Goal: Task Accomplishment & Management: Manage account settings

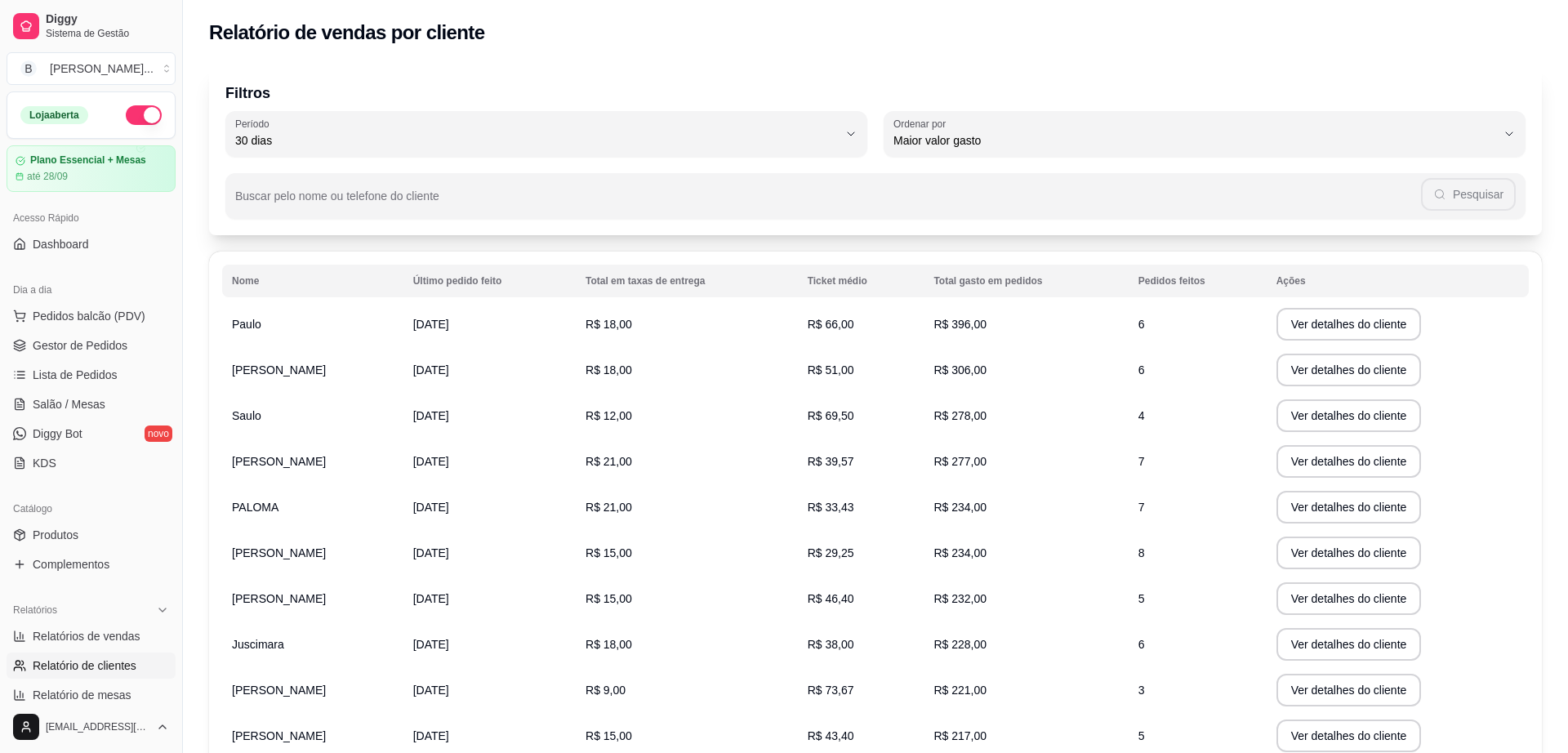
select select "30"
select select "HIGHEST_TOTAL_SPENT_WITH_ORDERS"
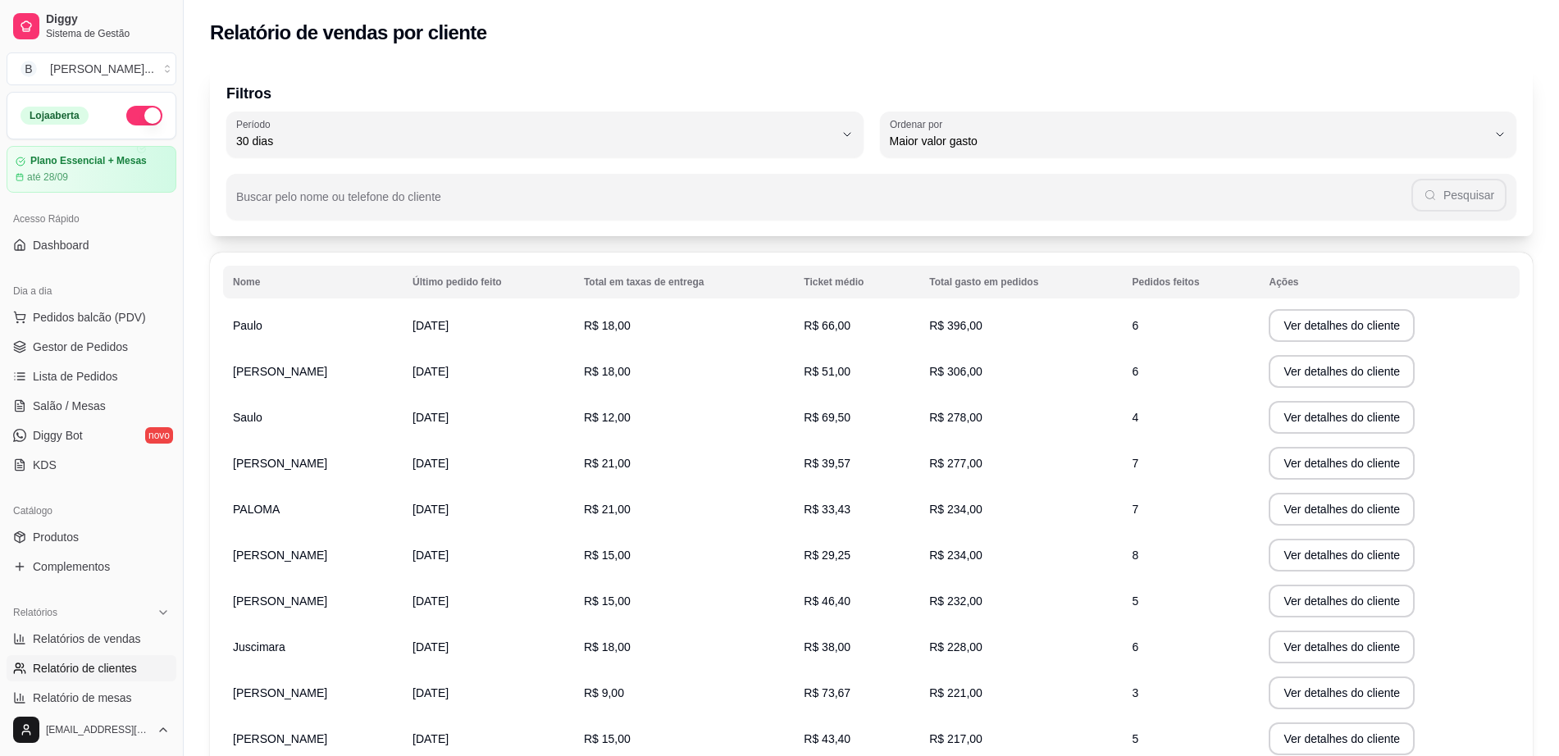
scroll to position [410, 0]
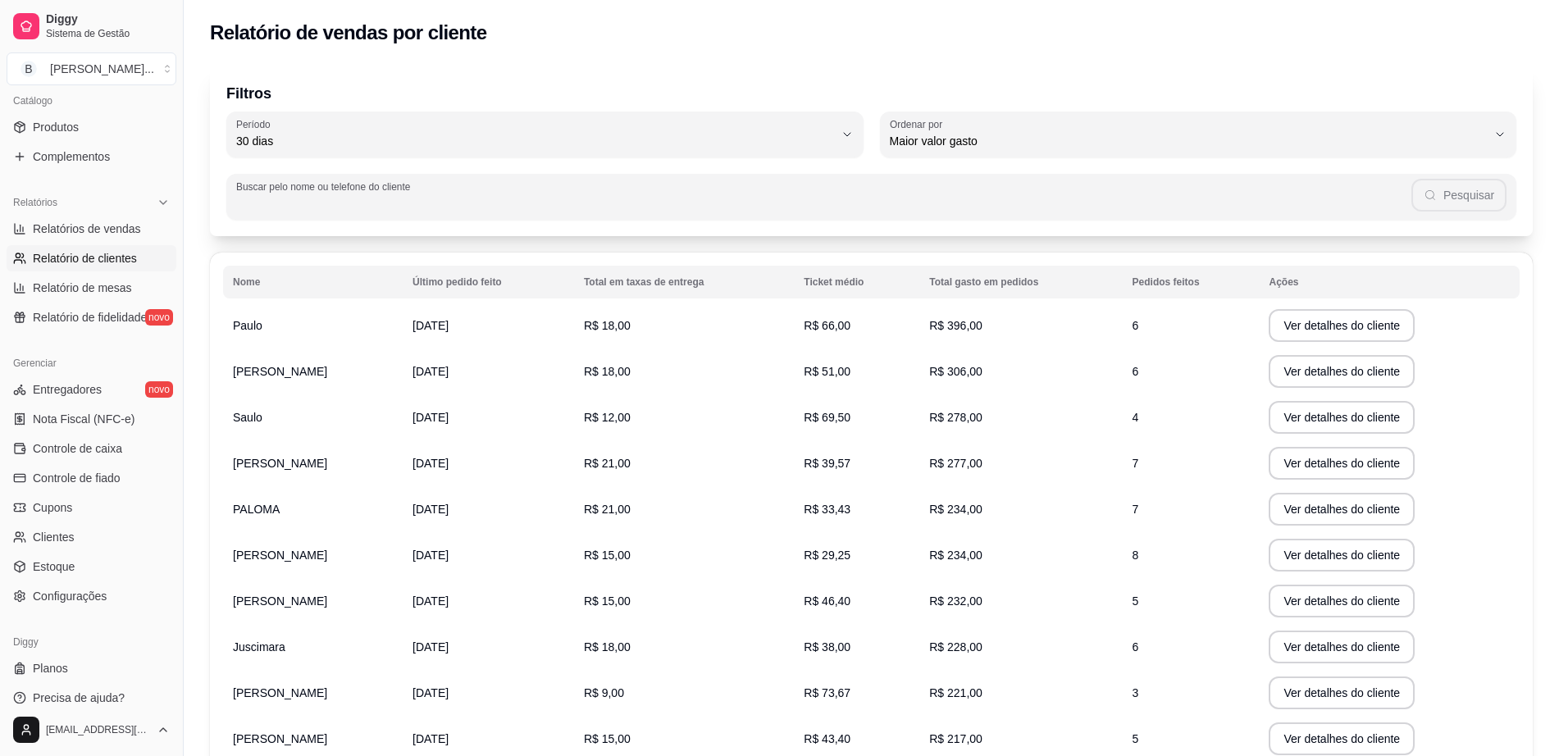
click at [586, 205] on input "Buscar pelo nome ou telefone do cliente" at bounding box center [823, 203] width 1175 height 16
type input "isa"
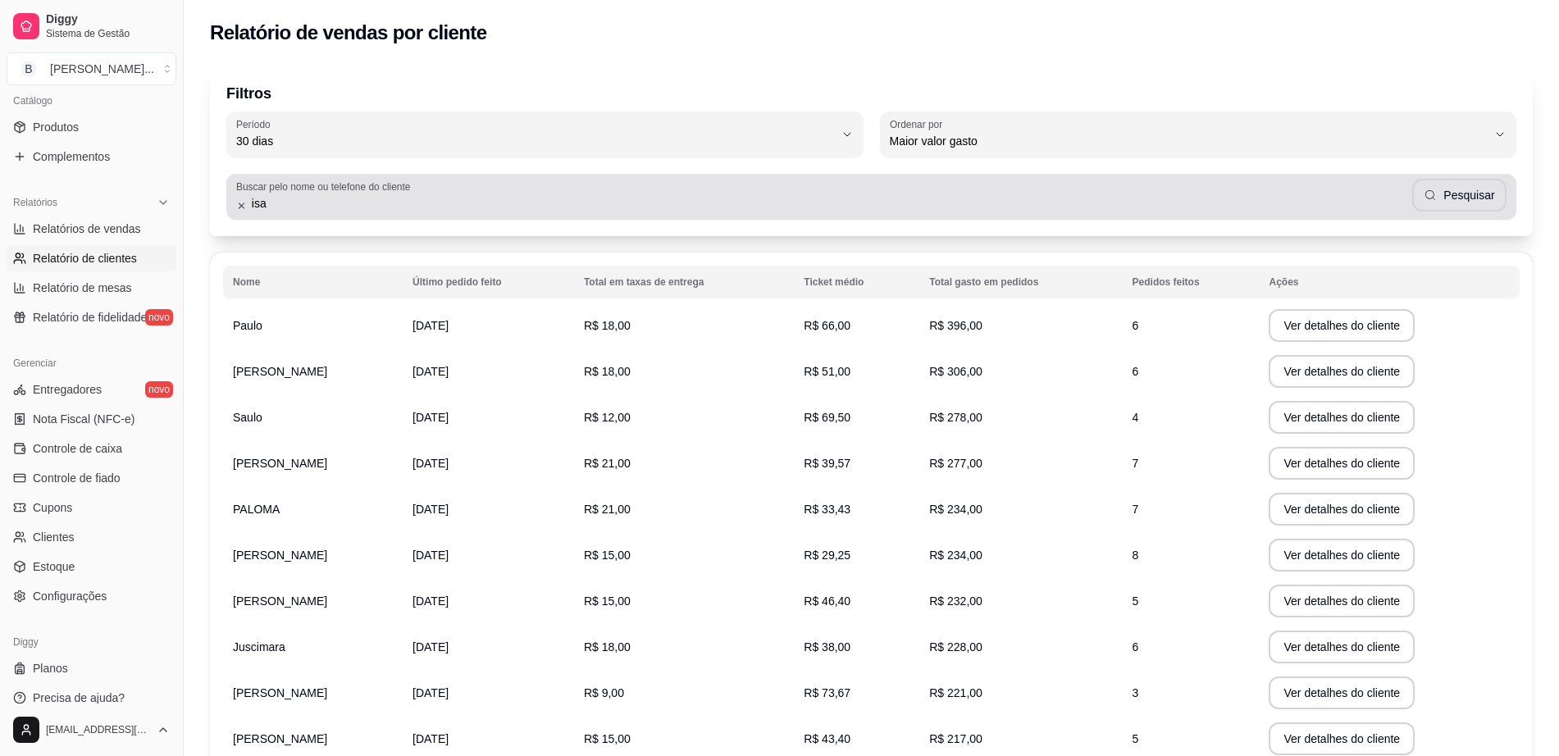
click at [240, 208] on icon at bounding box center [241, 205] width 11 height 11
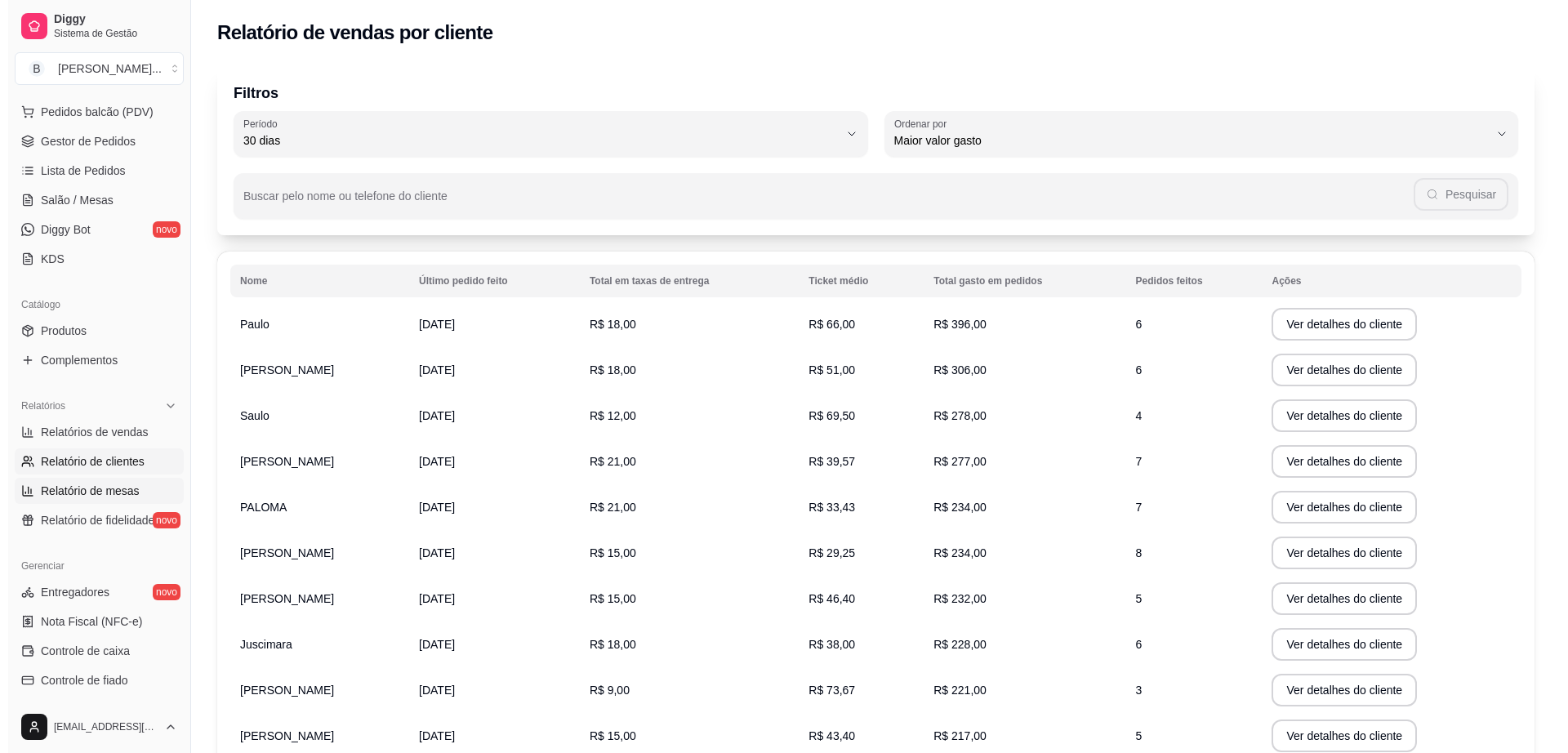
scroll to position [0, 0]
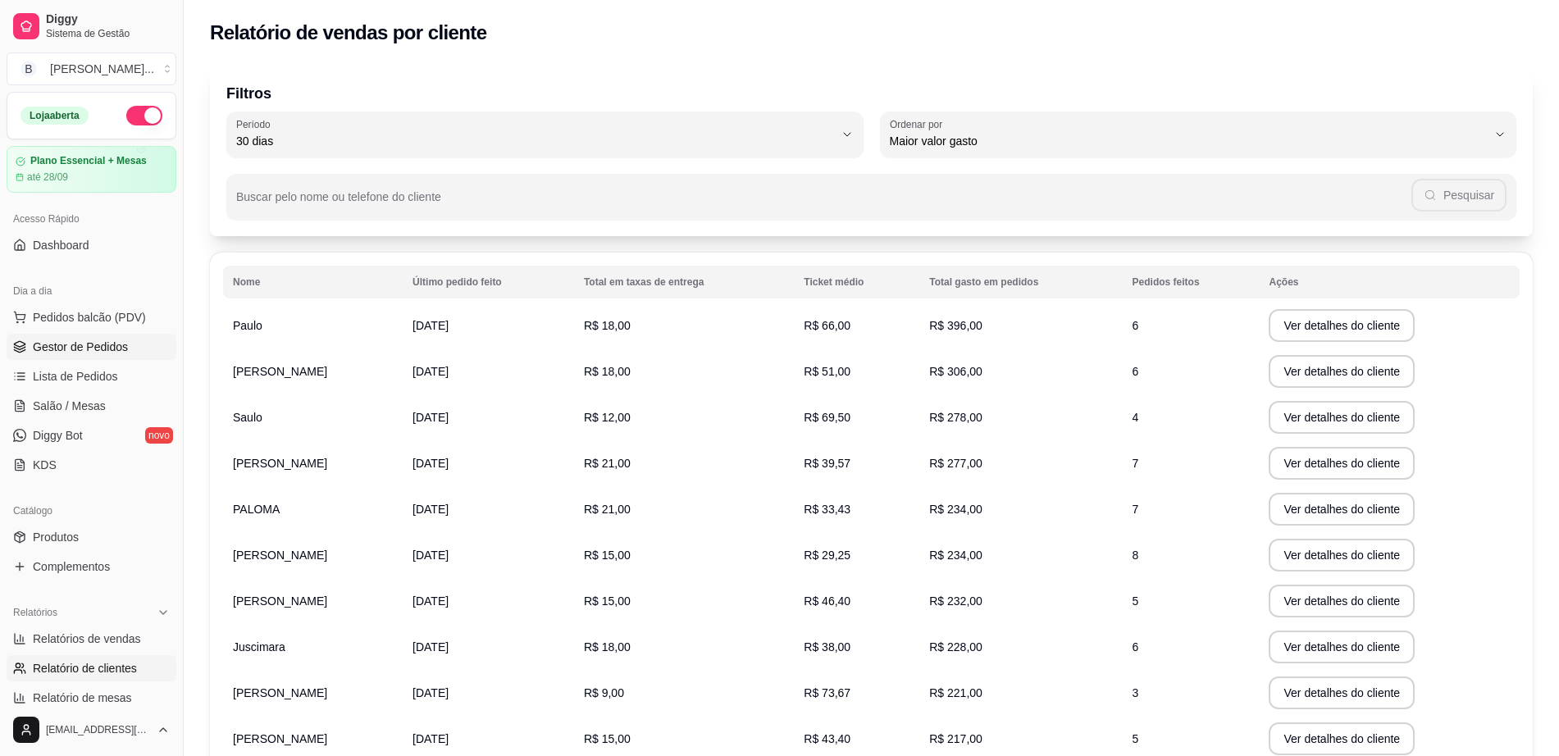
click at [134, 346] on link "Gestor de Pedidos" at bounding box center [92, 347] width 170 height 26
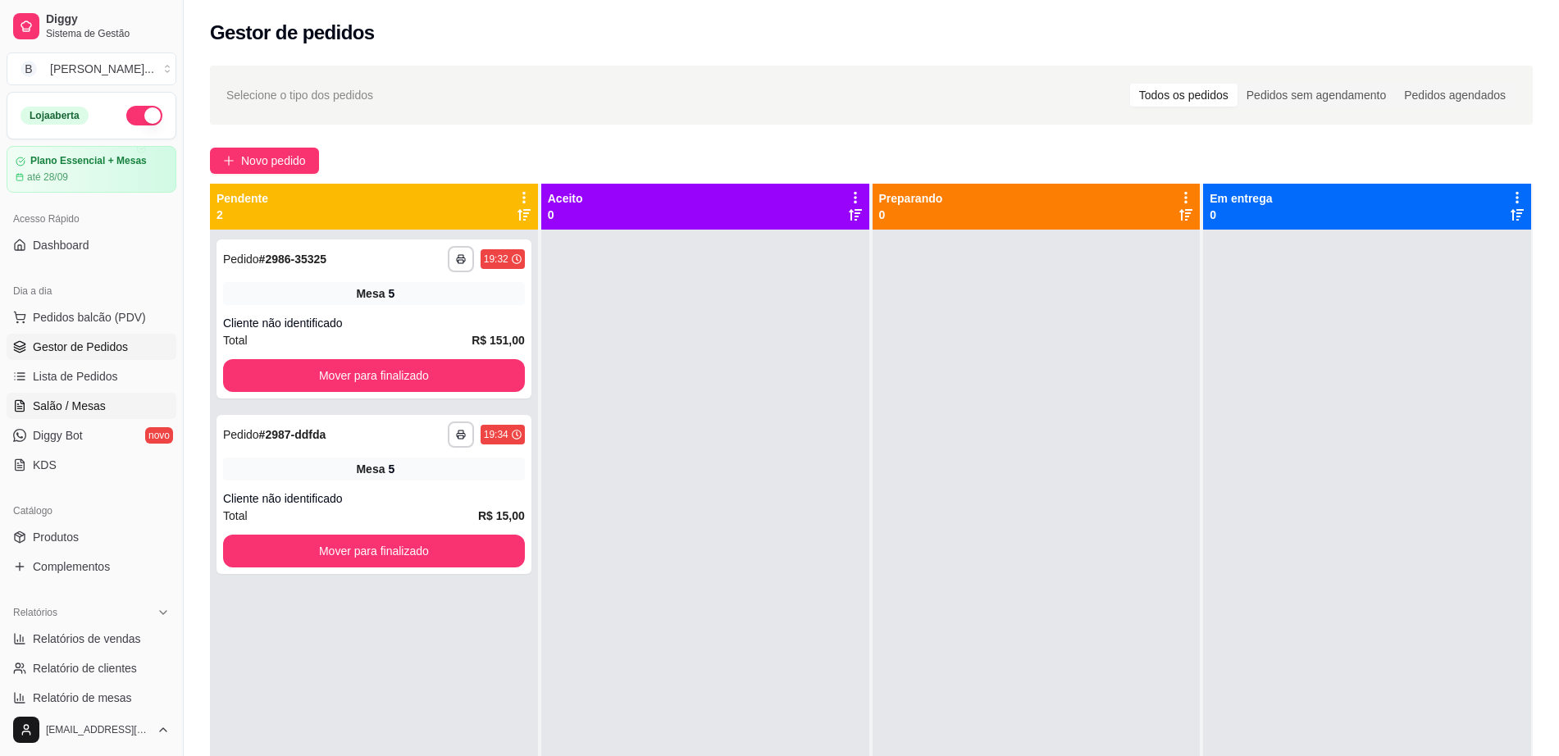
click at [103, 404] on link "Salão / Mesas" at bounding box center [92, 406] width 170 height 26
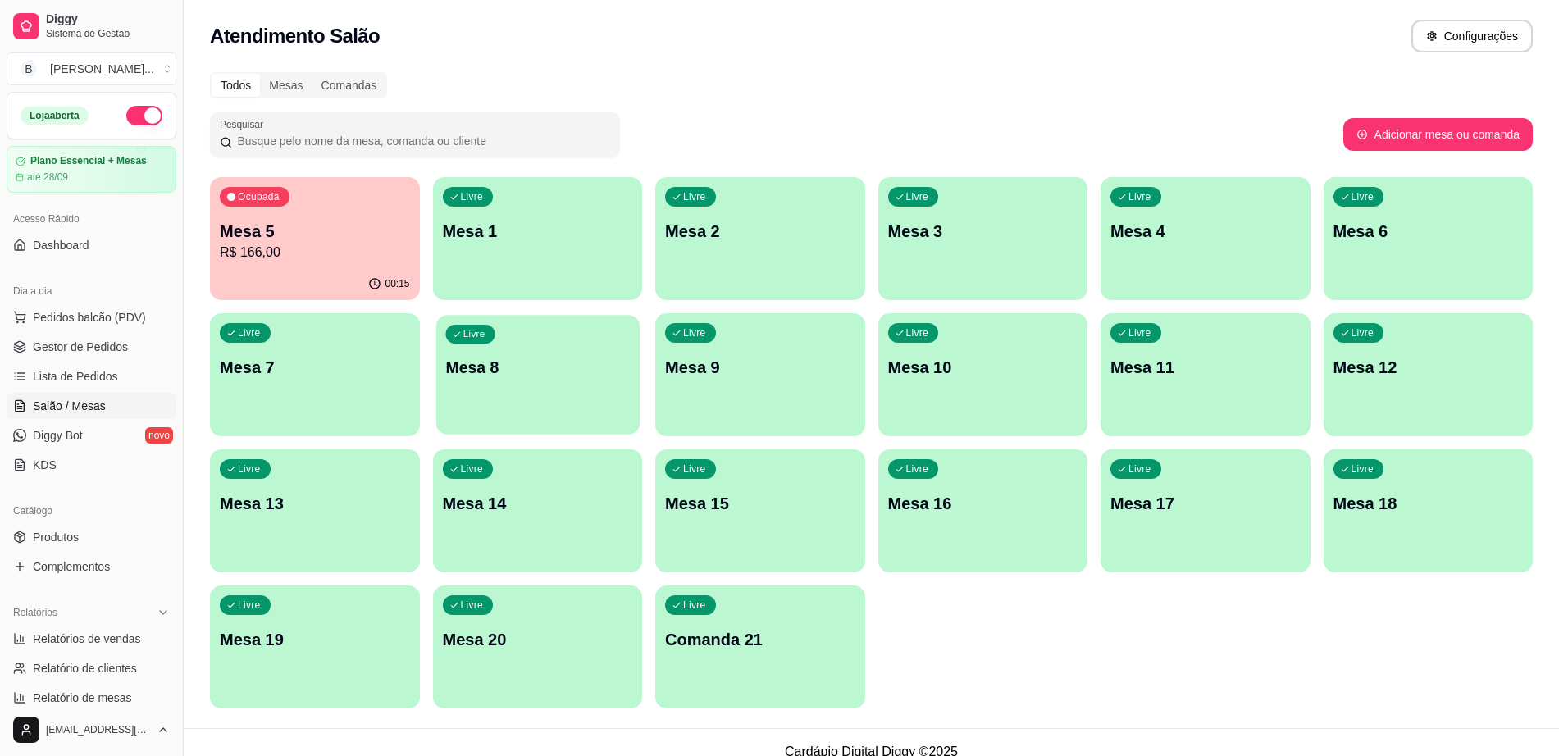
click at [459, 384] on div "Livre Mesa 8" at bounding box center [536, 365] width 203 height 100
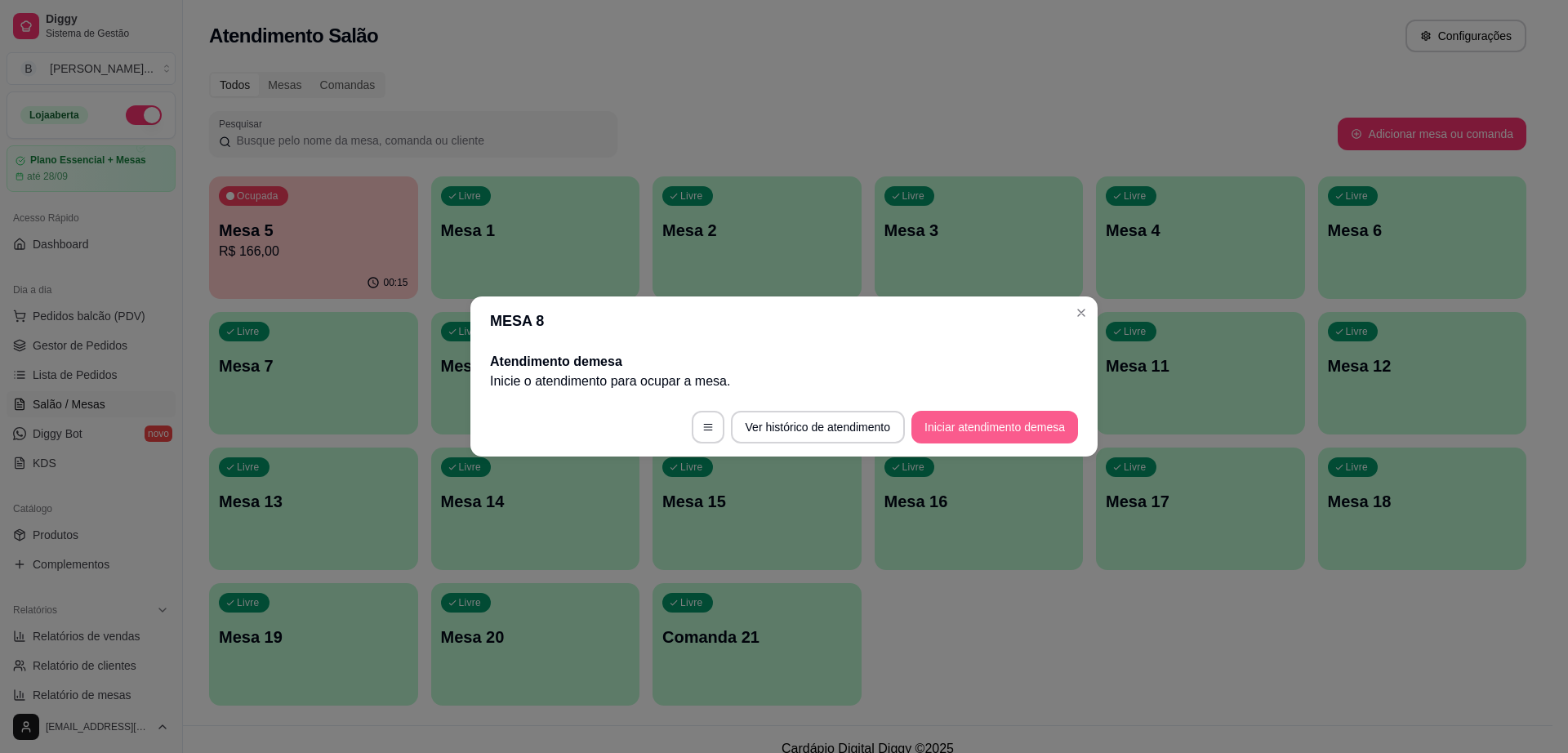
click at [987, 429] on button "Iniciar atendimento de mesa" at bounding box center [994, 426] width 166 height 33
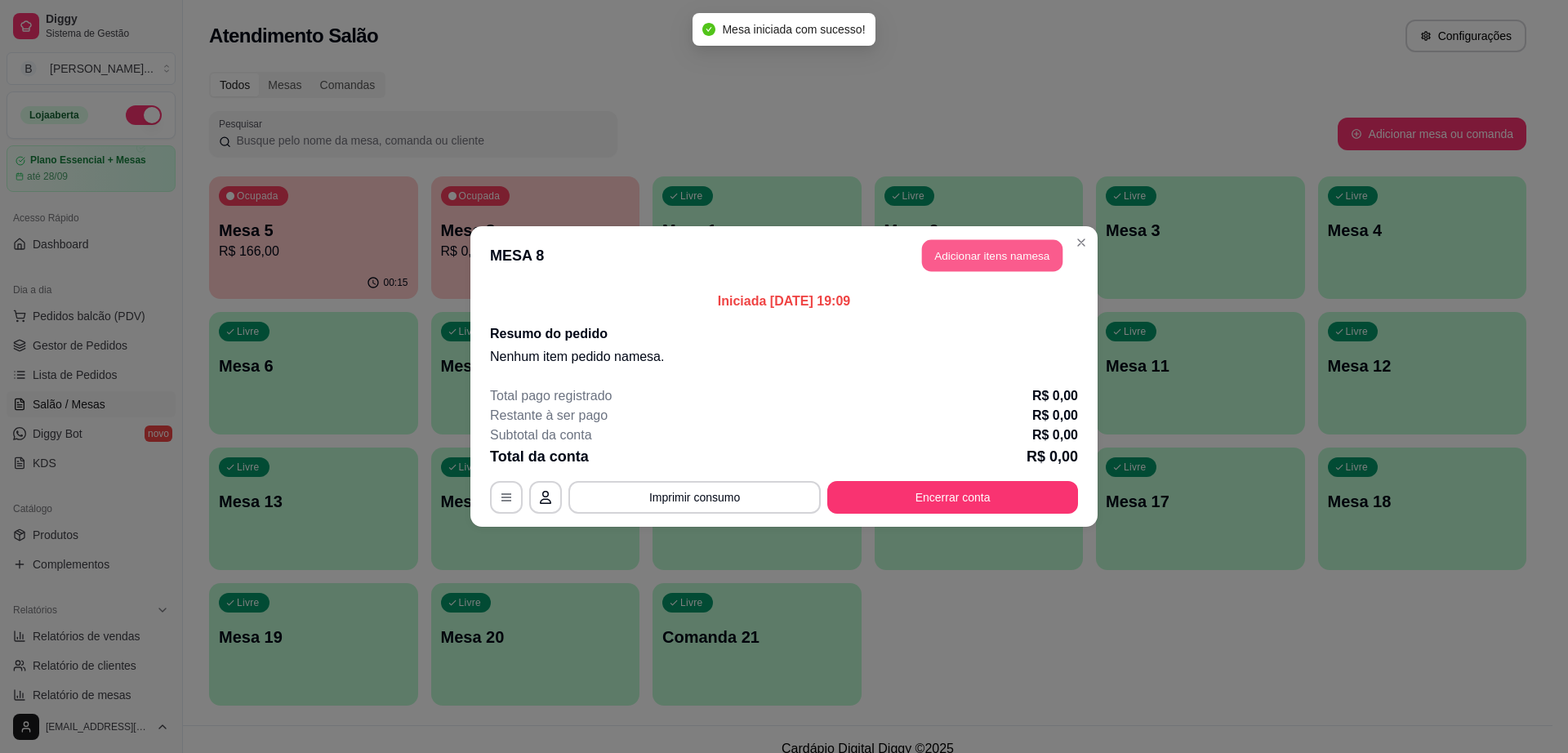
click at [996, 256] on button "Adicionar itens na mesa" at bounding box center [992, 256] width 140 height 32
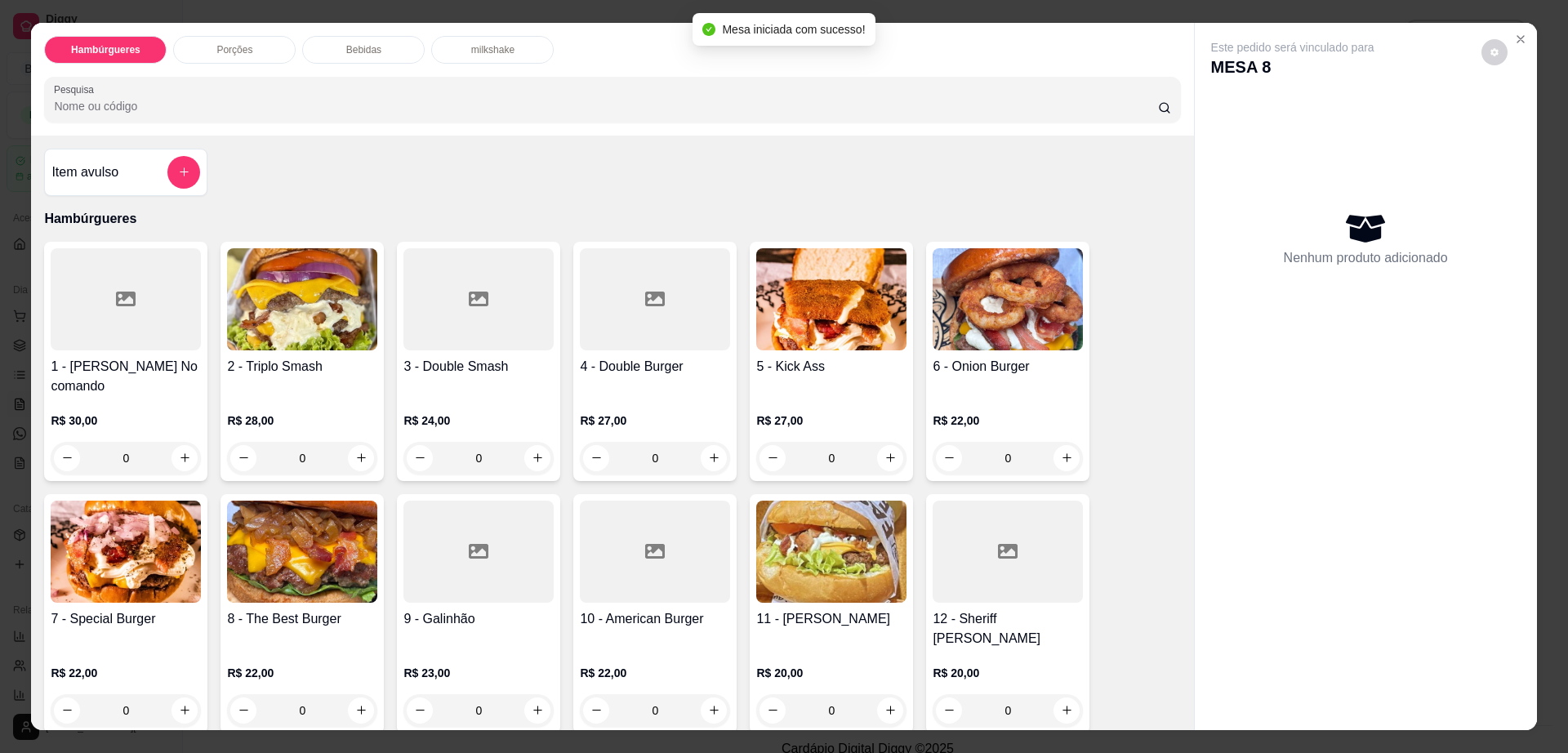
click at [347, 50] on p "Bebidas" at bounding box center [364, 49] width 35 height 13
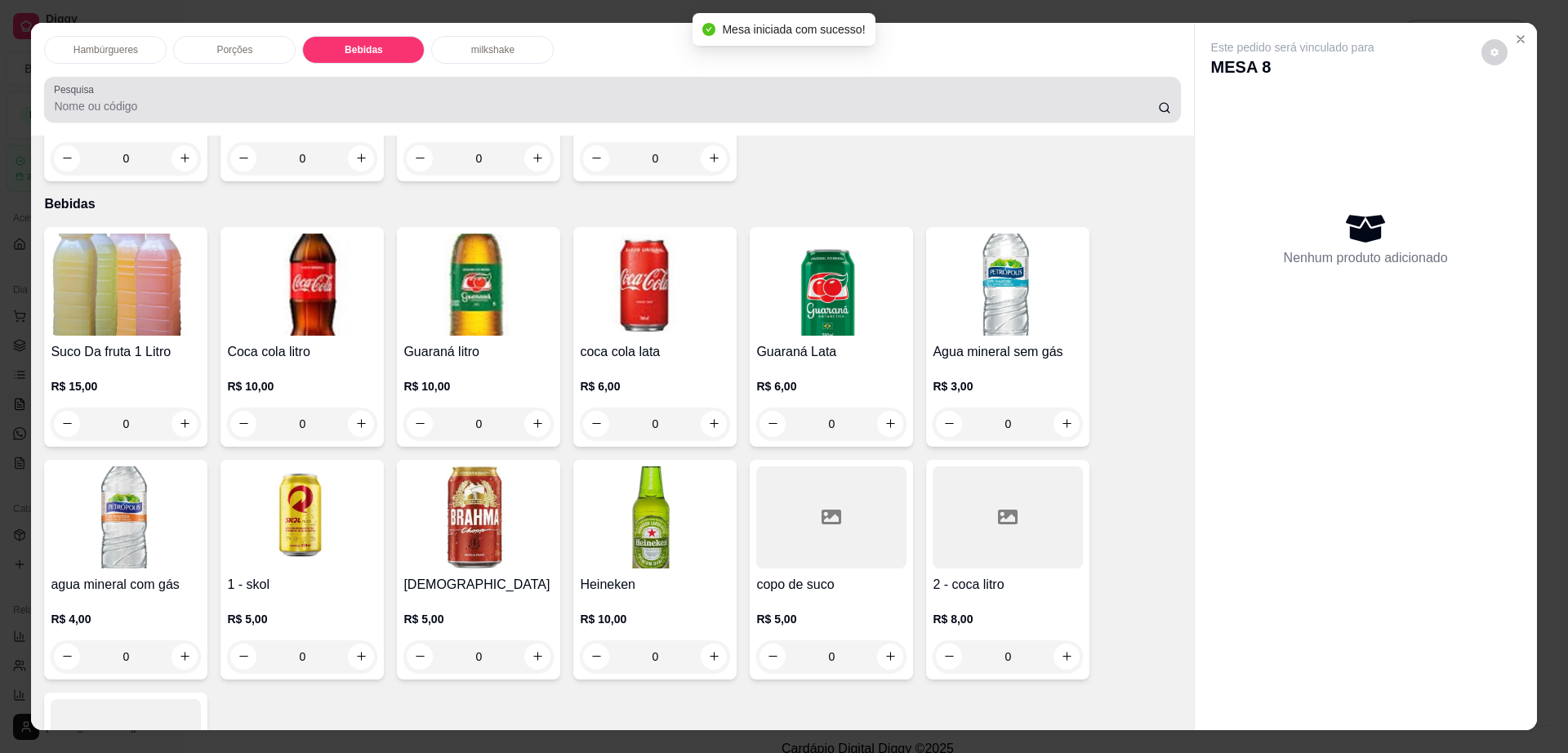
scroll to position [30, 0]
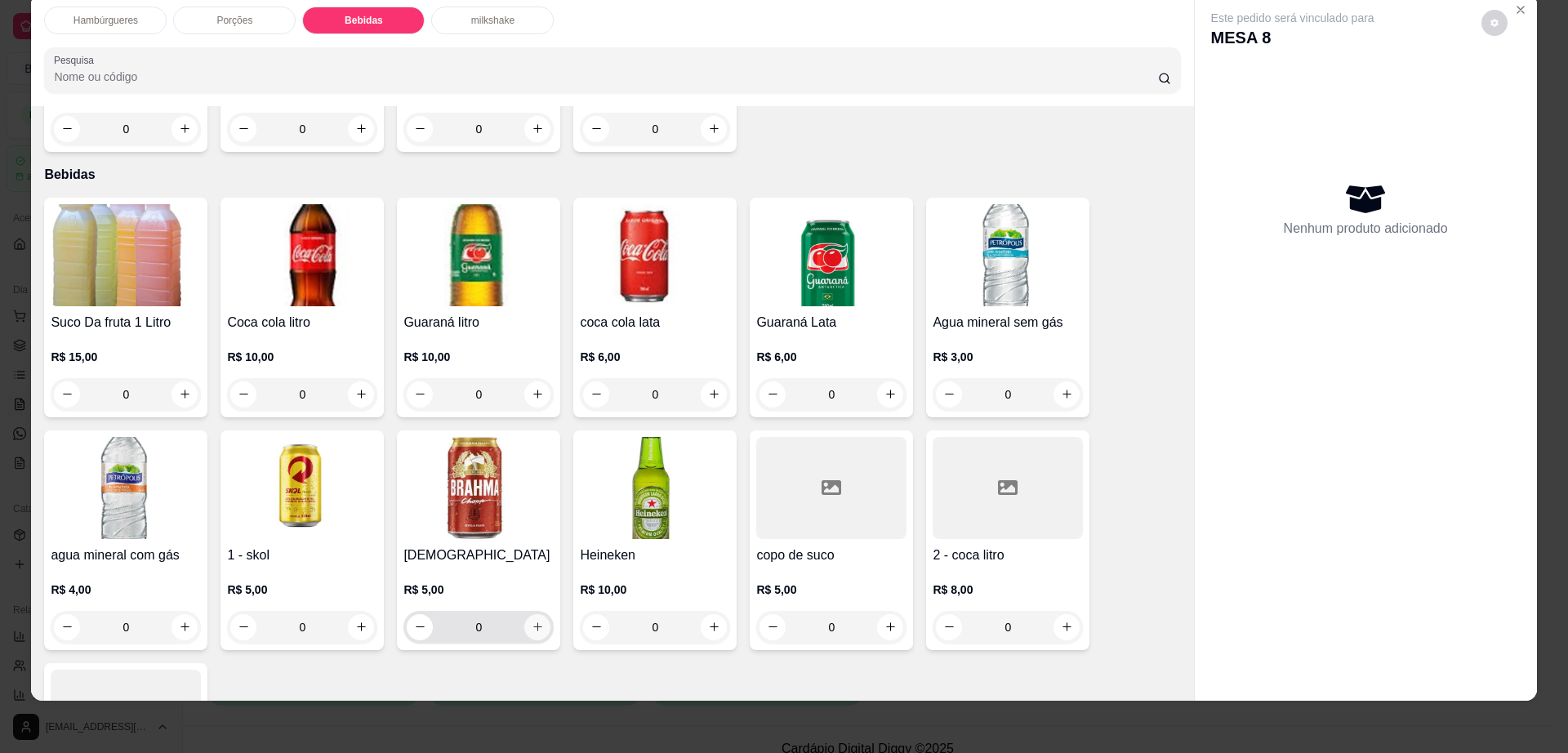
click at [538, 615] on button "increase-product-quantity" at bounding box center [537, 628] width 26 height 26
click at [537, 615] on button "increase-product-quantity" at bounding box center [537, 628] width 26 height 26
type input "2"
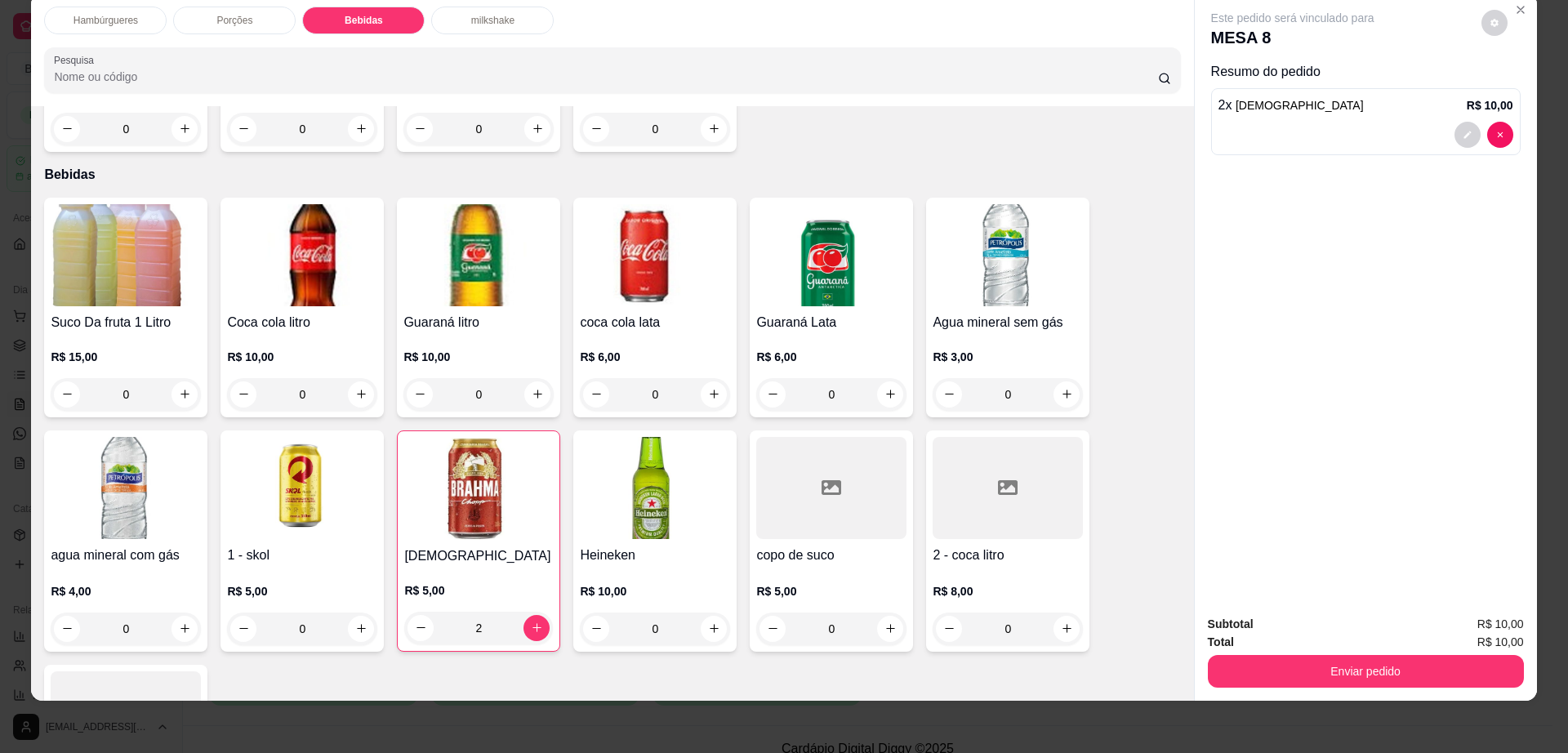
click at [1481, 36] on div "Este pedido será vinculado para MESA 8" at bounding box center [1360, 29] width 297 height 39
click at [1496, 33] on div "Este pedido será vinculado para MESA 8" at bounding box center [1360, 29] width 297 height 39
click at [1491, 23] on icon "decrease-product-quantity" at bounding box center [1495, 23] width 8 height 8
click at [1521, 91] on span "Automatic updates" at bounding box center [1524, 89] width 33 height 20
click at [1518, 91] on input "Automatic updates" at bounding box center [1512, 94] width 11 height 11
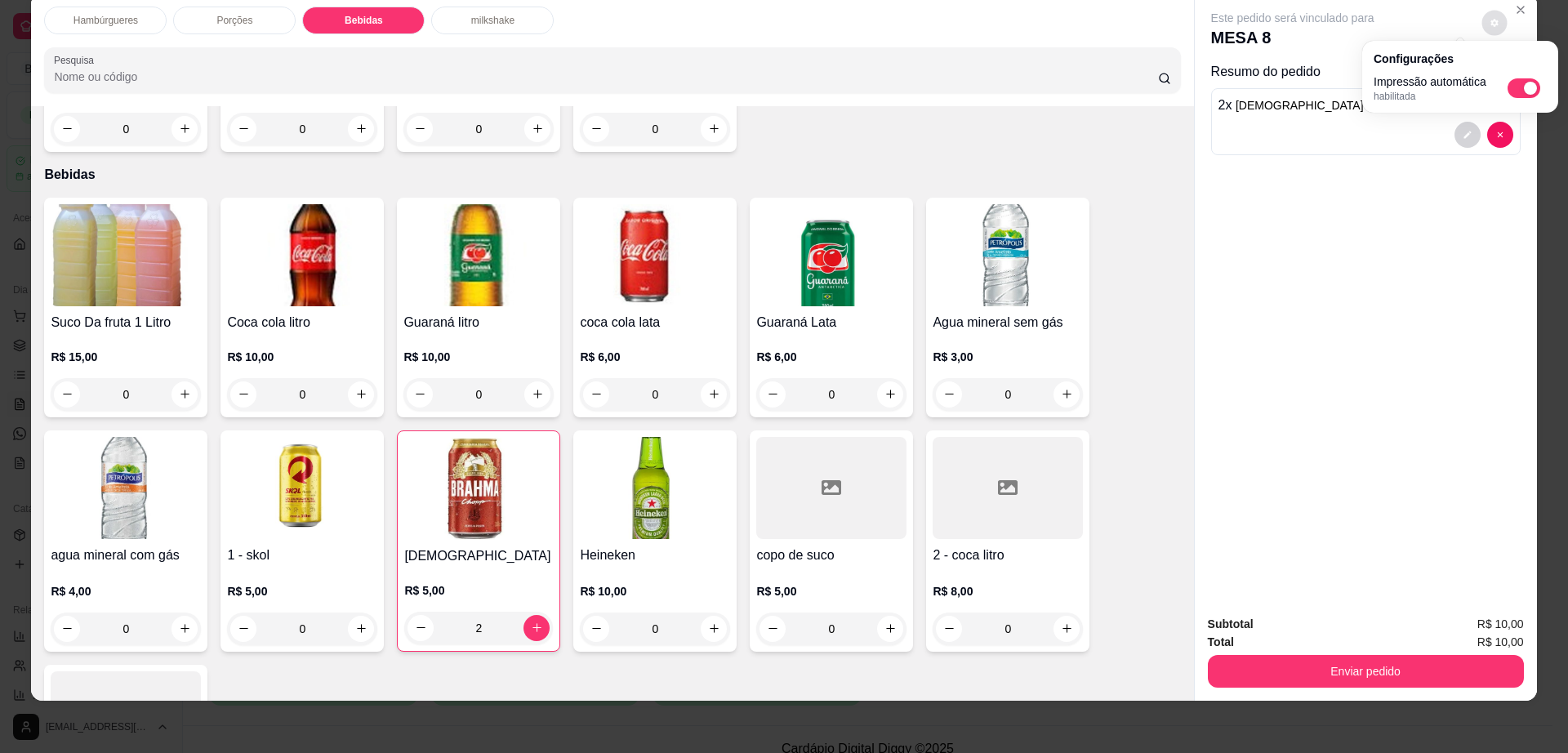
checkbox input "false"
click at [1353, 665] on button "Enviar pedido" at bounding box center [1366, 671] width 316 height 33
click at [1353, 665] on button "Enviar pedido" at bounding box center [1366, 671] width 307 height 32
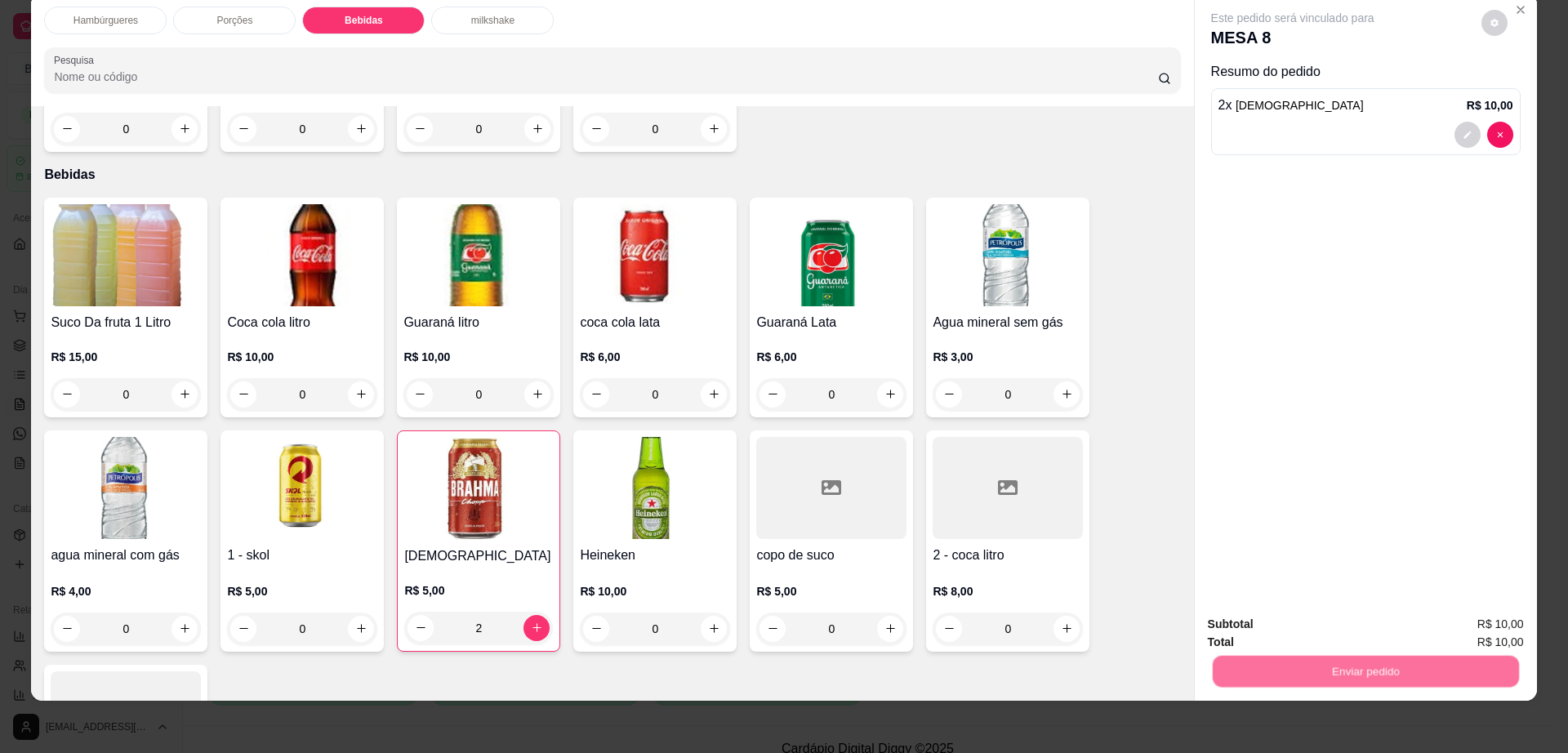
click at [1336, 630] on button "Registrar cliente" at bounding box center [1371, 630] width 105 height 30
click at [1445, 666] on button "Enviar pedido" at bounding box center [1366, 671] width 307 height 32
click at [1501, 639] on button "Enviar pedido" at bounding box center [1479, 630] width 93 height 31
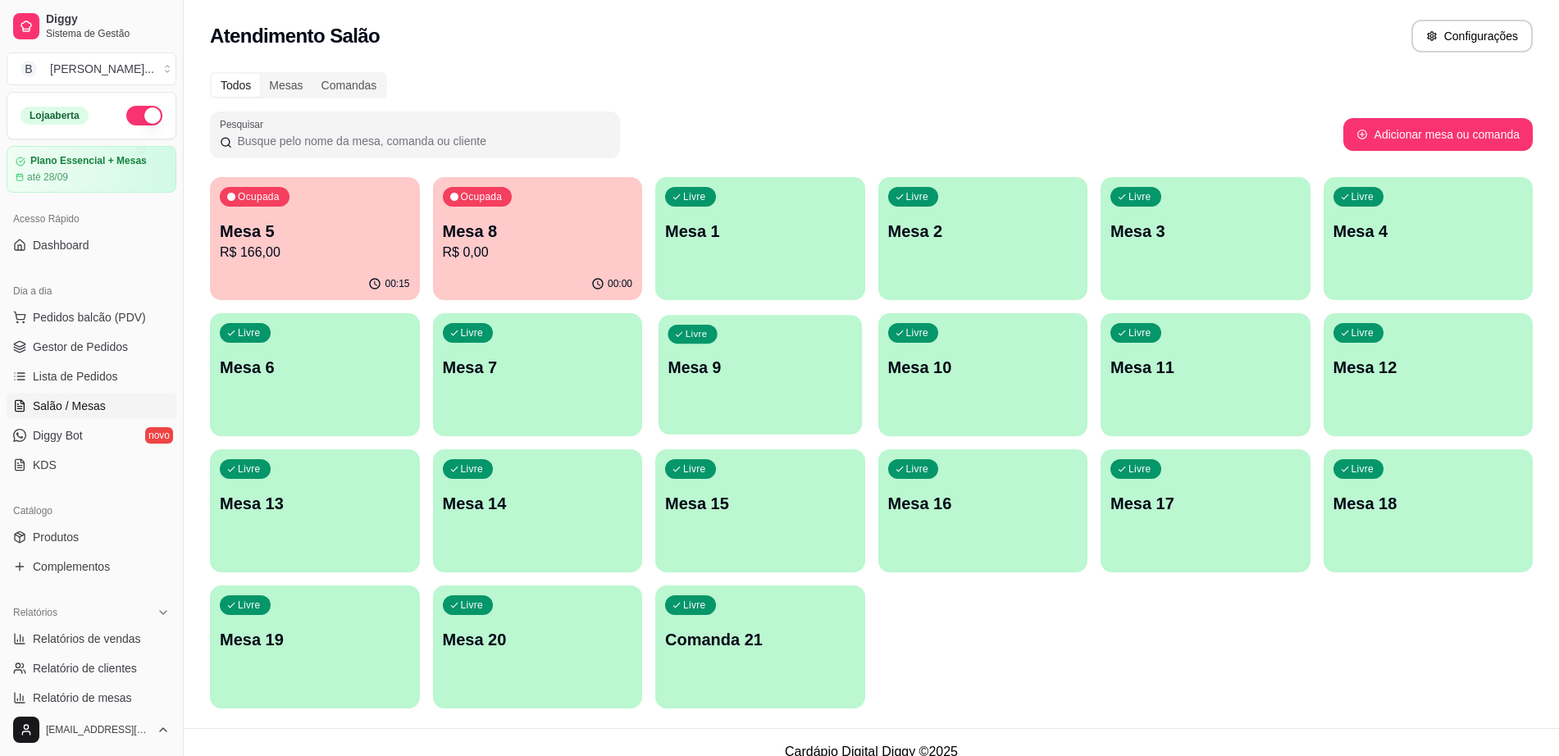
click at [791, 372] on p "Mesa 9" at bounding box center [760, 368] width 185 height 22
click at [1056, 528] on div "Livre Mesa 16" at bounding box center [983, 500] width 210 height 103
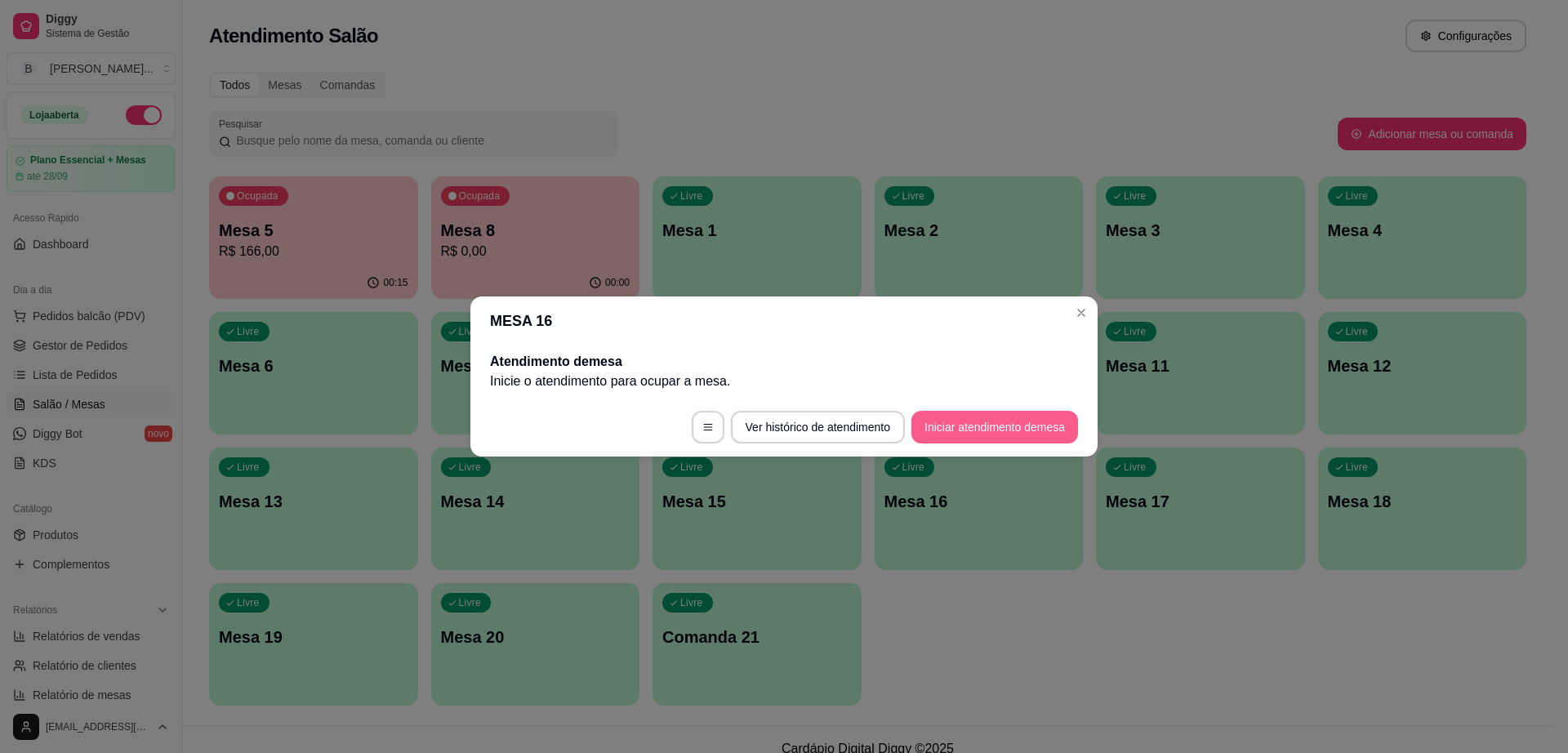
click at [1051, 416] on button "Iniciar atendimento de mesa" at bounding box center [994, 426] width 166 height 33
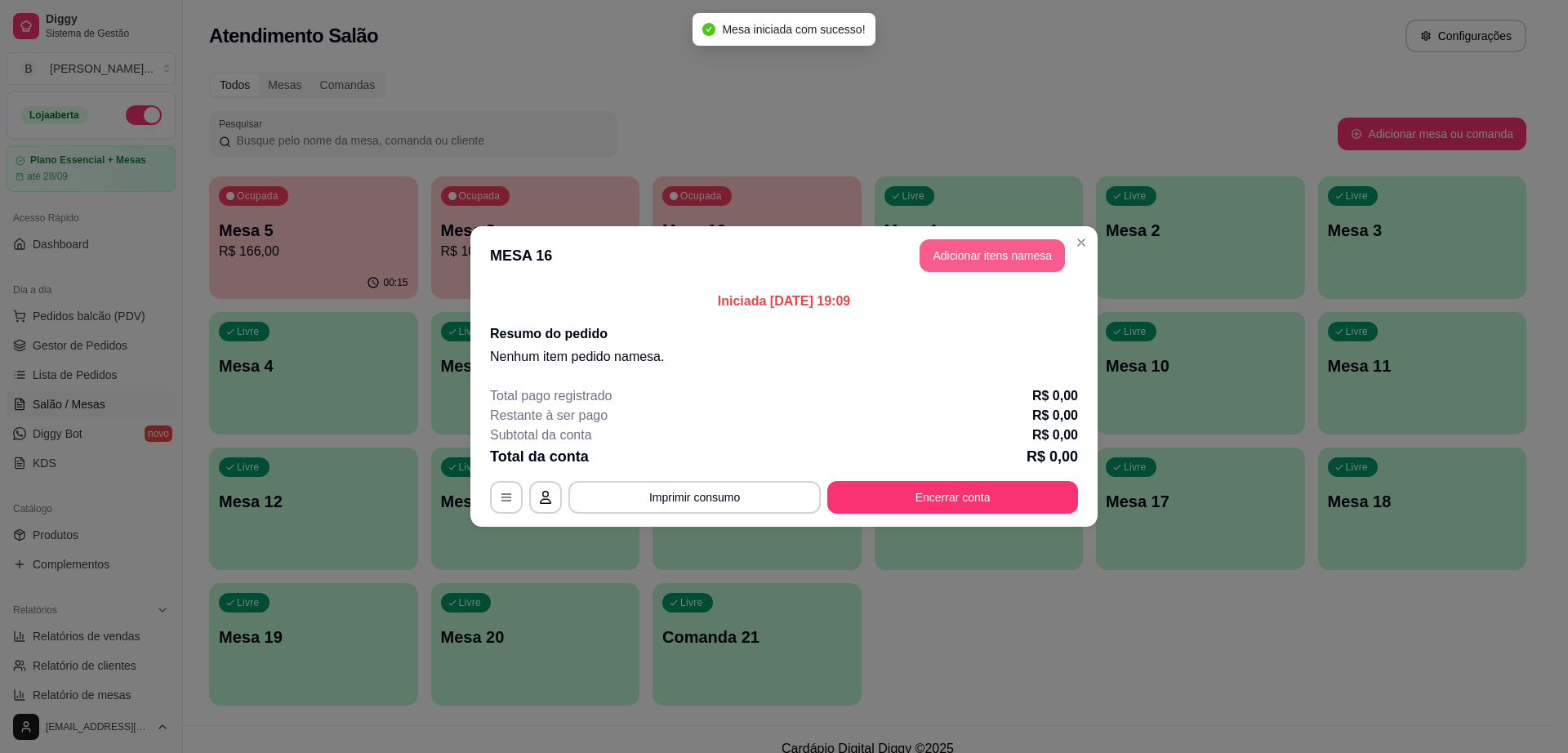
click at [1042, 252] on button "Adicionar itens na mesa" at bounding box center [992, 255] width 145 height 33
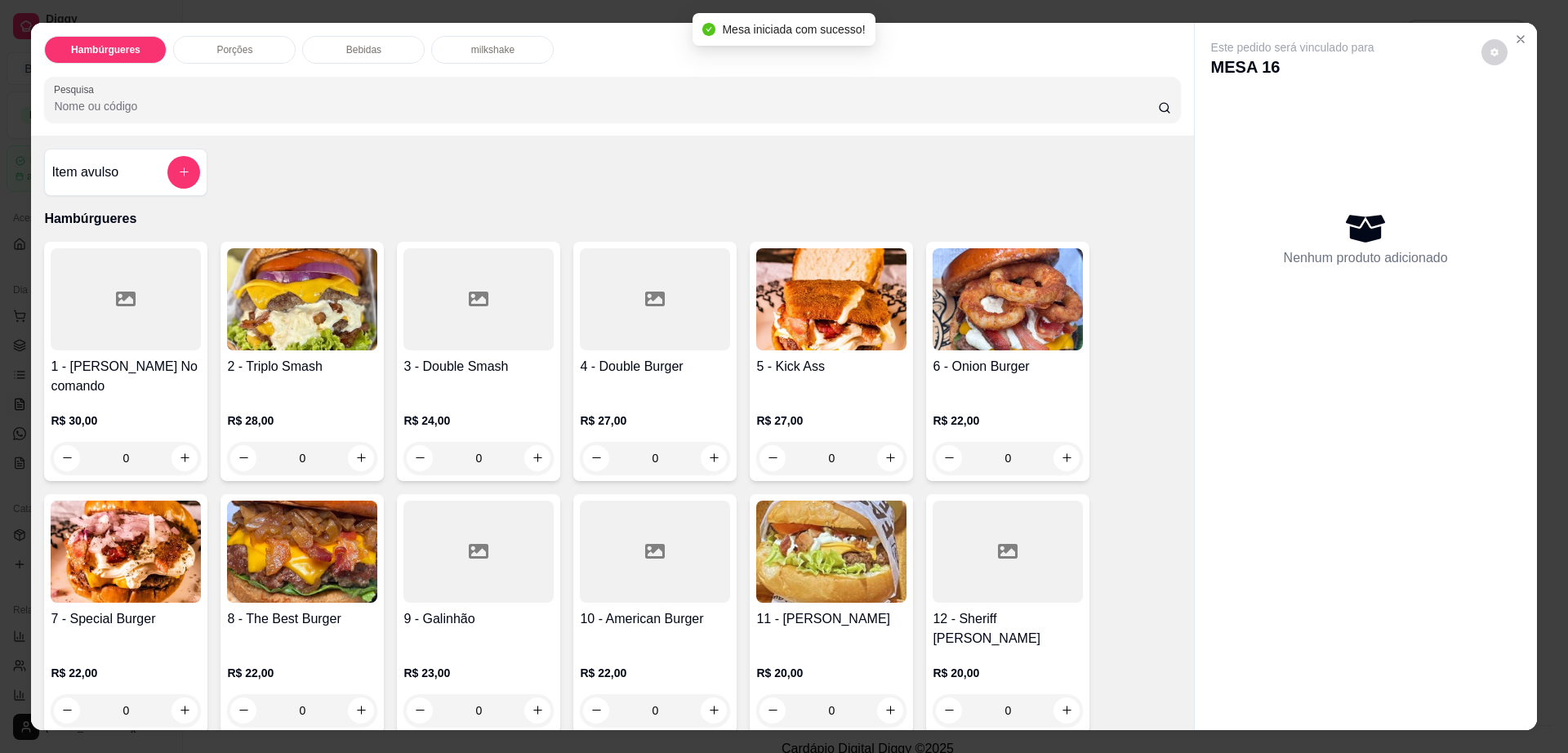
click at [352, 39] on div "Bebidas" at bounding box center [363, 50] width 123 height 28
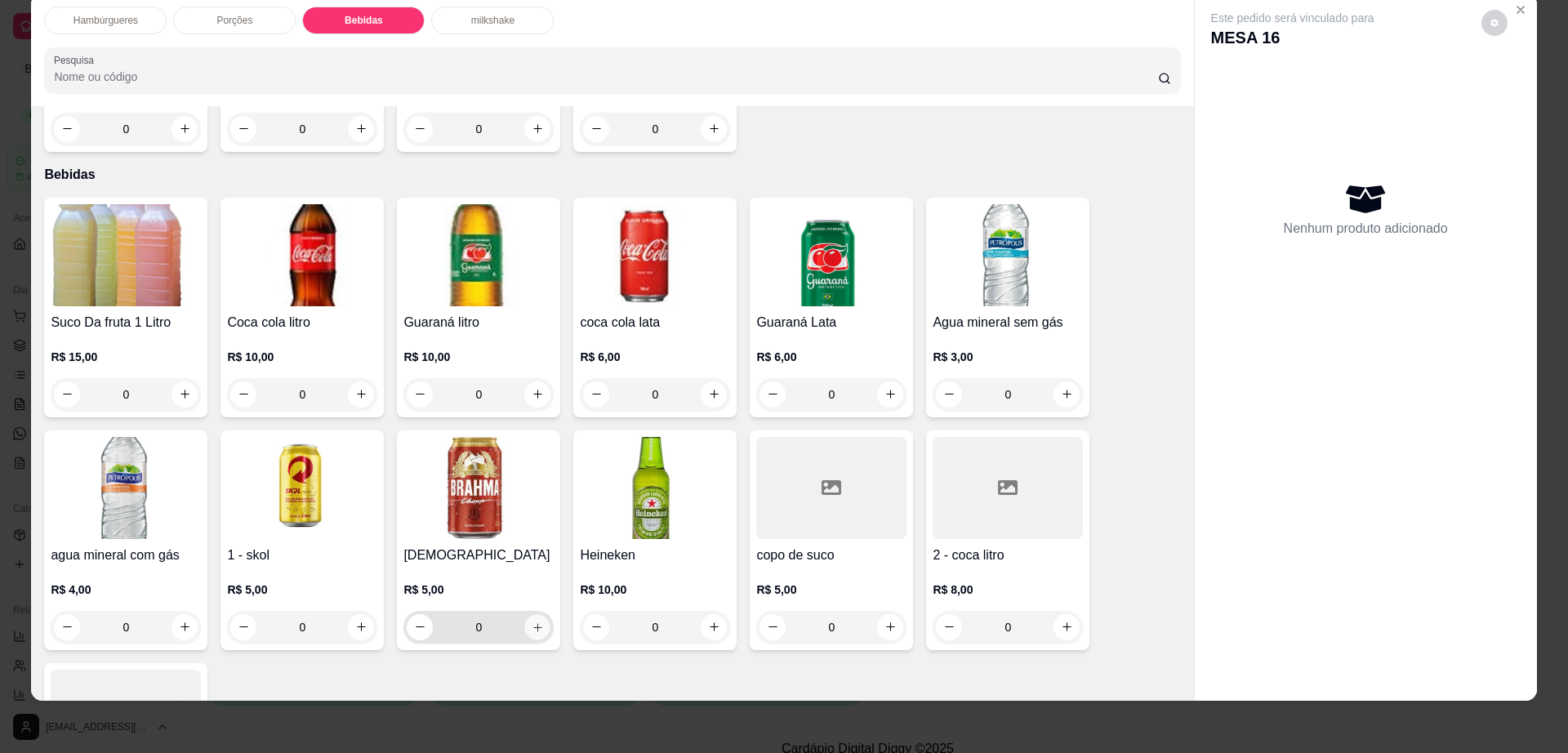
click at [532, 621] on icon "increase-product-quantity" at bounding box center [538, 627] width 12 height 12
click at [533, 624] on icon "increase-product-quantity" at bounding box center [537, 628] width 8 height 8
type input "2"
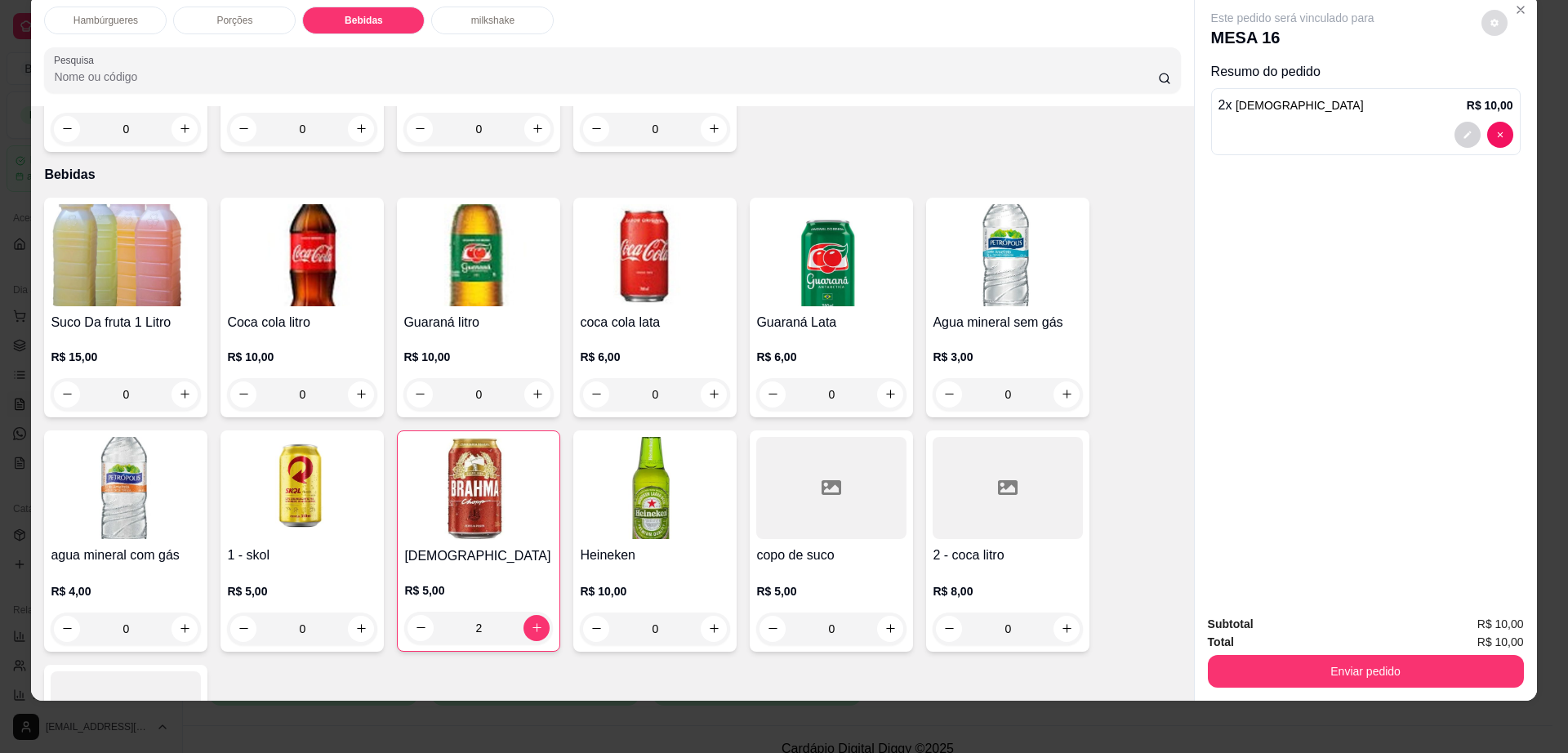
click at [1495, 25] on button "decrease-product-quantity" at bounding box center [1495, 23] width 26 height 26
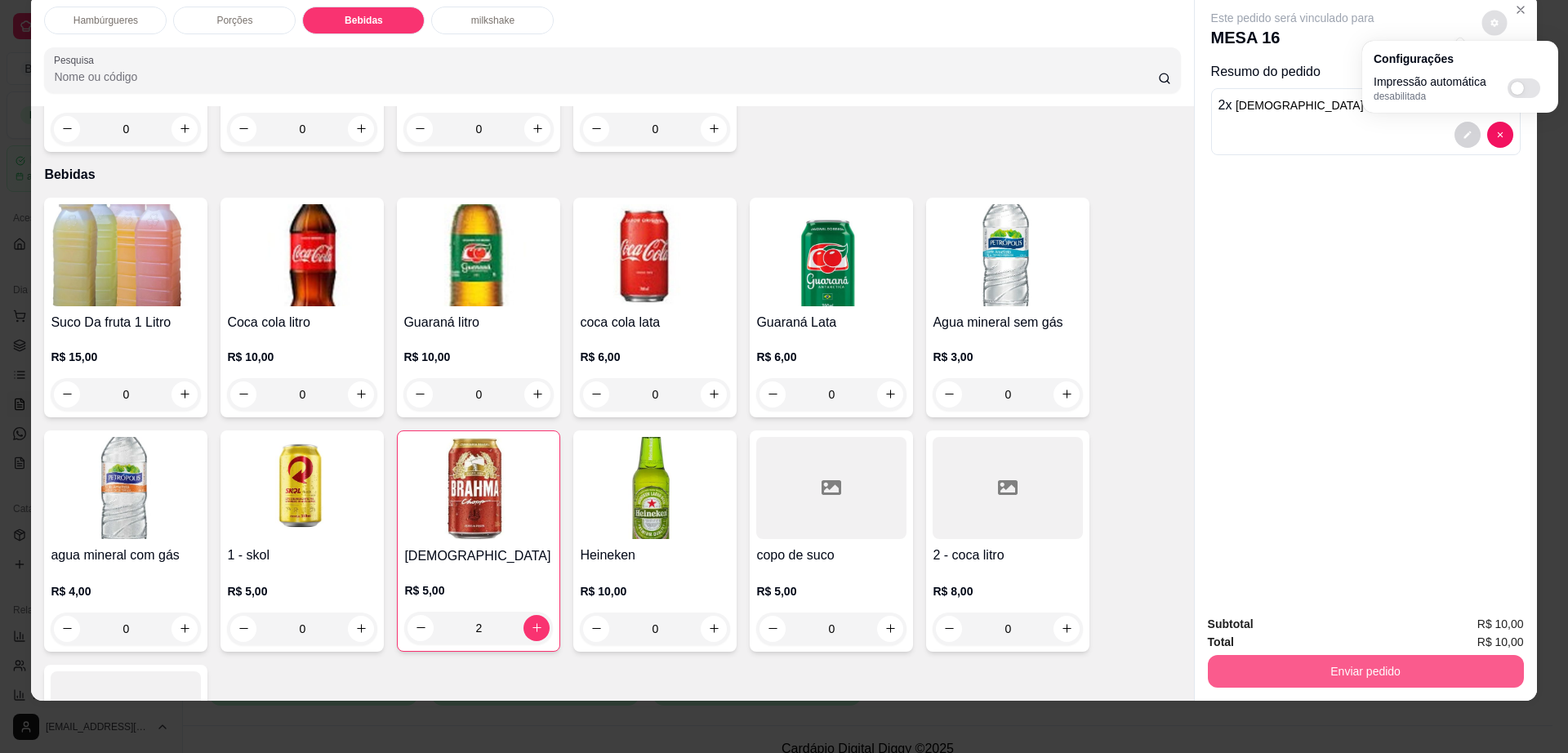
click at [1354, 665] on button "Enviar pedido" at bounding box center [1366, 671] width 316 height 33
click at [1354, 665] on button "Enviar pedido" at bounding box center [1366, 671] width 307 height 32
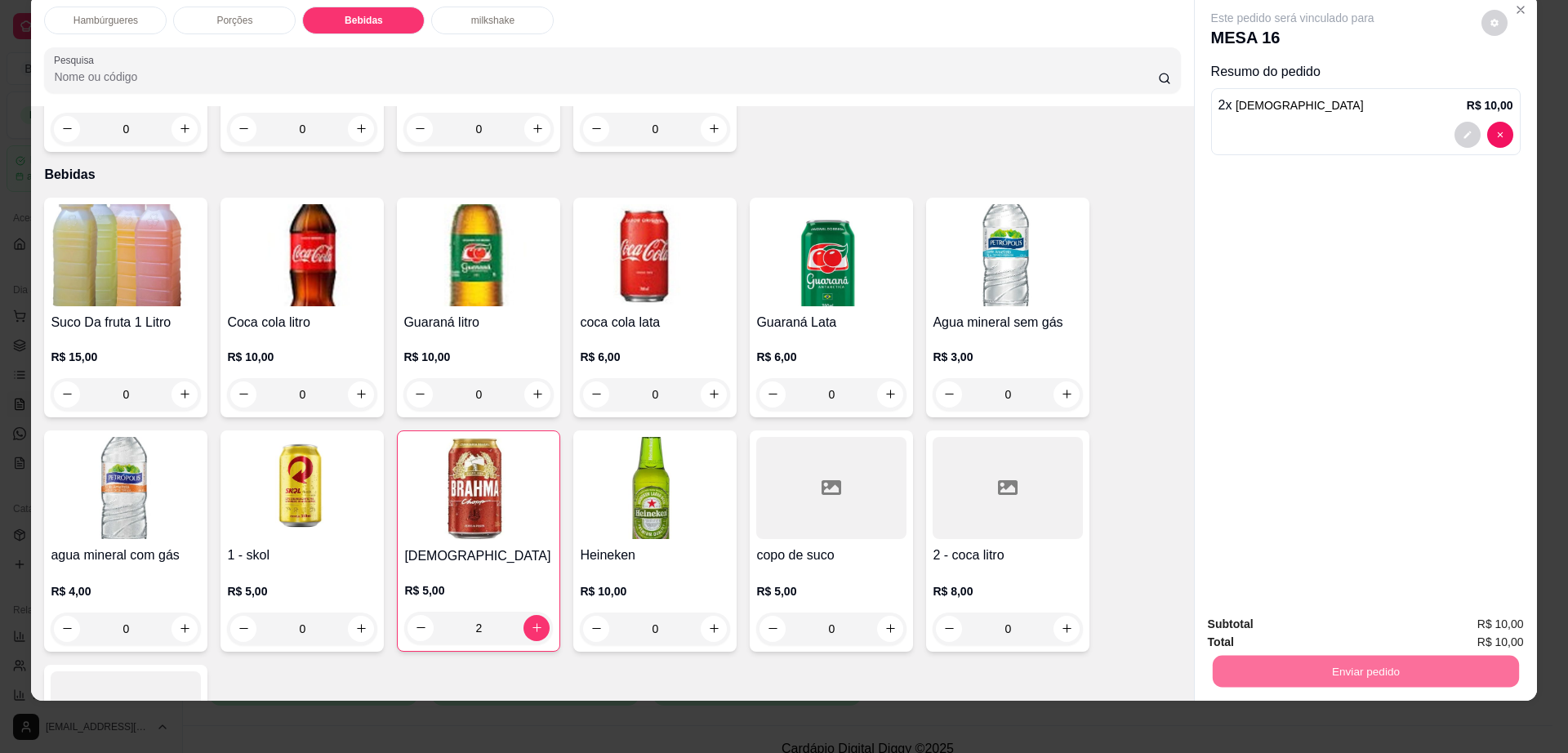
click at [1484, 623] on button "Enviar pedido" at bounding box center [1479, 630] width 93 height 31
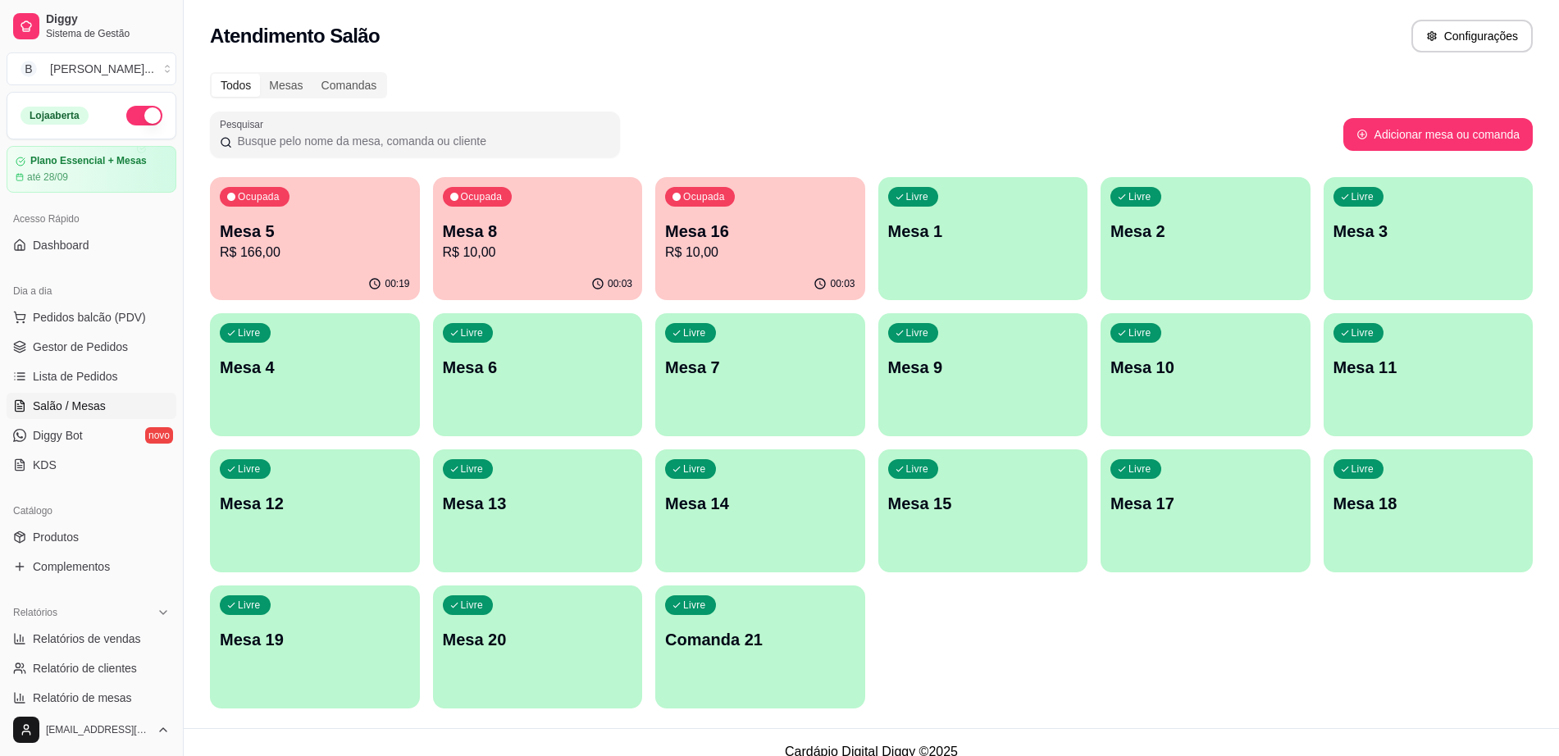
click at [494, 268] on div "00:03" at bounding box center [538, 284] width 210 height 32
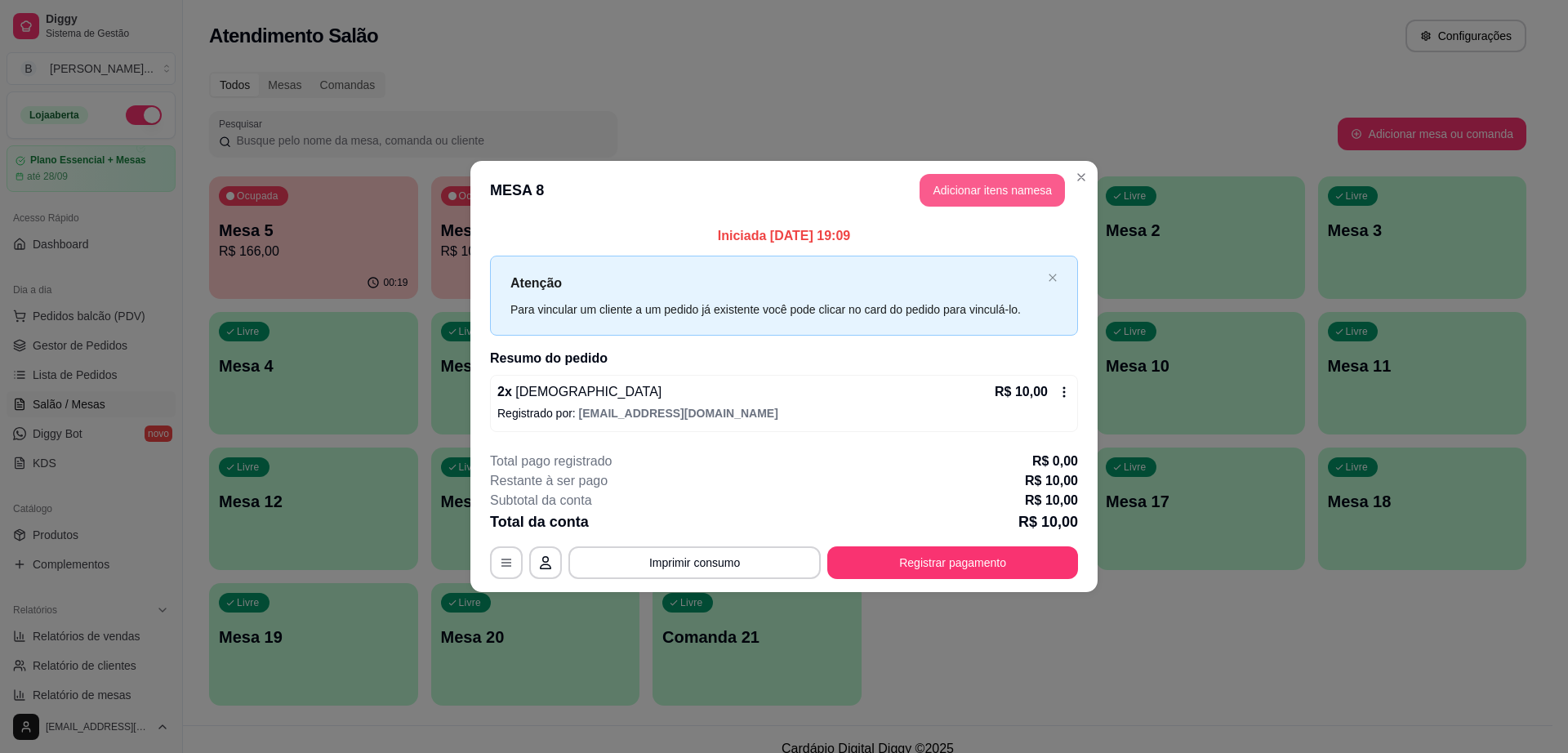
click at [1050, 190] on button "Adicionar itens na mesa" at bounding box center [992, 190] width 145 height 33
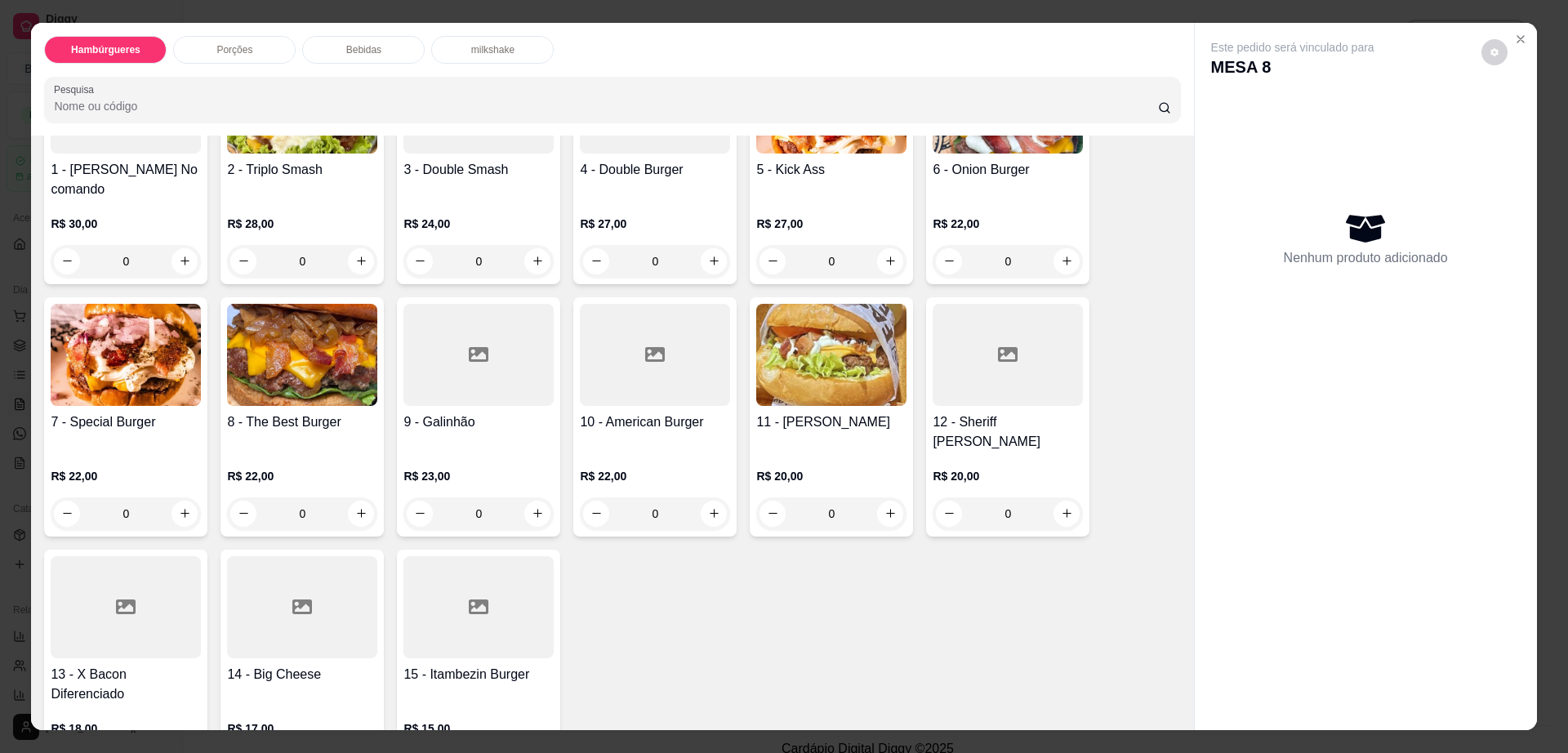
scroll to position [307, 0]
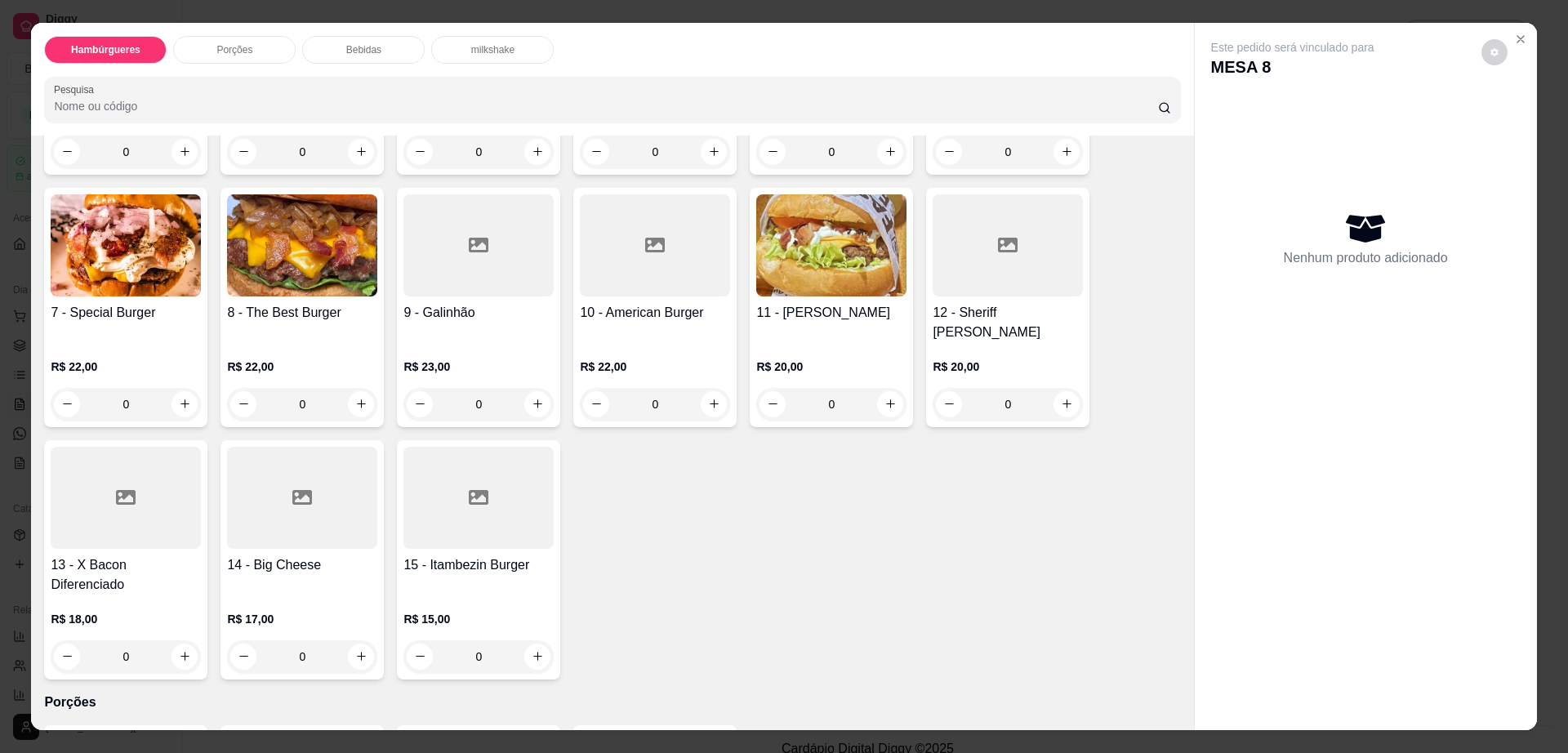
click at [293, 303] on h4 "8 - The Best Burger" at bounding box center [302, 313] width 150 height 20
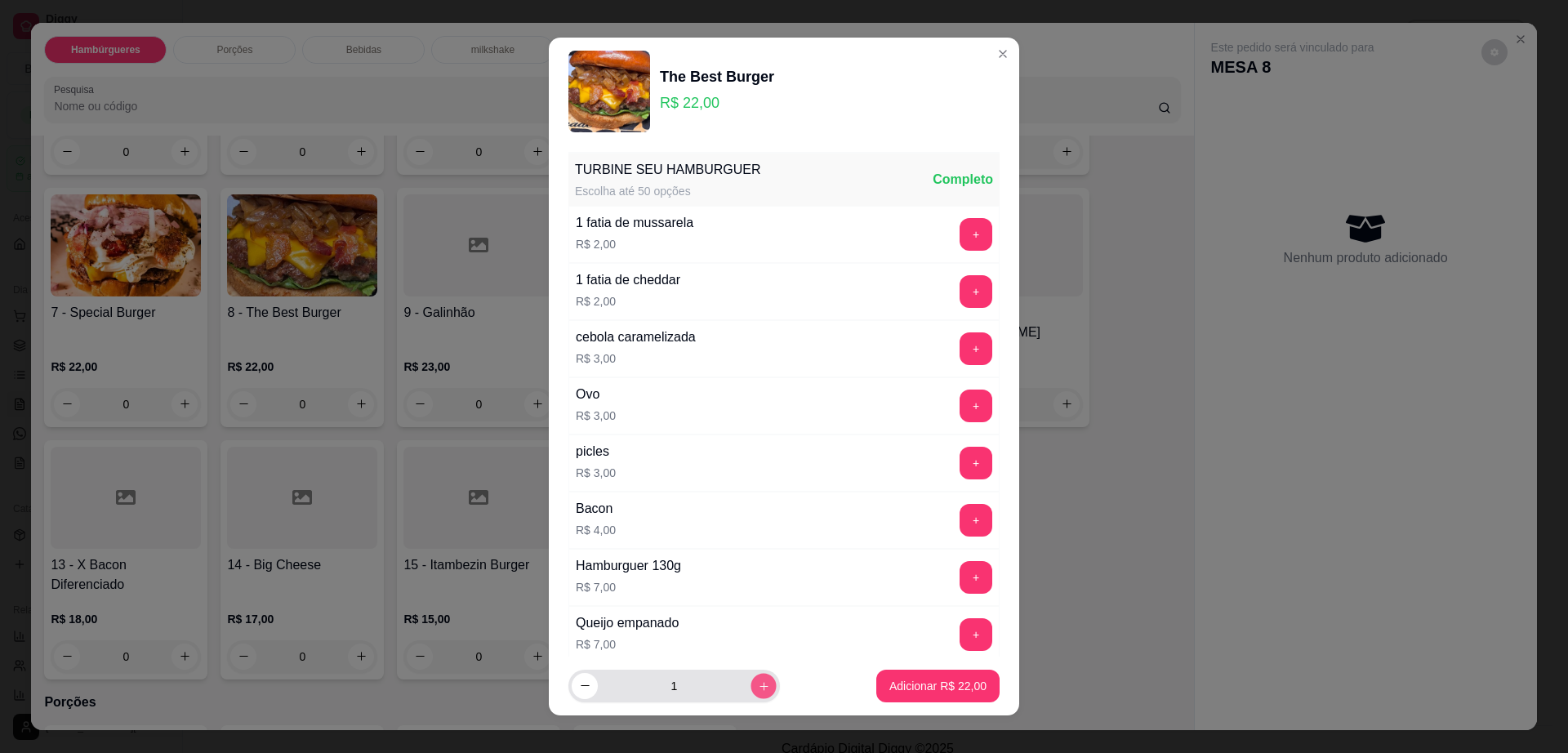
click at [751, 683] on button "increase-product-quantity" at bounding box center [763, 685] width 25 height 25
type input "2"
click at [890, 687] on p "Adicionar R$ 44,00" at bounding box center [938, 686] width 98 height 16
type input "2"
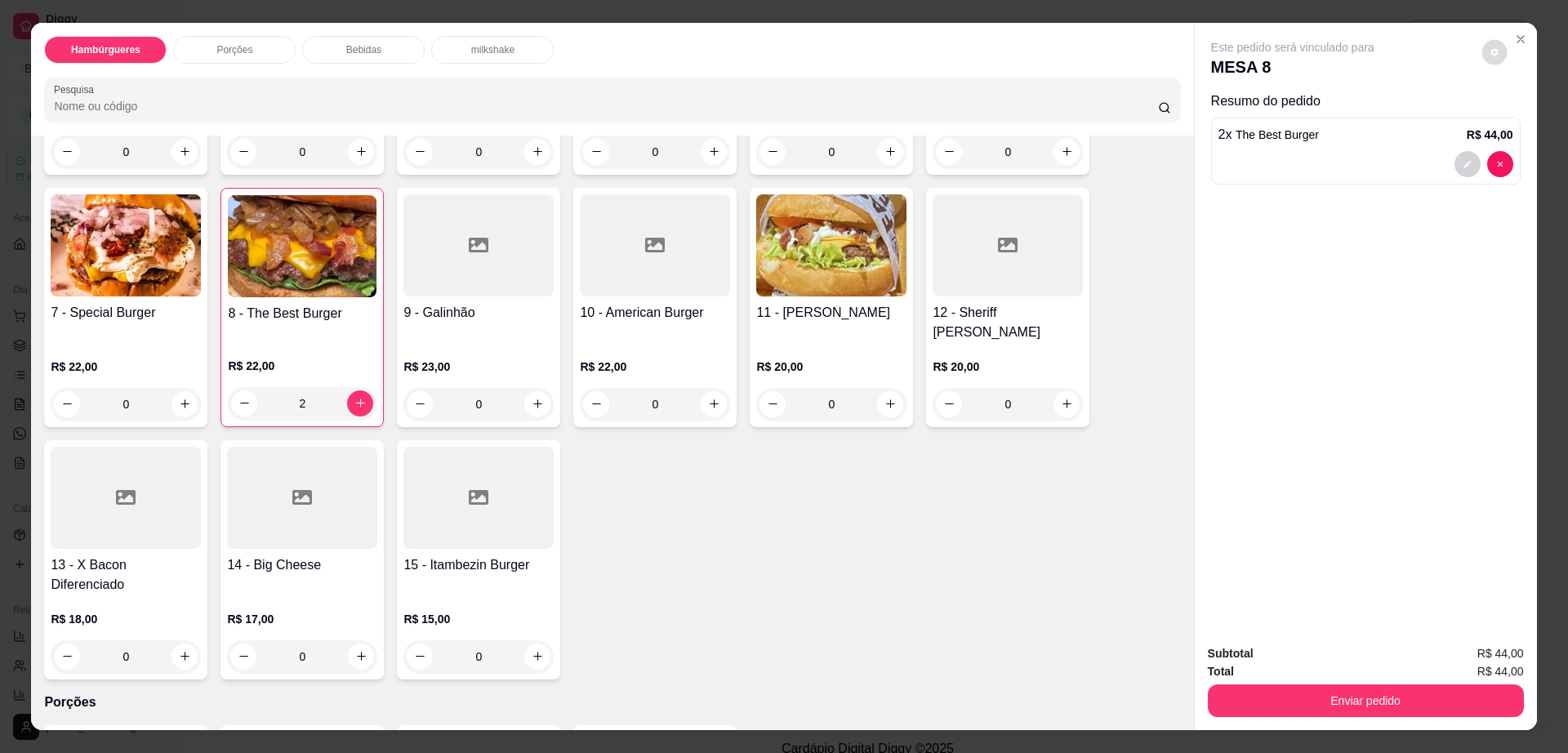
click at [1479, 40] on div "Este pedido será vinculado para MESA 8" at bounding box center [1360, 58] width 297 height 39
click at [1532, 121] on span "Automatic updates" at bounding box center [1524, 118] width 33 height 20
click at [1518, 121] on input "Automatic updates" at bounding box center [1512, 123] width 11 height 11
checkbox input "true"
click at [1289, 702] on button "Enviar pedido" at bounding box center [1366, 700] width 316 height 33
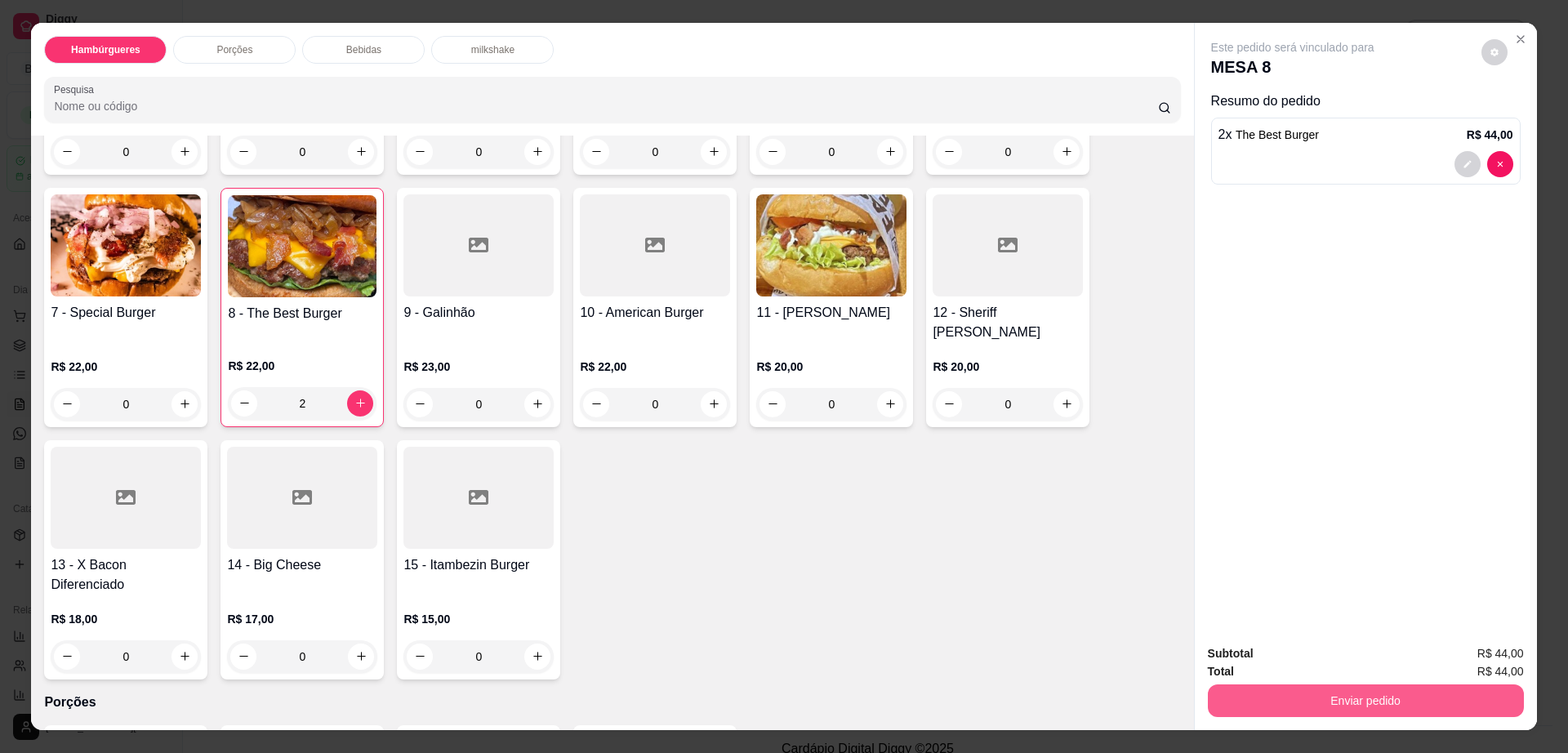
click at [1289, 702] on button "Enviar pedido" at bounding box center [1366, 700] width 316 height 33
click at [1353, 645] on button "Registrar cliente" at bounding box center [1371, 660] width 105 height 30
click at [1380, 700] on button "Enviar pedido" at bounding box center [1366, 700] width 316 height 33
click at [1466, 657] on button "Enviar pedido" at bounding box center [1479, 660] width 93 height 31
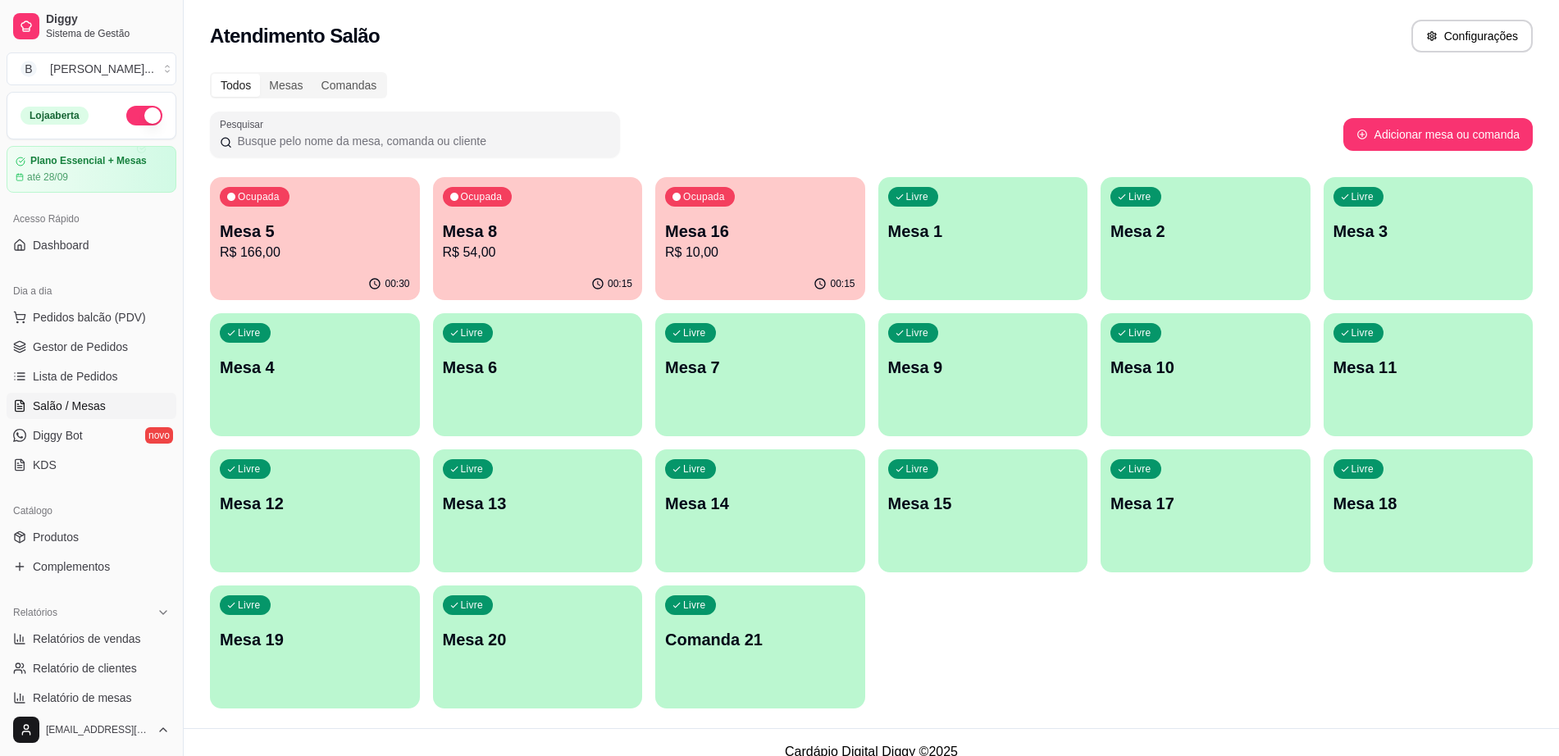
click at [287, 283] on div "00:30" at bounding box center [315, 284] width 210 height 32
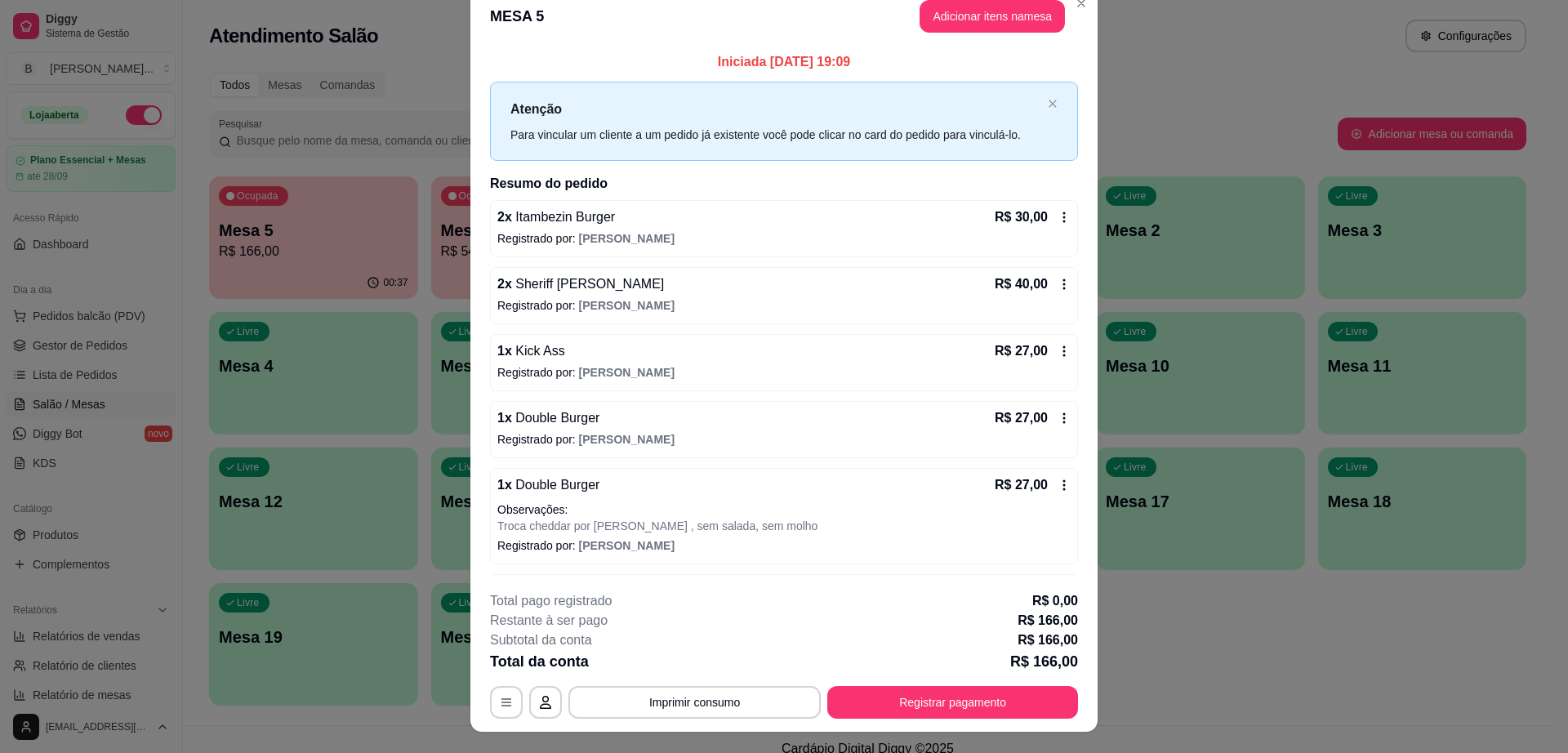
scroll to position [0, 0]
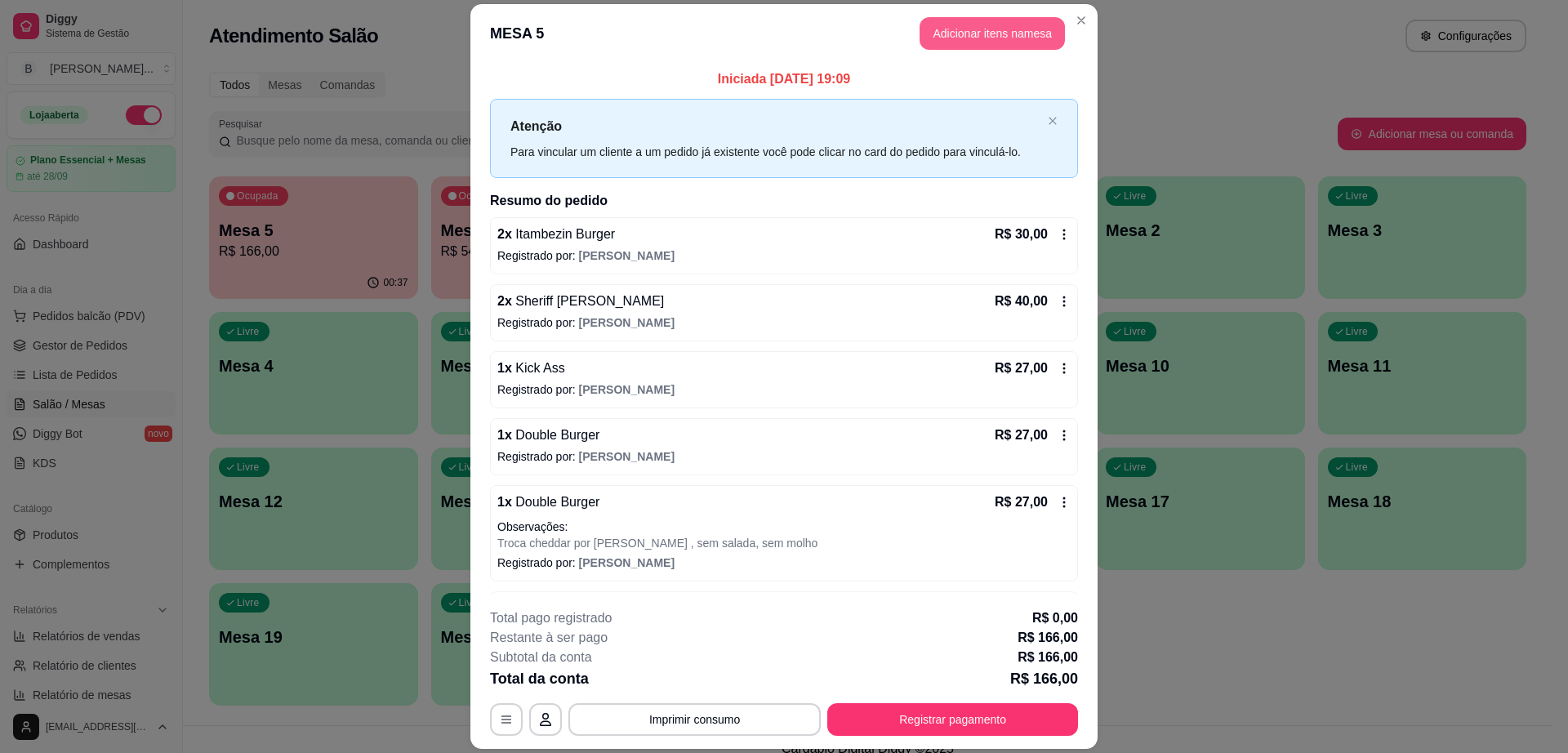
click at [965, 39] on button "Adicionar itens na mesa" at bounding box center [992, 33] width 145 height 33
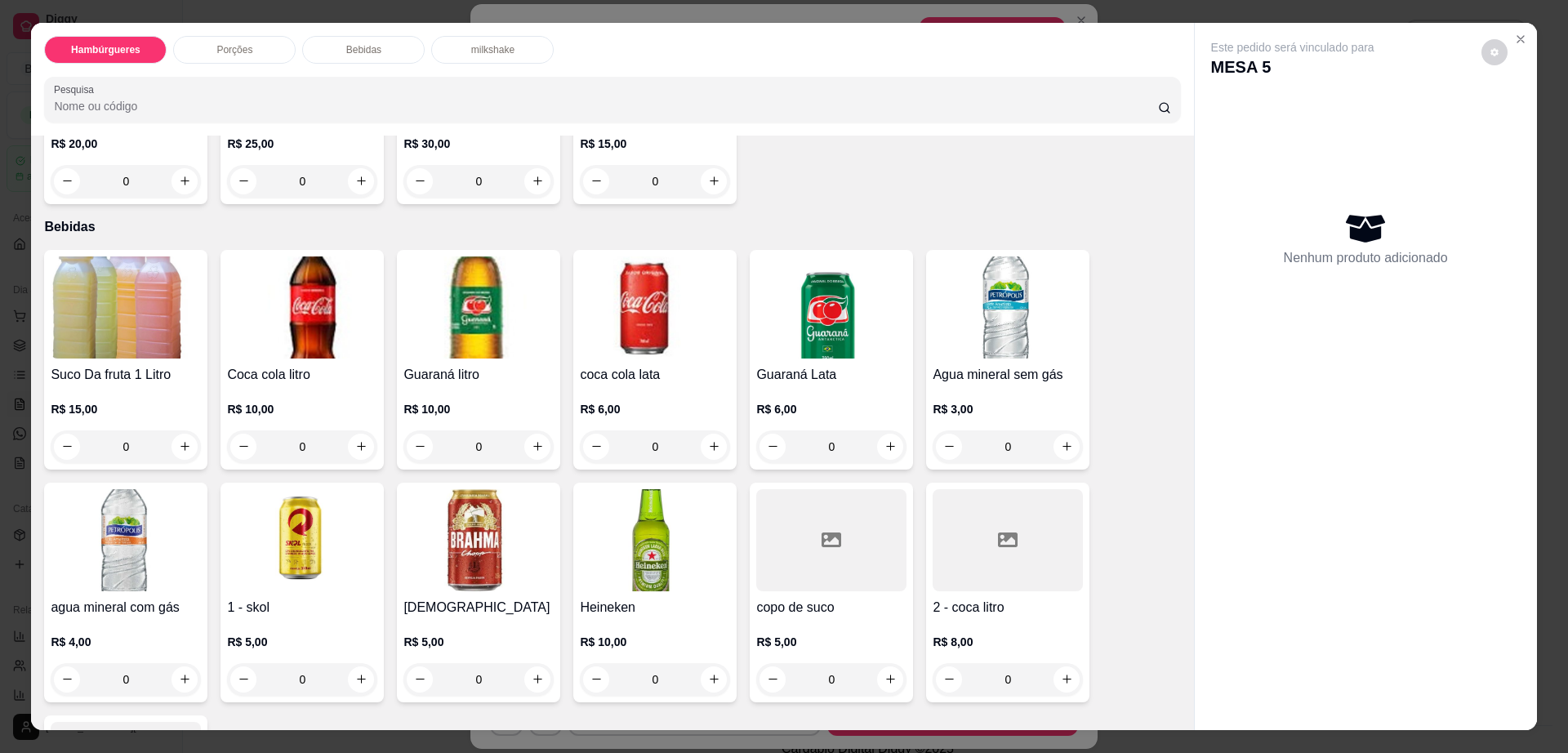
scroll to position [1124, 0]
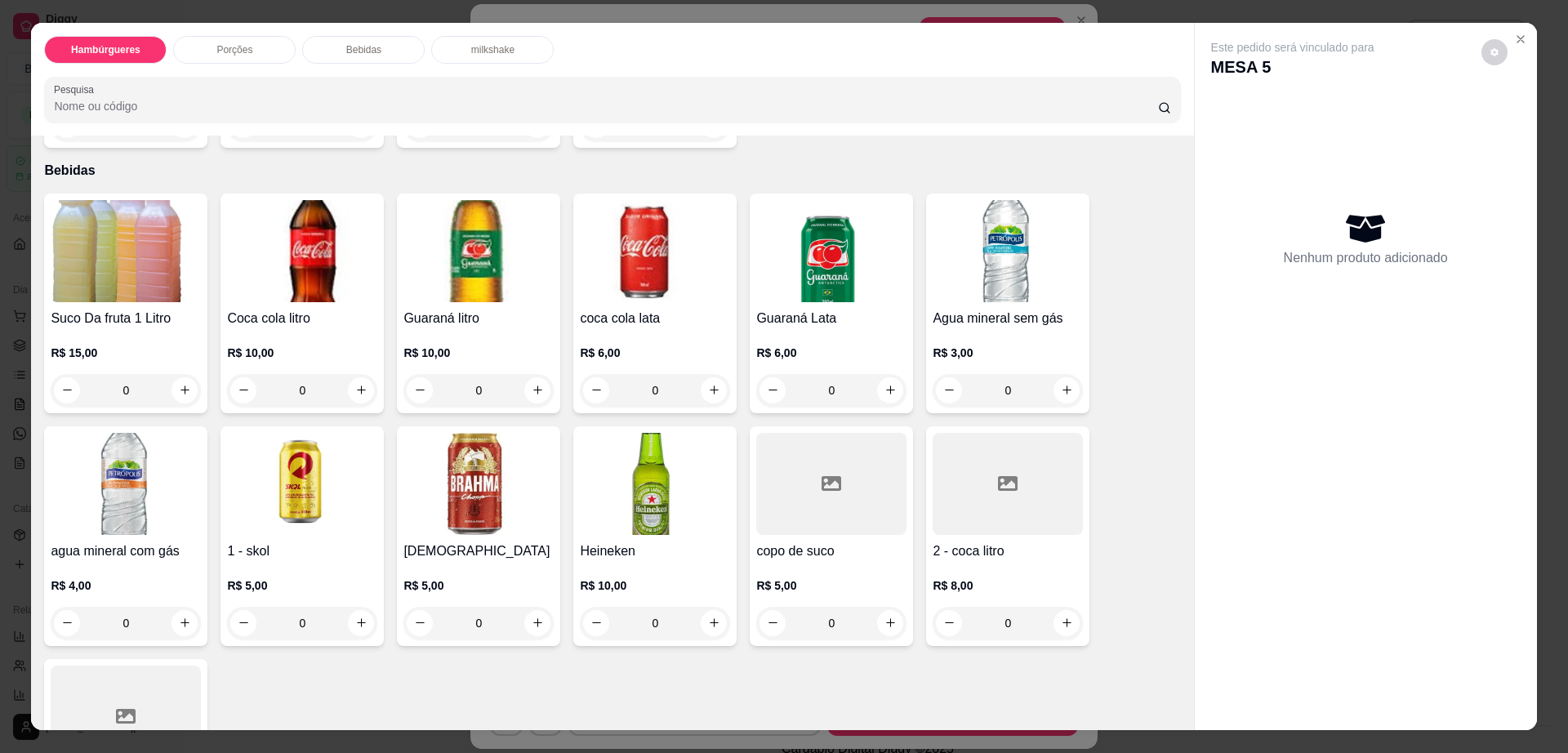
click at [946, 451] on div at bounding box center [1007, 484] width 150 height 103
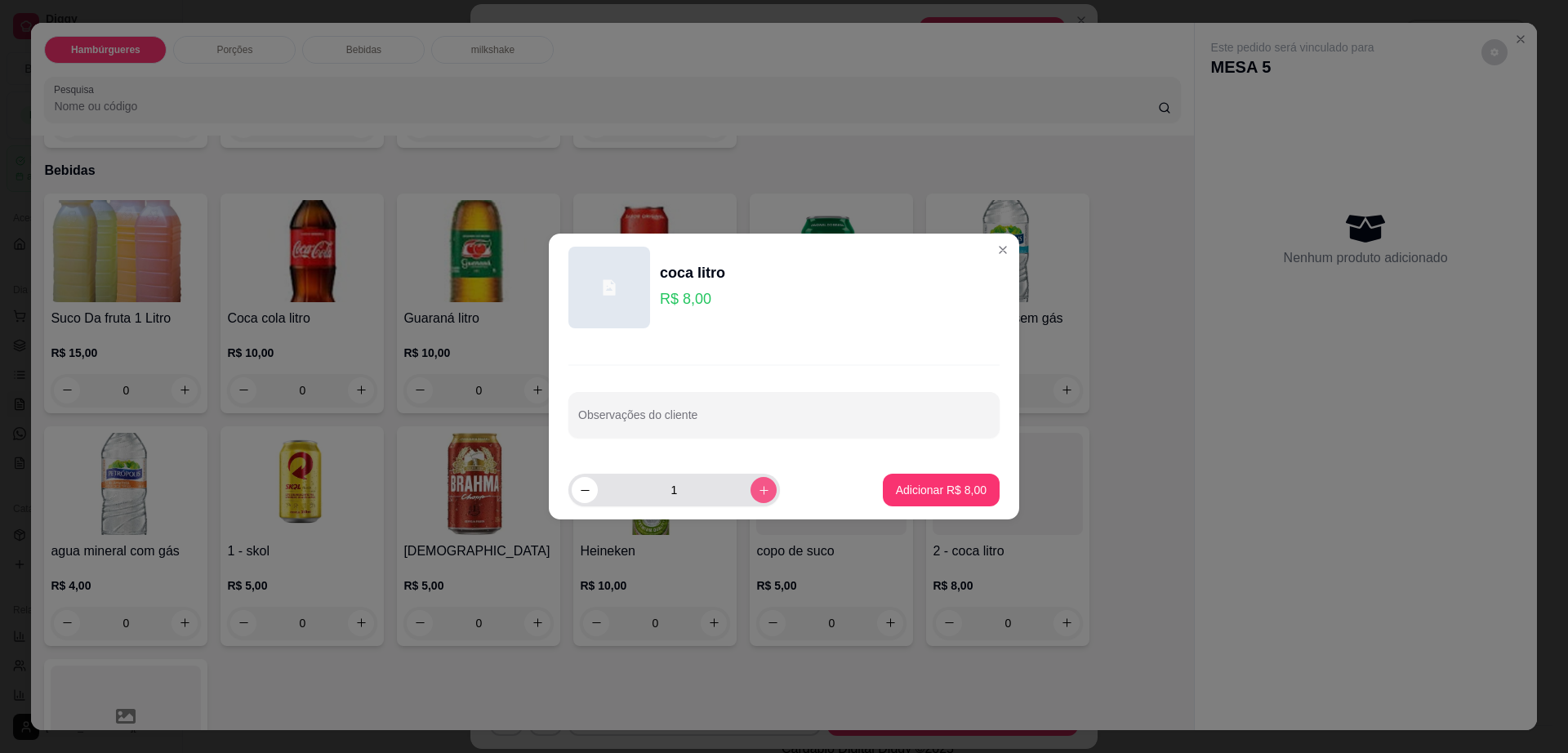
click at [758, 493] on icon "increase-product-quantity" at bounding box center [764, 490] width 12 height 12
type input "2"
click at [1000, 507] on footer "2 Adicionar R$ 16,00" at bounding box center [784, 489] width 470 height 59
click at [953, 493] on p "Adicionar R$ 16,00" at bounding box center [938, 490] width 98 height 16
type input "2"
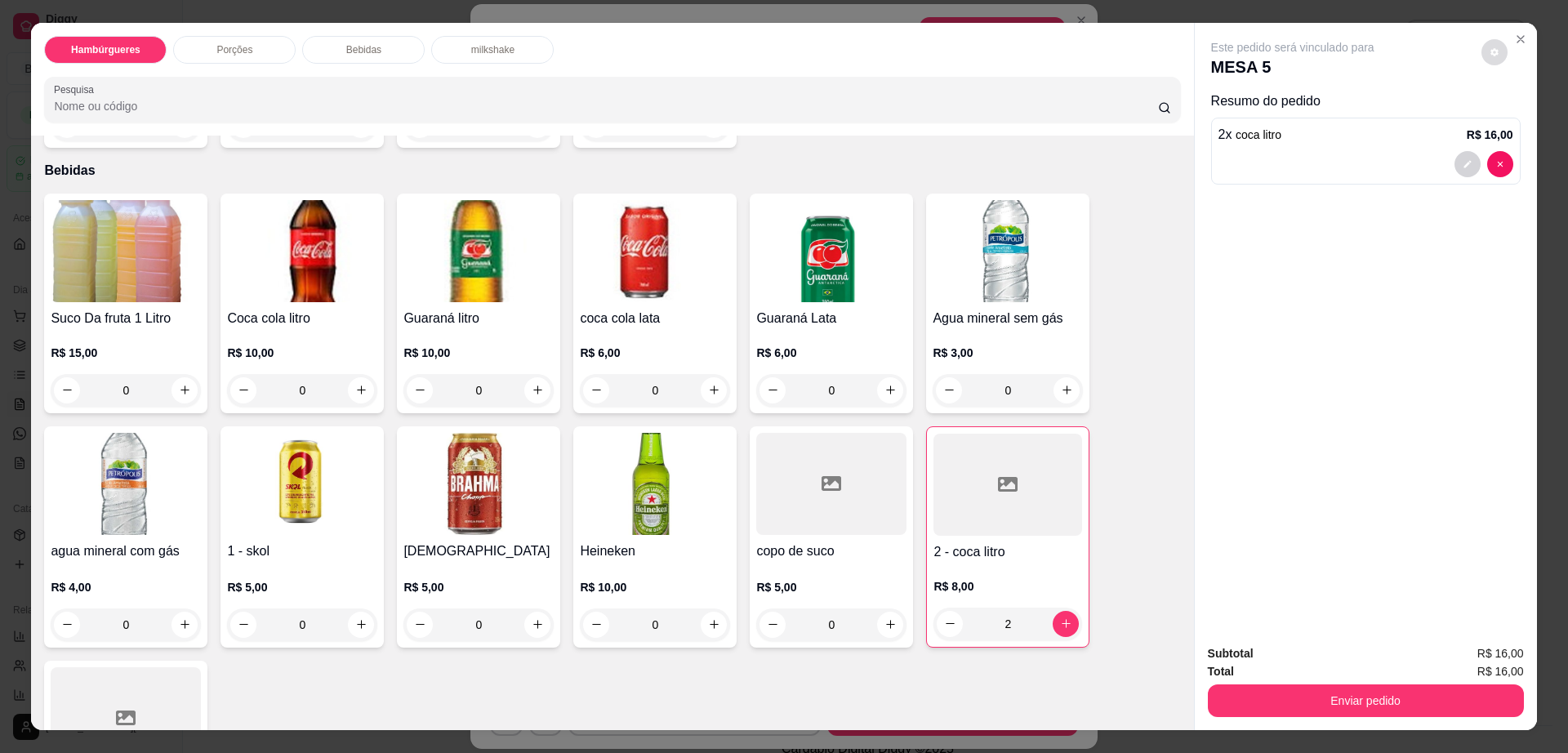
click at [1490, 53] on icon "decrease-product-quantity" at bounding box center [1495, 53] width 10 height 10
drag, startPoint x: 1516, startPoint y: 103, endPoint x: 1511, endPoint y: 143, distance: 40.3
click at [1516, 112] on div "Impressão automática habilitada" at bounding box center [1460, 118] width 173 height 30
click at [1518, 117] on span "Automatic updates" at bounding box center [1524, 118] width 33 height 20
click at [1518, 118] on input "Automatic updates" at bounding box center [1512, 123] width 11 height 11
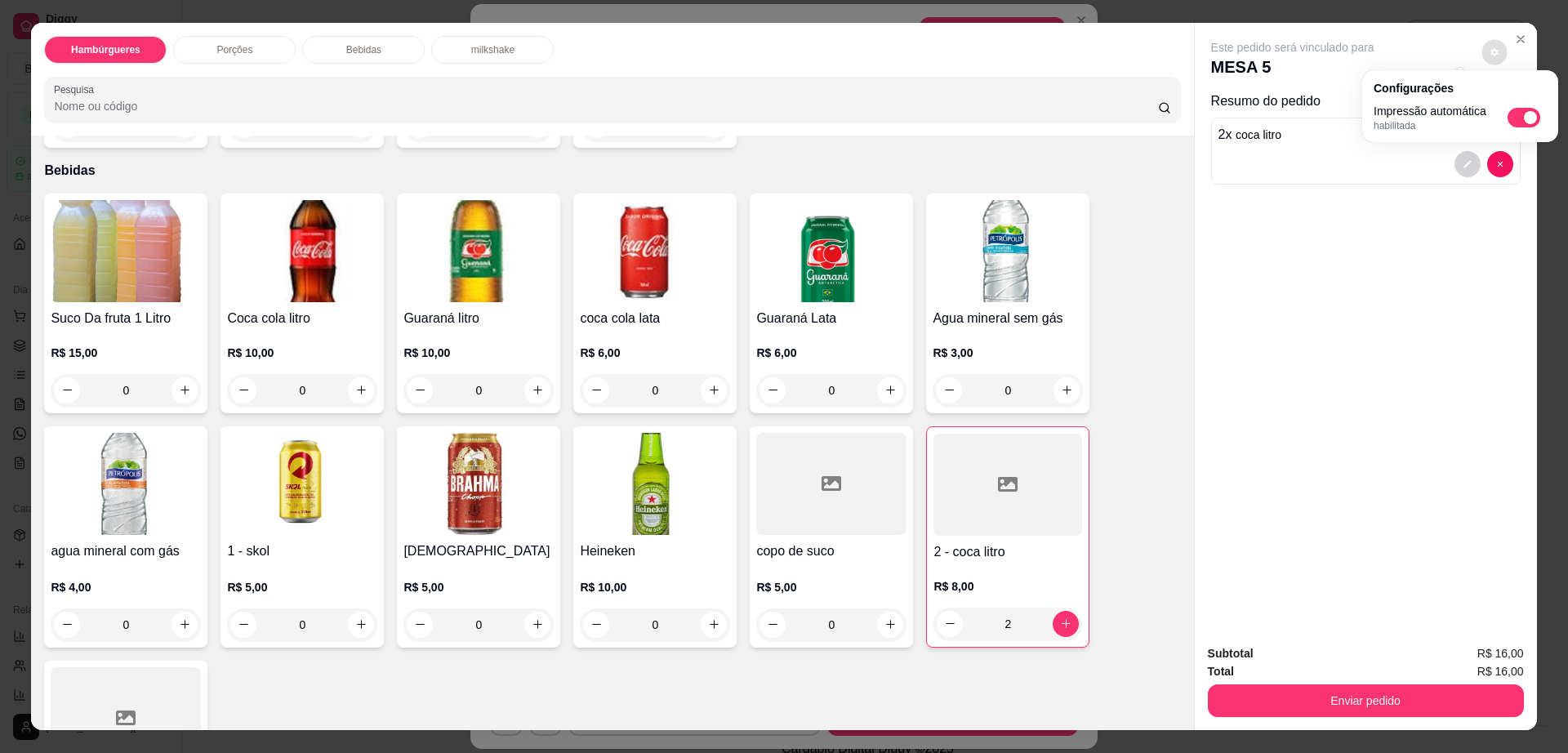
checkbox input "false"
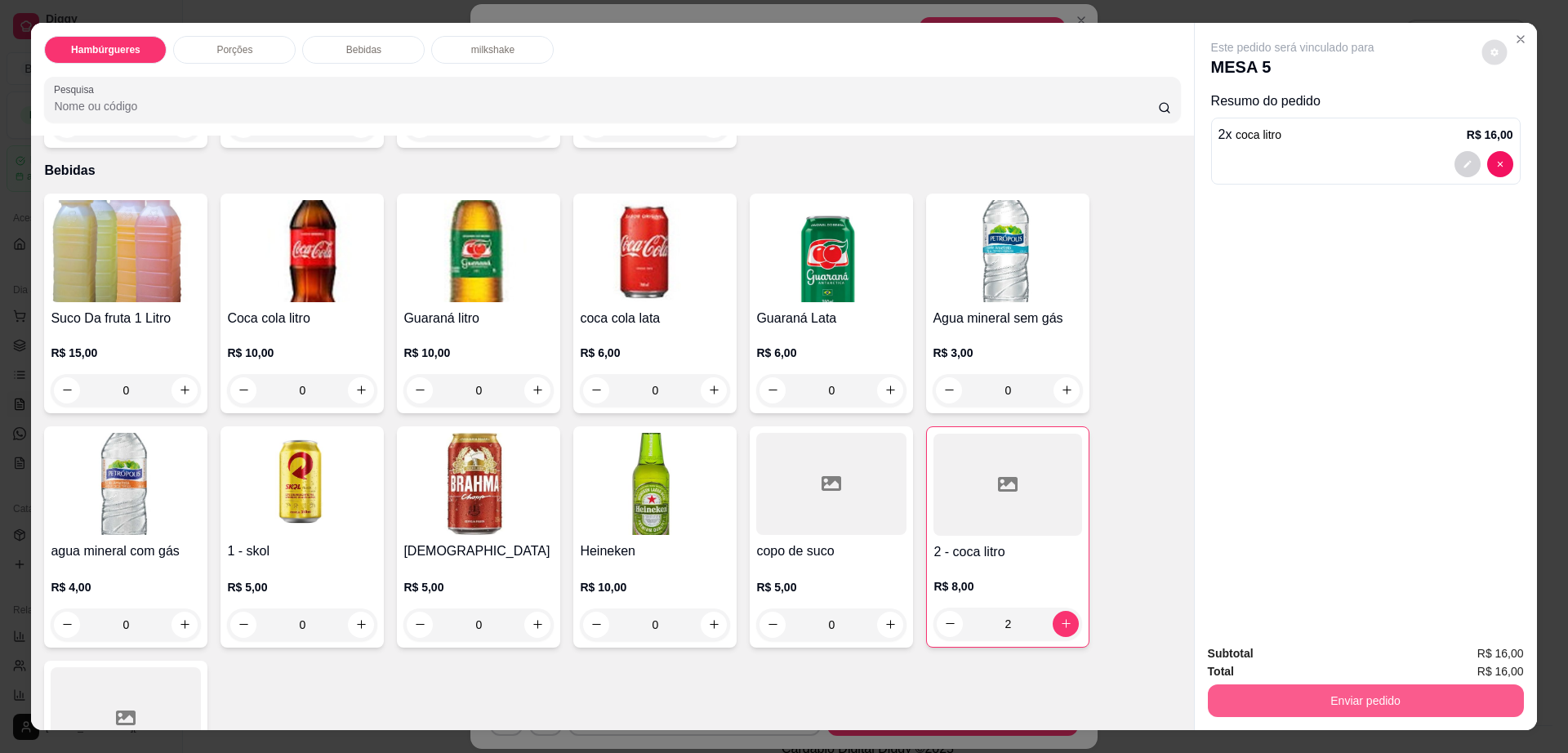
click at [1359, 710] on button "Enviar pedido" at bounding box center [1366, 700] width 316 height 33
click at [1360, 710] on button "Enviar pedido" at bounding box center [1366, 700] width 316 height 33
click at [1459, 655] on button "Enviar pedido" at bounding box center [1479, 660] width 93 height 31
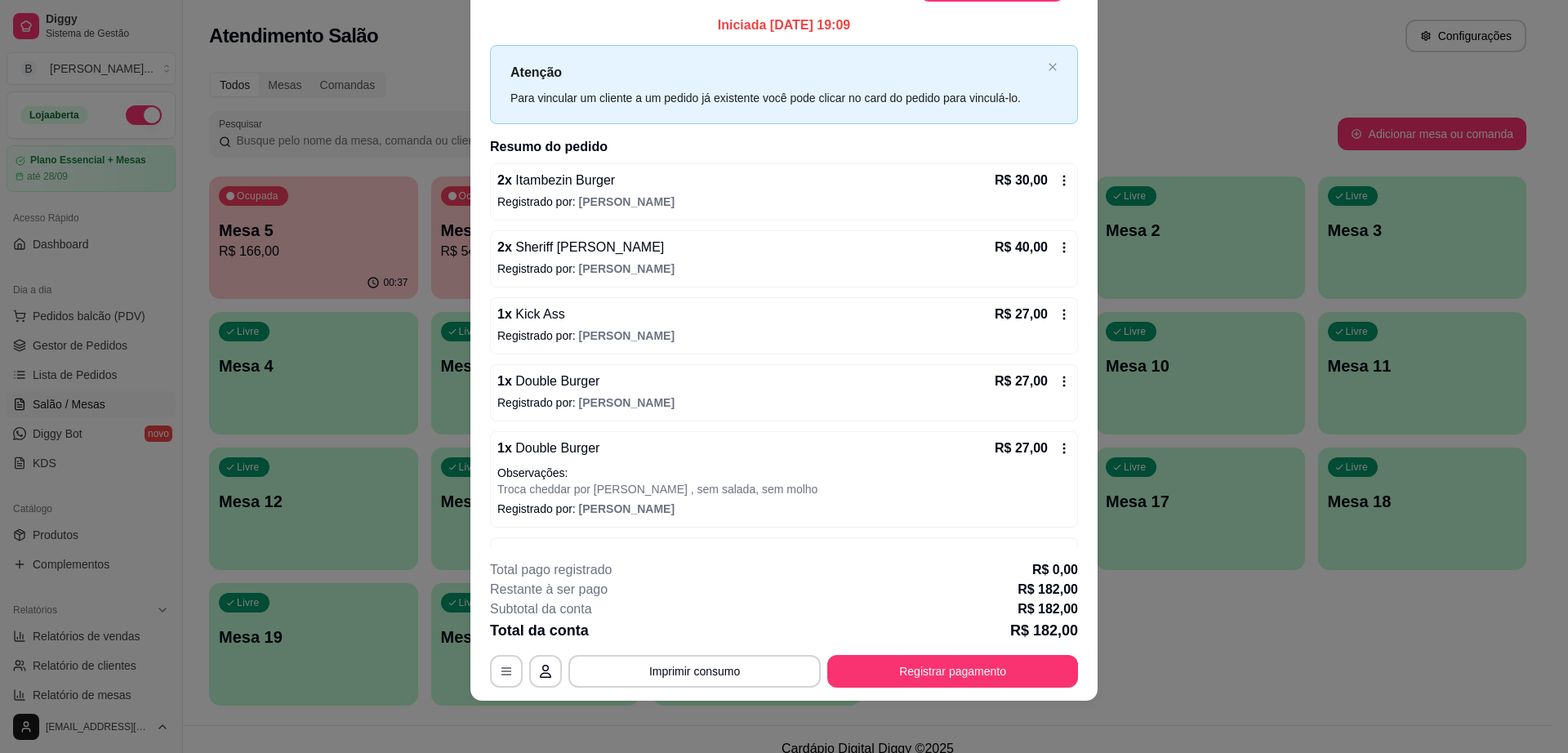
scroll to position [0, 0]
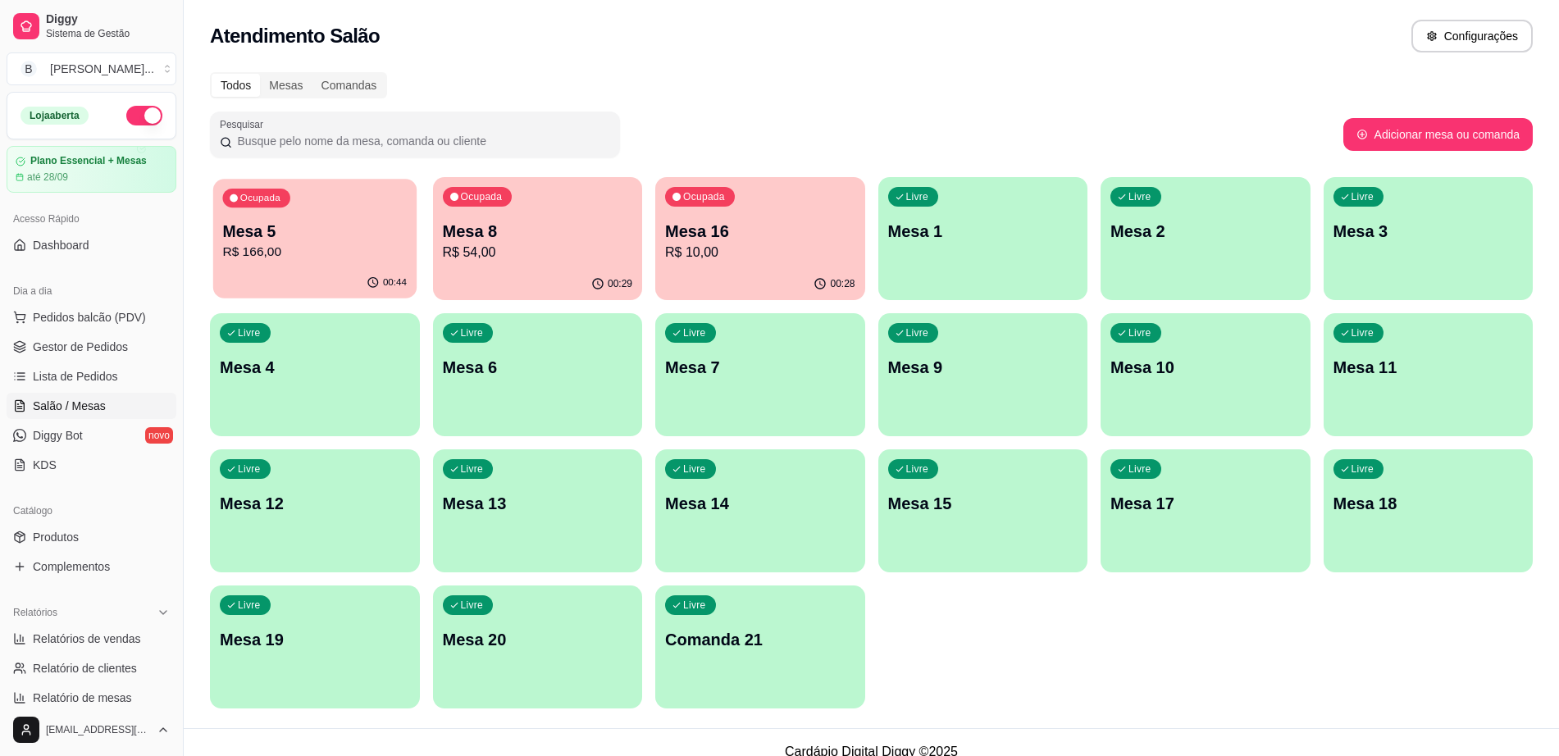
click at [335, 221] on p "Mesa 5" at bounding box center [314, 232] width 185 height 22
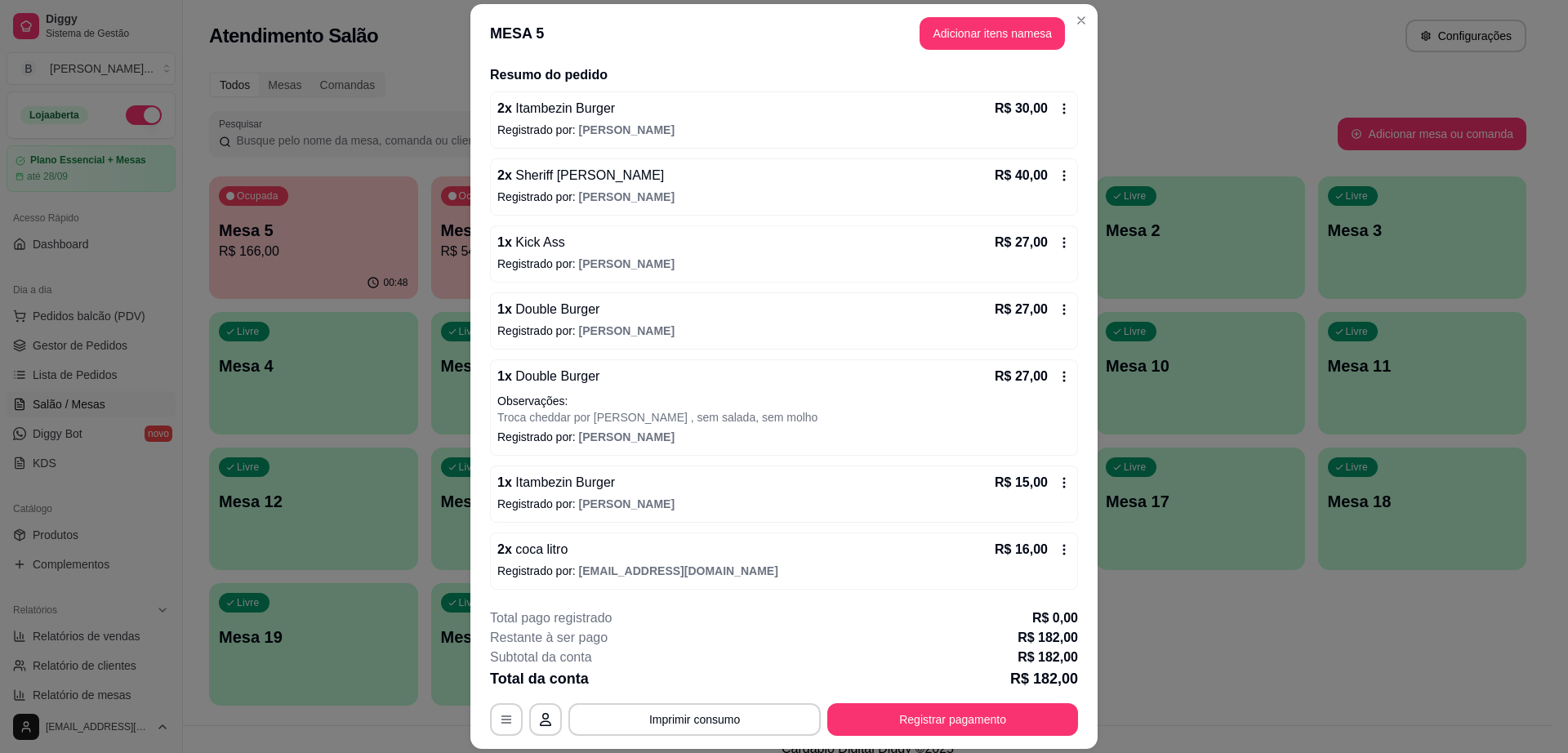
scroll to position [48, 0]
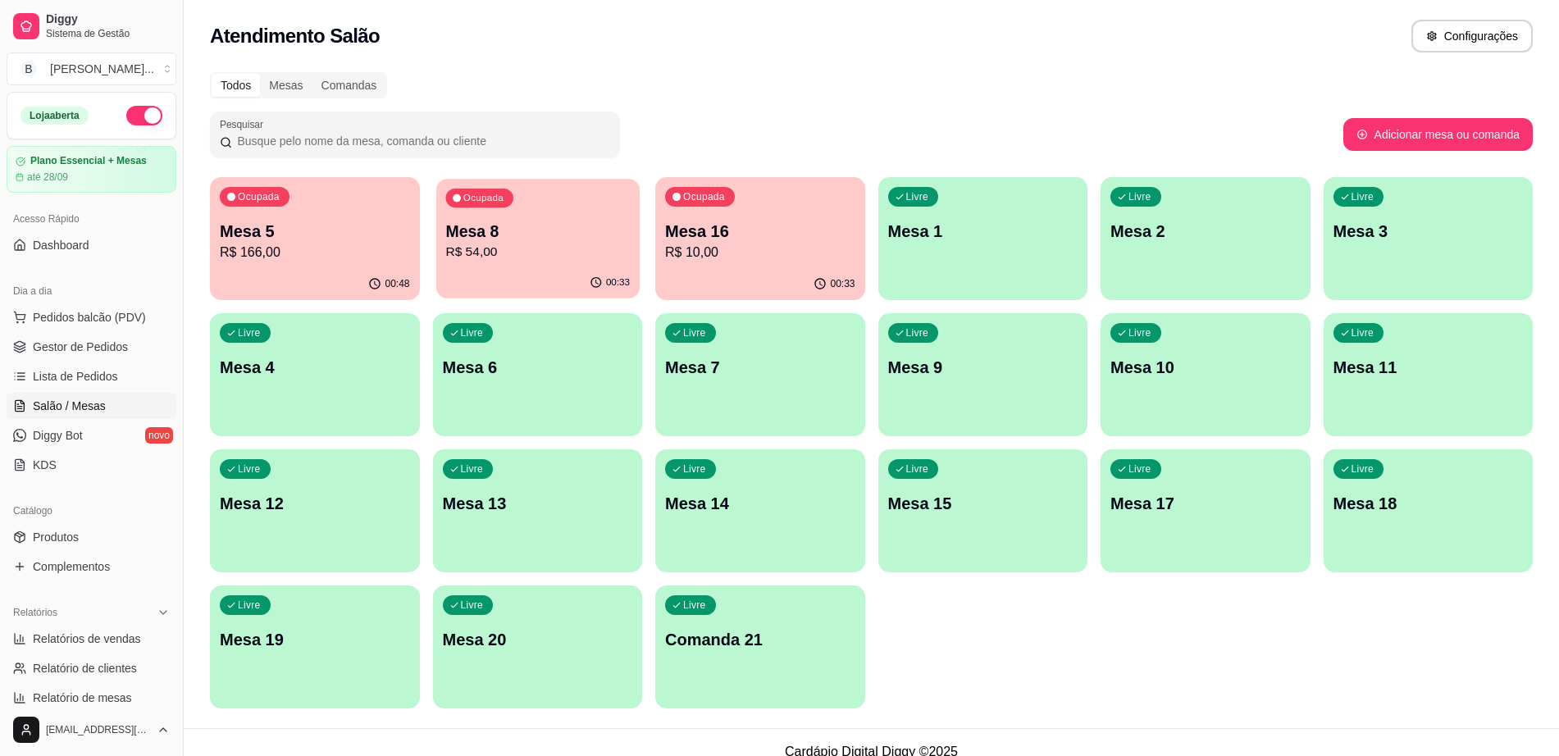
click at [572, 270] on div "00:33" at bounding box center [536, 282] width 203 height 31
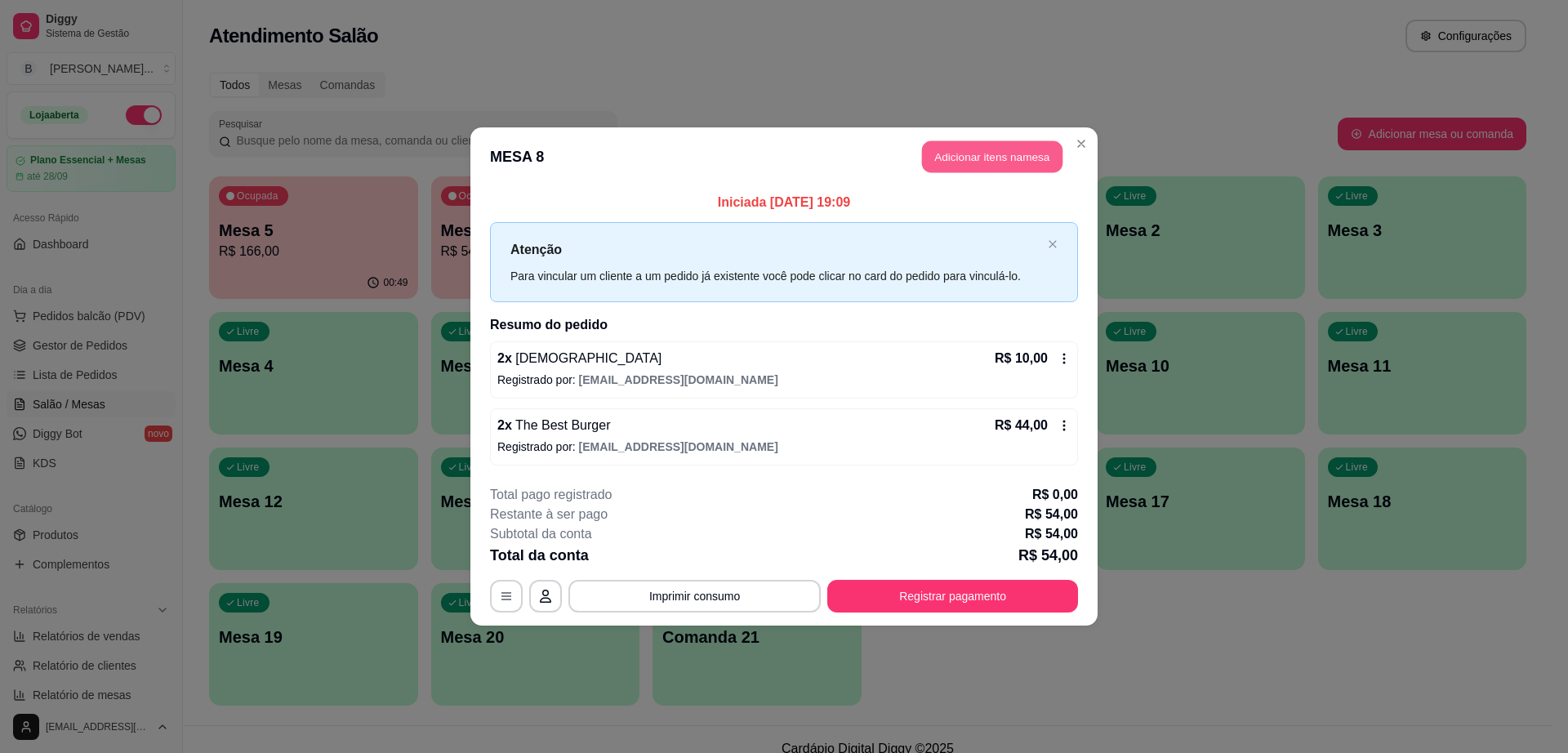
click at [981, 165] on button "Adicionar itens na mesa" at bounding box center [992, 157] width 140 height 32
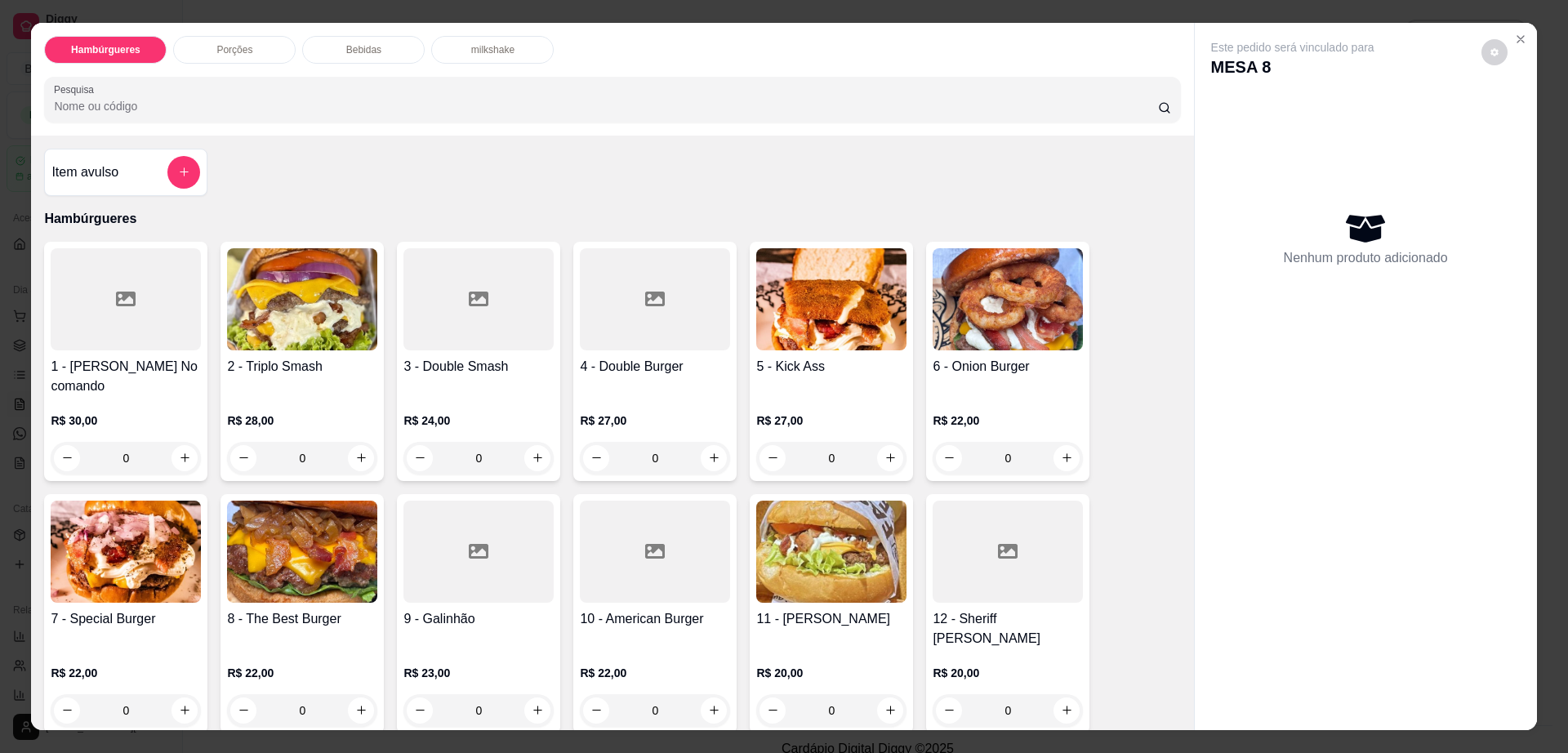
click at [361, 54] on p "Bebidas" at bounding box center [364, 49] width 35 height 13
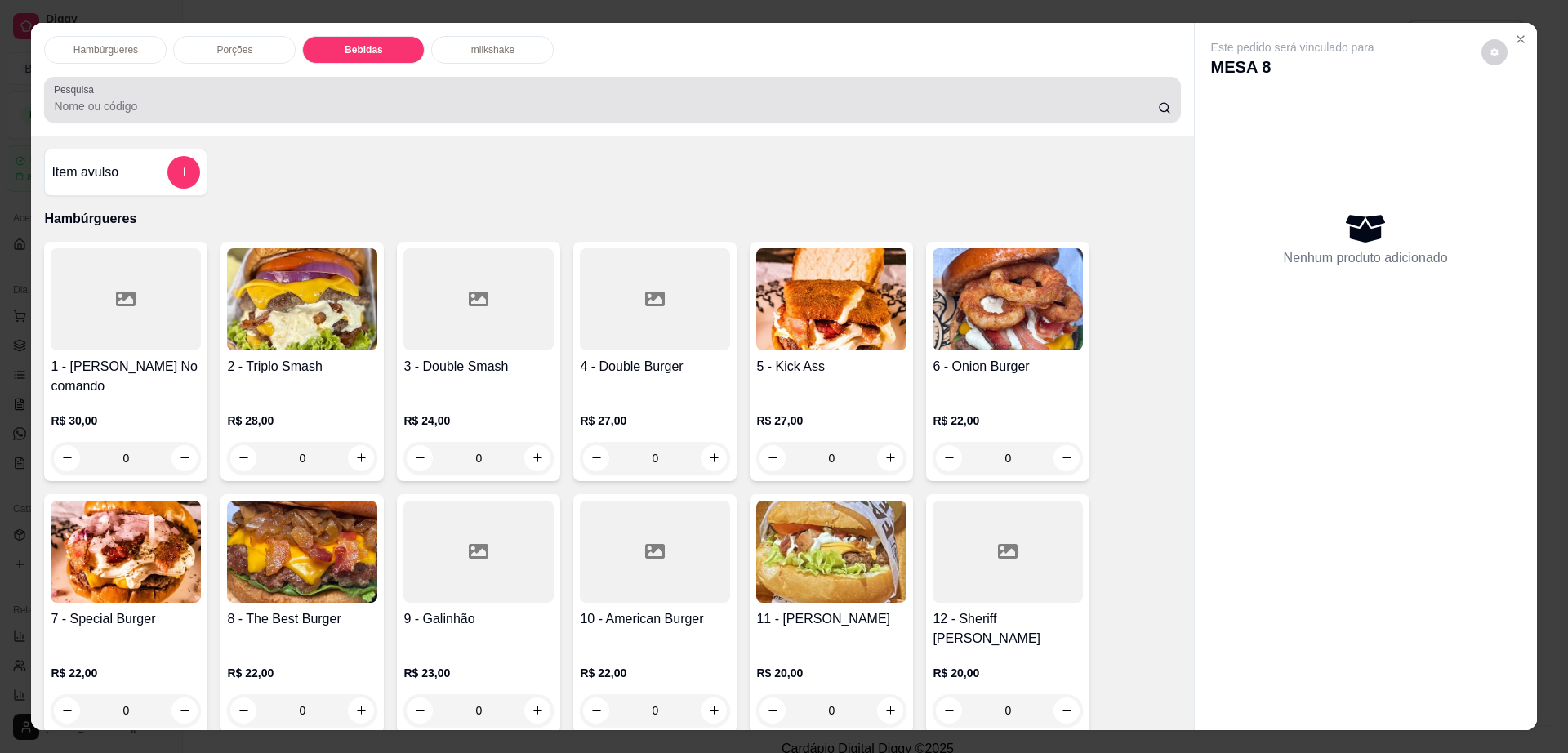
scroll to position [30, 0]
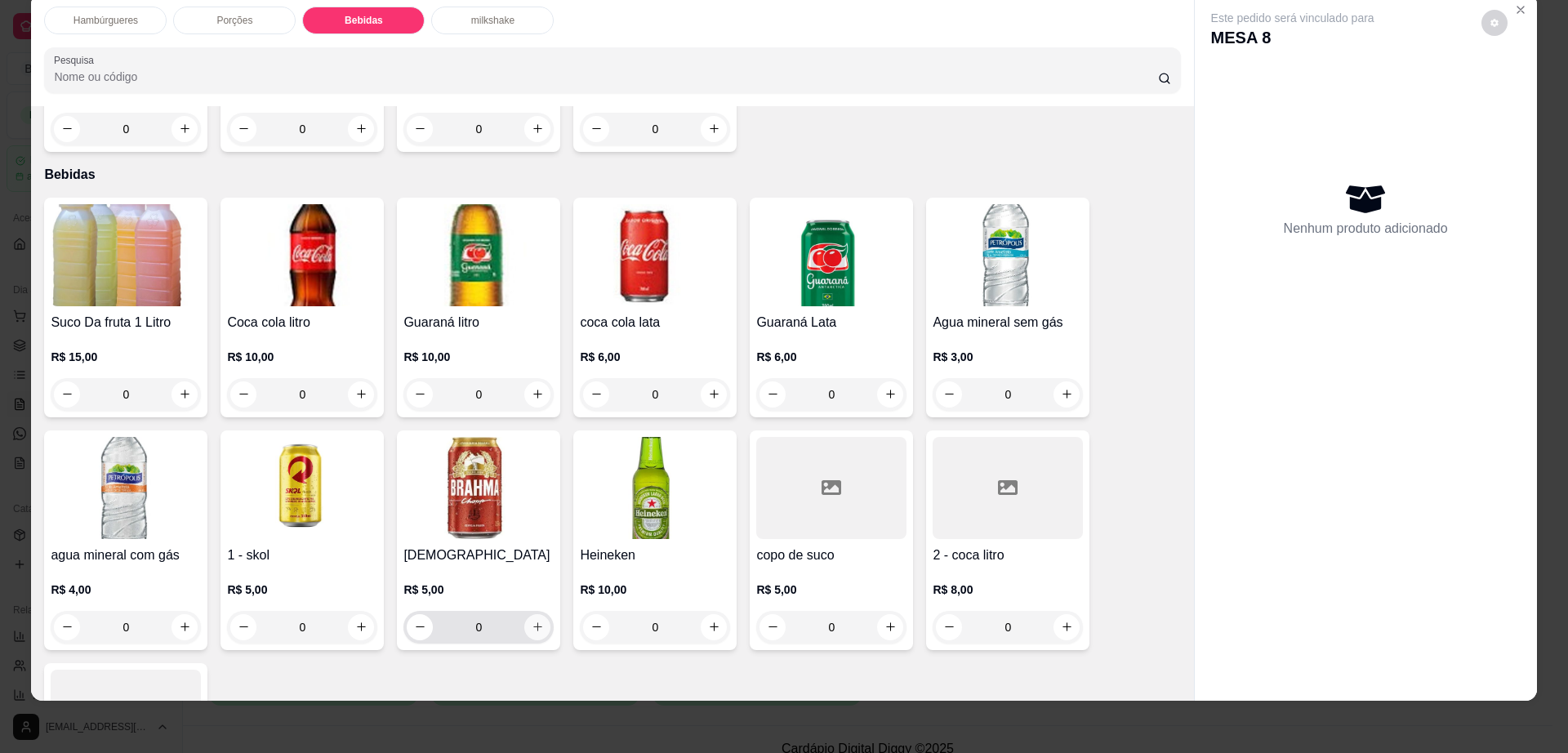
click at [533, 621] on icon "increase-product-quantity" at bounding box center [538, 627] width 12 height 12
type input "1"
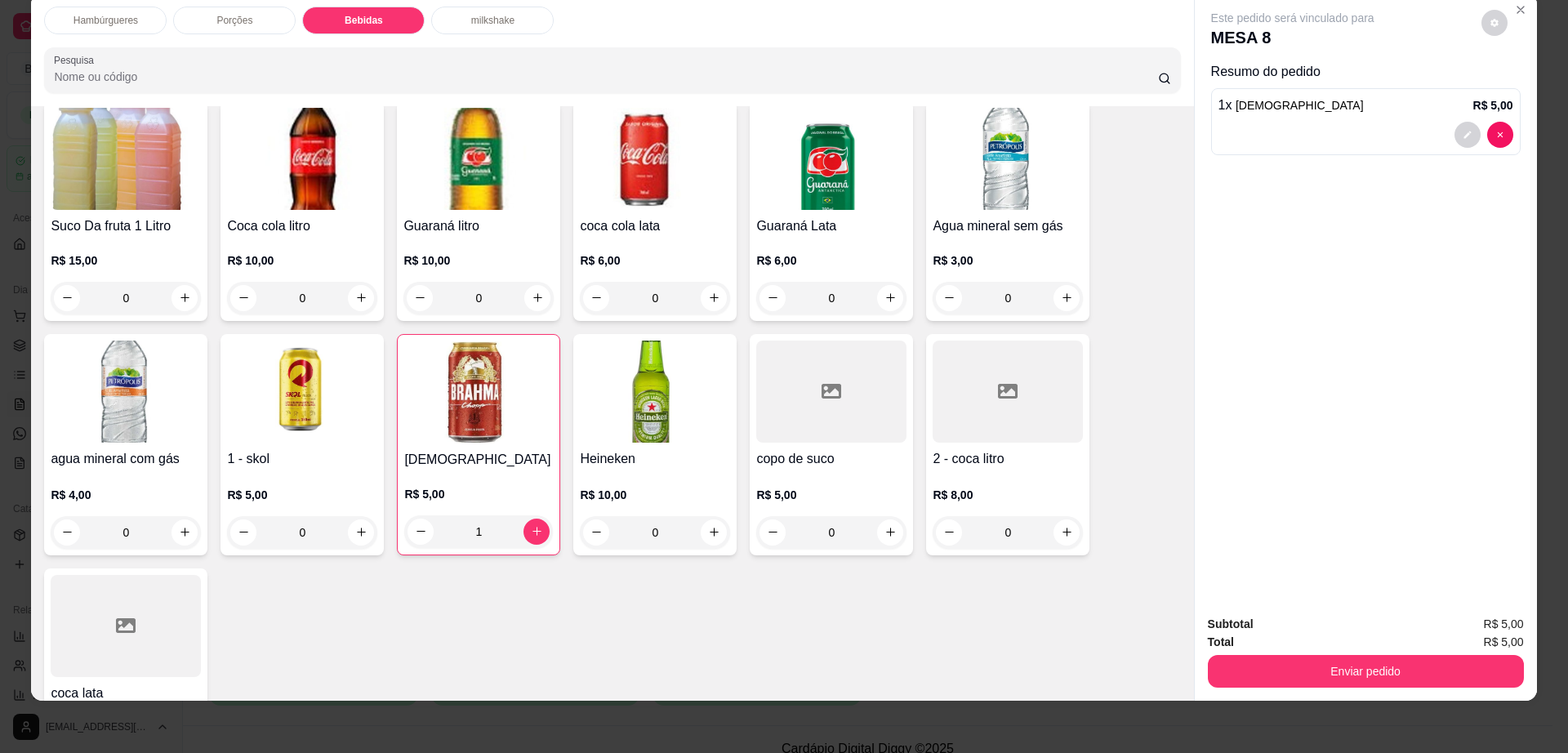
scroll to position [1294, 0]
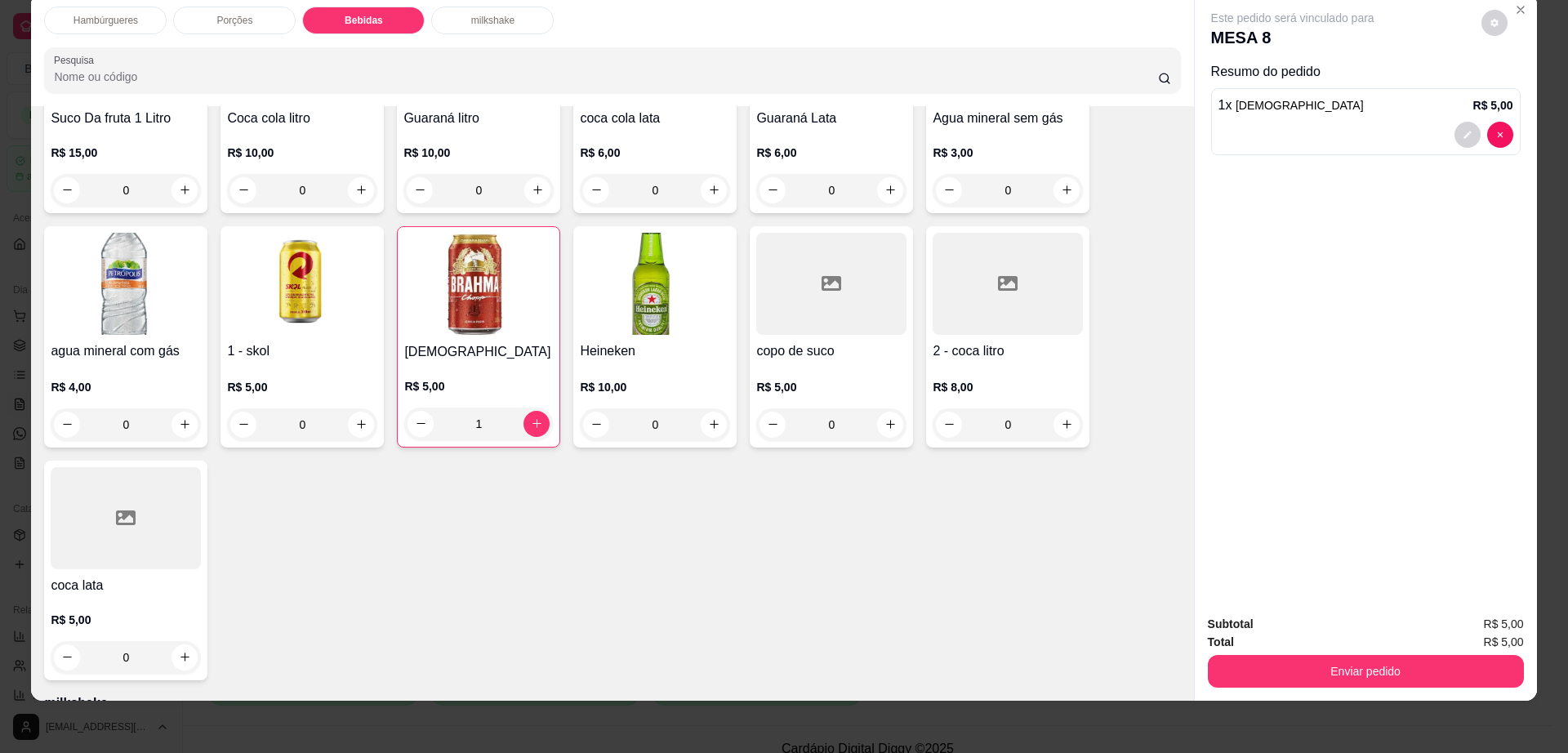
click at [133, 576] on h4 "coca lata" at bounding box center [126, 586] width 150 height 20
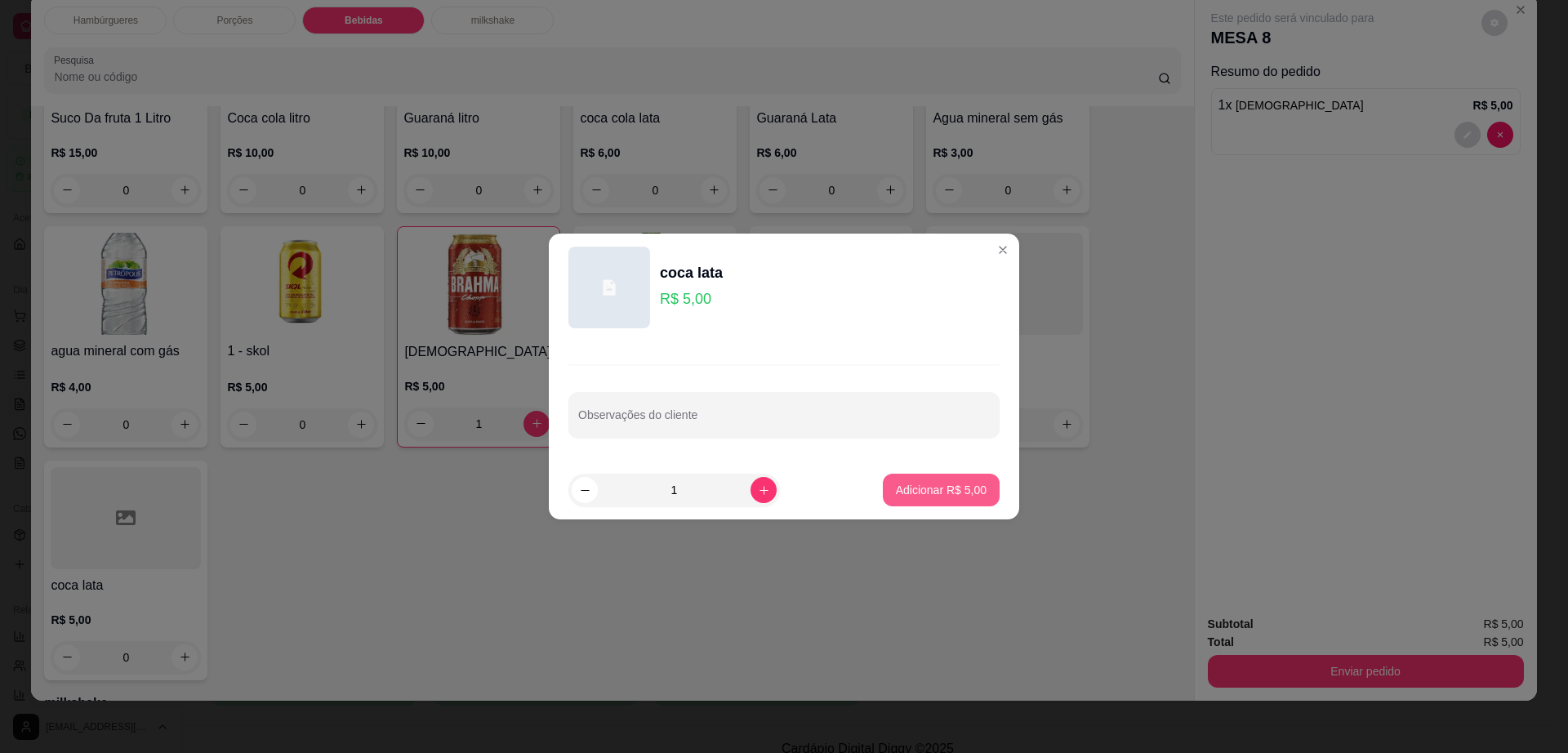
click at [964, 494] on p "Adicionar R$ 5,00" at bounding box center [941, 490] width 91 height 16
type input "1"
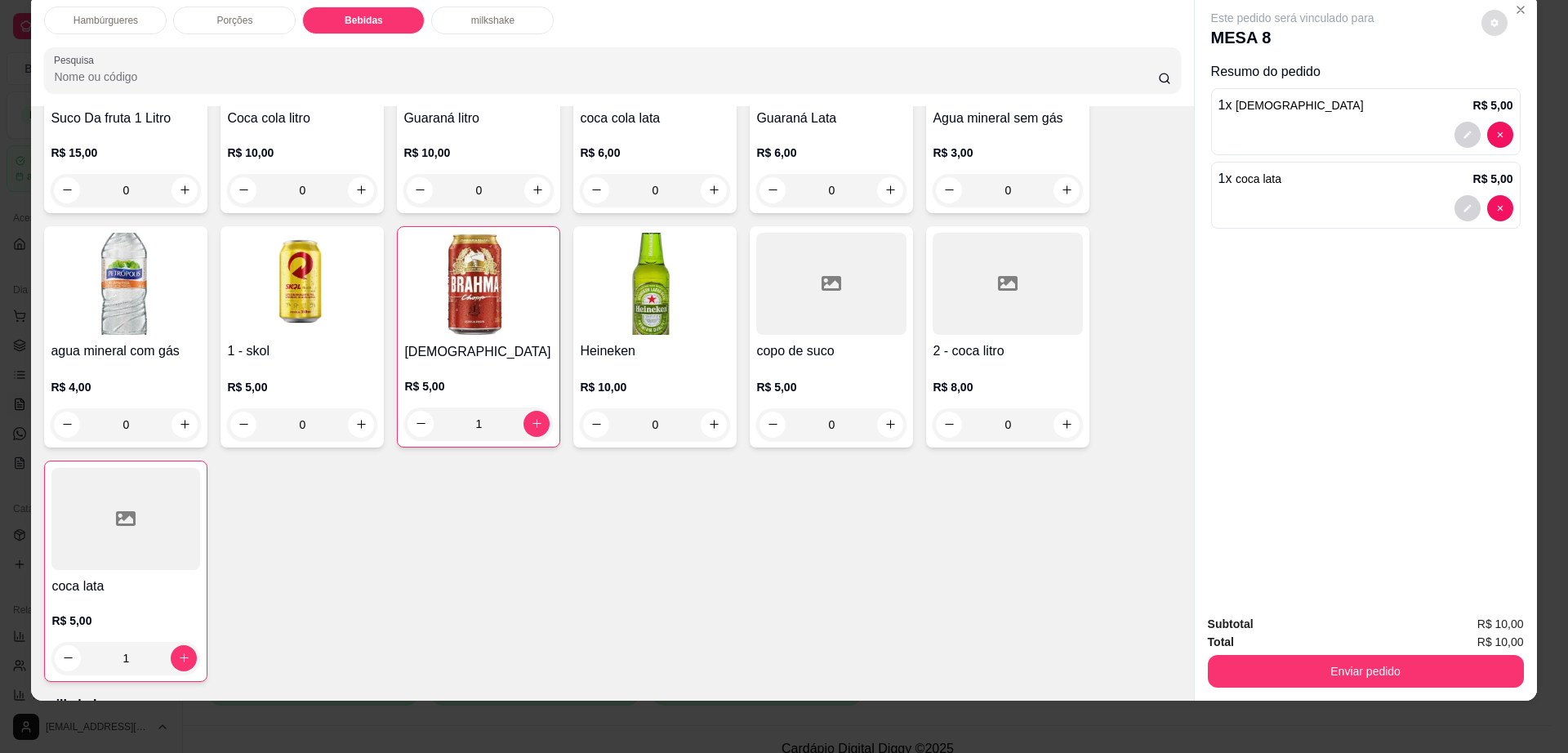
drag, startPoint x: 1476, startPoint y: 13, endPoint x: 1489, endPoint y: 37, distance: 27.3
click at [1488, 35] on div "Este pedido será vinculado para MESA 8" at bounding box center [1360, 29] width 297 height 39
click at [1489, 34] on button "decrease-product-quantity" at bounding box center [1495, 23] width 26 height 26
click at [1360, 659] on button "Enviar pedido" at bounding box center [1366, 671] width 316 height 33
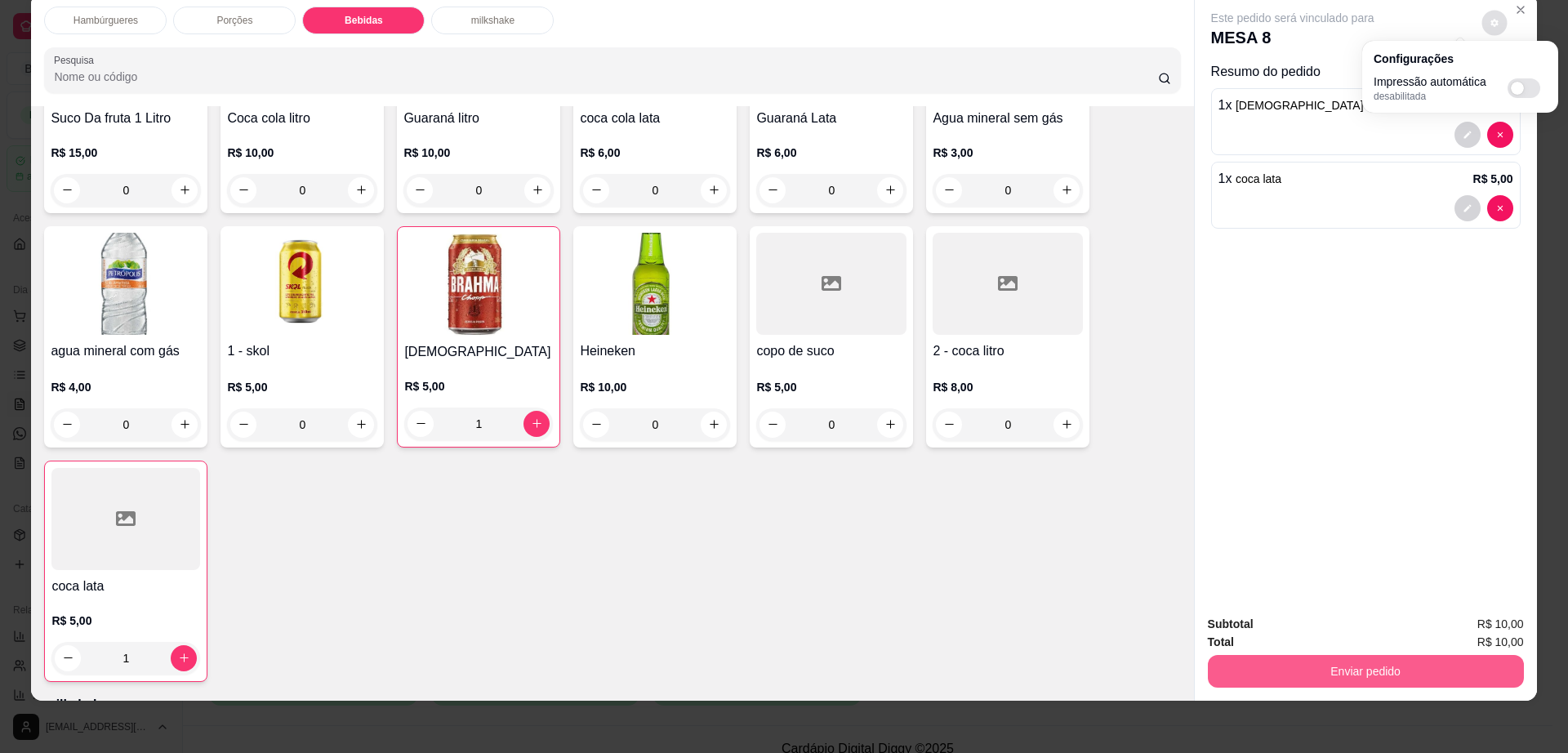
click at [1360, 659] on button "Enviar pedido" at bounding box center [1366, 671] width 316 height 33
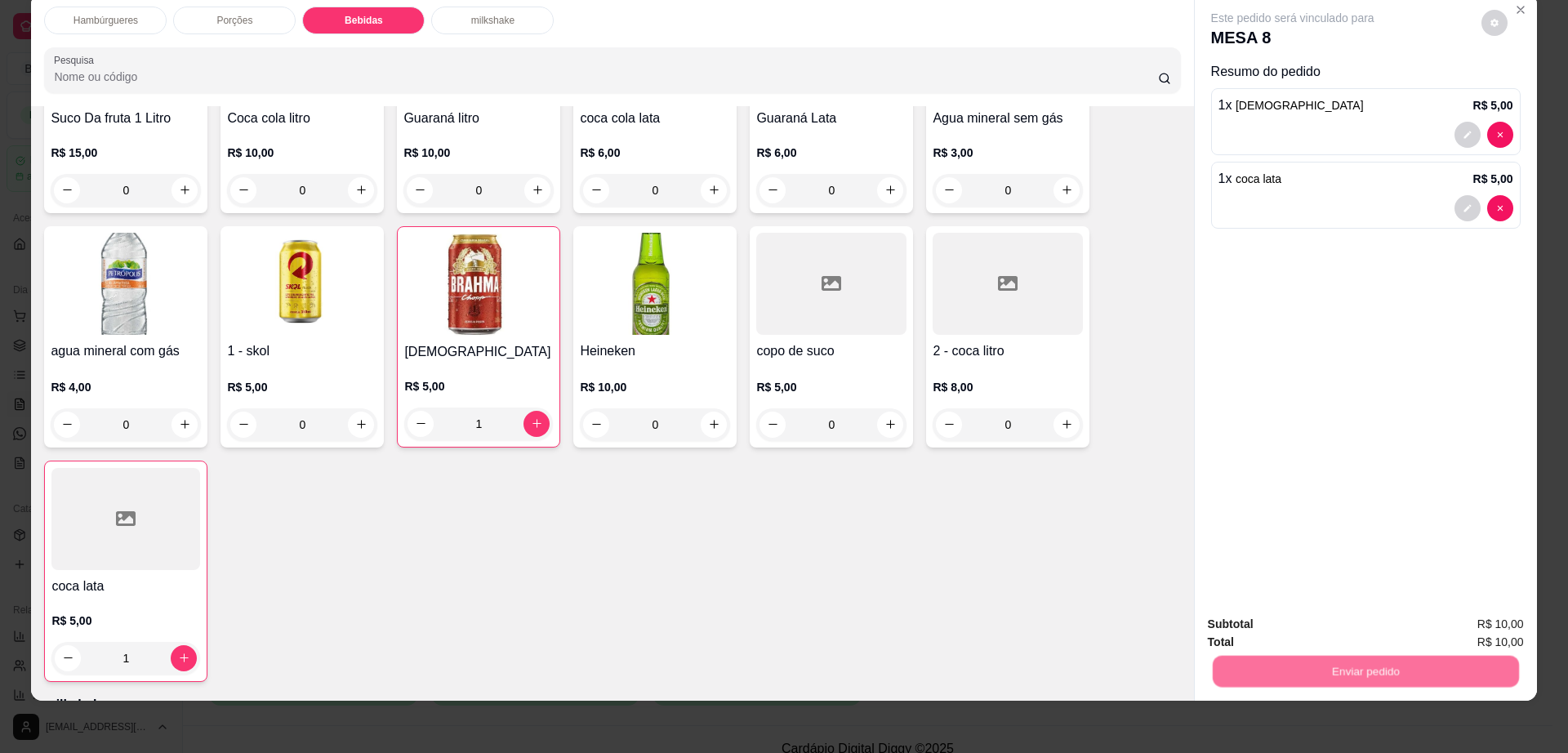
click at [1363, 631] on button "Registrar cliente" at bounding box center [1371, 630] width 108 height 31
click at [1387, 670] on button "Enviar pedido" at bounding box center [1366, 671] width 316 height 33
click at [1504, 629] on button "Enviar pedido" at bounding box center [1480, 630] width 90 height 30
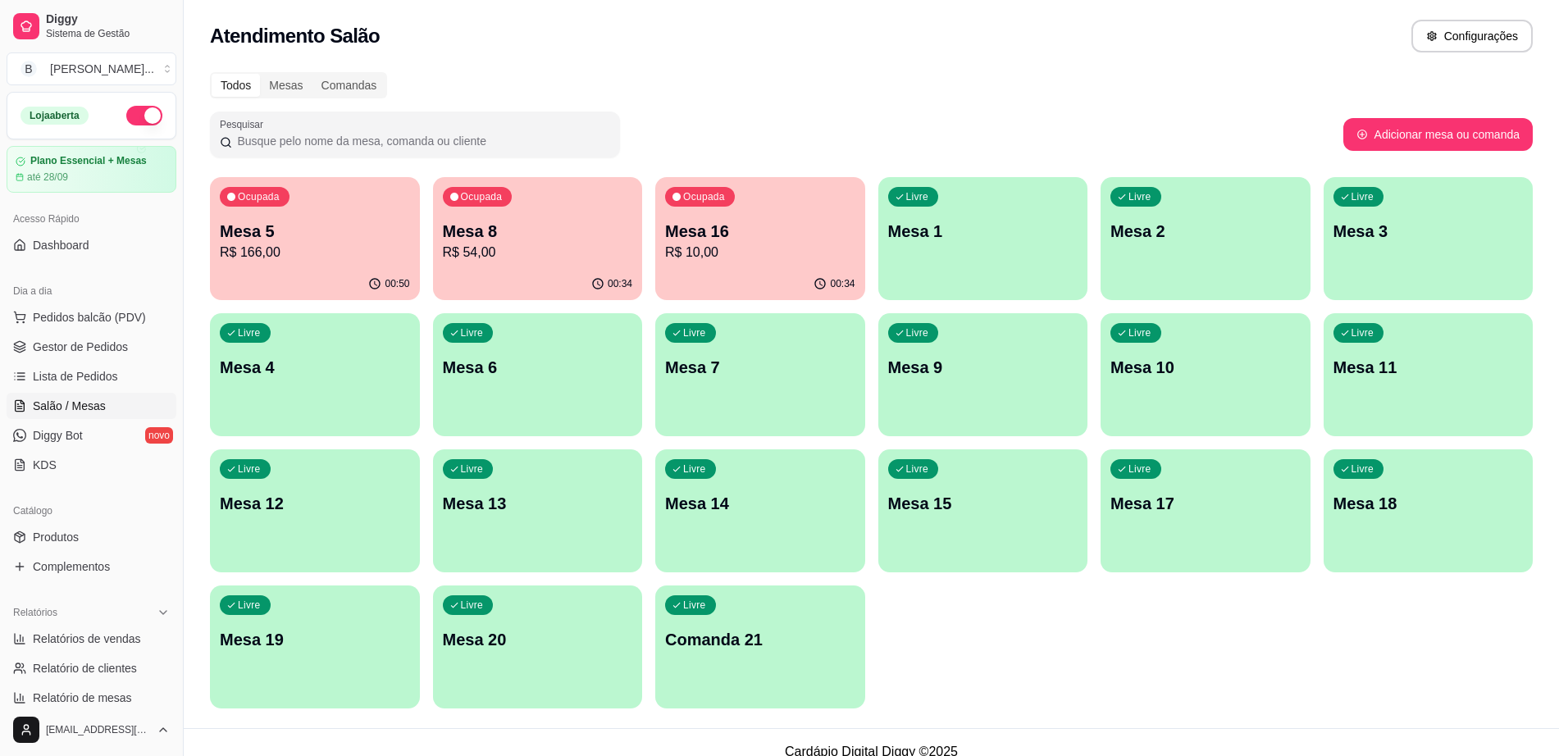
click at [333, 219] on div "Ocupada Mesa 5 R$ 166,00" at bounding box center [315, 222] width 210 height 91
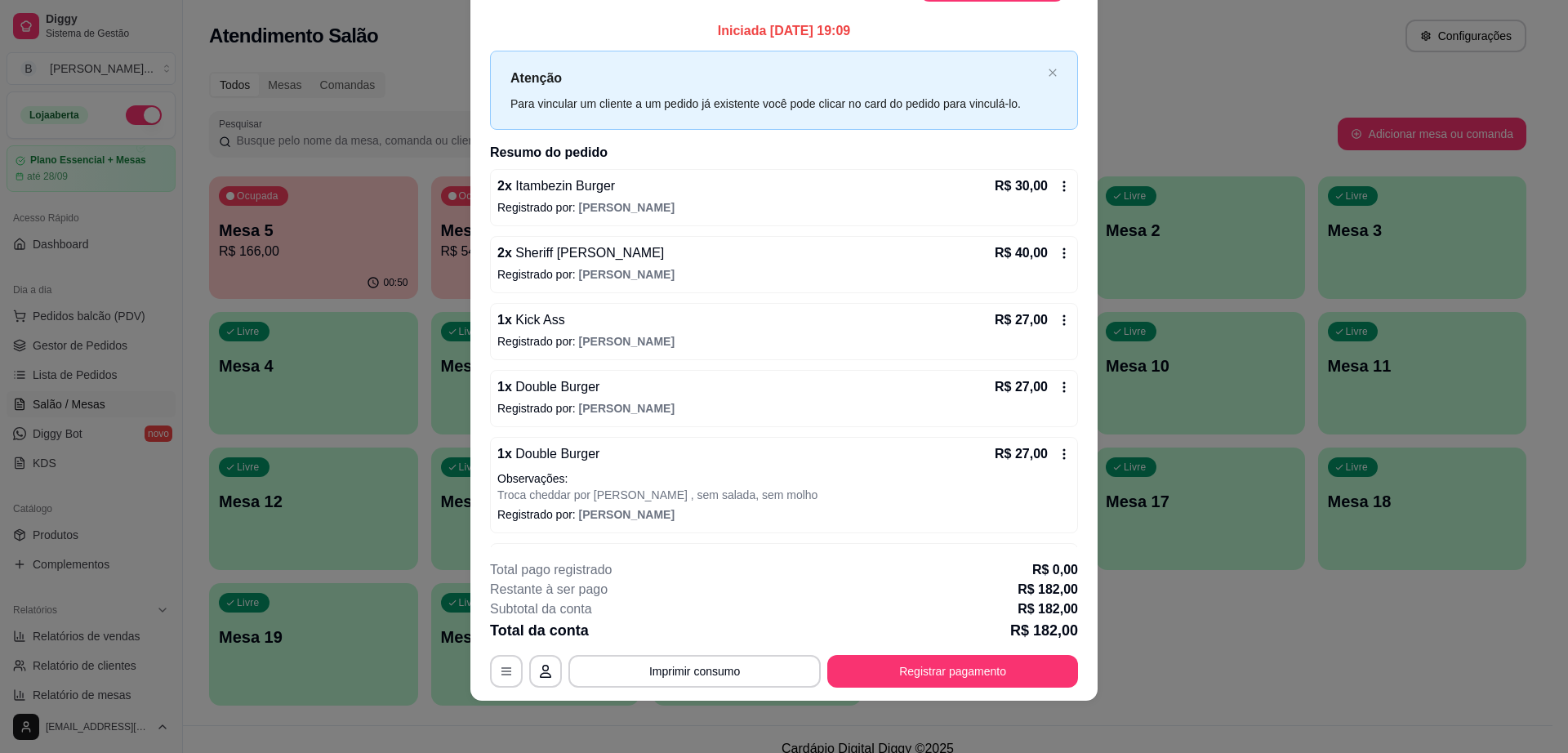
scroll to position [126, 0]
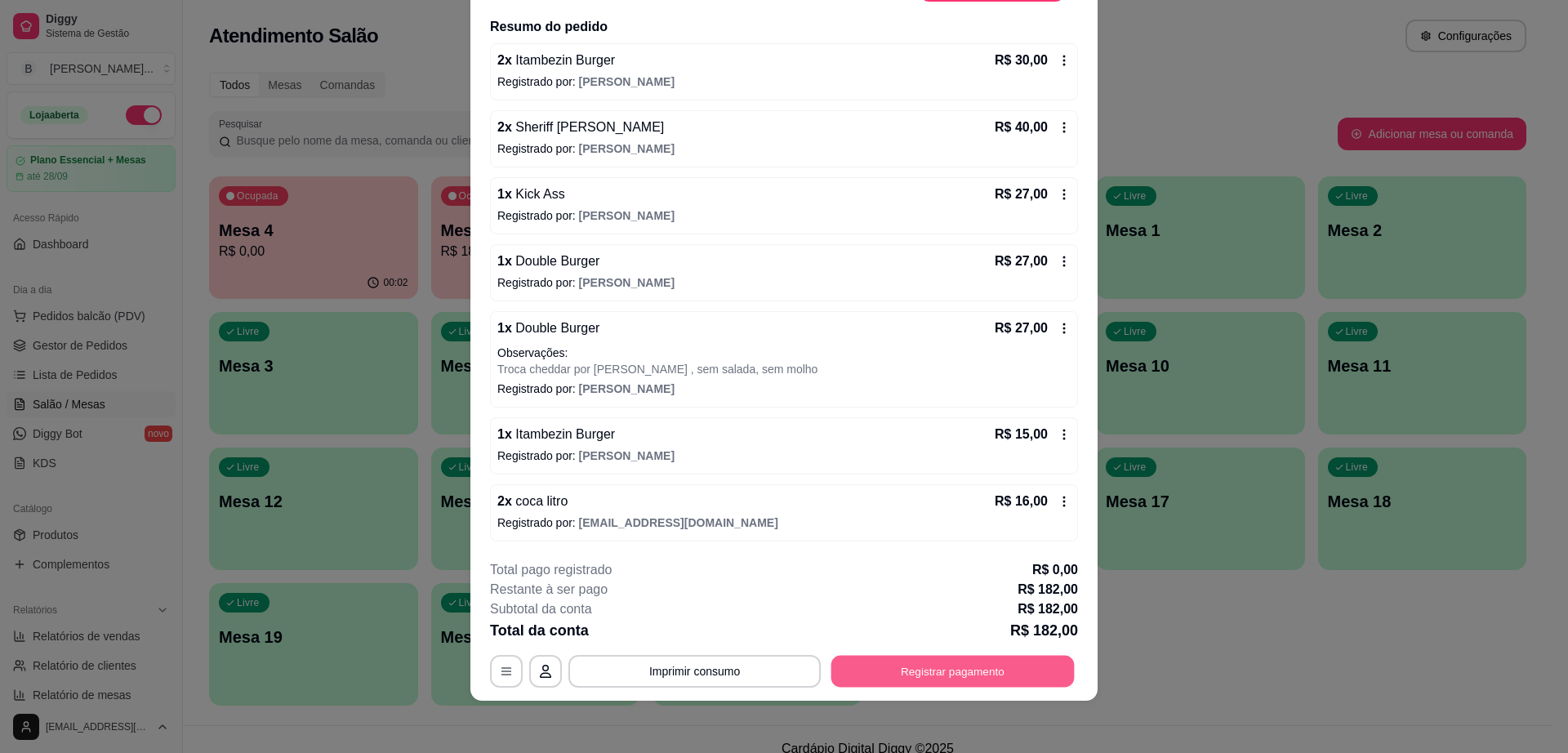
click at [934, 658] on button "Registrar pagamento" at bounding box center [953, 671] width 243 height 32
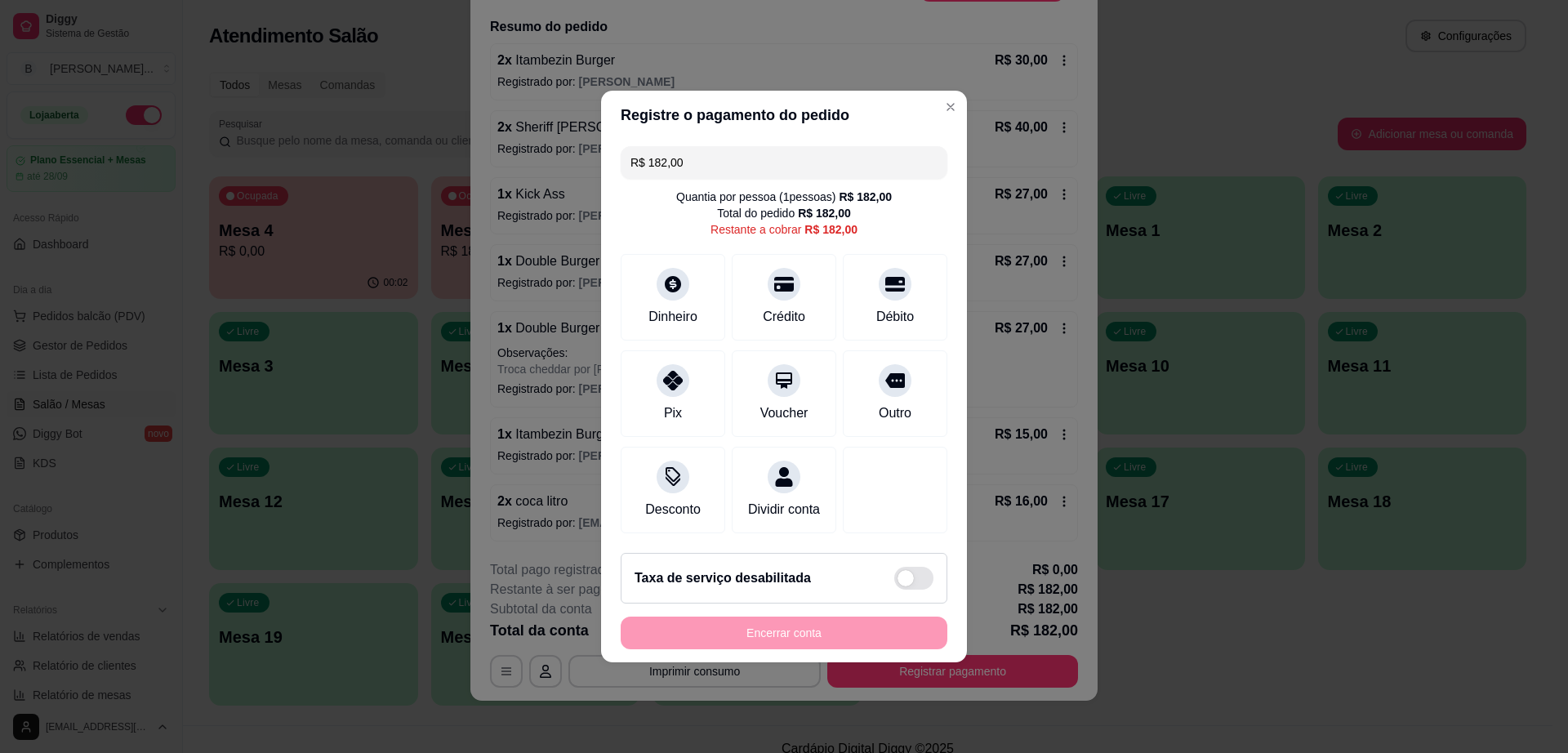
click at [825, 152] on input "R$ 182,00" at bounding box center [784, 162] width 307 height 33
click at [668, 279] on icon at bounding box center [672, 279] width 21 height 21
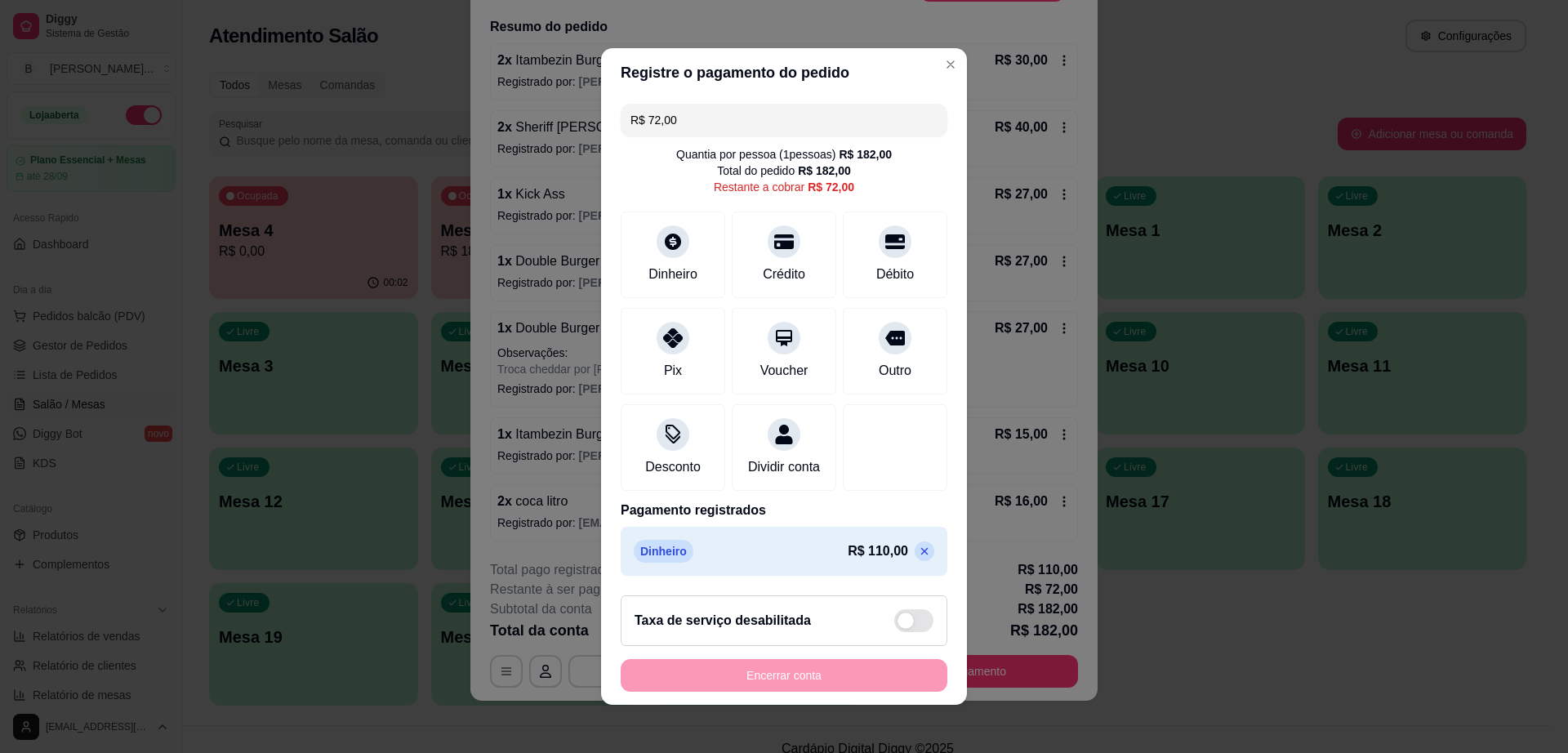
click at [804, 116] on input "R$ 72,00" at bounding box center [784, 120] width 307 height 33
click at [665, 343] on div "Pix" at bounding box center [673, 349] width 116 height 96
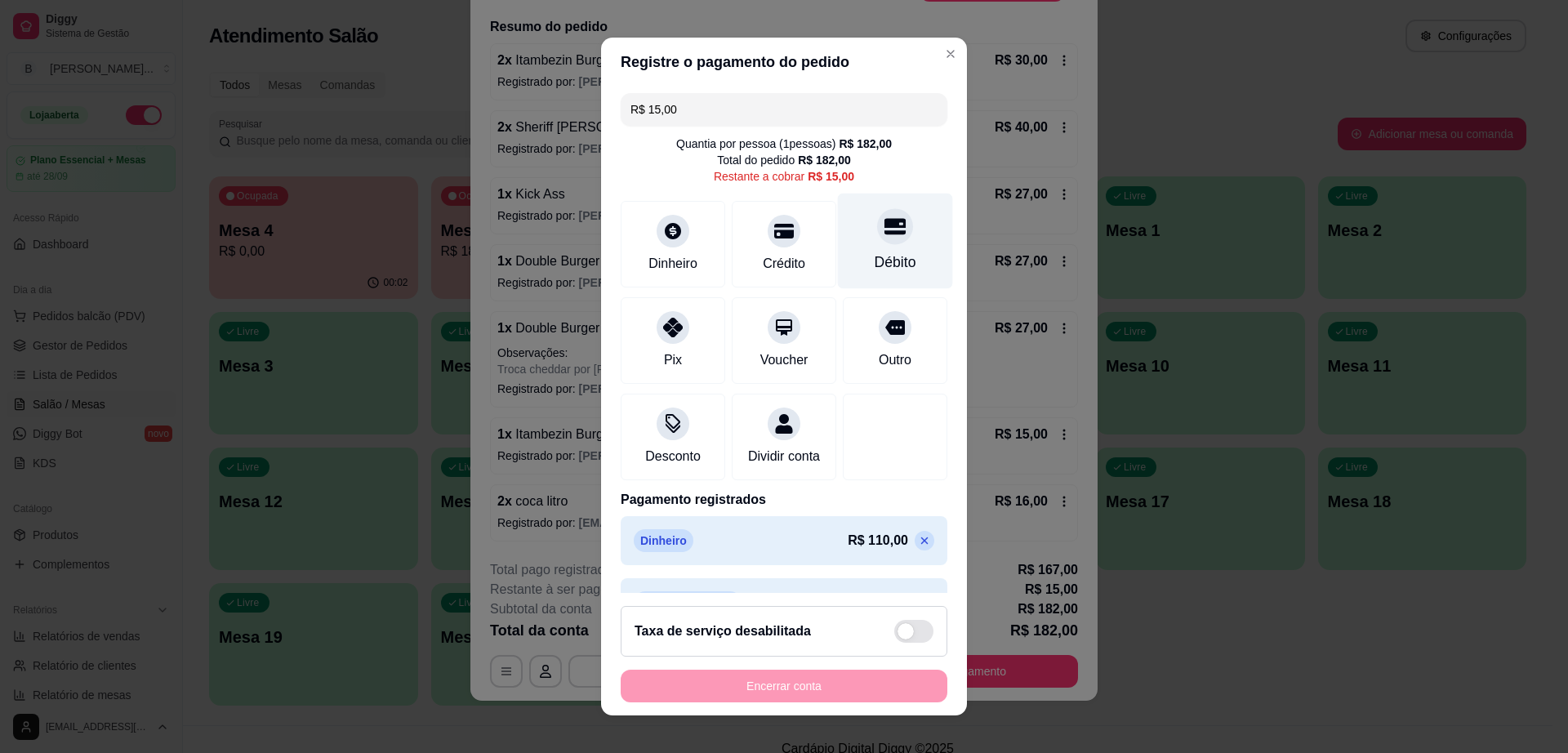
click at [843, 234] on div "Débito" at bounding box center [896, 241] width 116 height 96
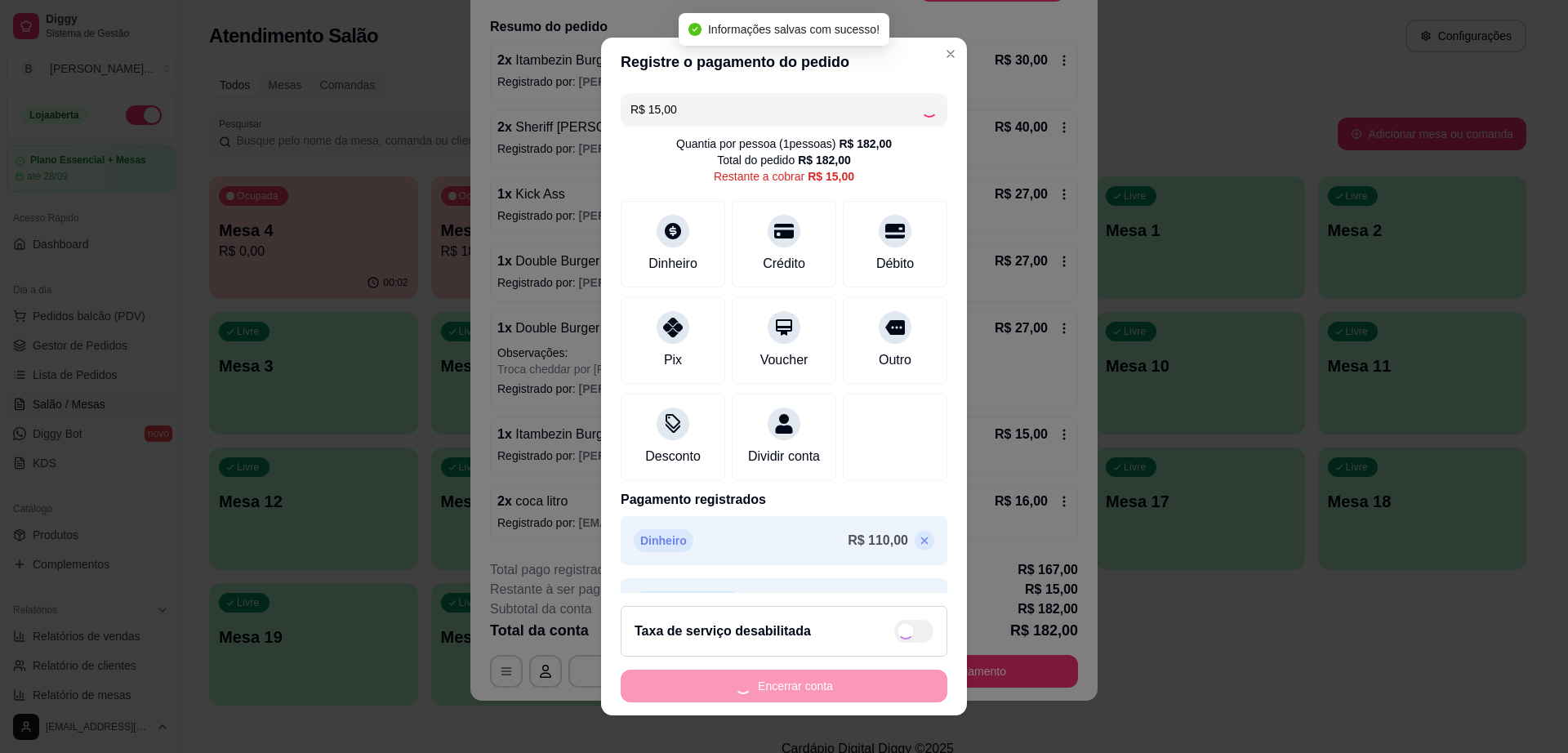
type input "R$ 0,00"
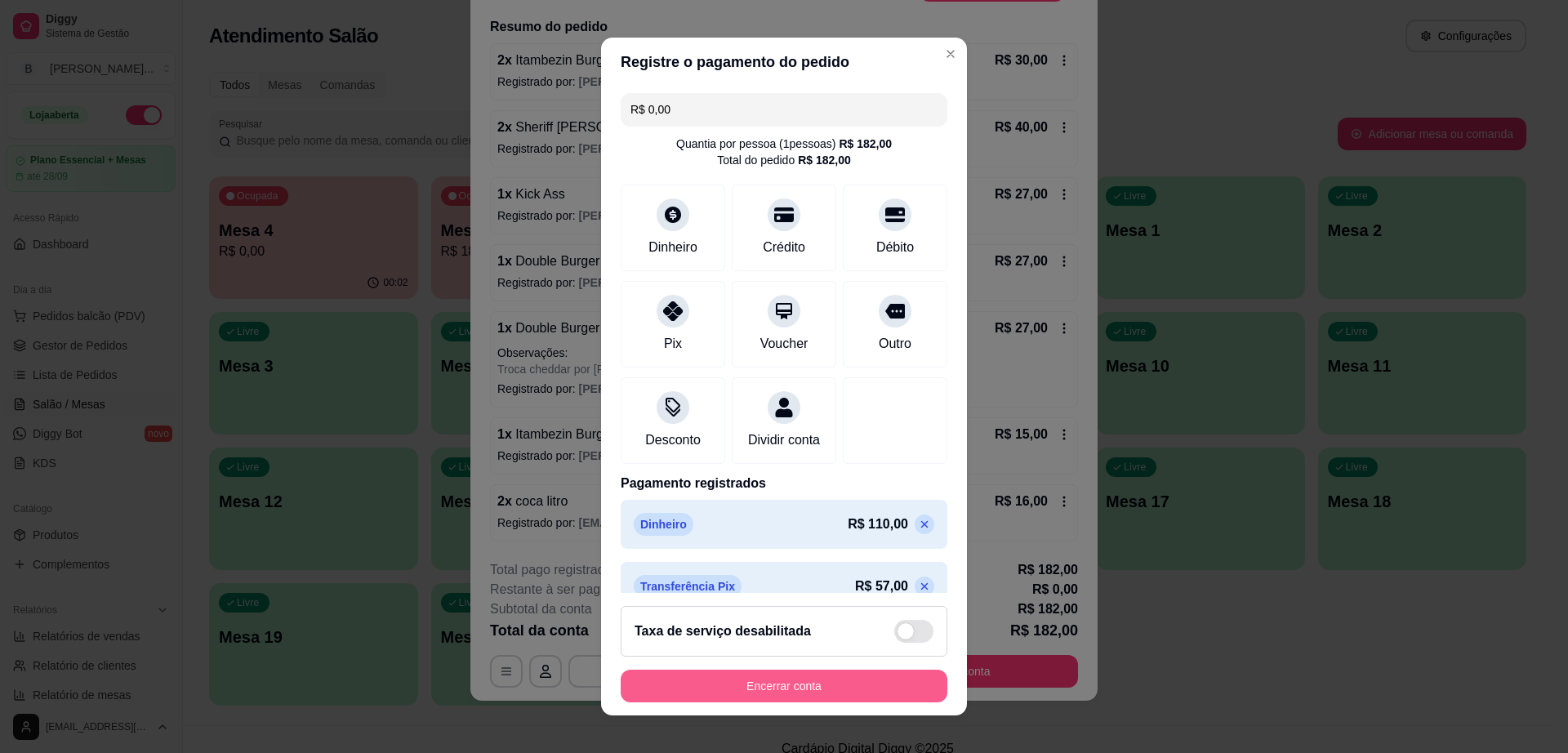
click at [824, 696] on button "Encerrar conta" at bounding box center [784, 685] width 327 height 33
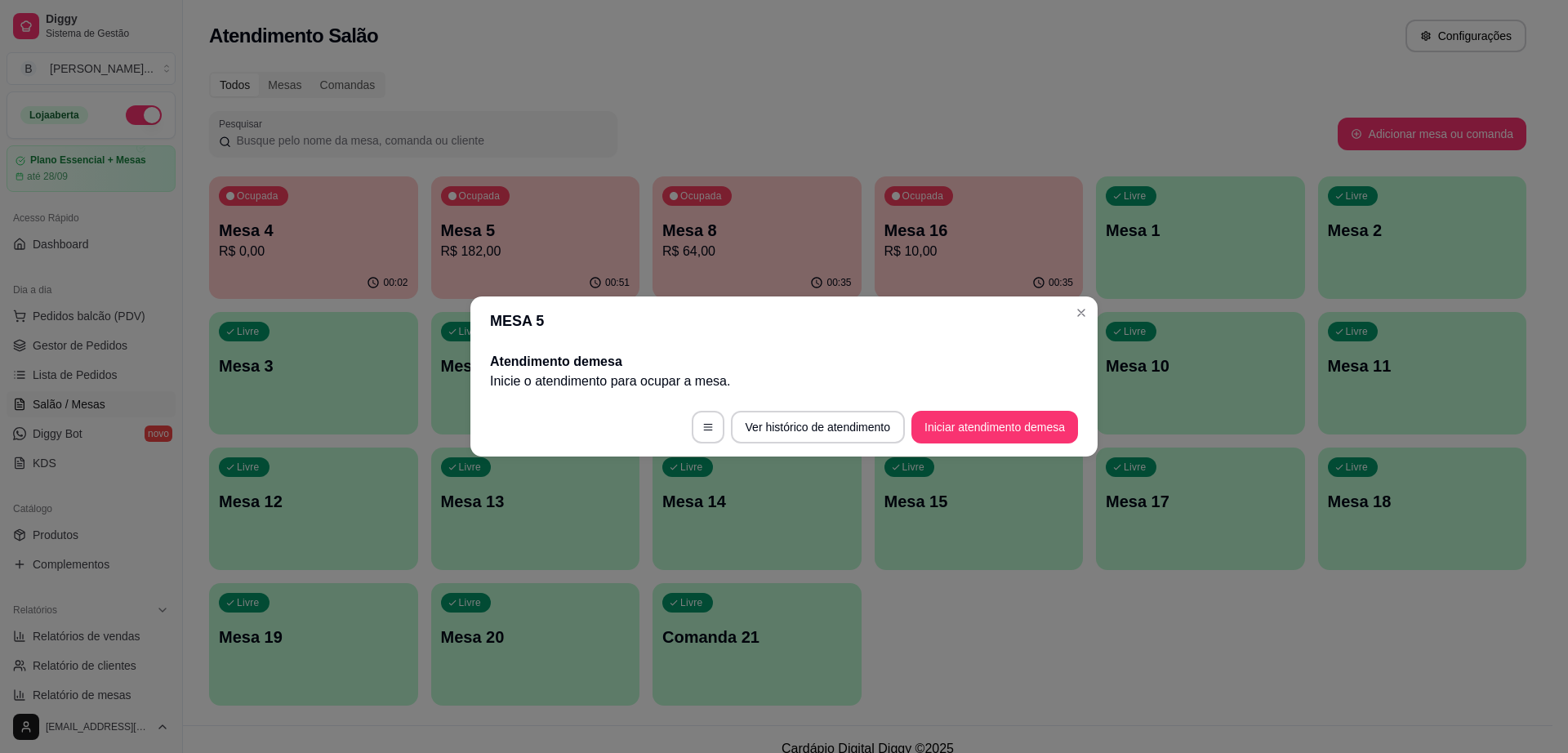
scroll to position [0, 0]
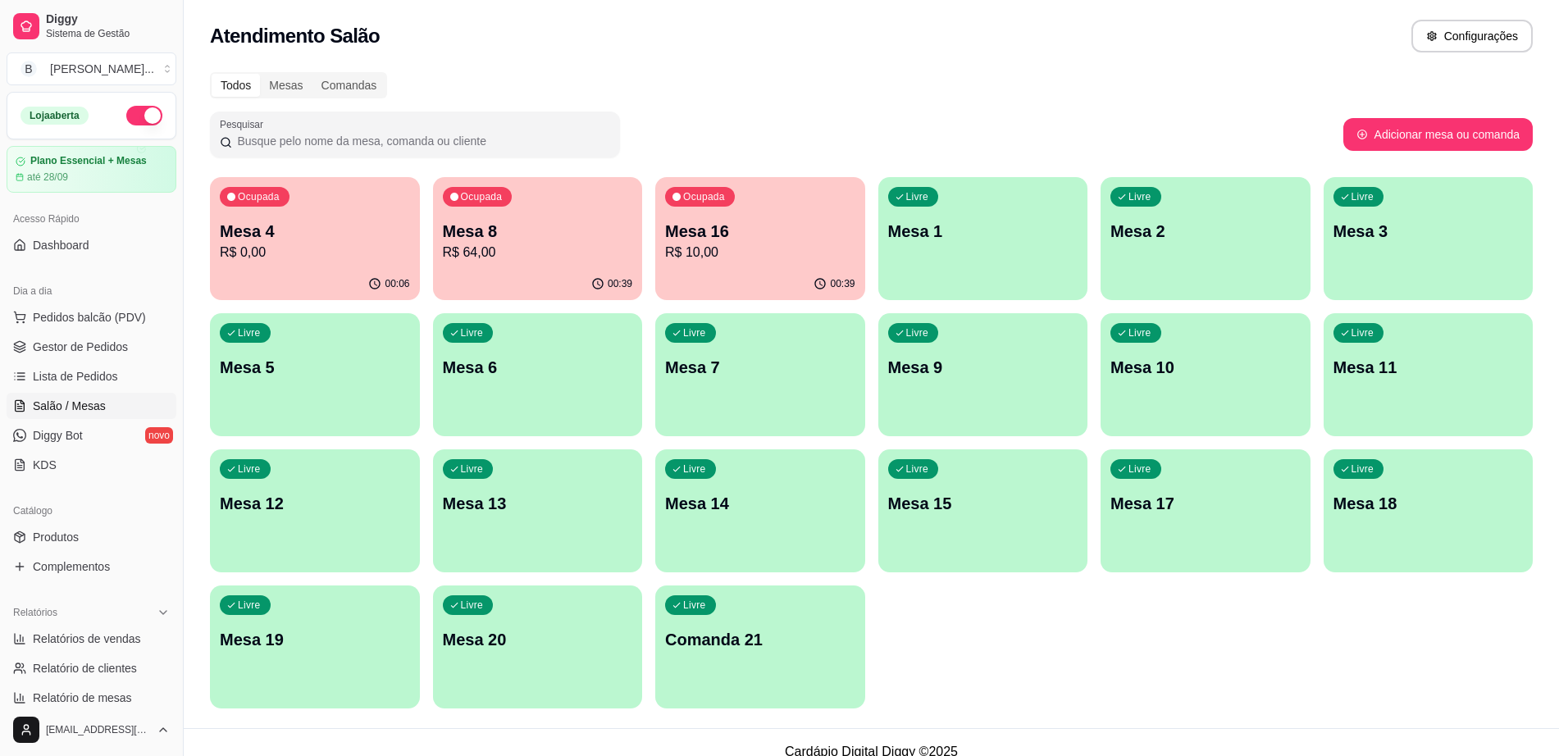
click at [740, 277] on div "00:39" at bounding box center [760, 284] width 210 height 32
click at [508, 250] on p "R$ 64,00" at bounding box center [538, 253] width 190 height 20
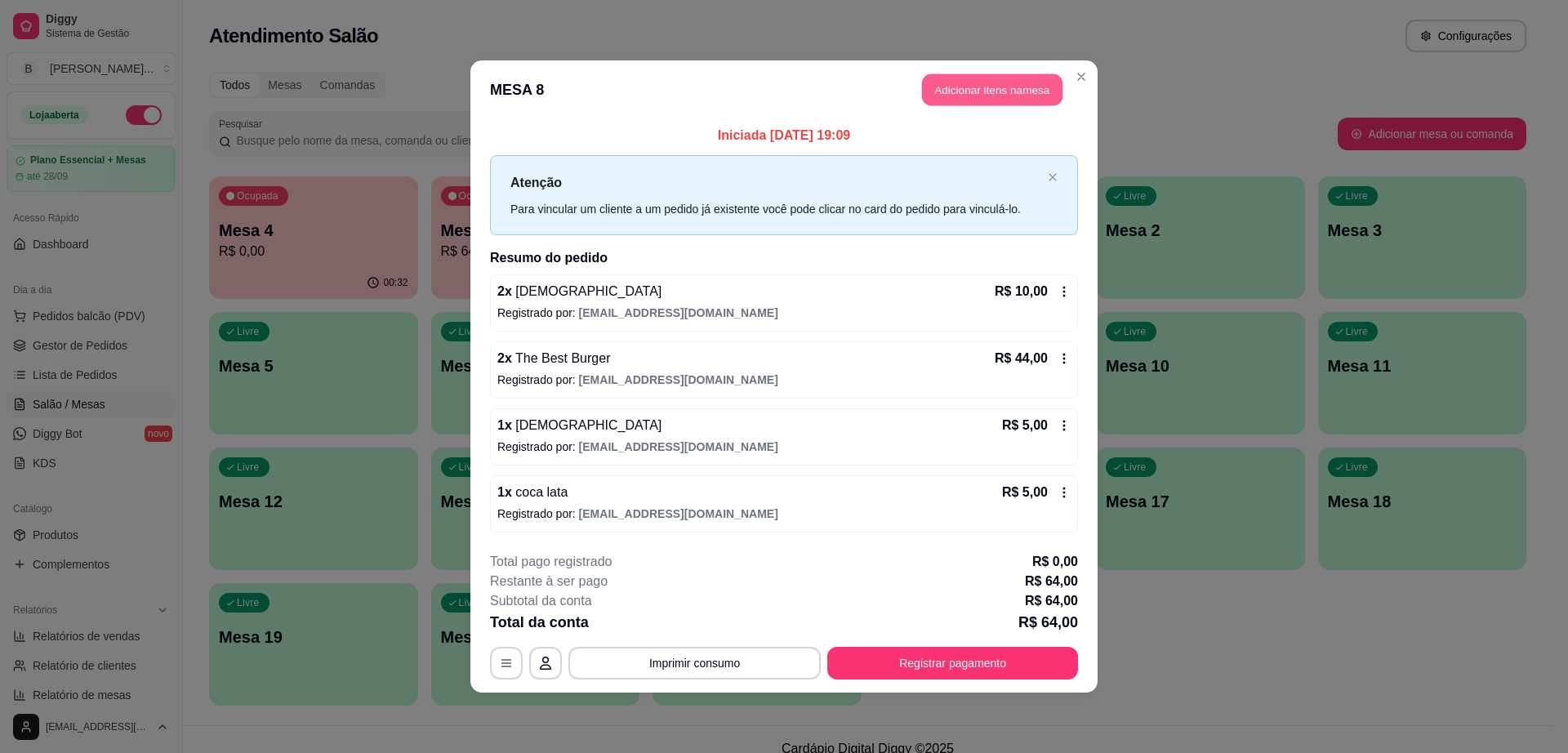
click at [978, 96] on button "Adicionar itens na mesa" at bounding box center [992, 91] width 140 height 32
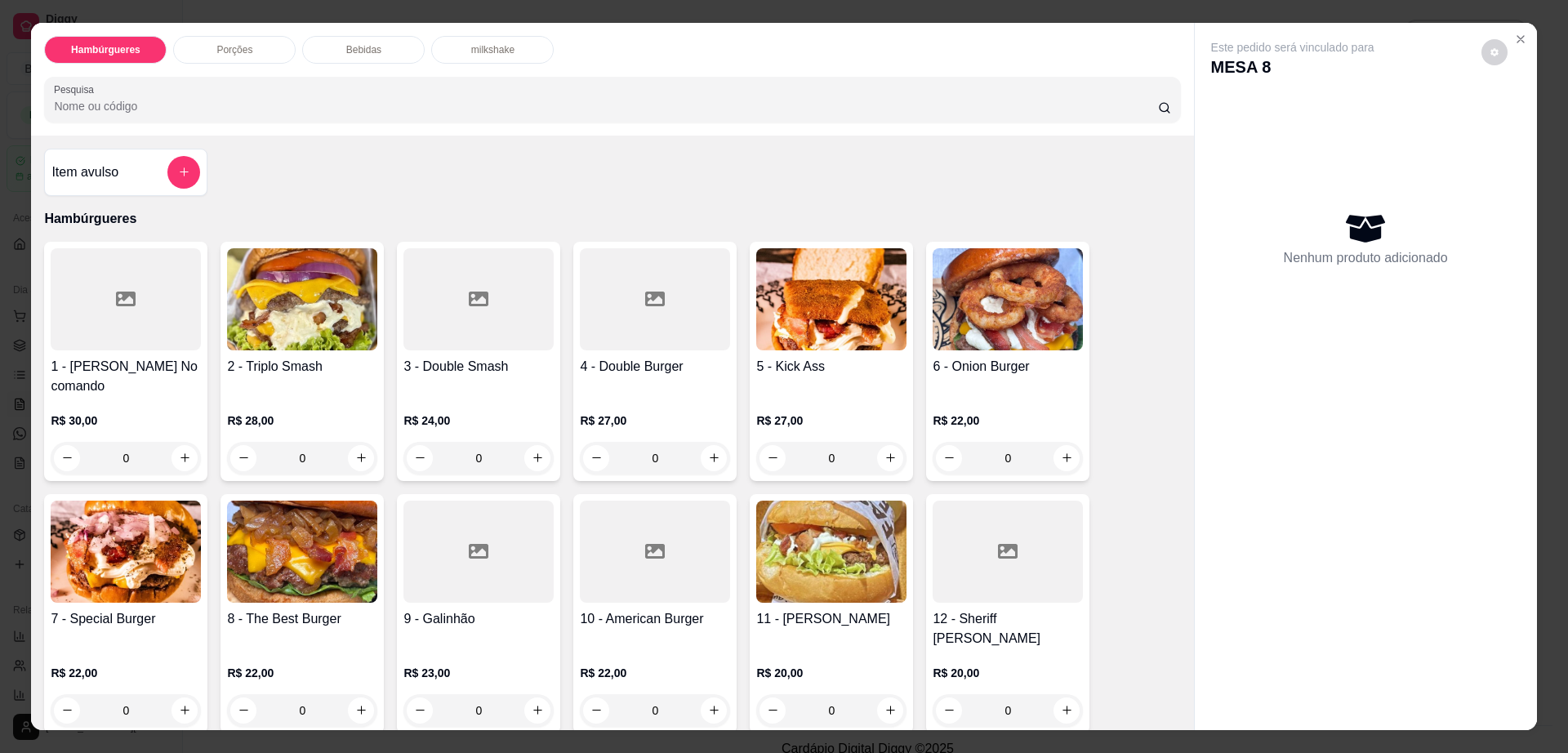
click at [263, 43] on div "Porções" at bounding box center [234, 50] width 123 height 28
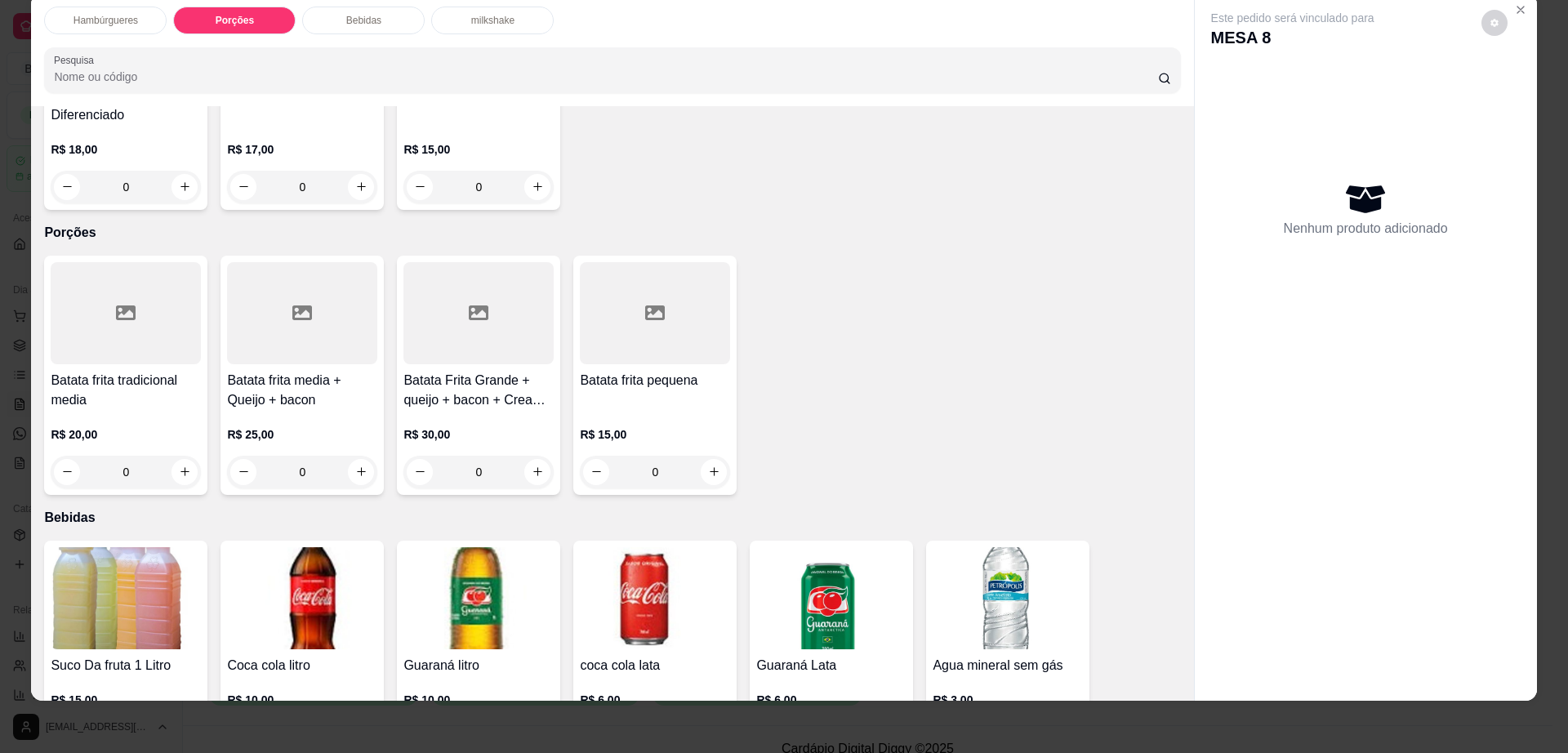
scroll to position [702, 0]
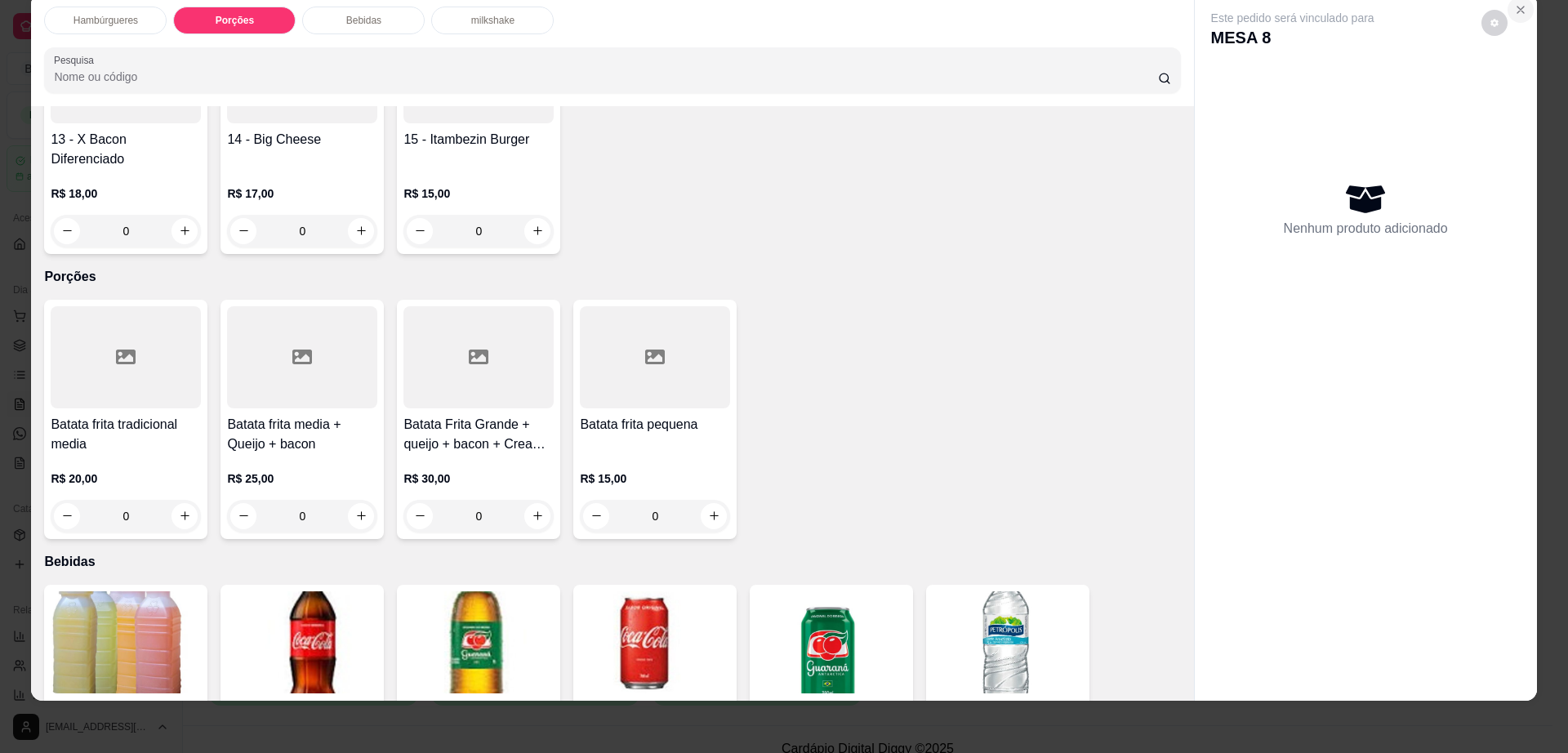
click at [1514, 15] on icon "Close" at bounding box center [1520, 9] width 13 height 13
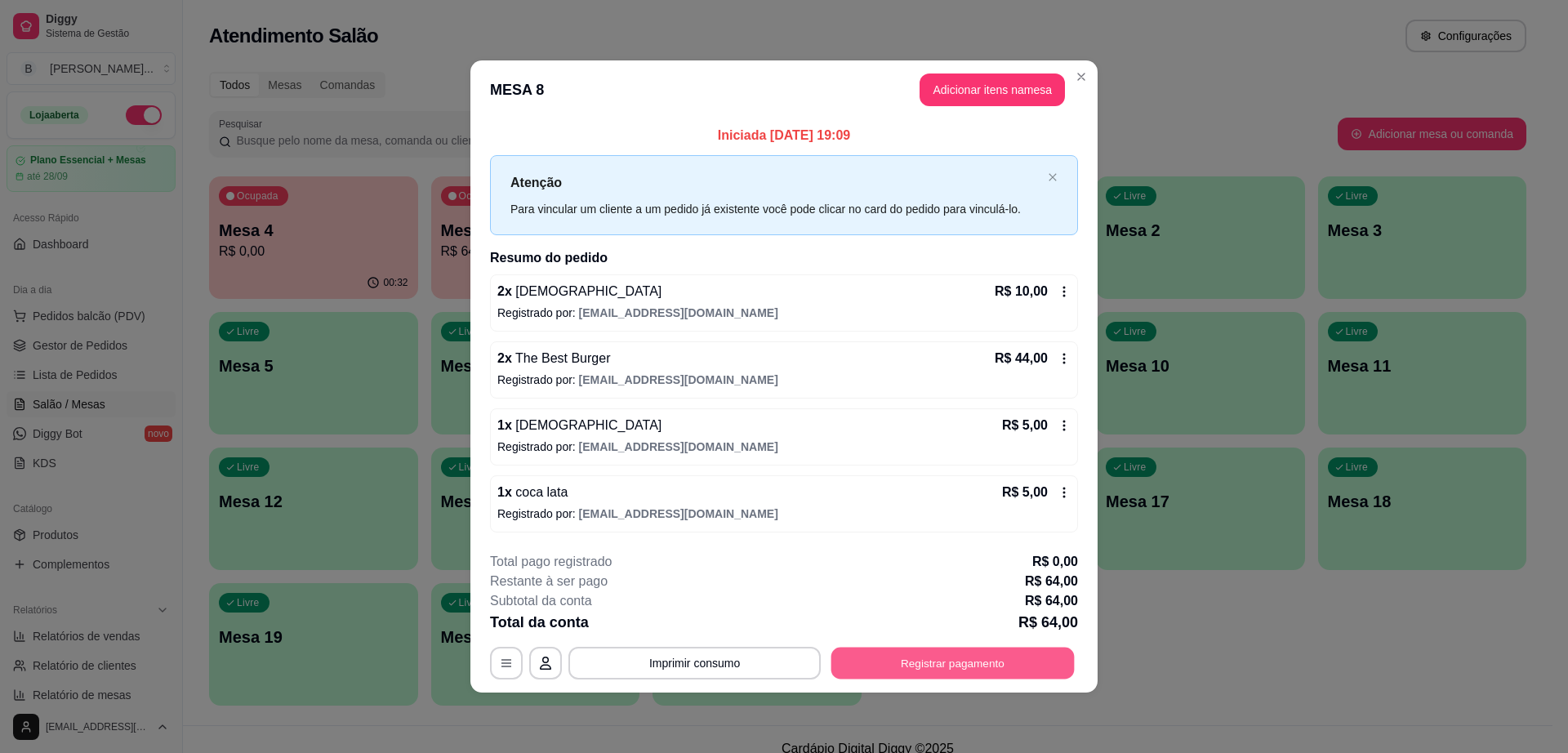
click at [936, 654] on button "Registrar pagamento" at bounding box center [953, 662] width 243 height 32
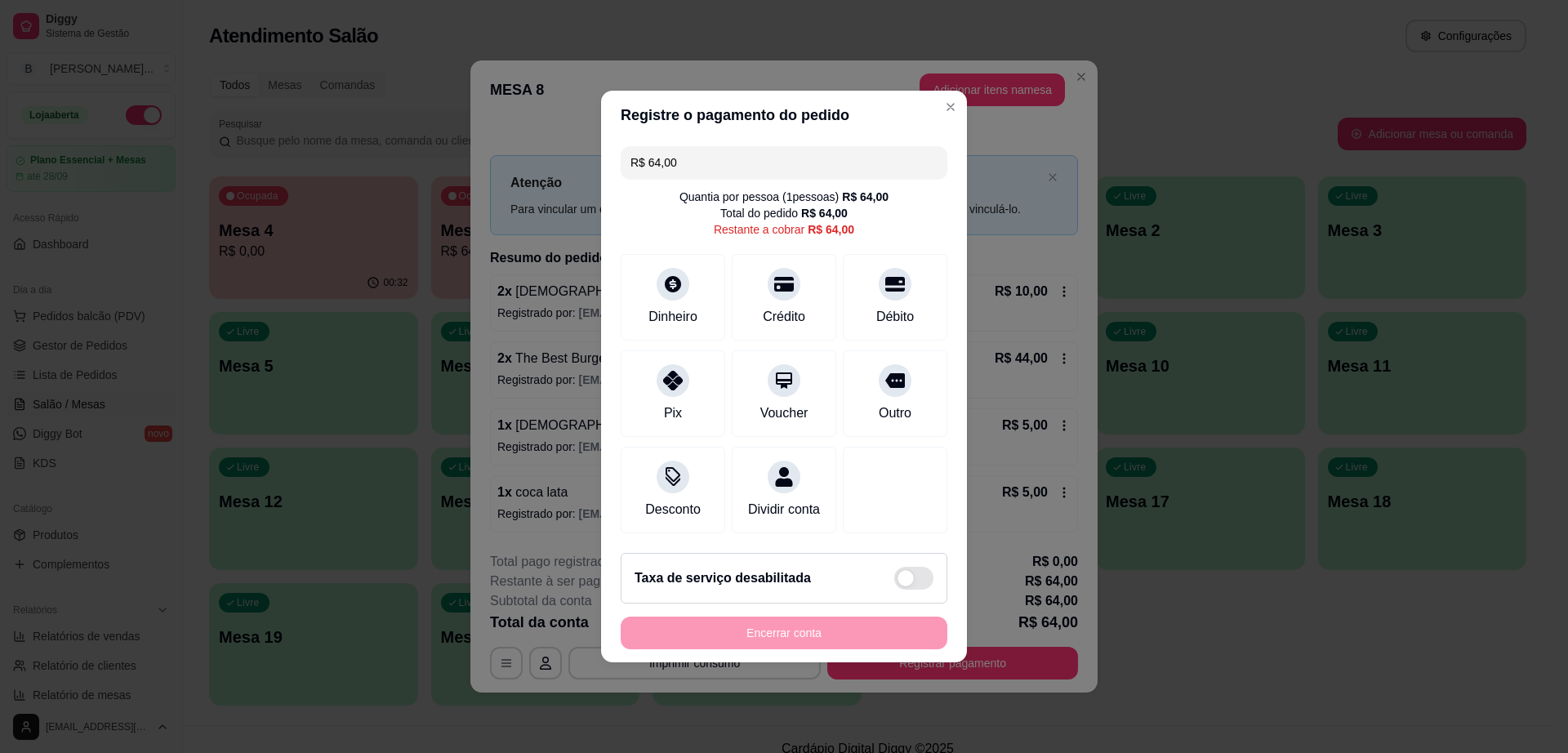
click at [748, 166] on input "R$ 64,00" at bounding box center [784, 162] width 307 height 33
click at [678, 281] on div at bounding box center [673, 279] width 36 height 36
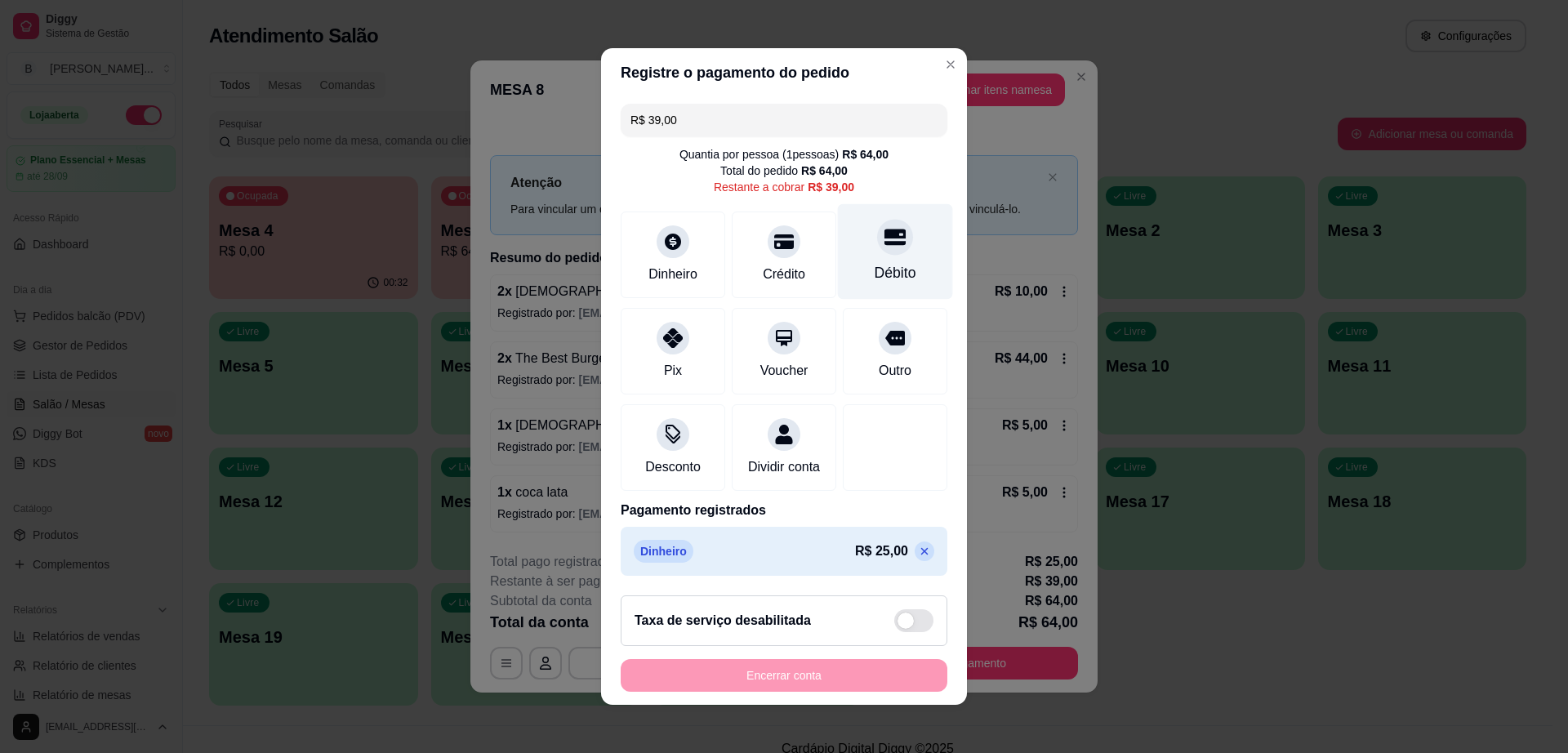
click at [871, 252] on div "Débito" at bounding box center [896, 252] width 116 height 96
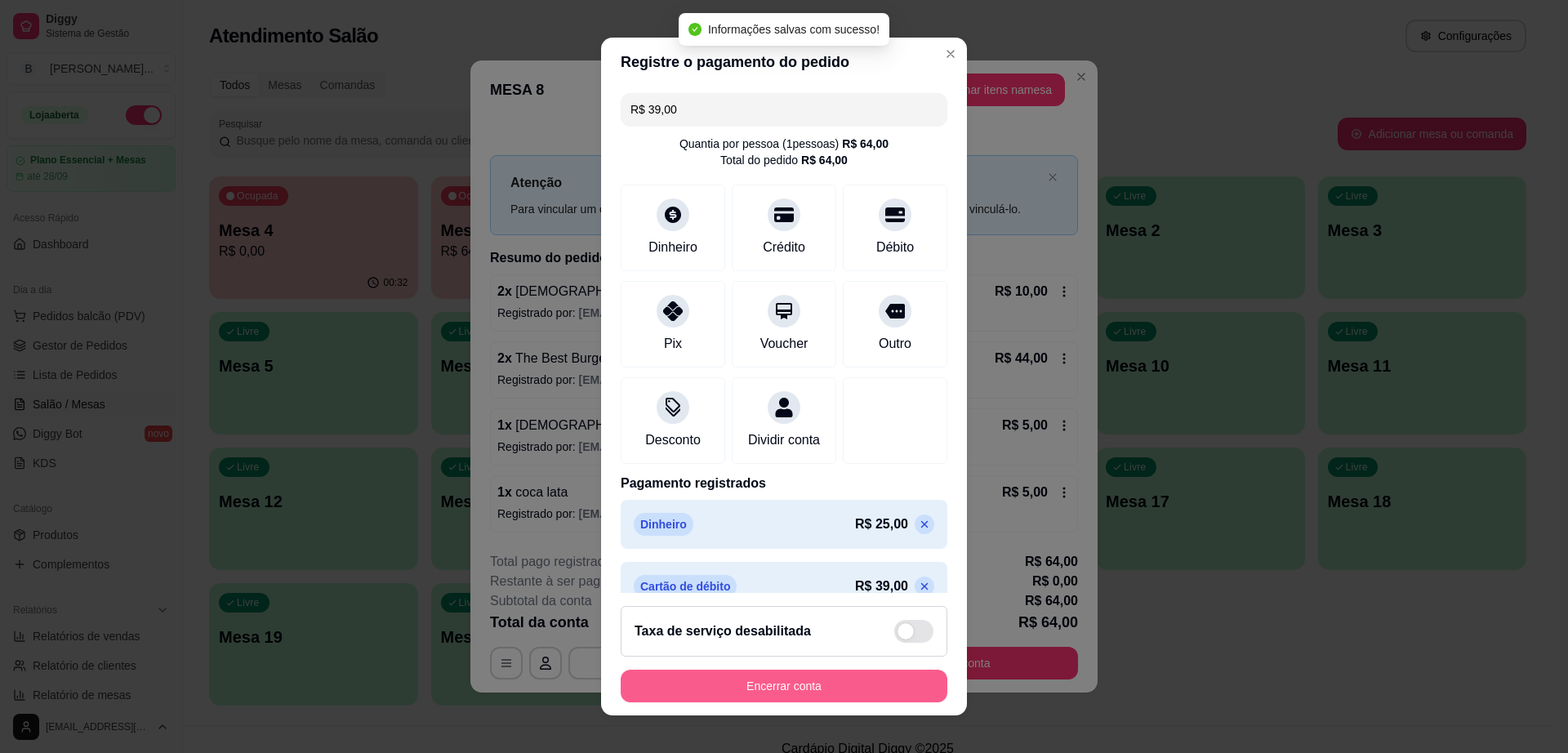
type input "R$ 0,00"
click at [870, 692] on button "Encerrar conta" at bounding box center [784, 685] width 327 height 33
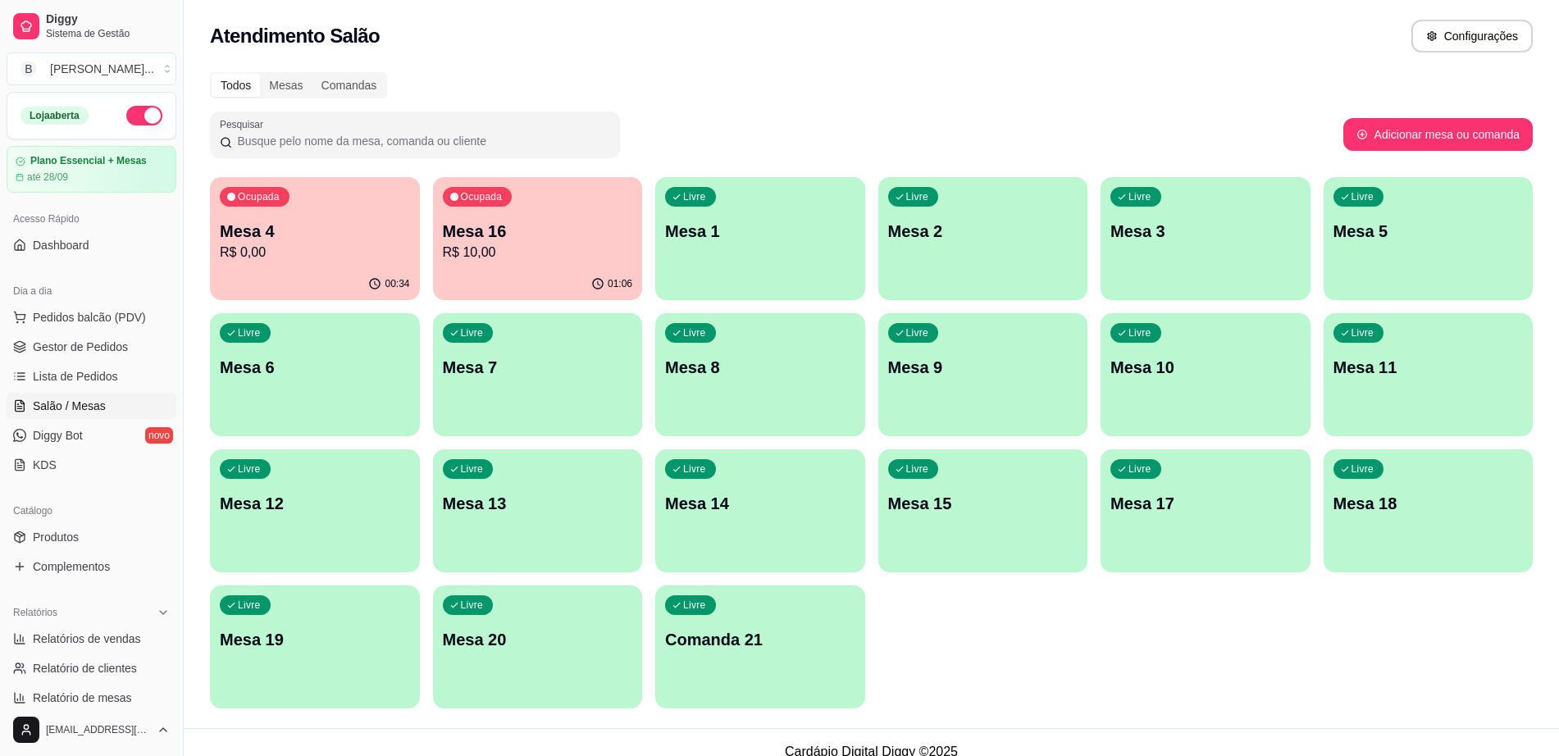
click at [355, 274] on div "00:34" at bounding box center [315, 284] width 210 height 32
click at [559, 216] on div "Ocupada Mesa 16 R$ 10,00" at bounding box center [538, 222] width 210 height 91
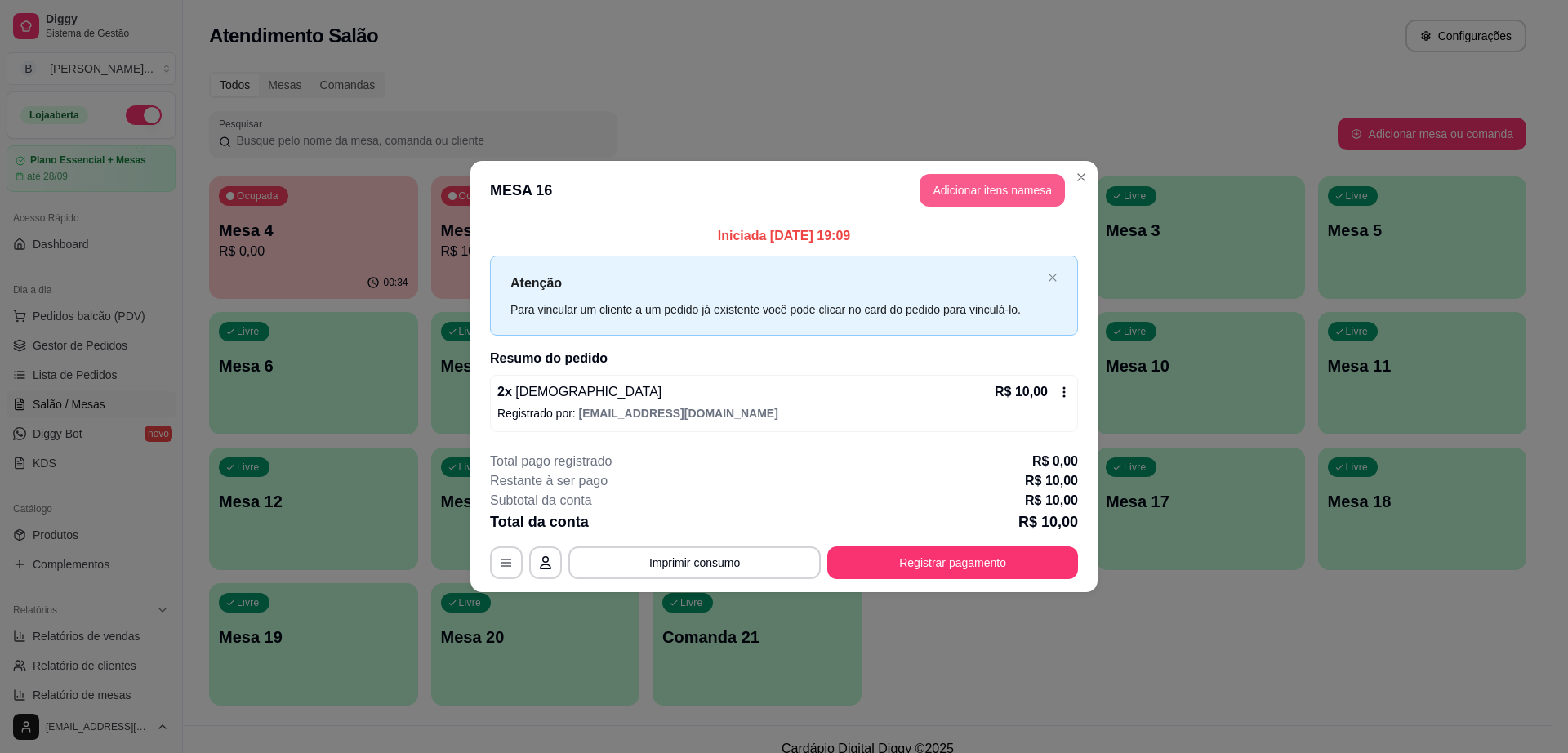
click at [1010, 190] on button "Adicionar itens na mesa" at bounding box center [992, 190] width 145 height 33
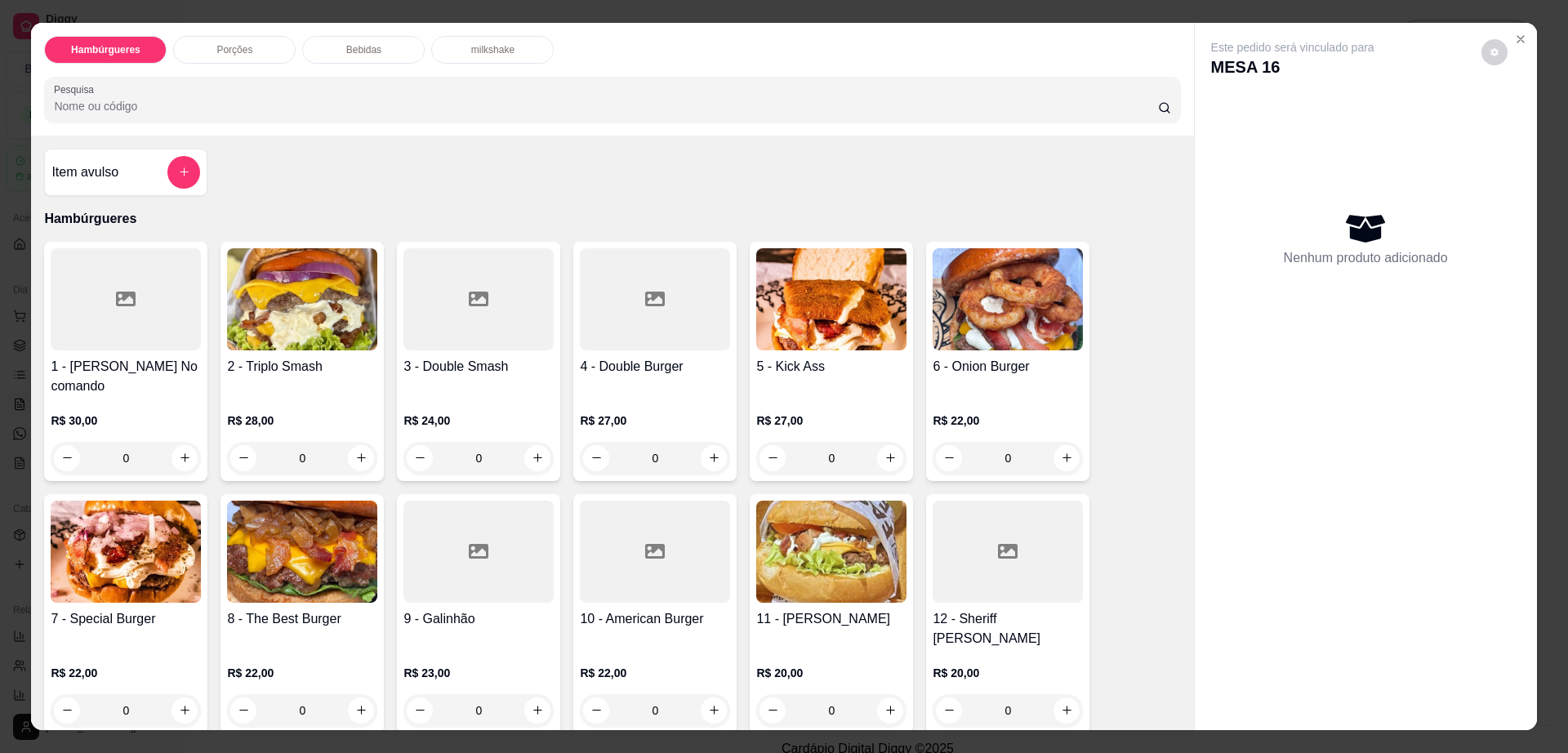
click at [361, 45] on p "Bebidas" at bounding box center [364, 49] width 35 height 13
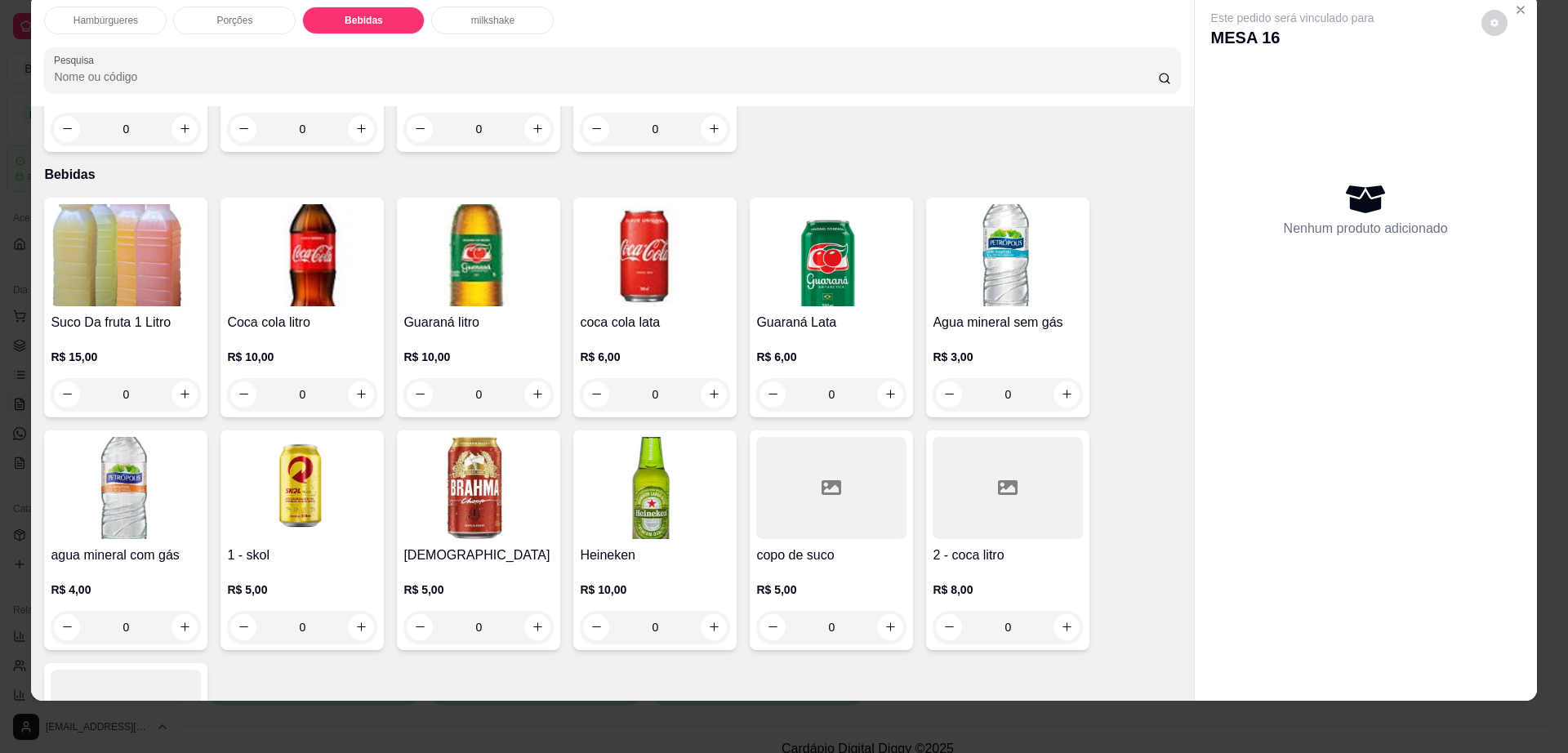
click at [520, 565] on div "R$ 5,00 0" at bounding box center [478, 604] width 150 height 79
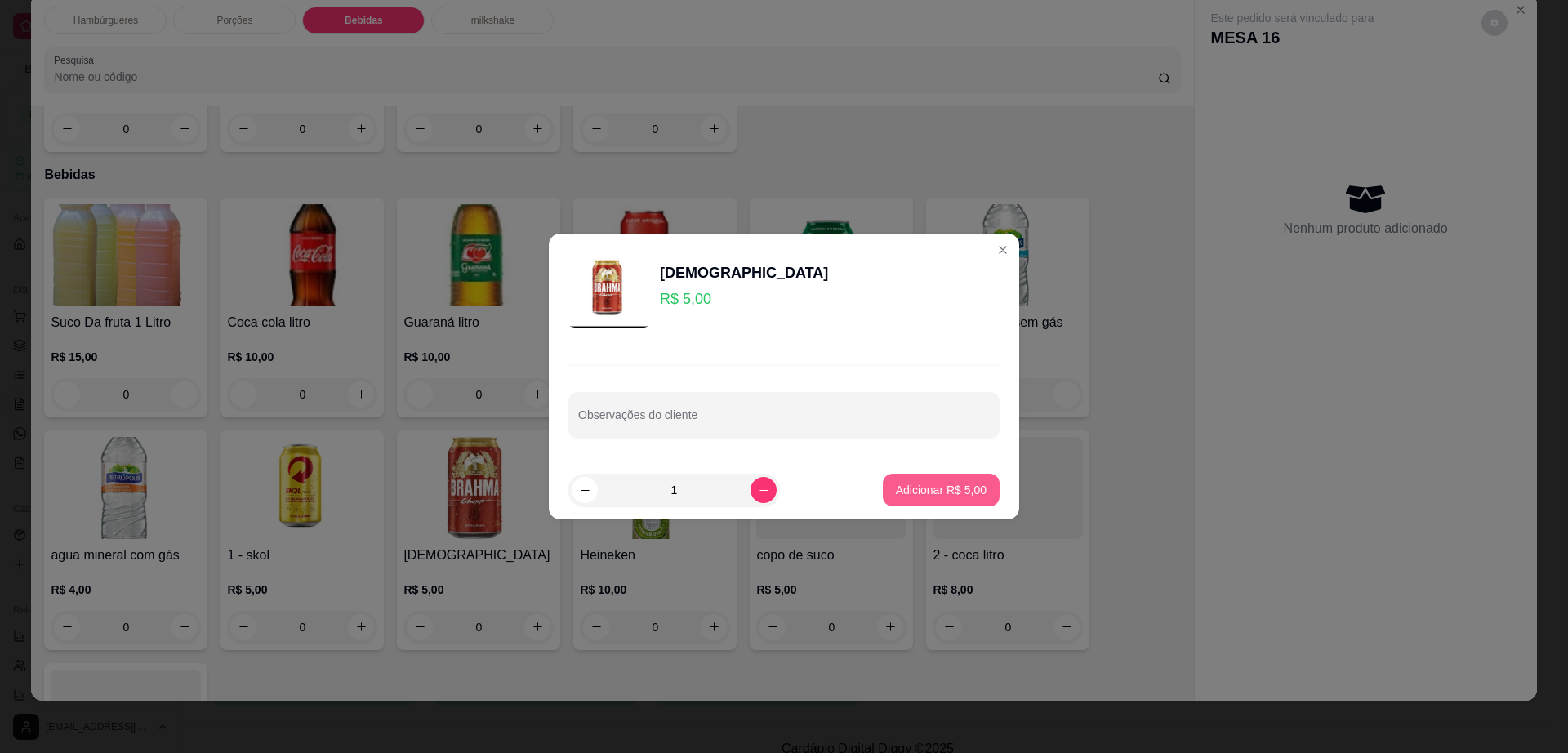
click at [934, 490] on p "Adicionar R$ 5,00" at bounding box center [941, 490] width 91 height 16
type input "1"
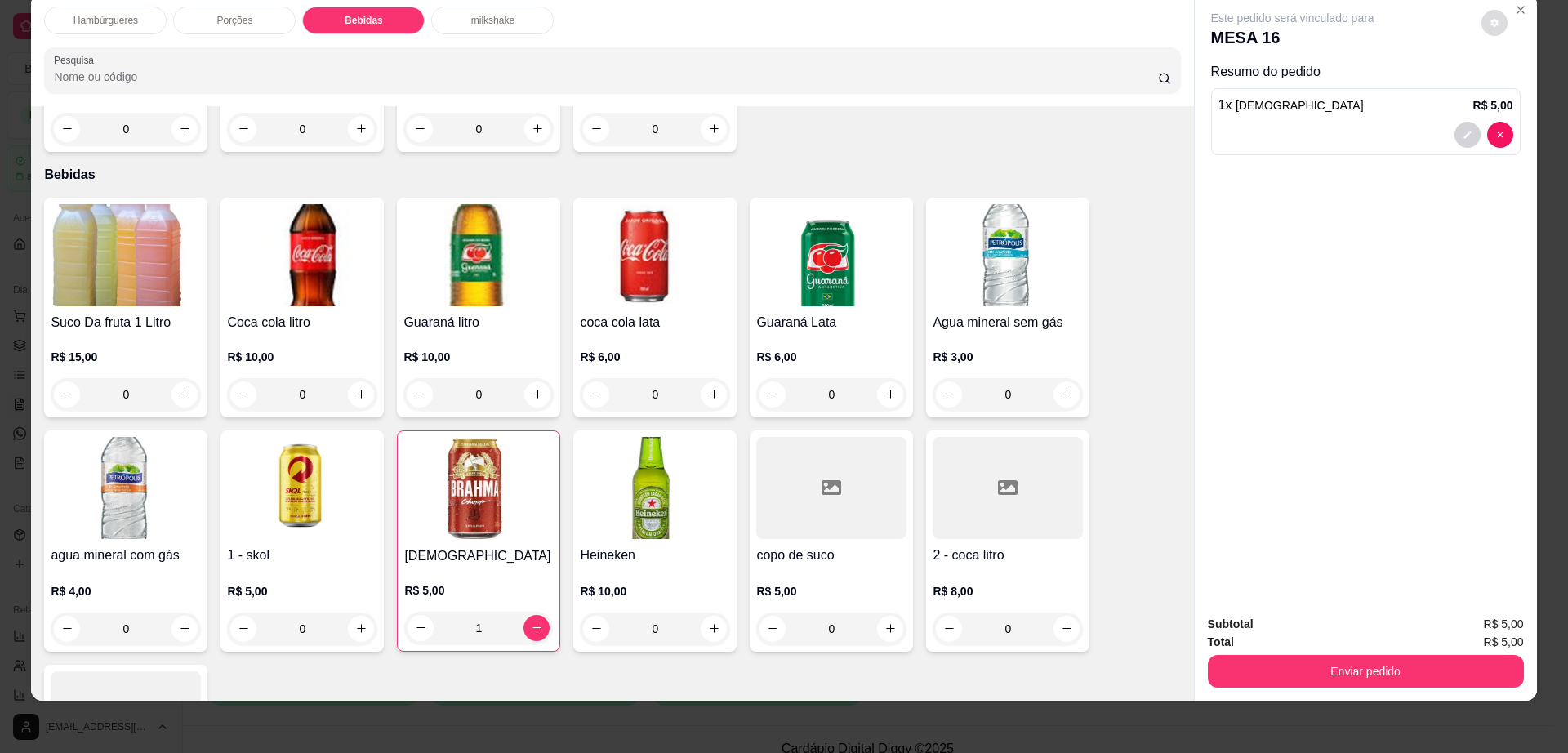
click at [1490, 21] on icon "decrease-product-quantity" at bounding box center [1495, 23] width 10 height 10
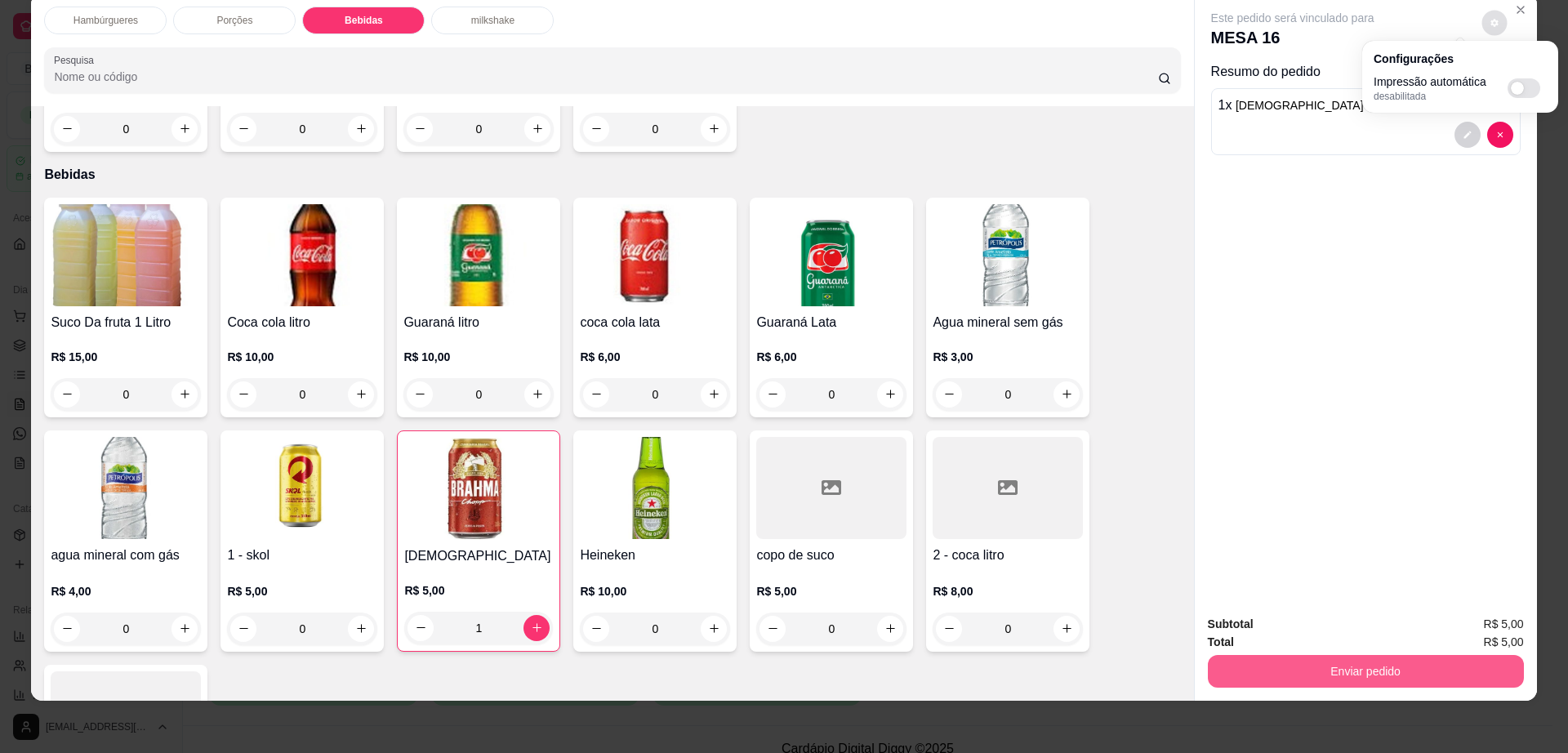
click at [1381, 678] on button "Enviar pedido" at bounding box center [1366, 671] width 316 height 33
click at [1381, 678] on button "Enviar pedido" at bounding box center [1366, 671] width 307 height 32
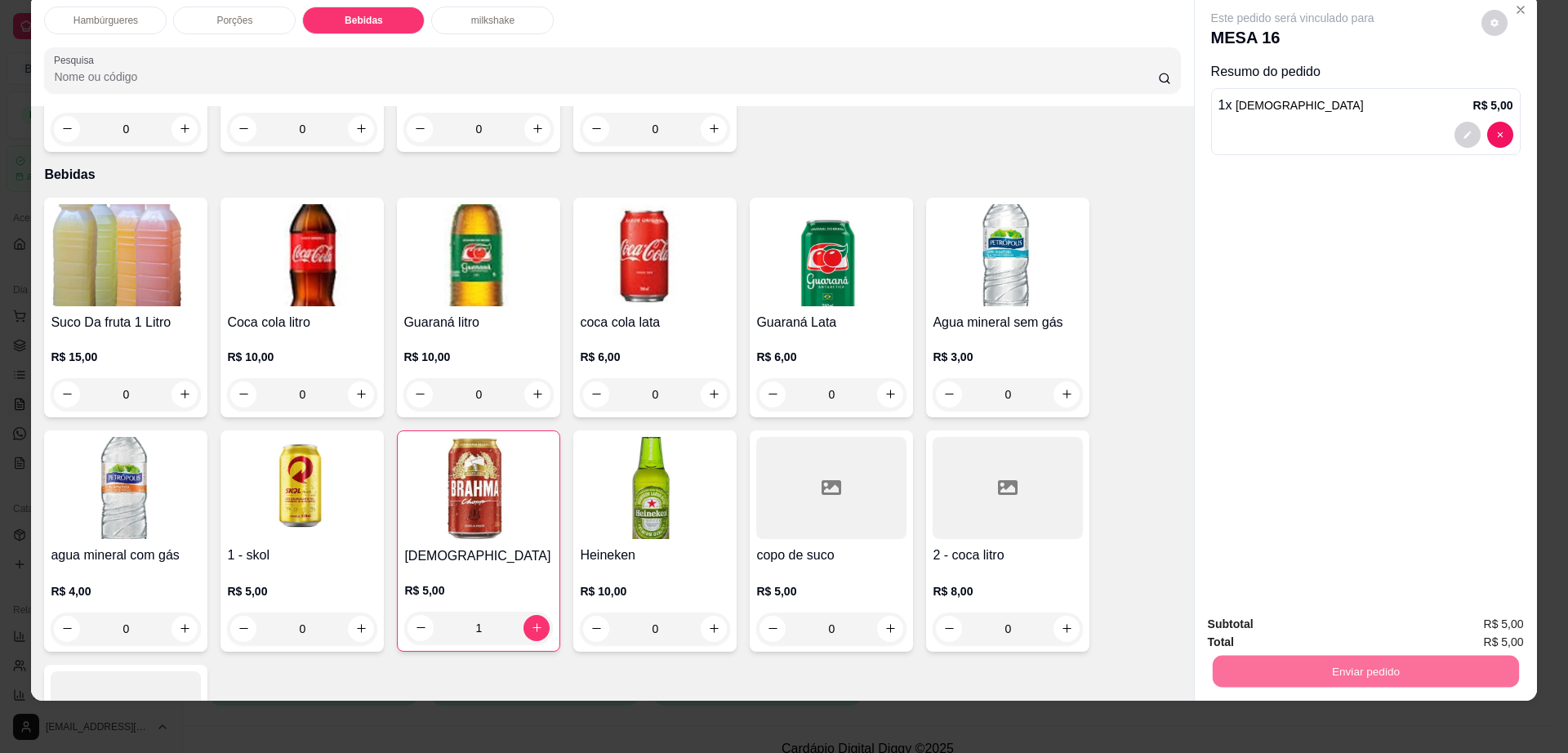
click at [1465, 617] on button "Enviar pedido" at bounding box center [1480, 630] width 90 height 30
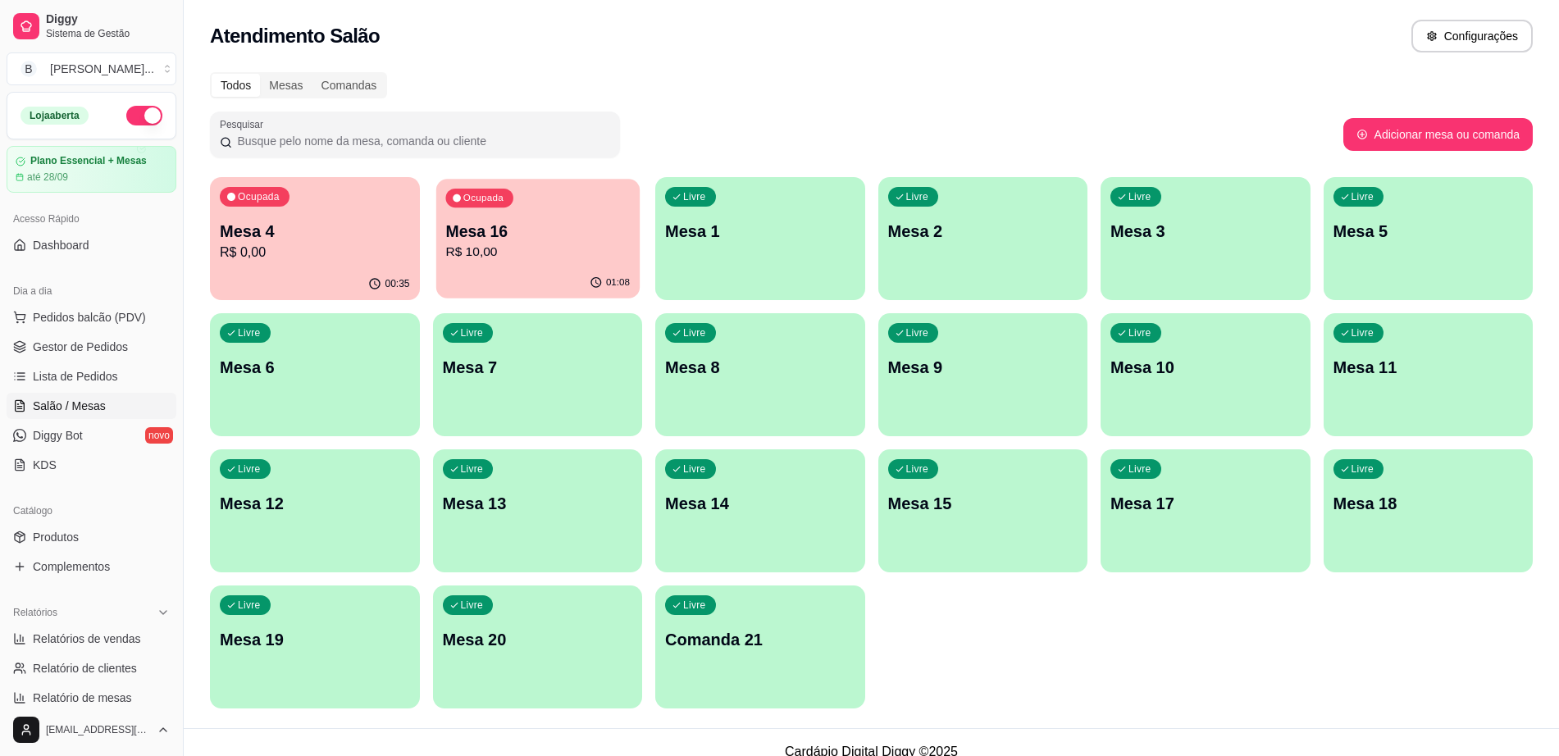
click at [578, 249] on p "R$ 10,00" at bounding box center [537, 252] width 185 height 19
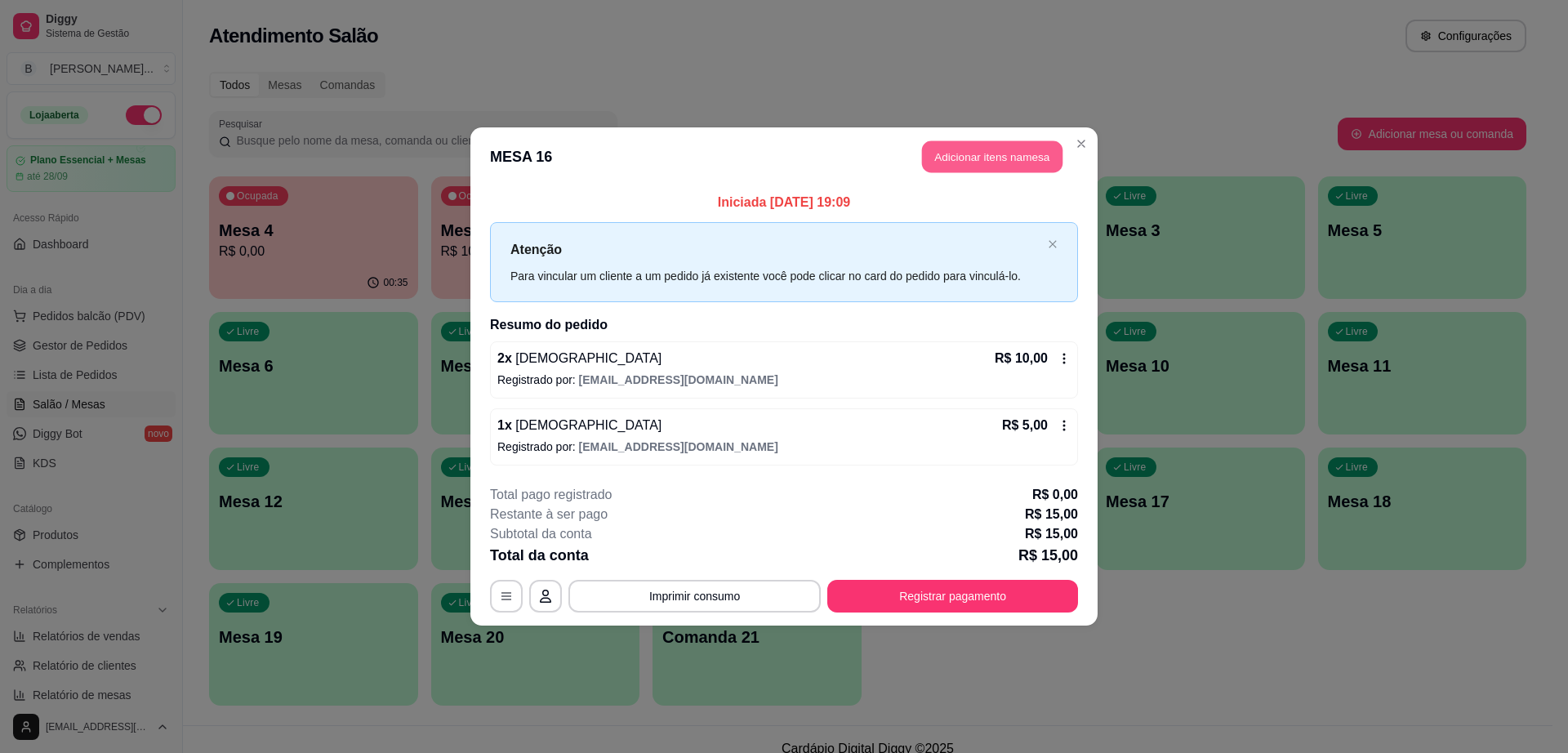
click at [969, 166] on button "Adicionar itens na mesa" at bounding box center [992, 157] width 140 height 32
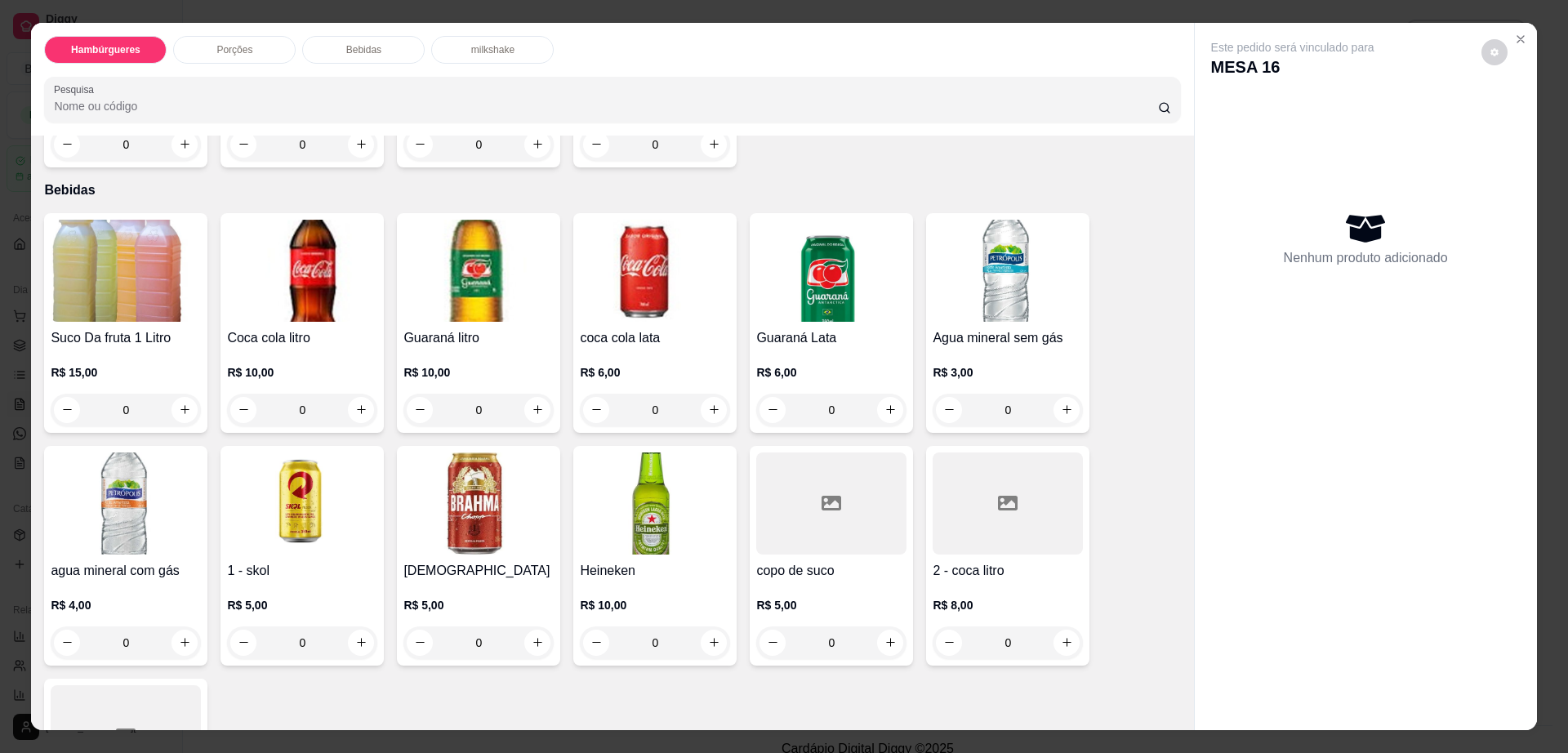
scroll to position [1124, 0]
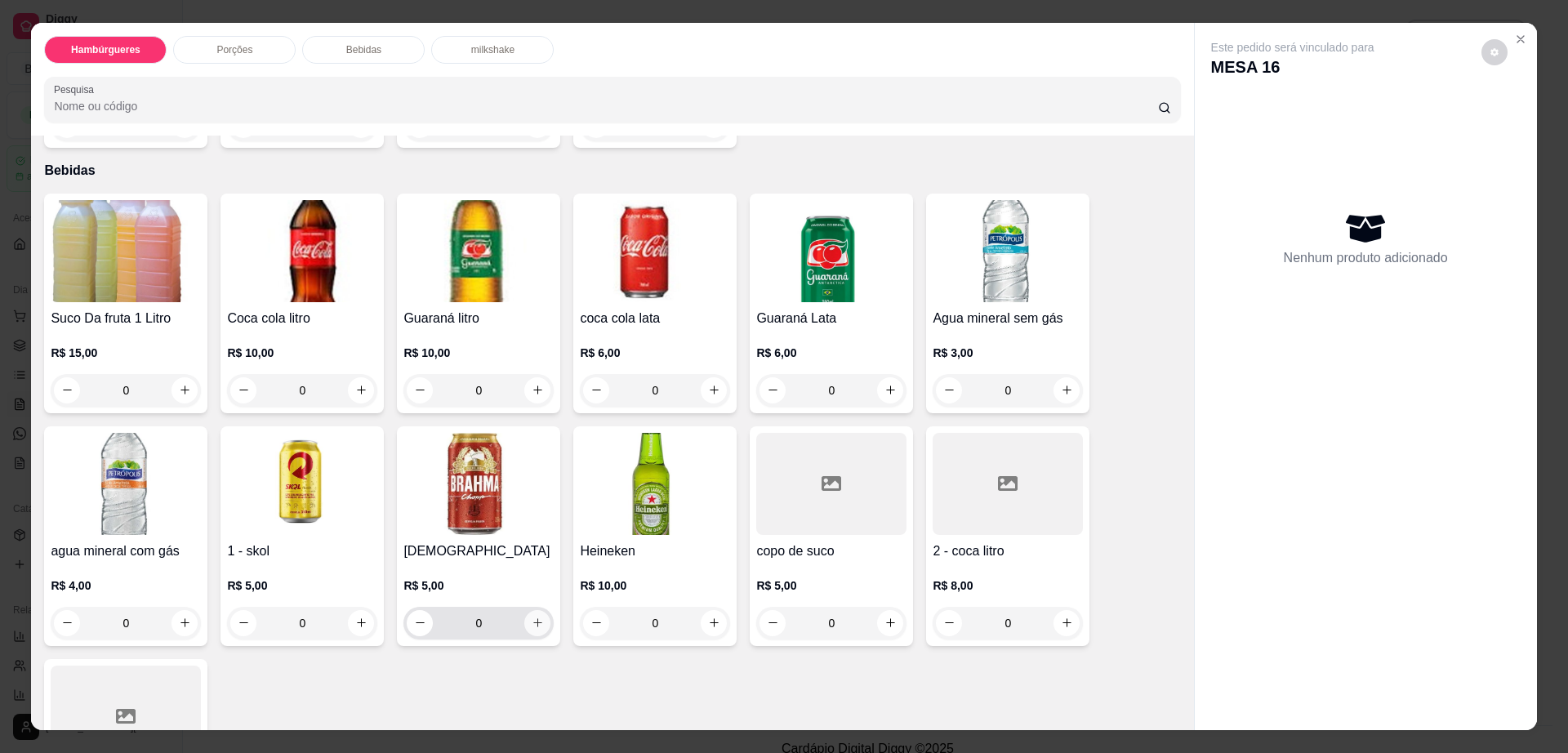
click at [532, 617] on icon "increase-product-quantity" at bounding box center [538, 623] width 12 height 12
type input "1"
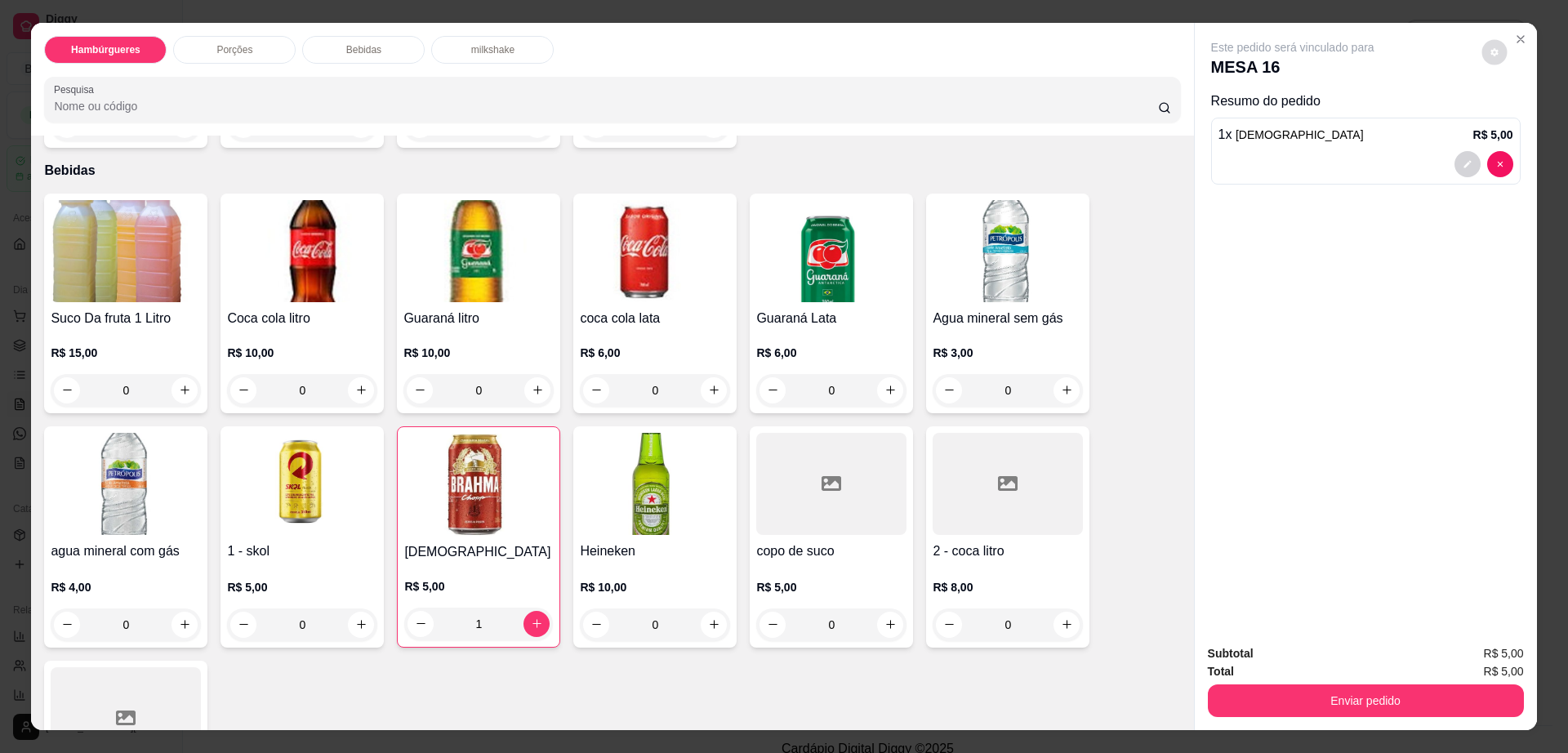
click at [1482, 51] on button "decrease-product-quantity" at bounding box center [1494, 51] width 25 height 25
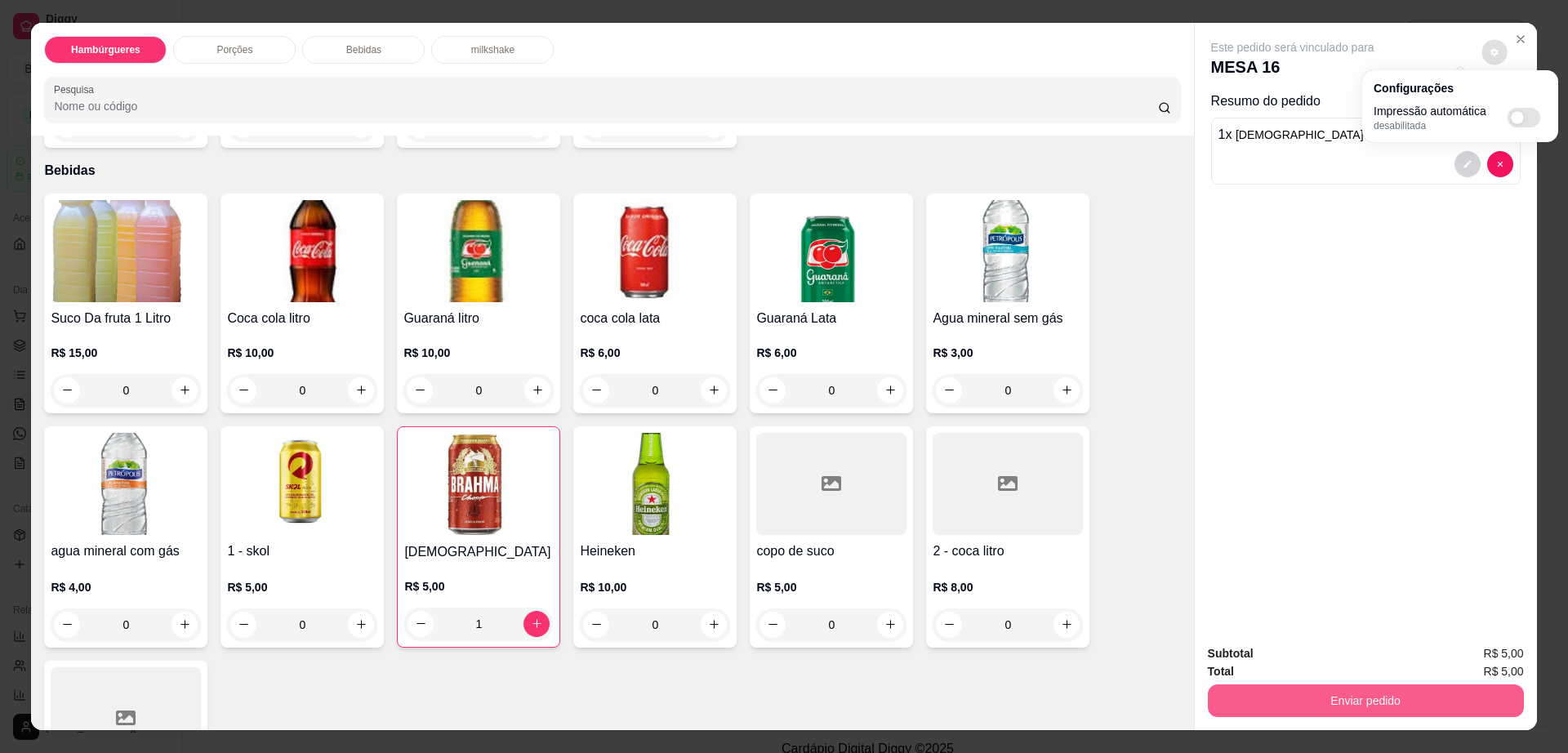
click at [1440, 686] on button "Enviar pedido" at bounding box center [1366, 700] width 316 height 33
click at [1422, 707] on button "Enviar pedido" at bounding box center [1366, 700] width 316 height 33
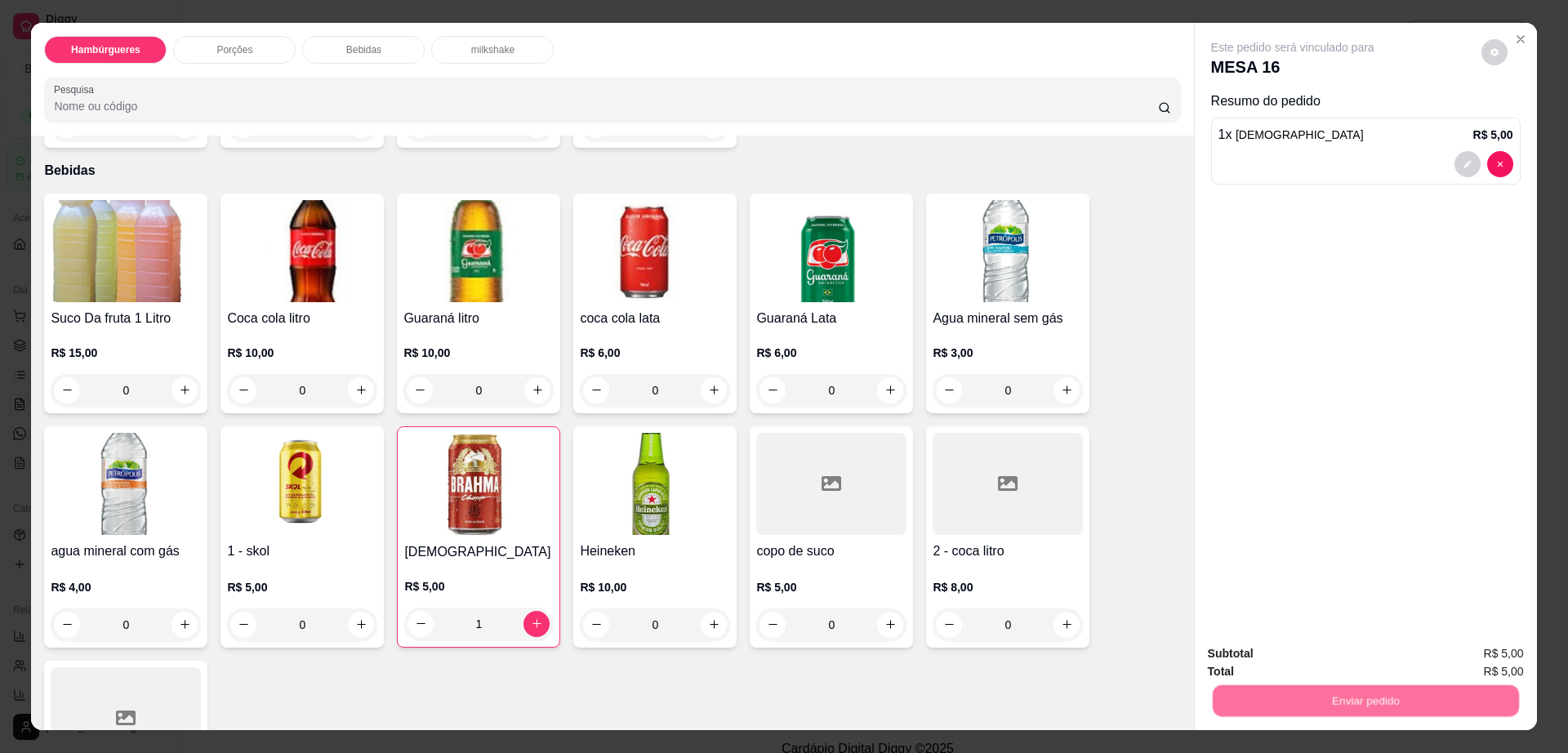
click at [1468, 653] on button "Enviar pedido" at bounding box center [1479, 660] width 93 height 31
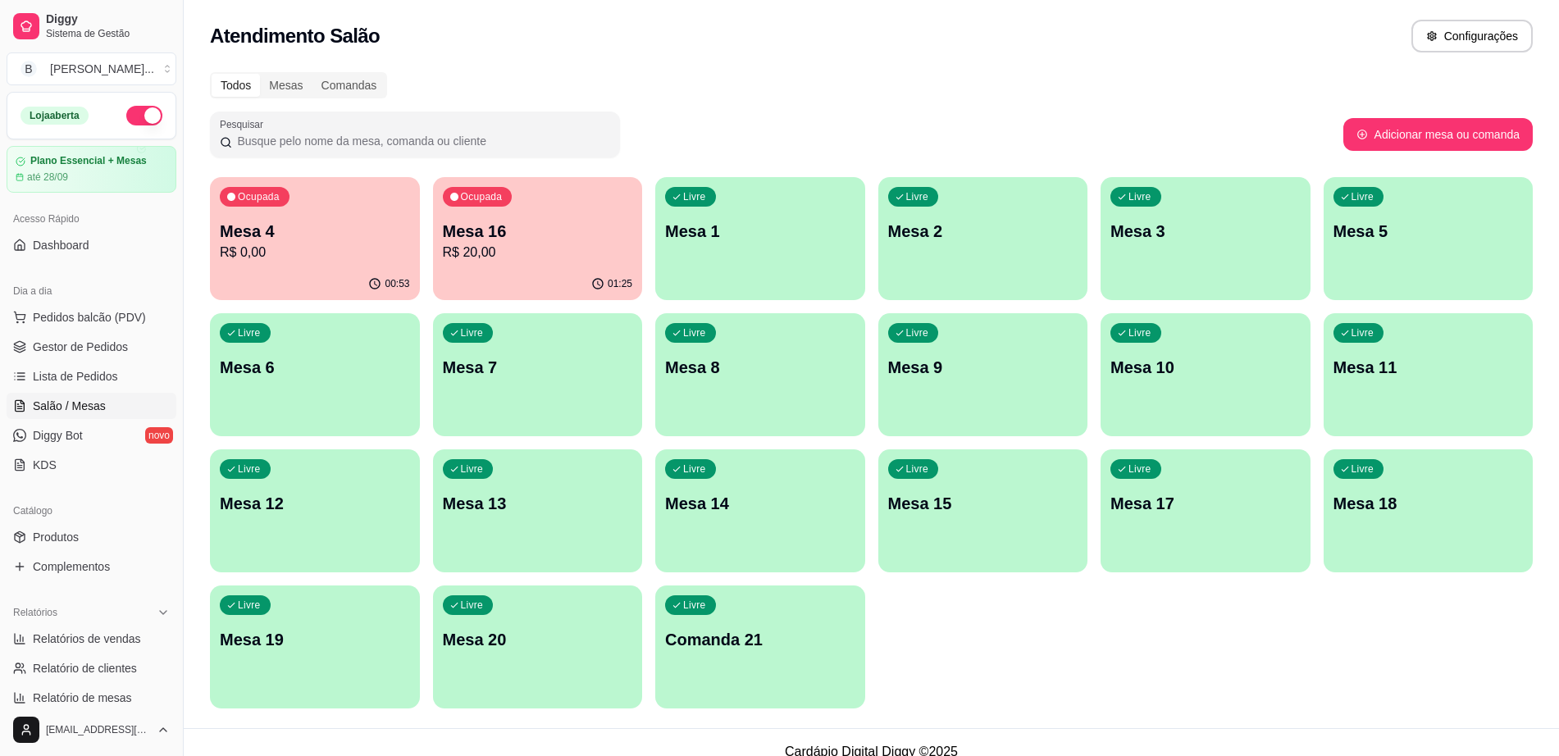
click at [485, 226] on p "Mesa 16" at bounding box center [538, 231] width 190 height 23
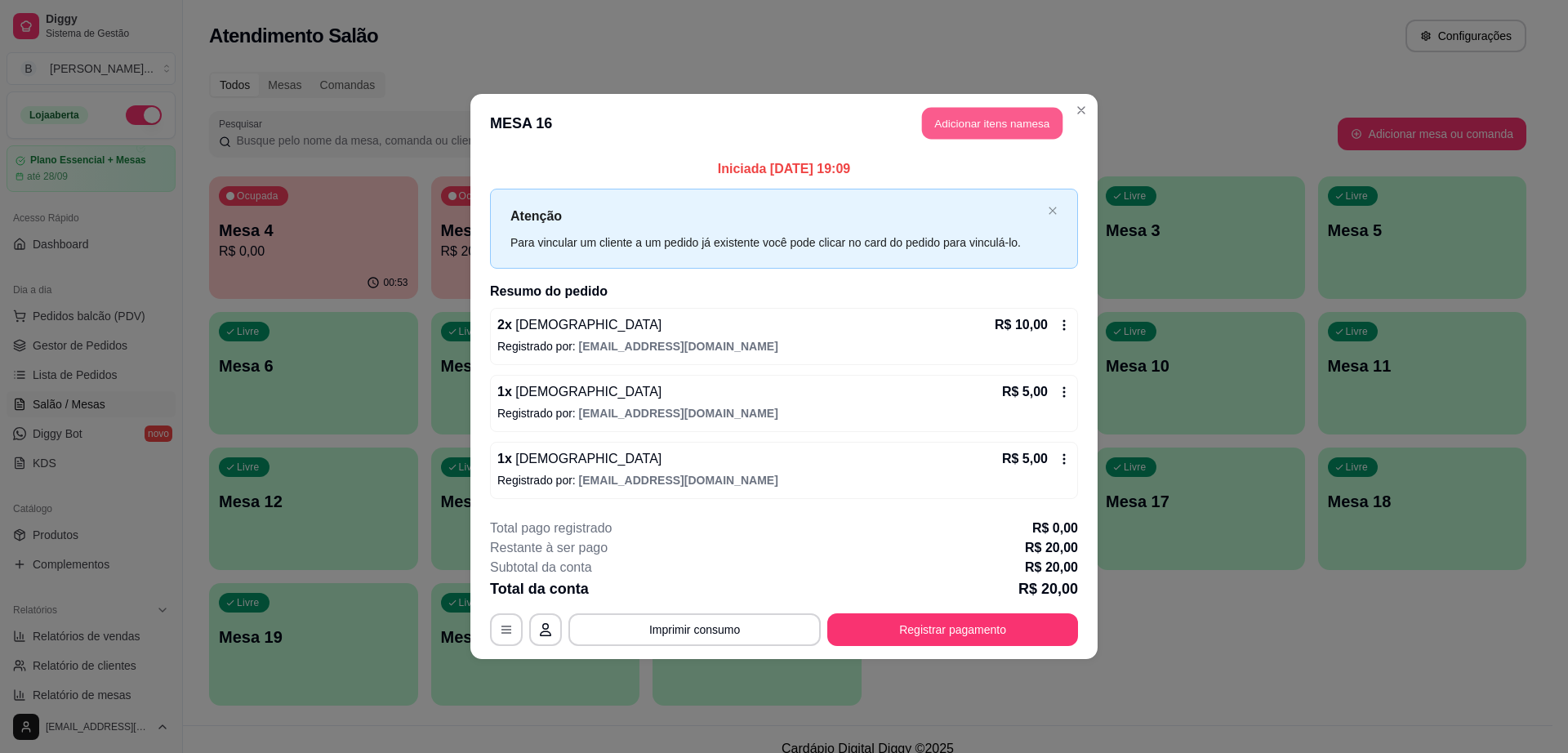
click at [1020, 136] on button "Adicionar itens na mesa" at bounding box center [992, 124] width 140 height 32
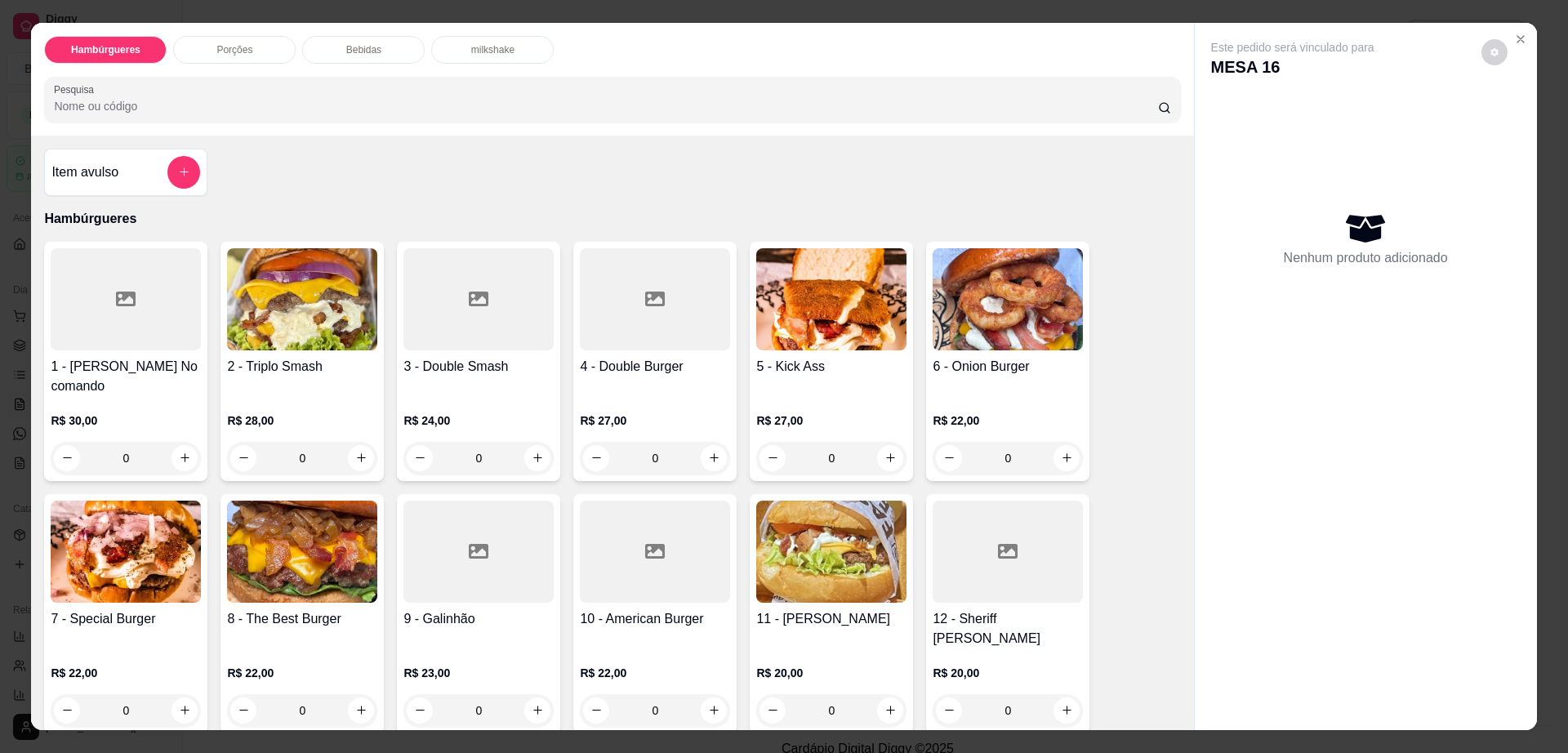
click at [350, 43] on p "Bebidas" at bounding box center [364, 49] width 35 height 13
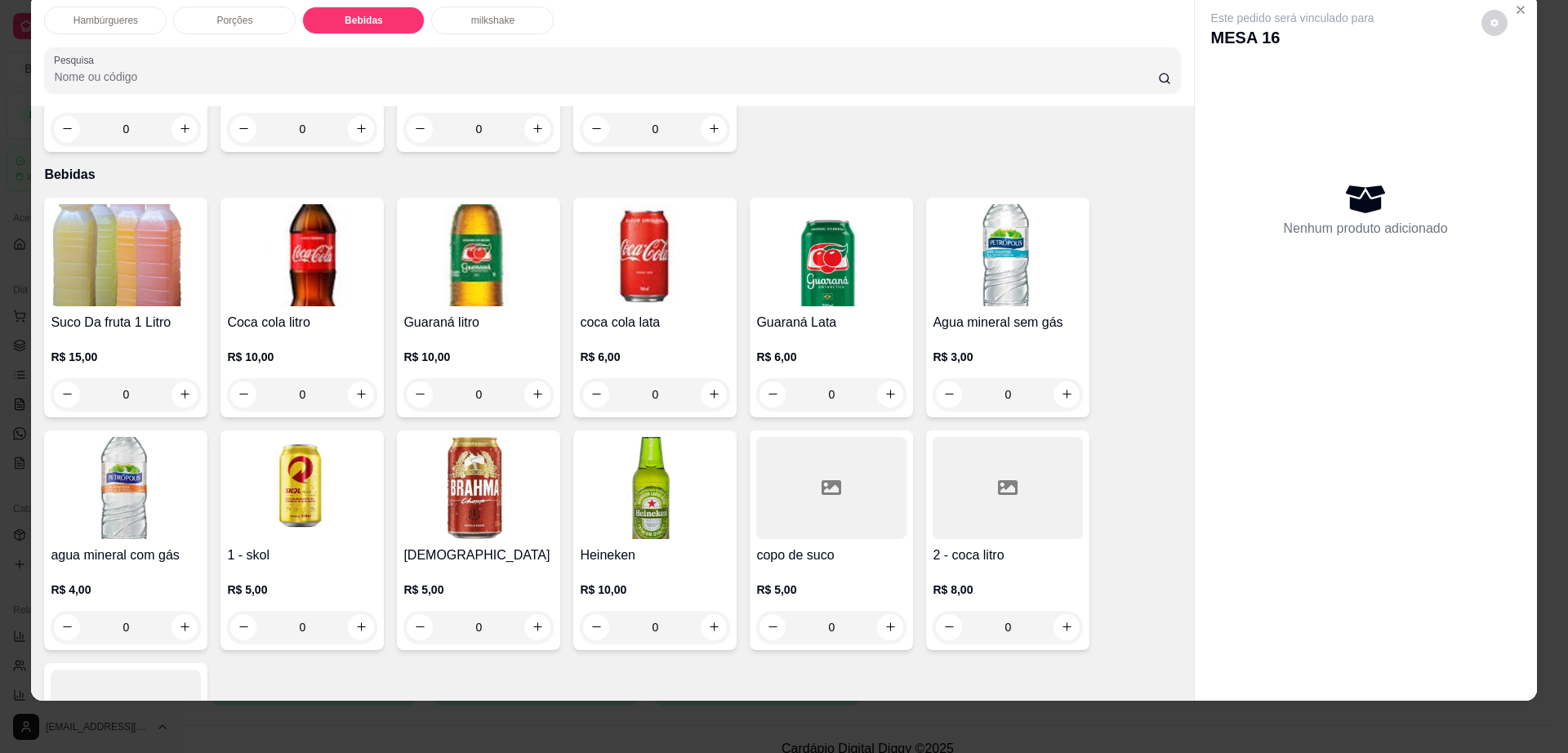
click at [482, 449] on img at bounding box center [478, 488] width 150 height 103
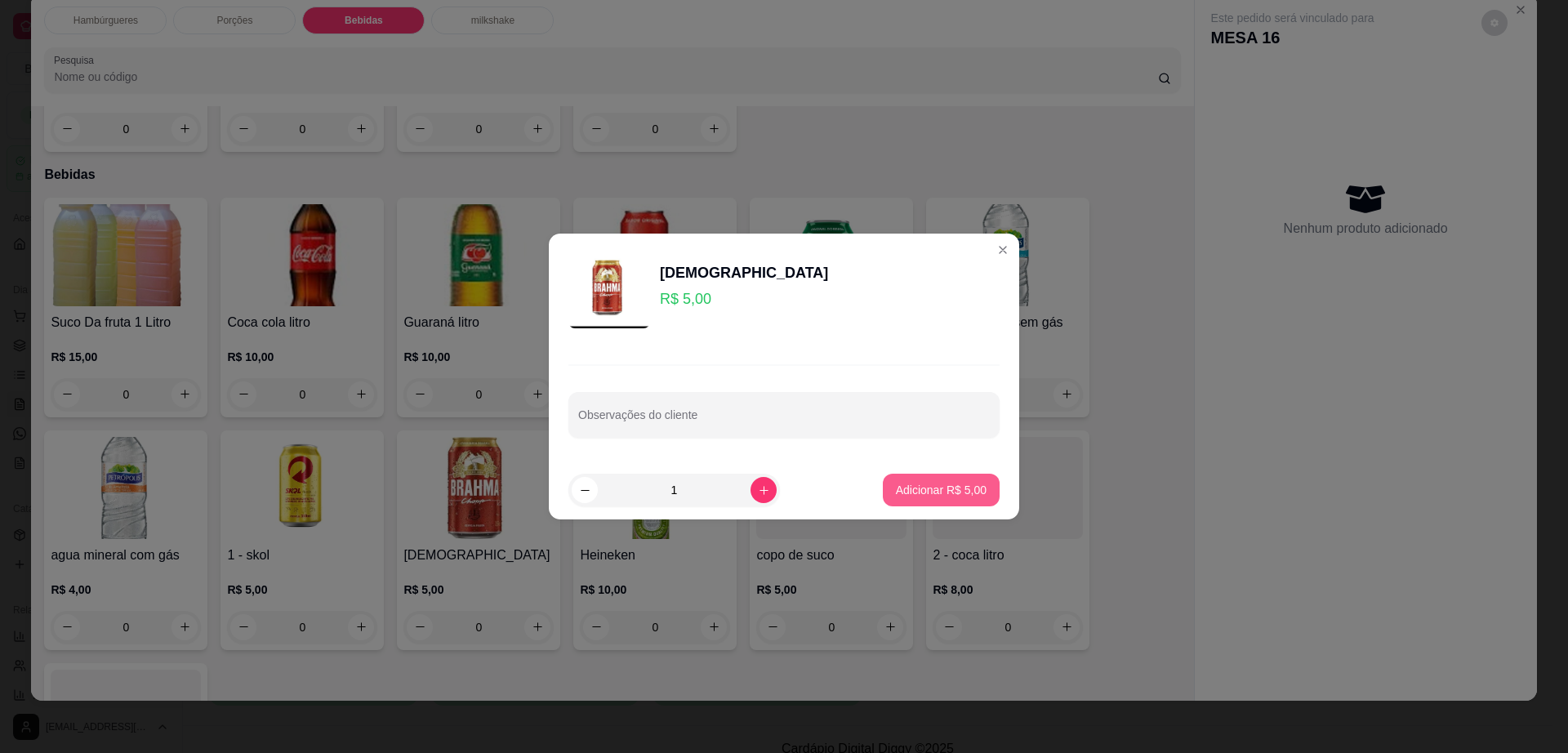
click at [943, 482] on p "Adicionar R$ 5,00" at bounding box center [941, 490] width 91 height 16
type input "1"
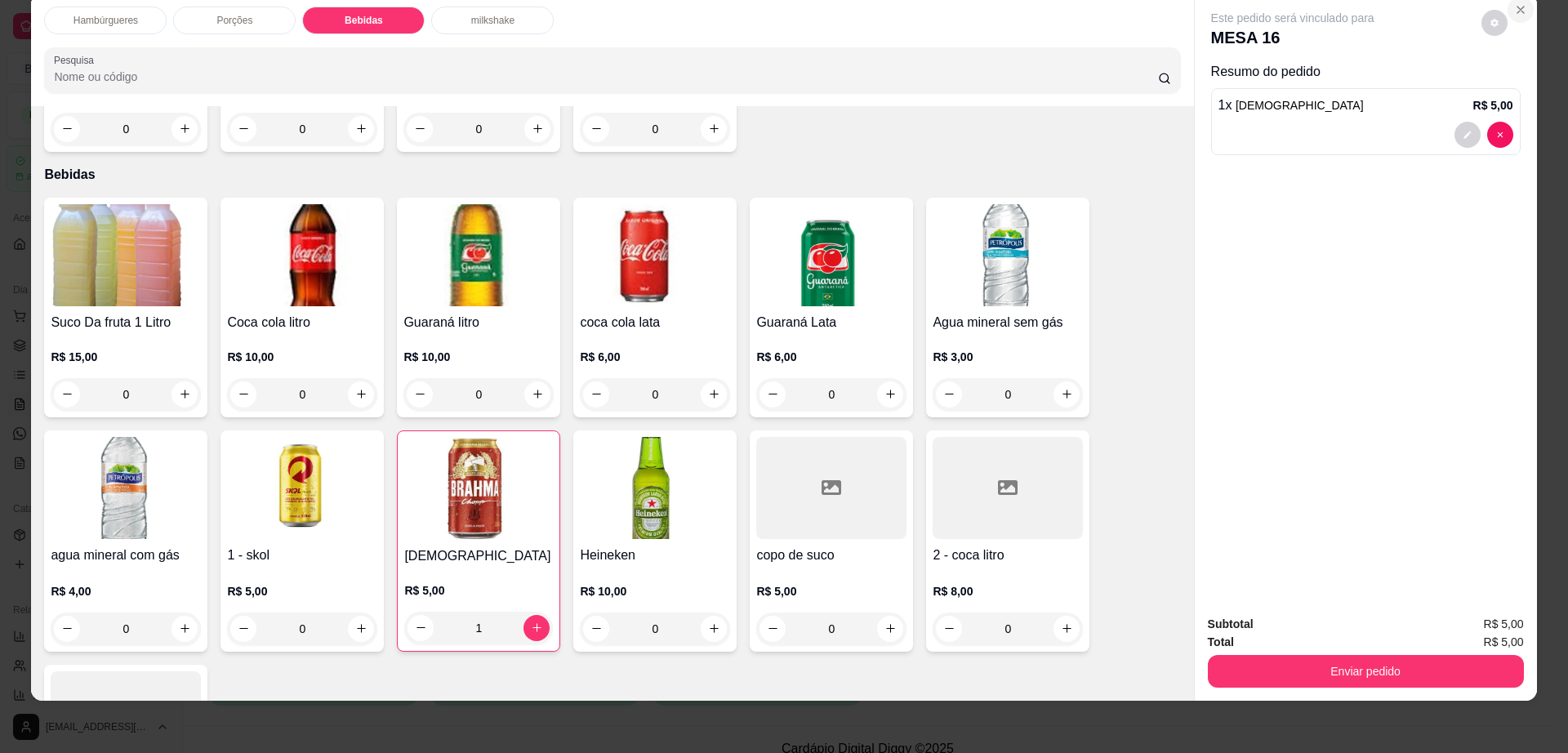
click at [1508, 17] on button "Close" at bounding box center [1521, 10] width 26 height 26
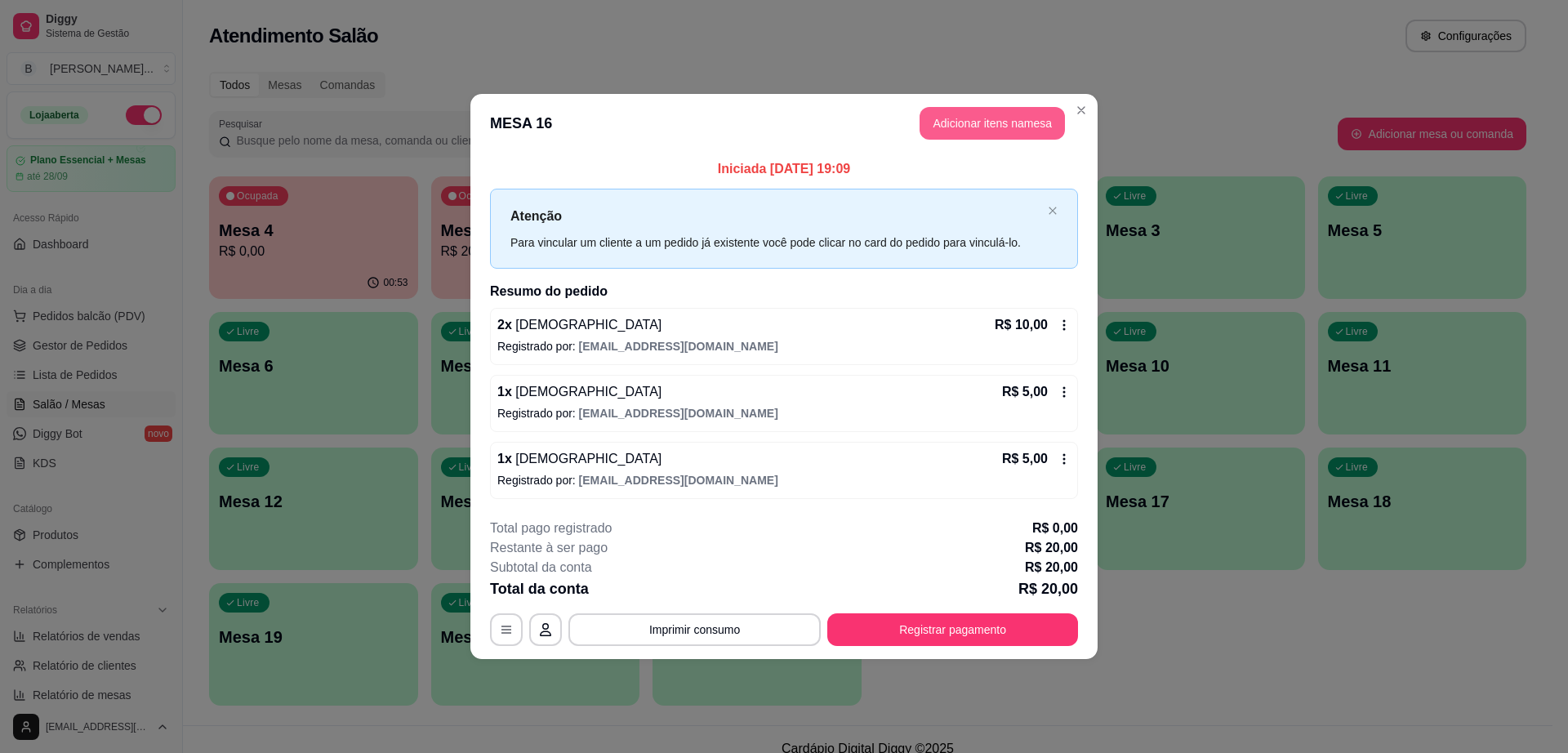
click at [1019, 126] on button "Adicionar itens na mesa" at bounding box center [992, 123] width 145 height 33
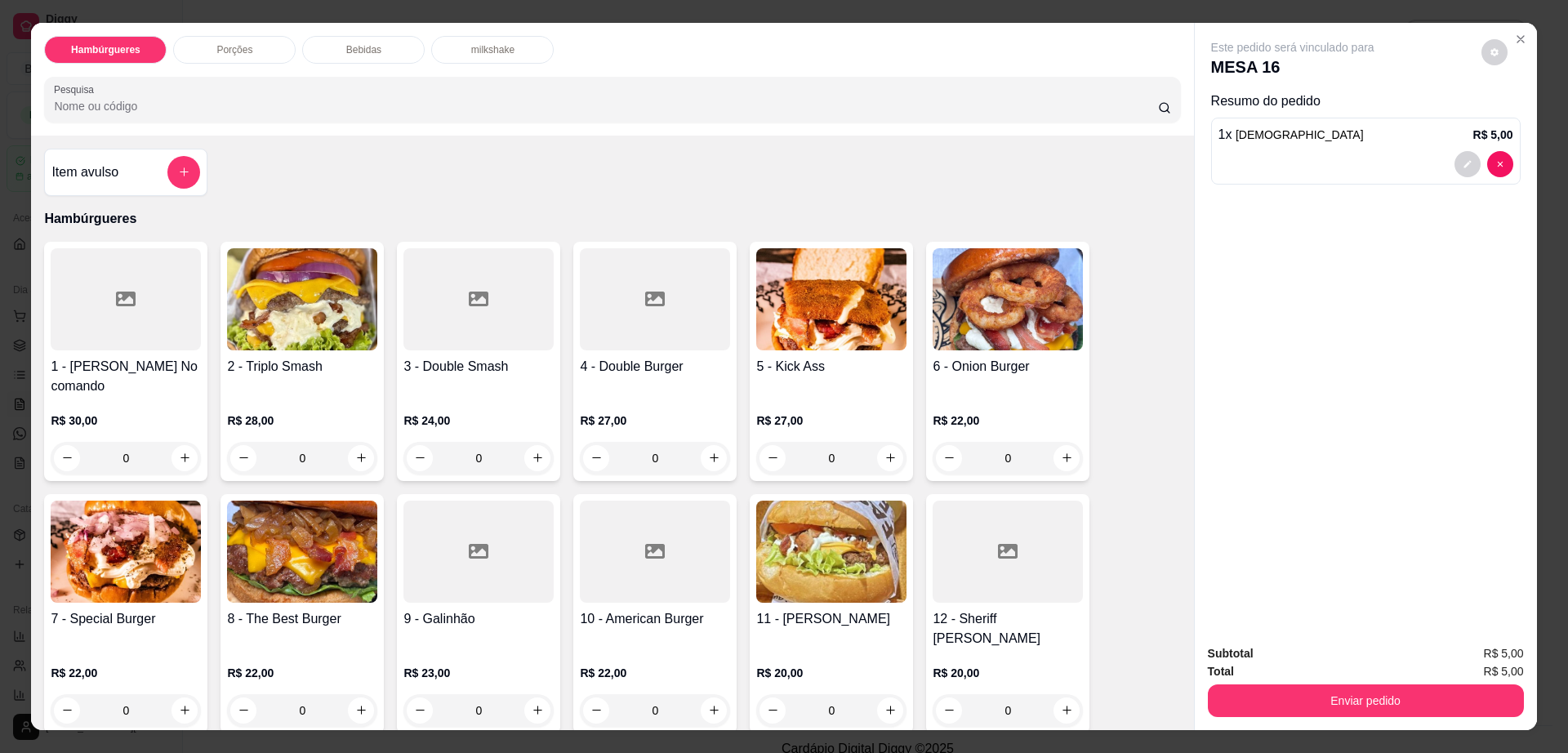
click at [347, 52] on p "Bebidas" at bounding box center [364, 49] width 35 height 13
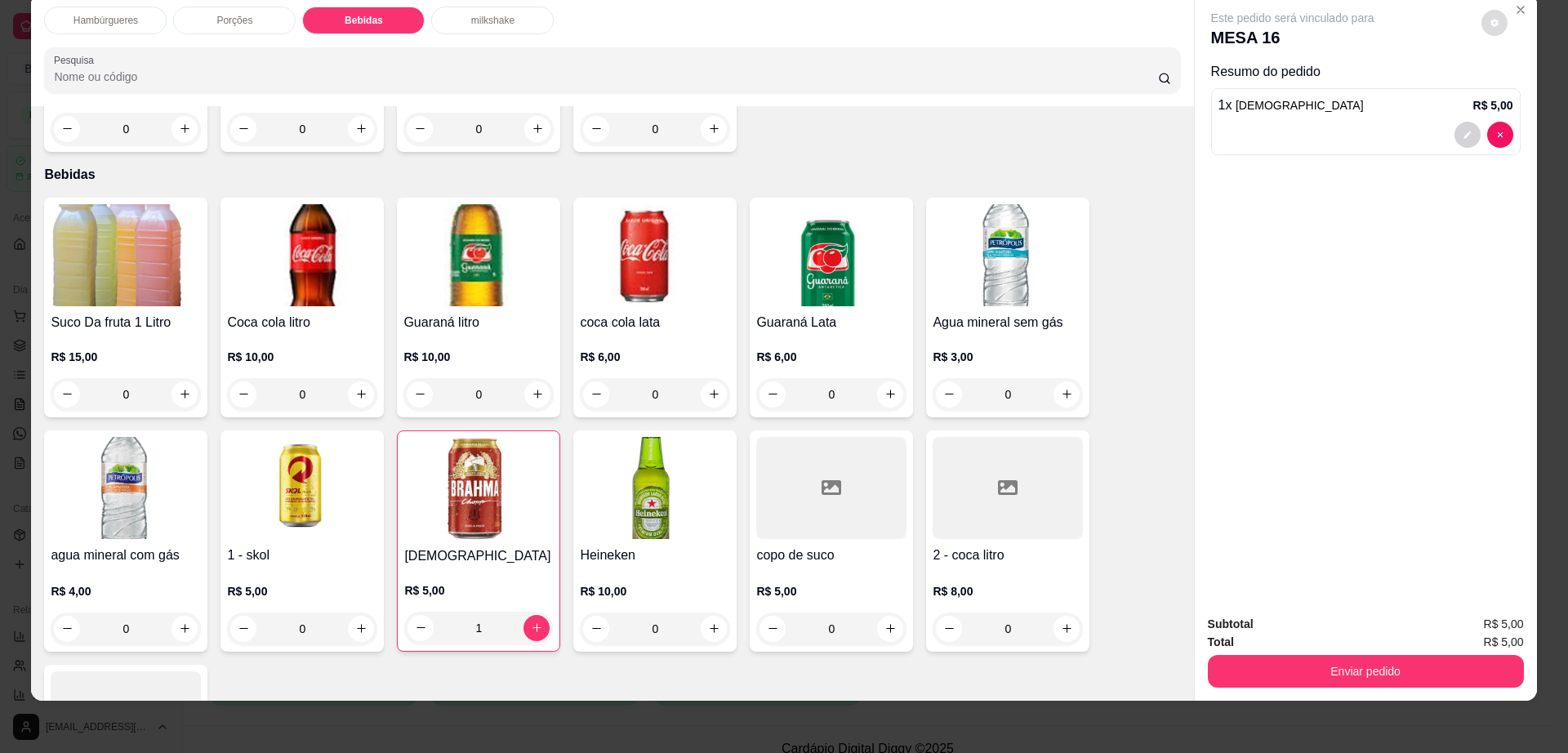
click at [1491, 32] on button "decrease-product-quantity" at bounding box center [1495, 23] width 26 height 26
click at [1324, 648] on div "Total R$ 5,00" at bounding box center [1366, 642] width 316 height 18
click at [1324, 668] on button "Enviar pedido" at bounding box center [1366, 671] width 316 height 33
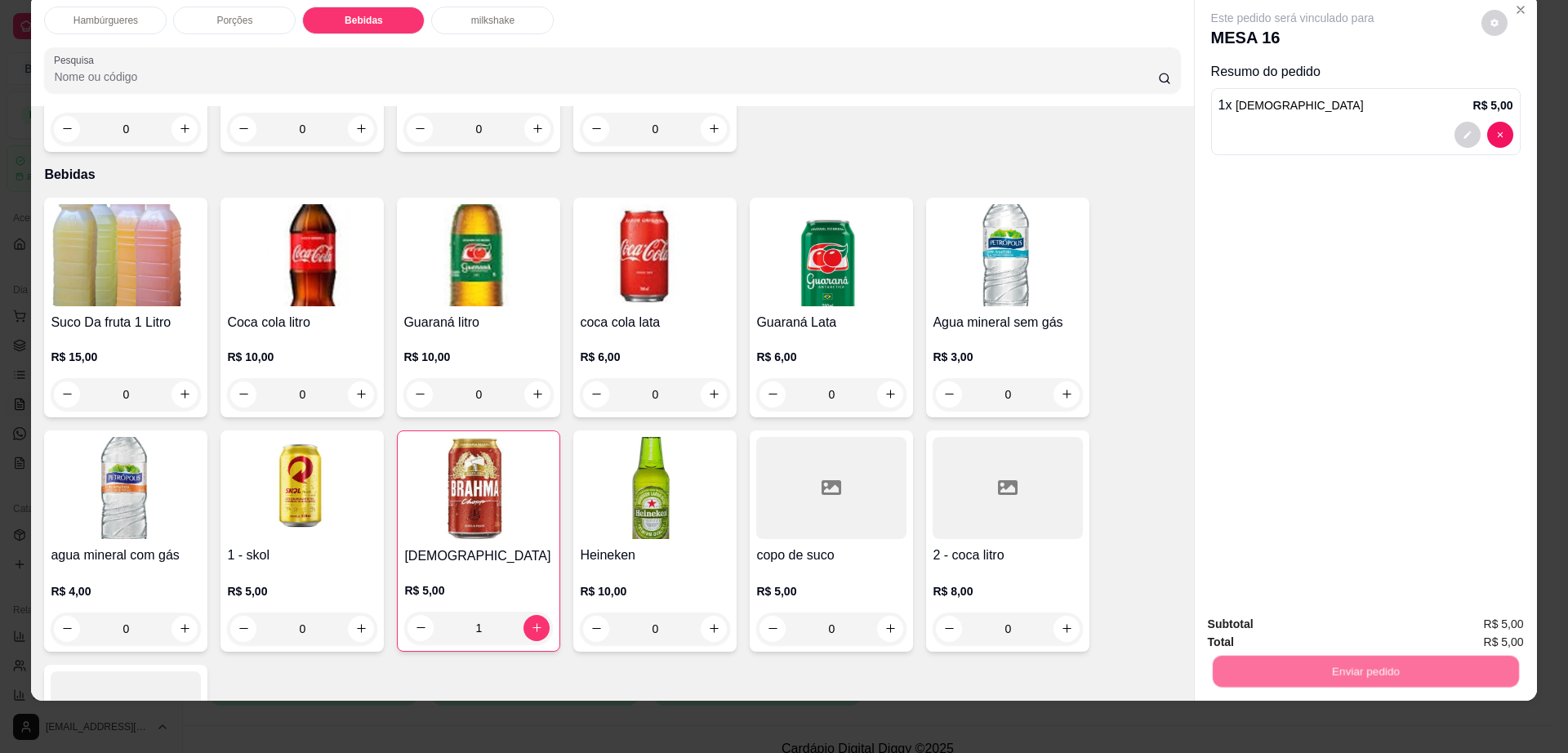
click at [1461, 630] on button "Enviar pedido" at bounding box center [1479, 630] width 93 height 31
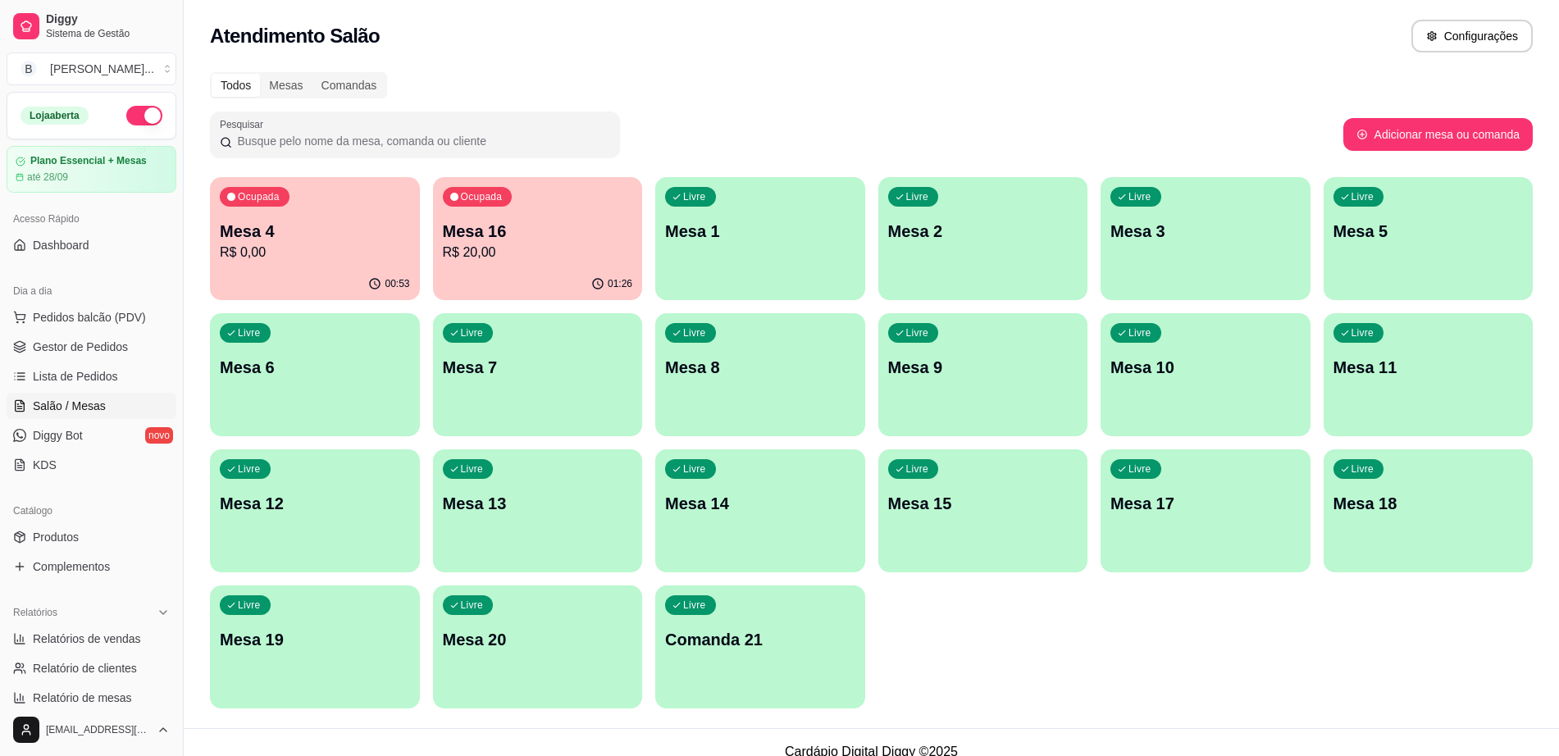
click at [329, 245] on p "R$ 0,00" at bounding box center [315, 253] width 190 height 20
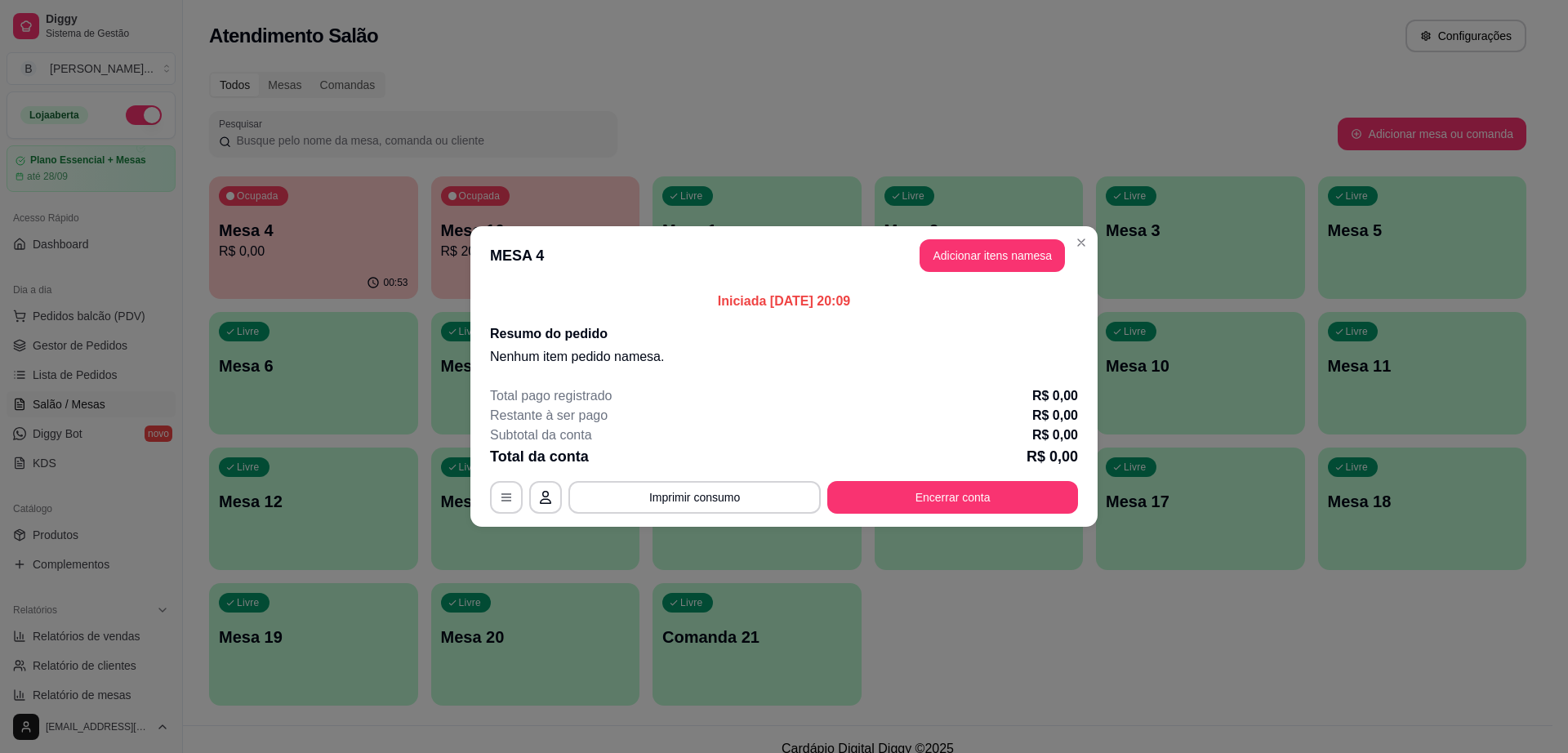
click at [1009, 237] on header "MESA 4 Adicionar itens na mesa" at bounding box center [784, 255] width 628 height 59
click at [1010, 258] on button "Adicionar itens na mesa" at bounding box center [992, 256] width 140 height 32
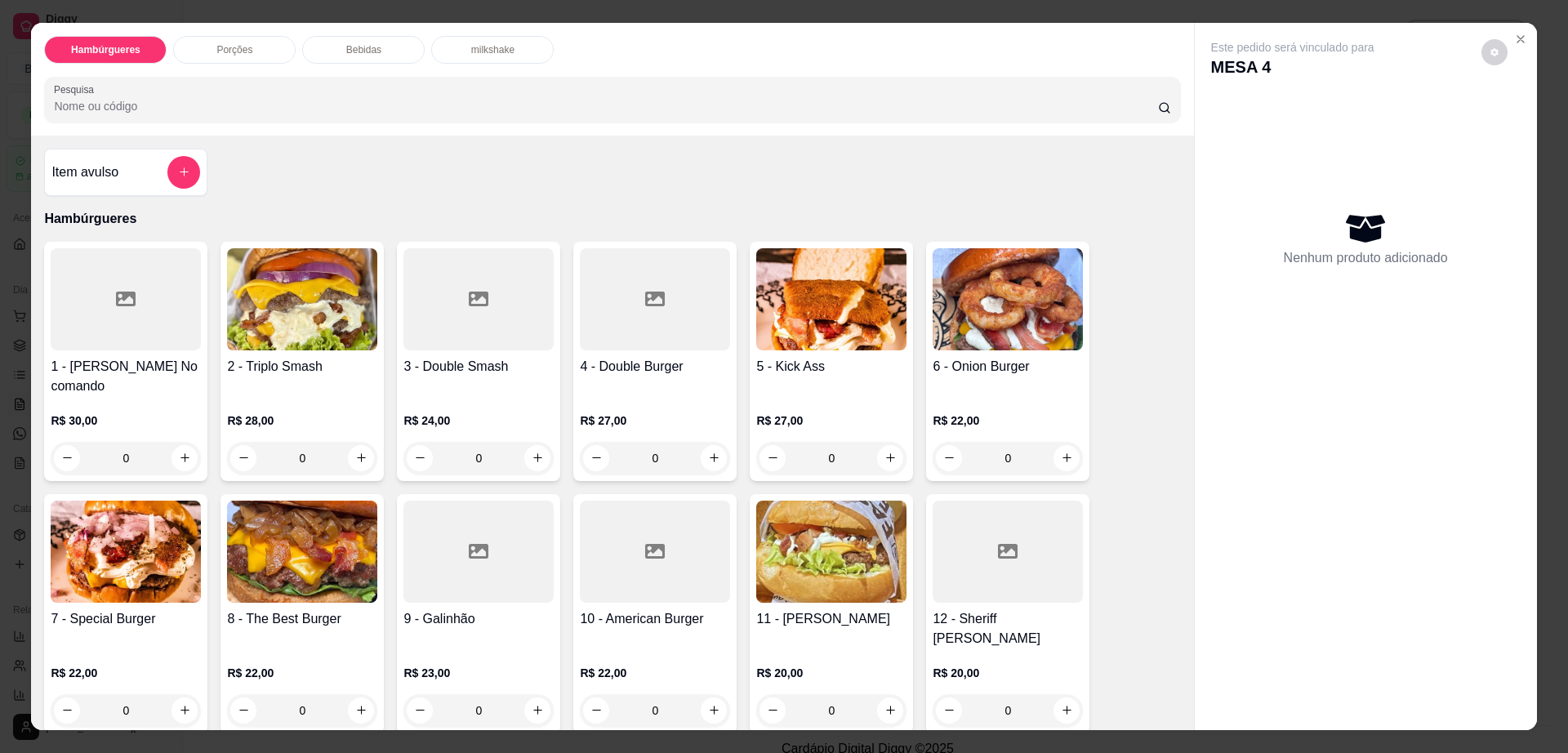
click at [392, 56] on div "Bebidas" at bounding box center [363, 50] width 123 height 28
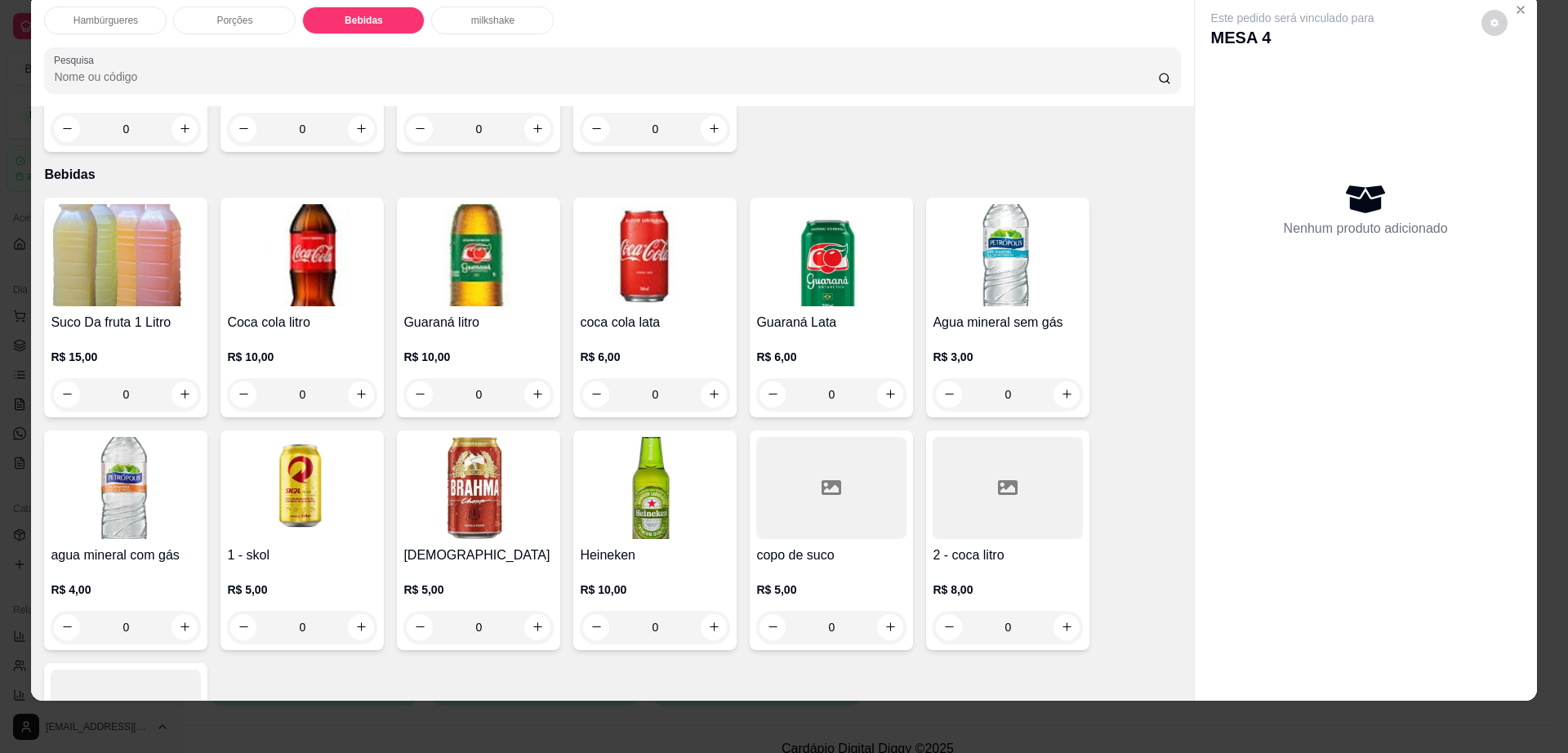
click at [156, 669] on div at bounding box center [126, 720] width 150 height 103
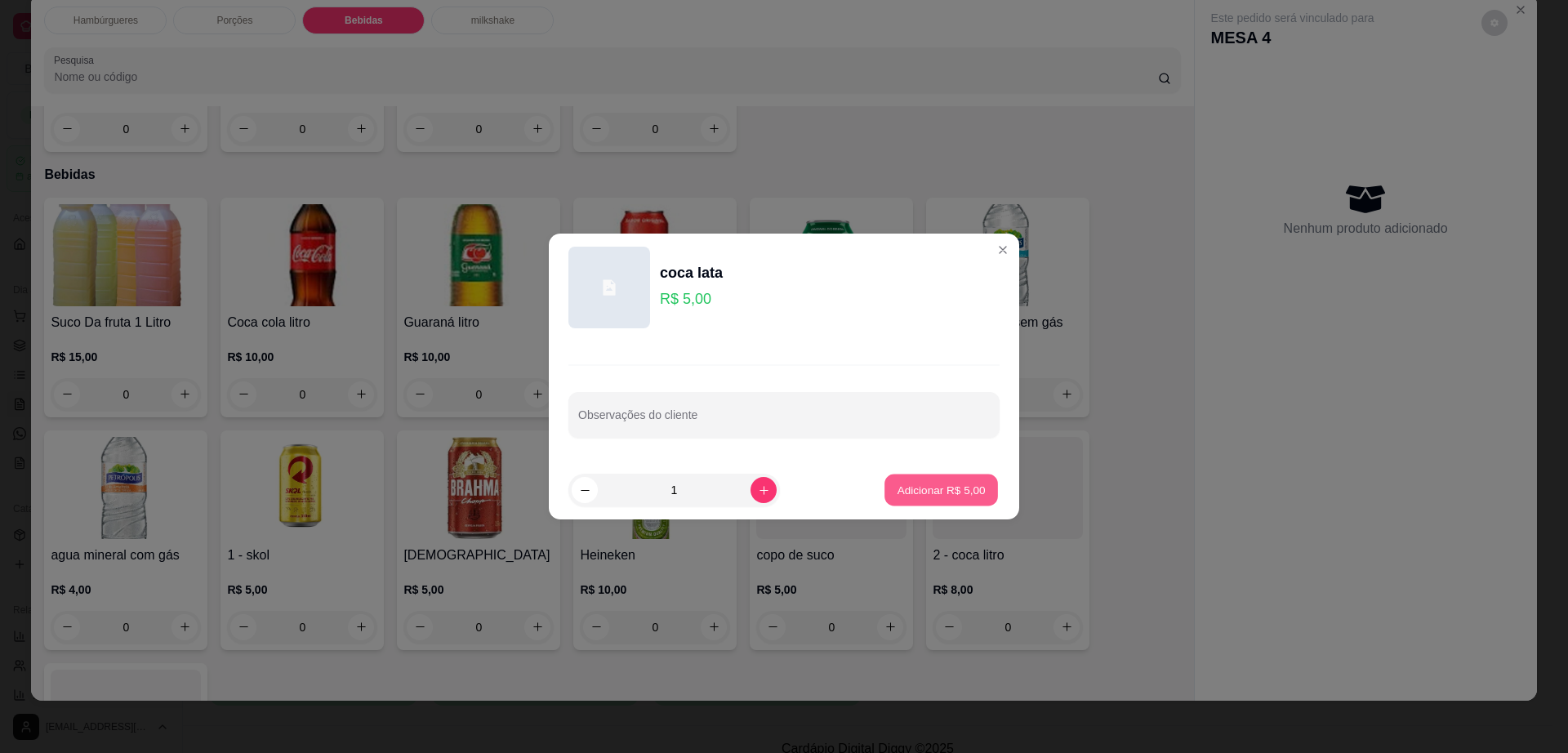
click at [954, 488] on p "Adicionar R$ 5,00" at bounding box center [940, 490] width 89 height 16
type input "1"
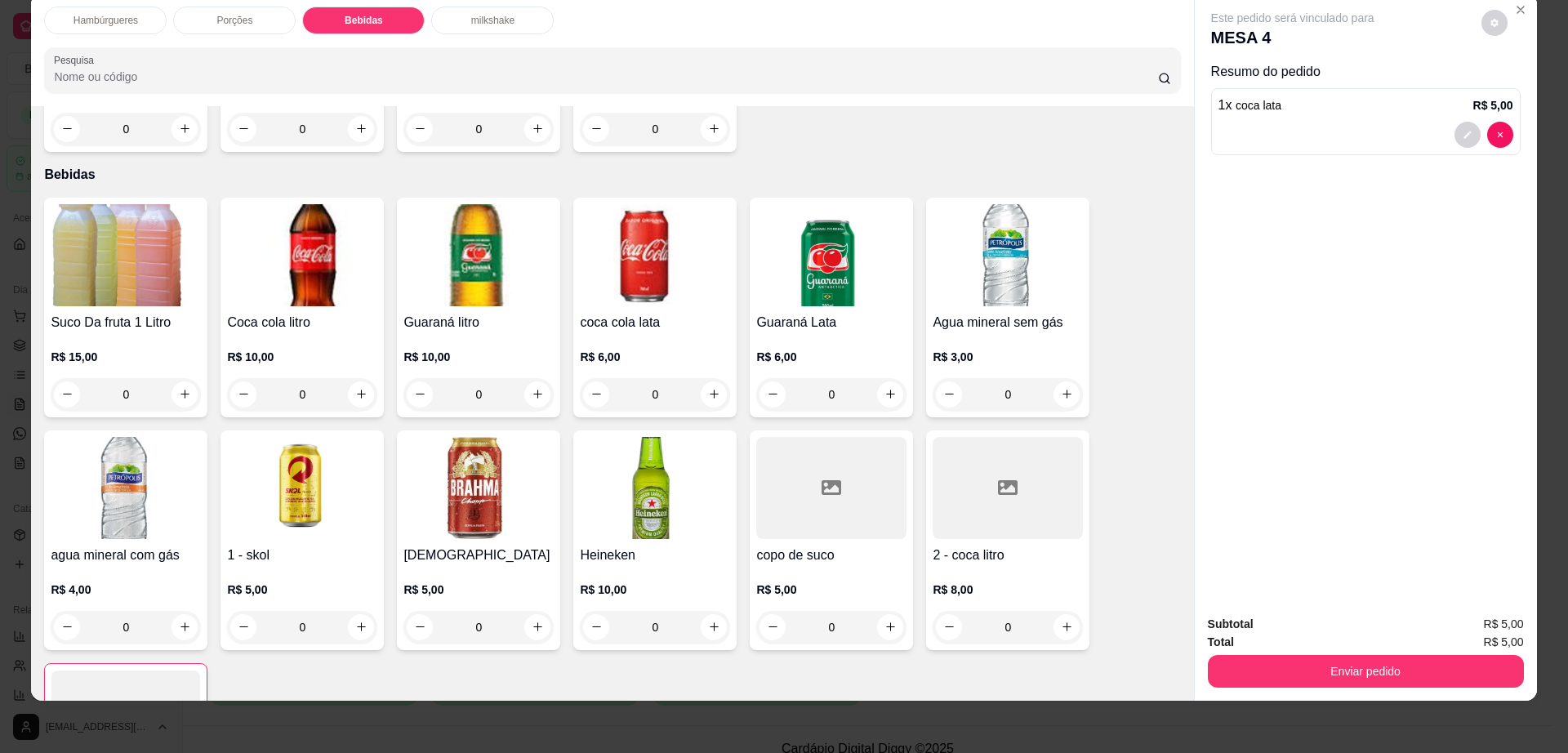
click at [985, 313] on h4 "Agua mineral sem gás" at bounding box center [1007, 323] width 150 height 20
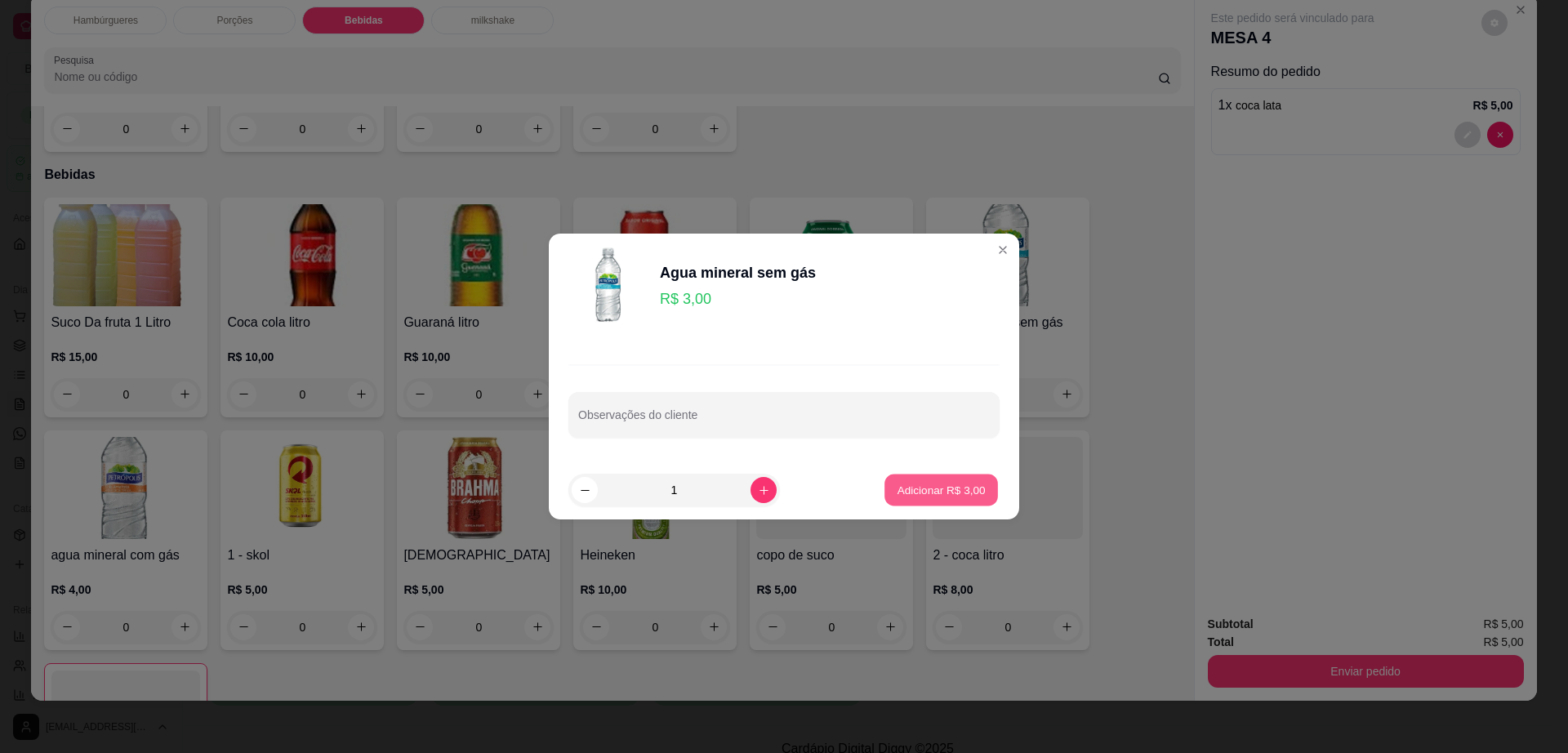
click at [937, 503] on button "Adicionar R$ 3,00" at bounding box center [941, 490] width 114 height 32
type input "1"
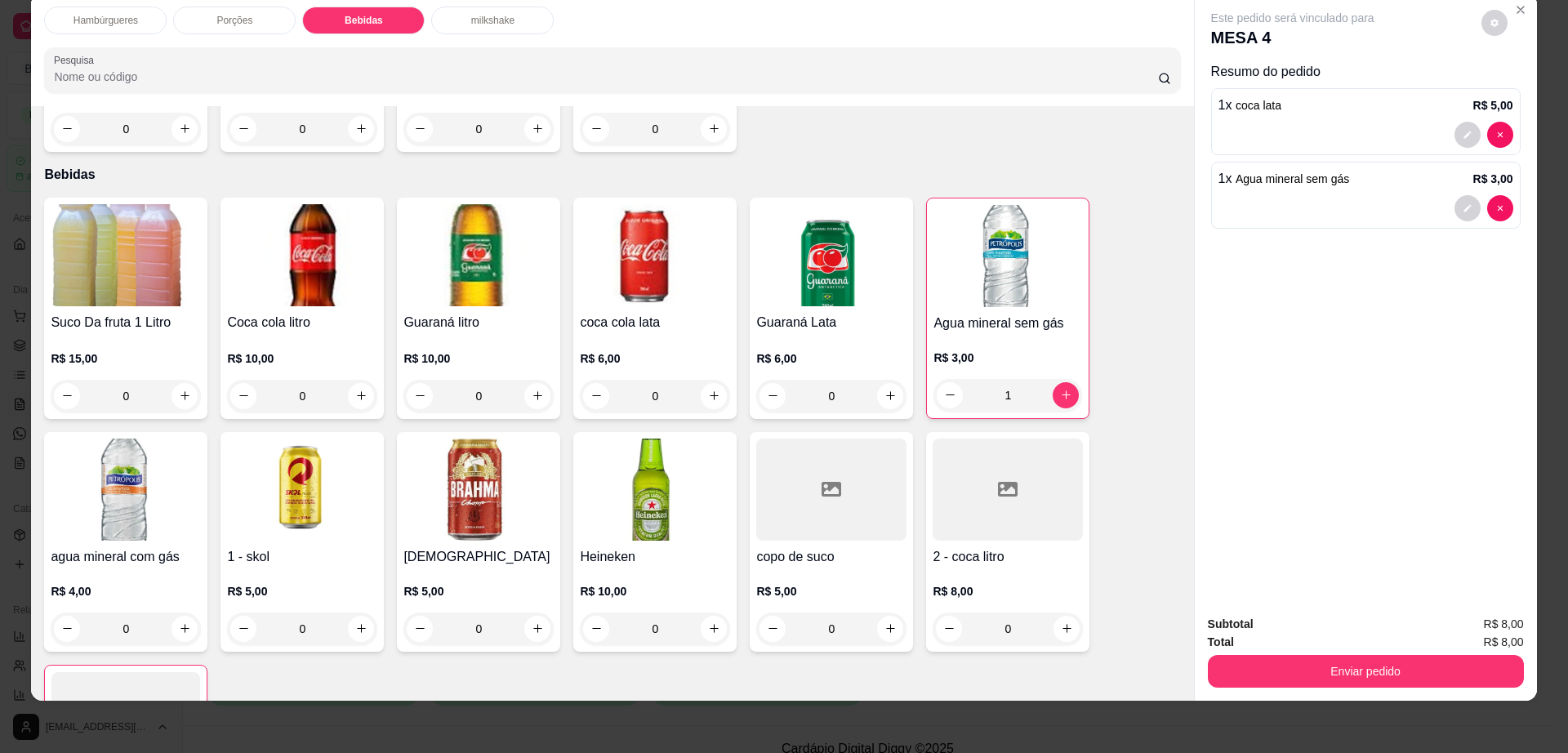
click at [225, 27] on div "Porções" at bounding box center [234, 21] width 123 height 28
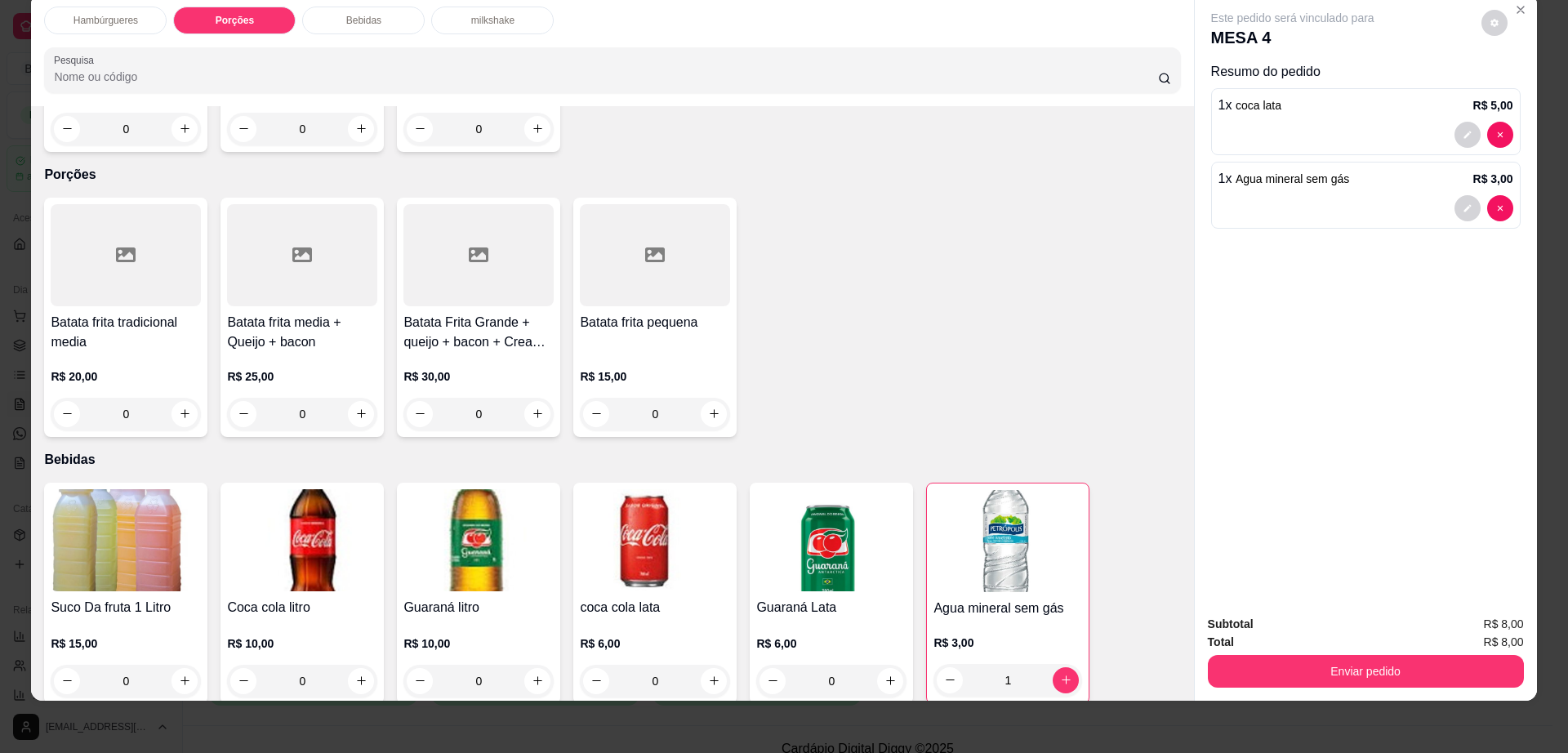
click at [456, 206] on div at bounding box center [478, 255] width 150 height 103
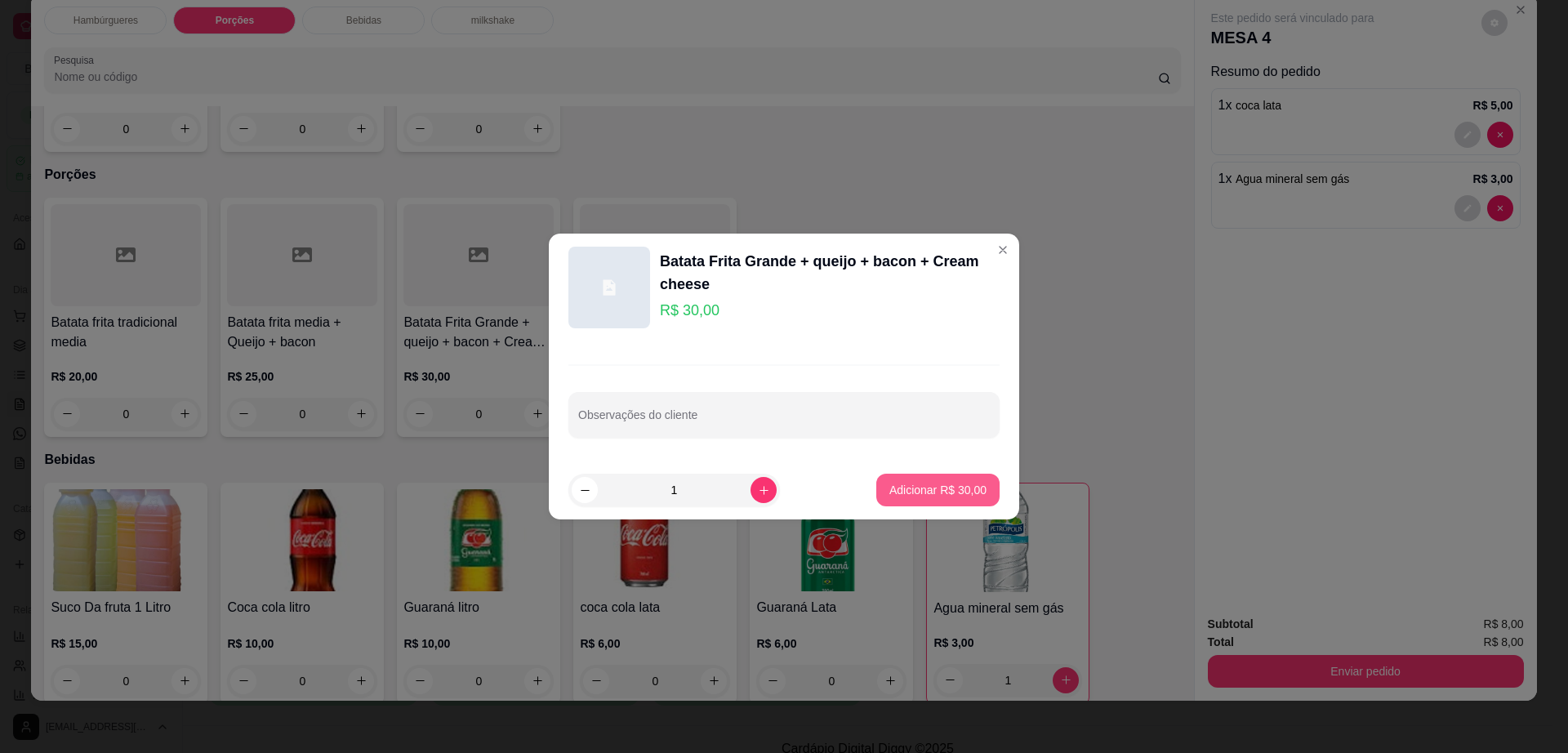
click at [955, 495] on p "Adicionar R$ 30,00" at bounding box center [938, 490] width 98 height 16
type input "1"
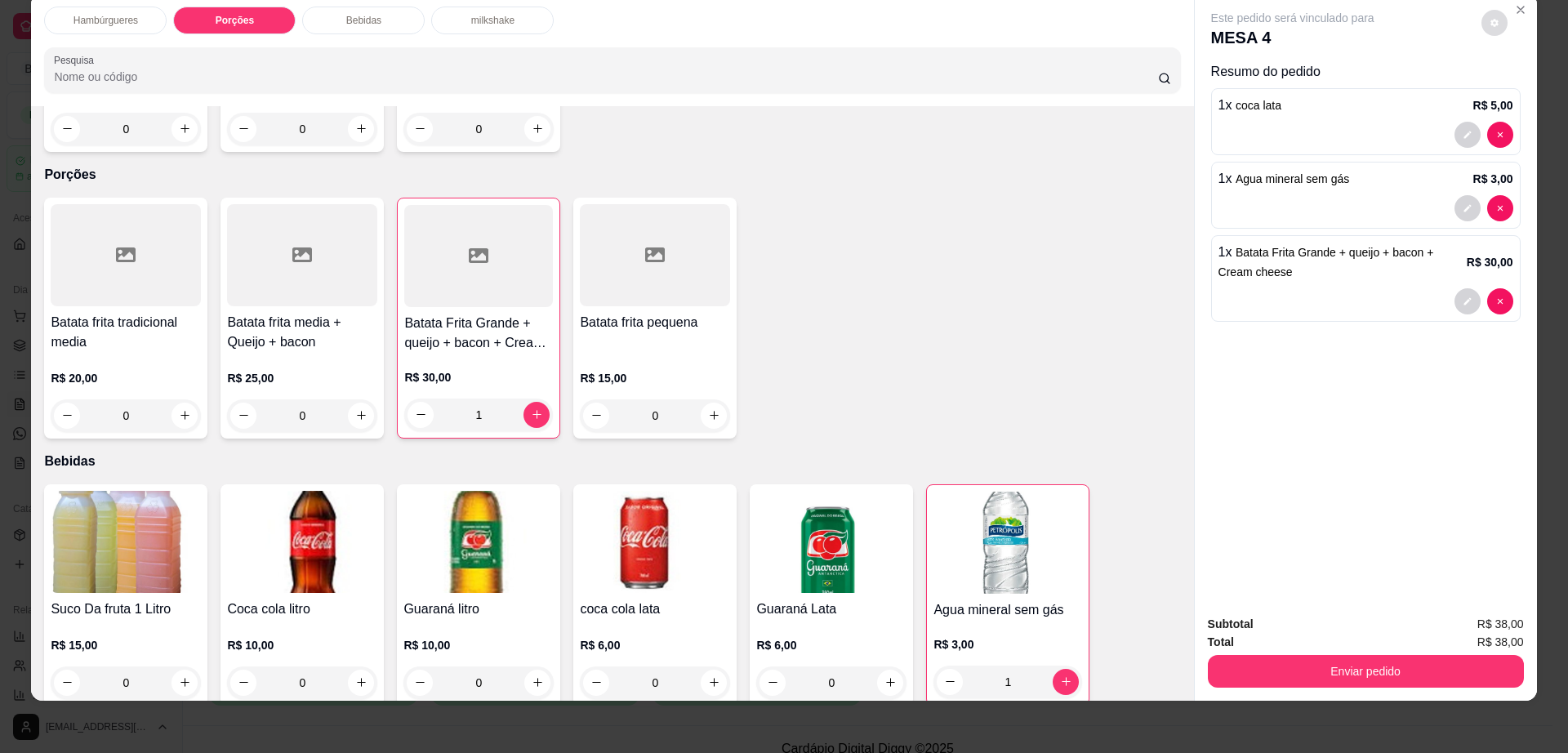
click at [1491, 21] on icon "decrease-product-quantity" at bounding box center [1495, 23] width 8 height 8
click at [1314, 674] on button "Enviar pedido" at bounding box center [1366, 671] width 316 height 33
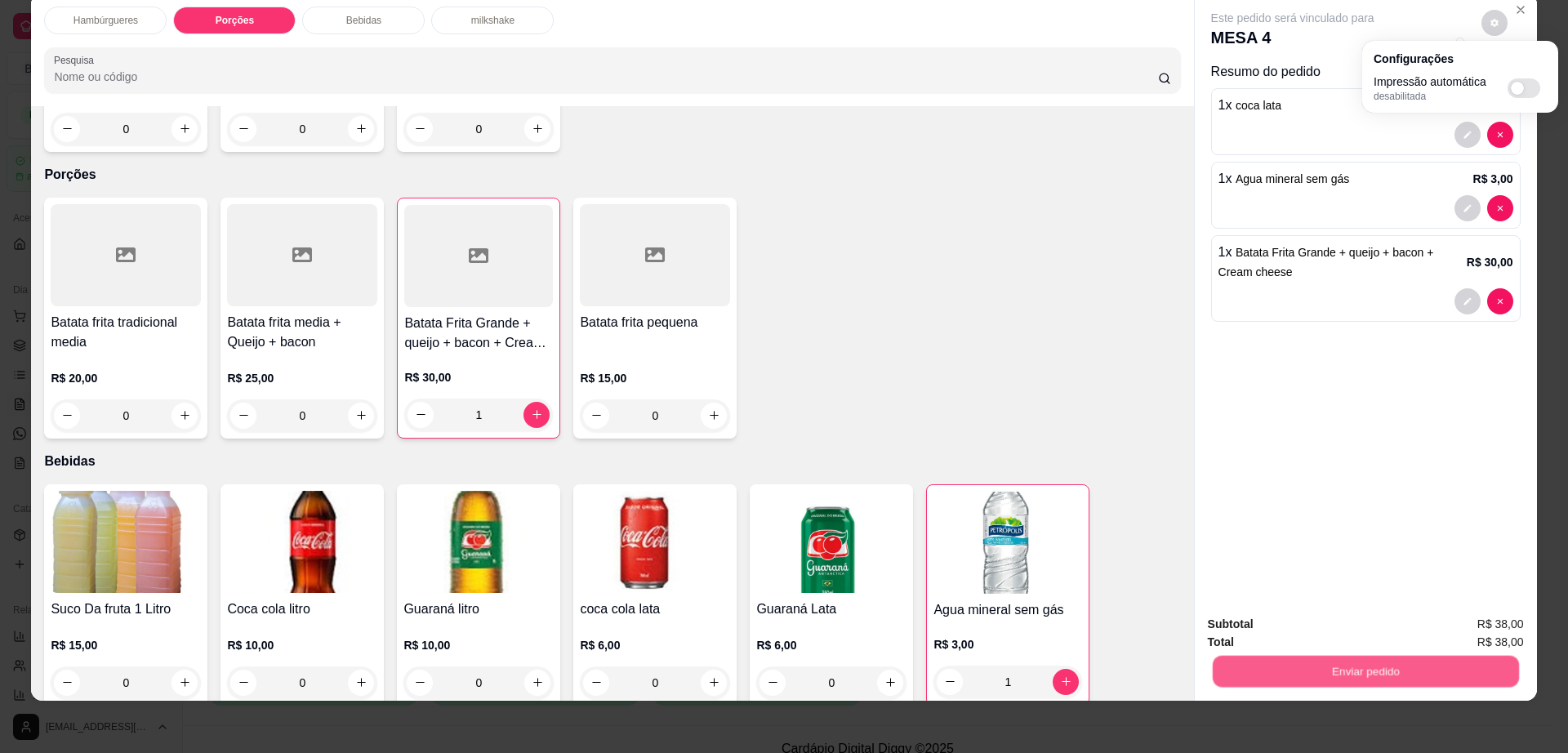
click at [1314, 674] on button "Enviar pedido" at bounding box center [1366, 671] width 307 height 32
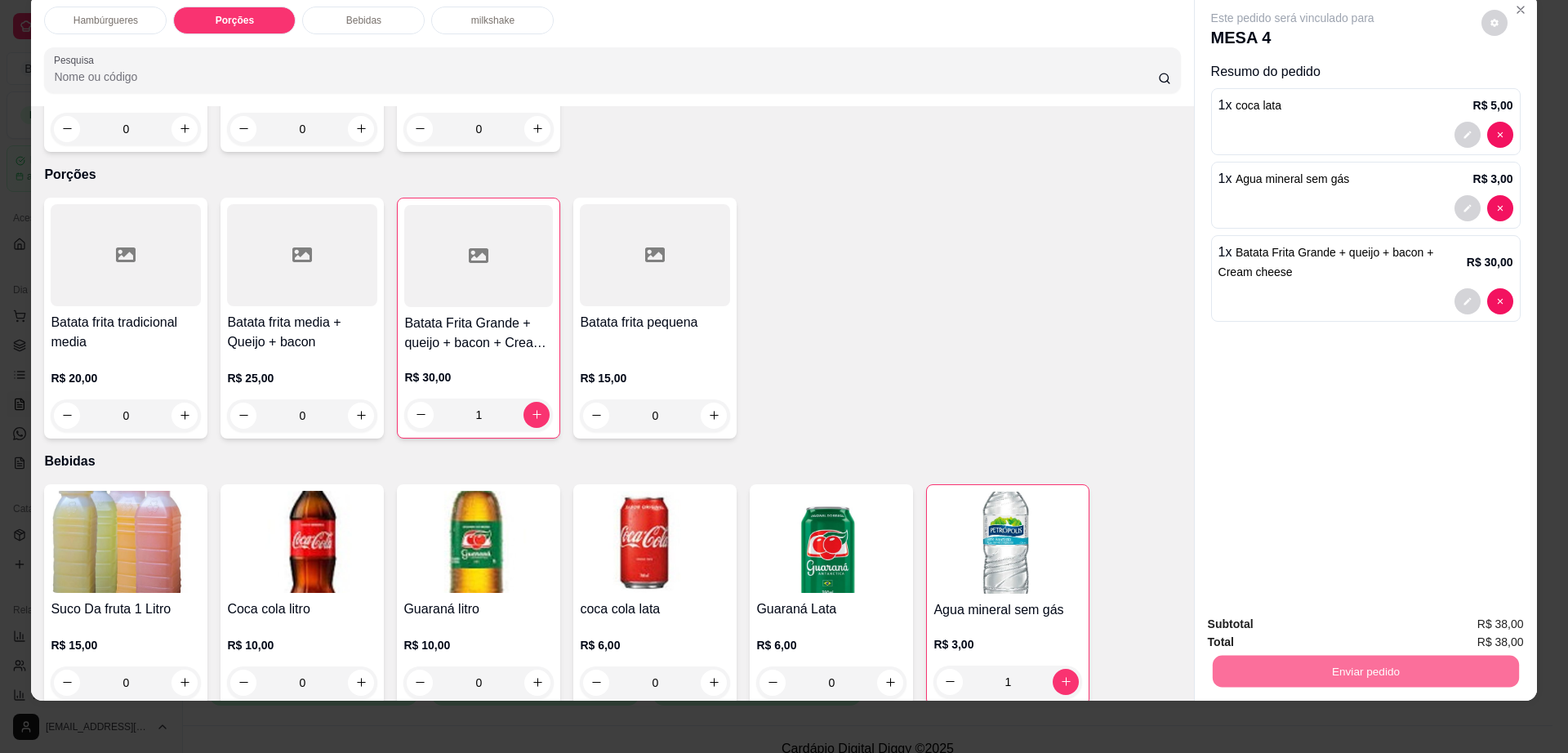
click at [1498, 628] on button "Enviar pedido" at bounding box center [1479, 630] width 93 height 31
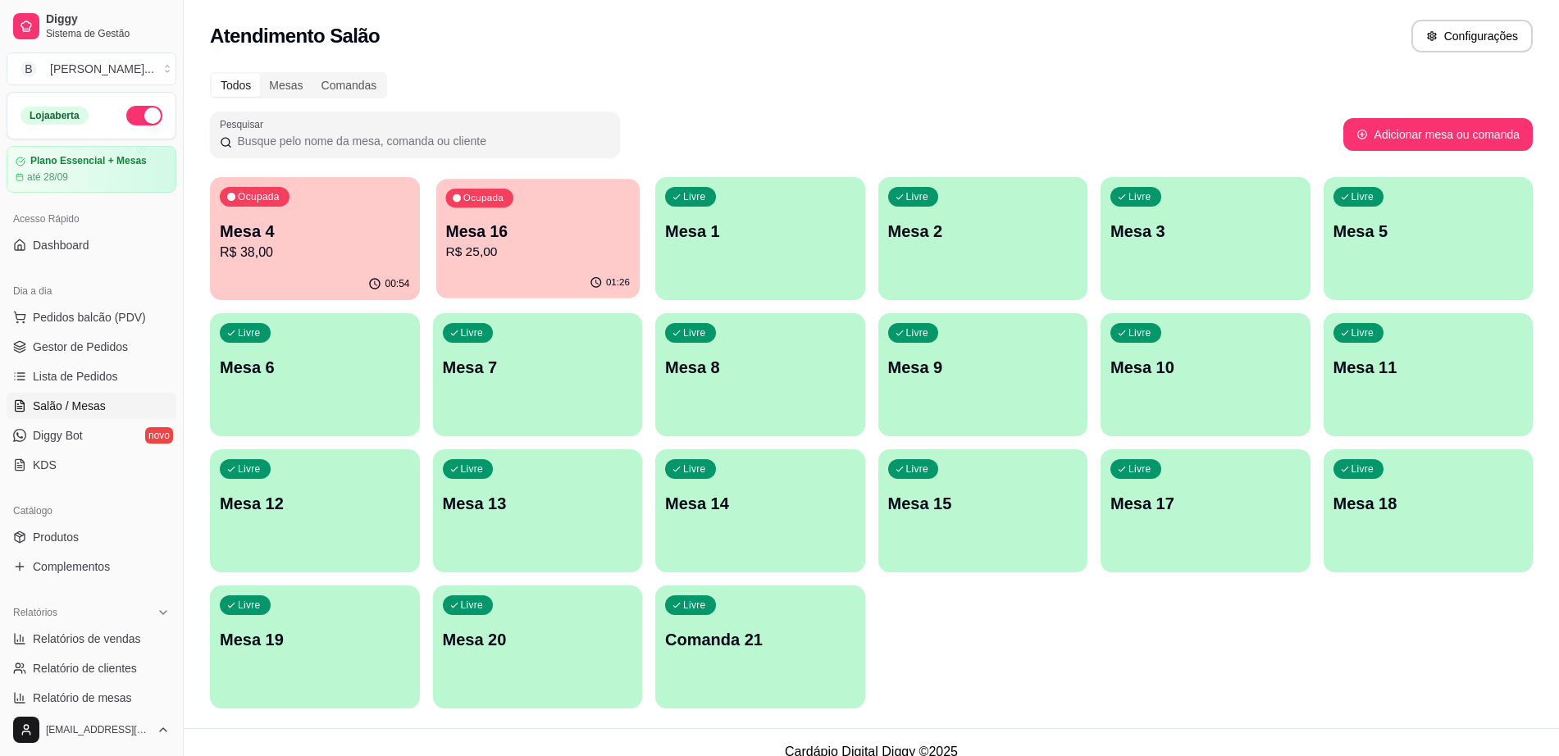
click at [558, 269] on div "01:26" at bounding box center [536, 282] width 203 height 31
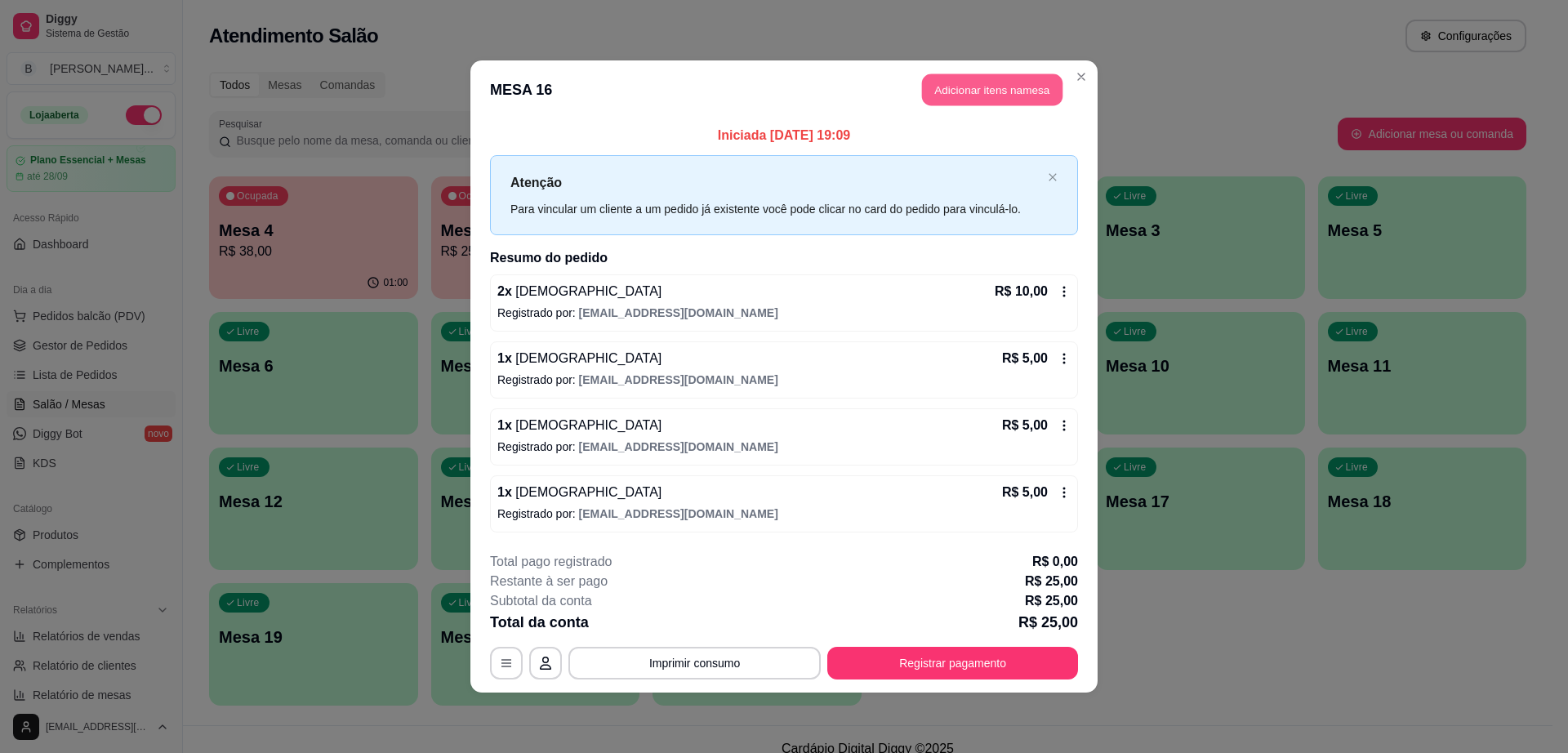
click at [970, 100] on button "Adicionar itens na mesa" at bounding box center [992, 91] width 140 height 32
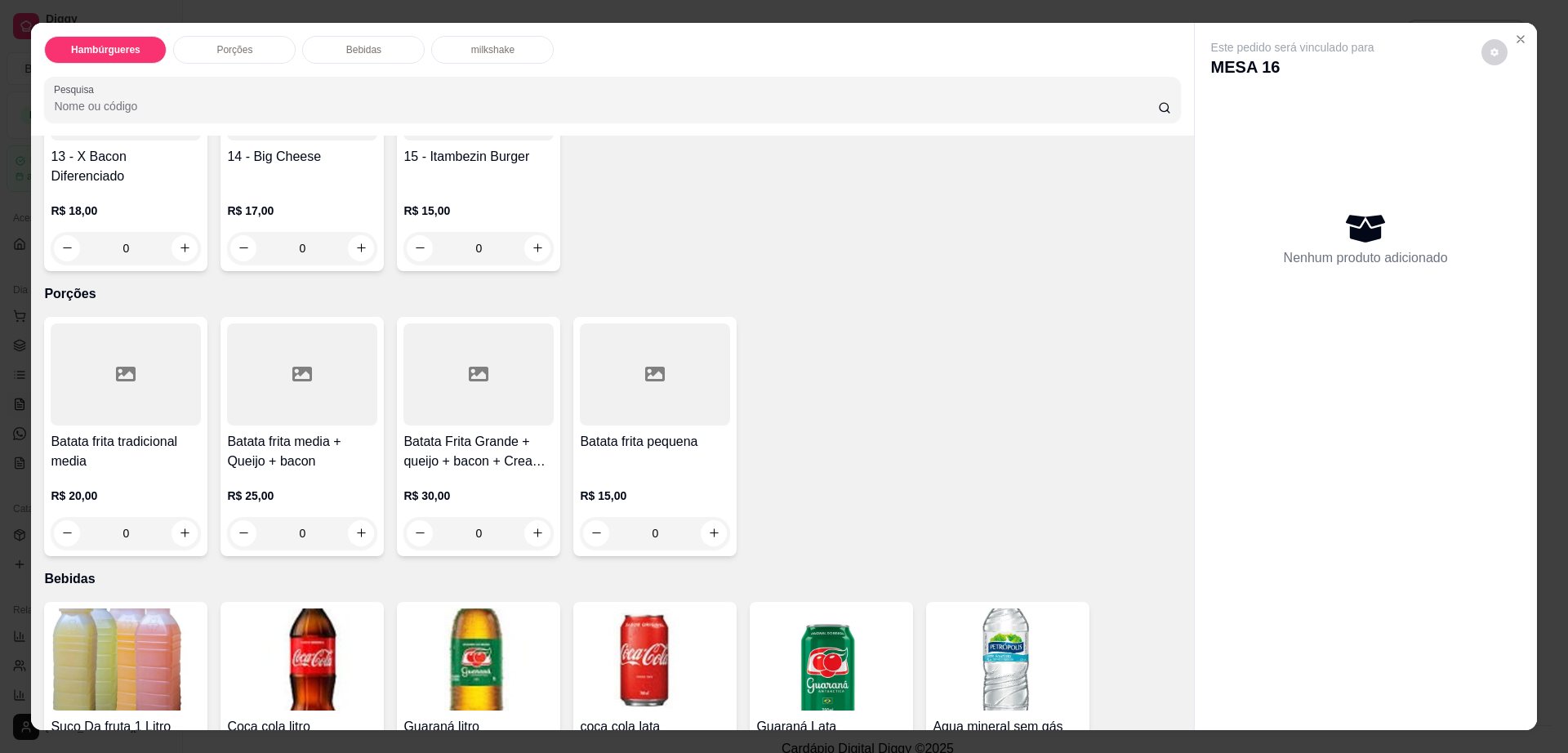
scroll to position [919, 0]
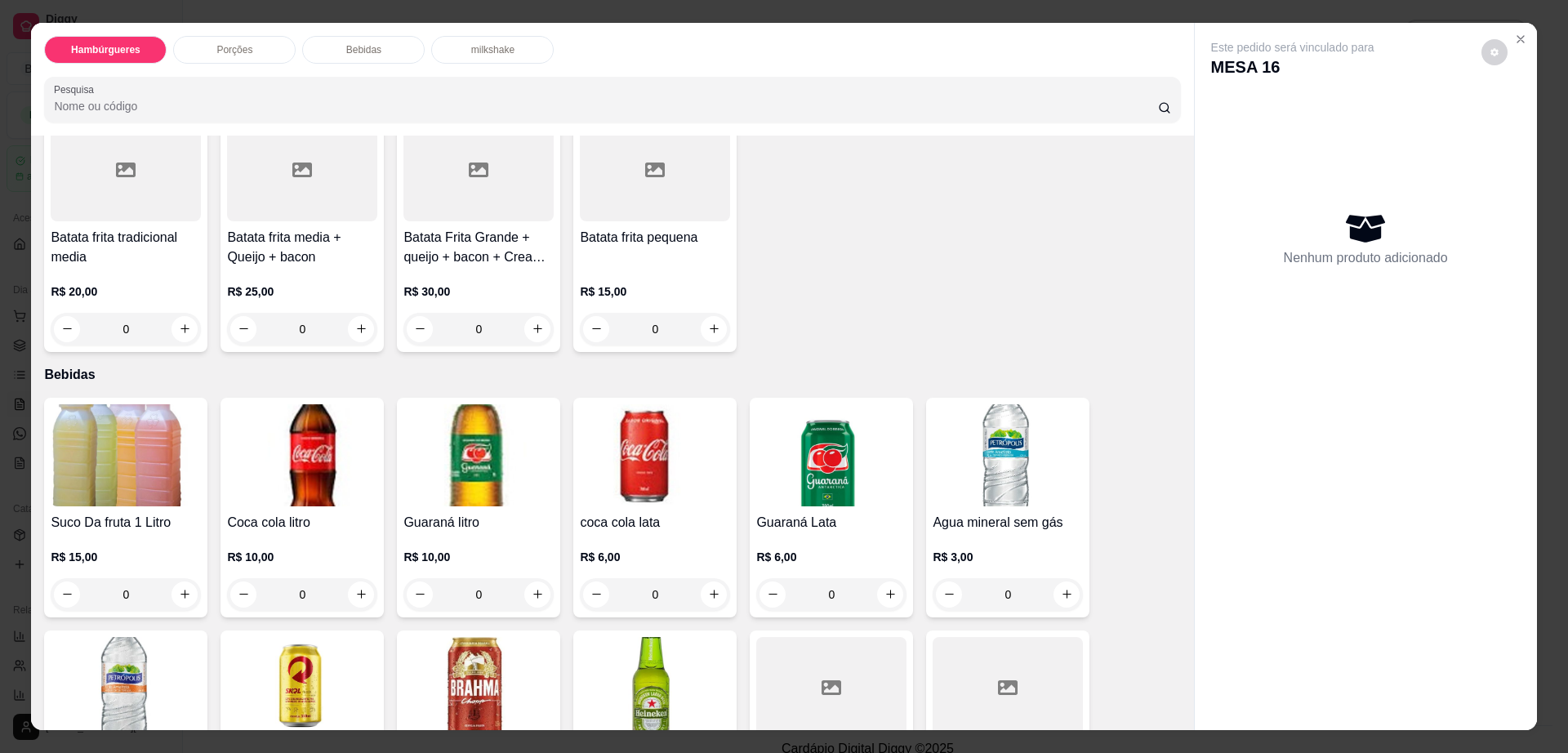
click at [524, 637] on img at bounding box center [478, 688] width 150 height 103
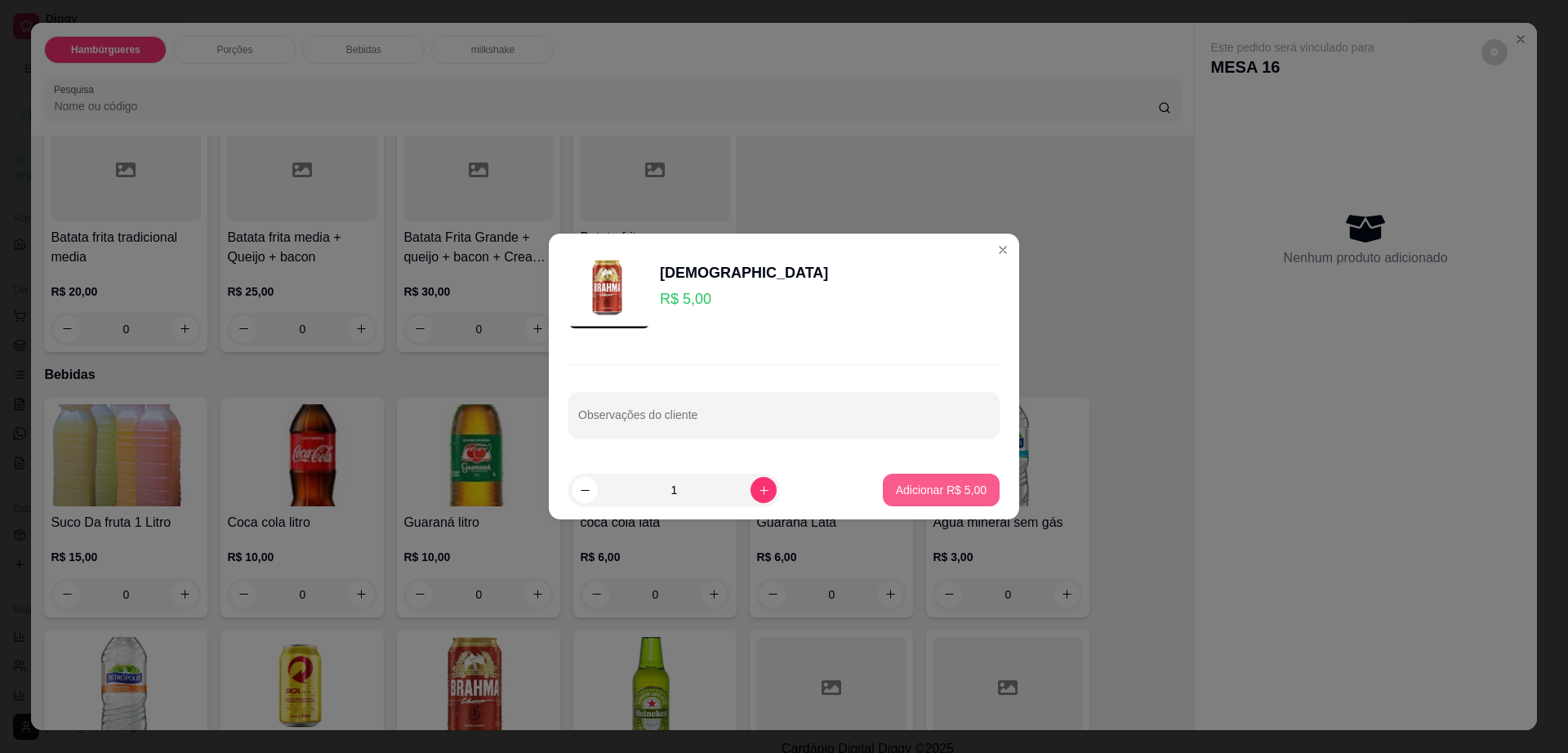
click at [900, 476] on button "Adicionar R$ 5,00" at bounding box center [940, 490] width 117 height 33
type input "1"
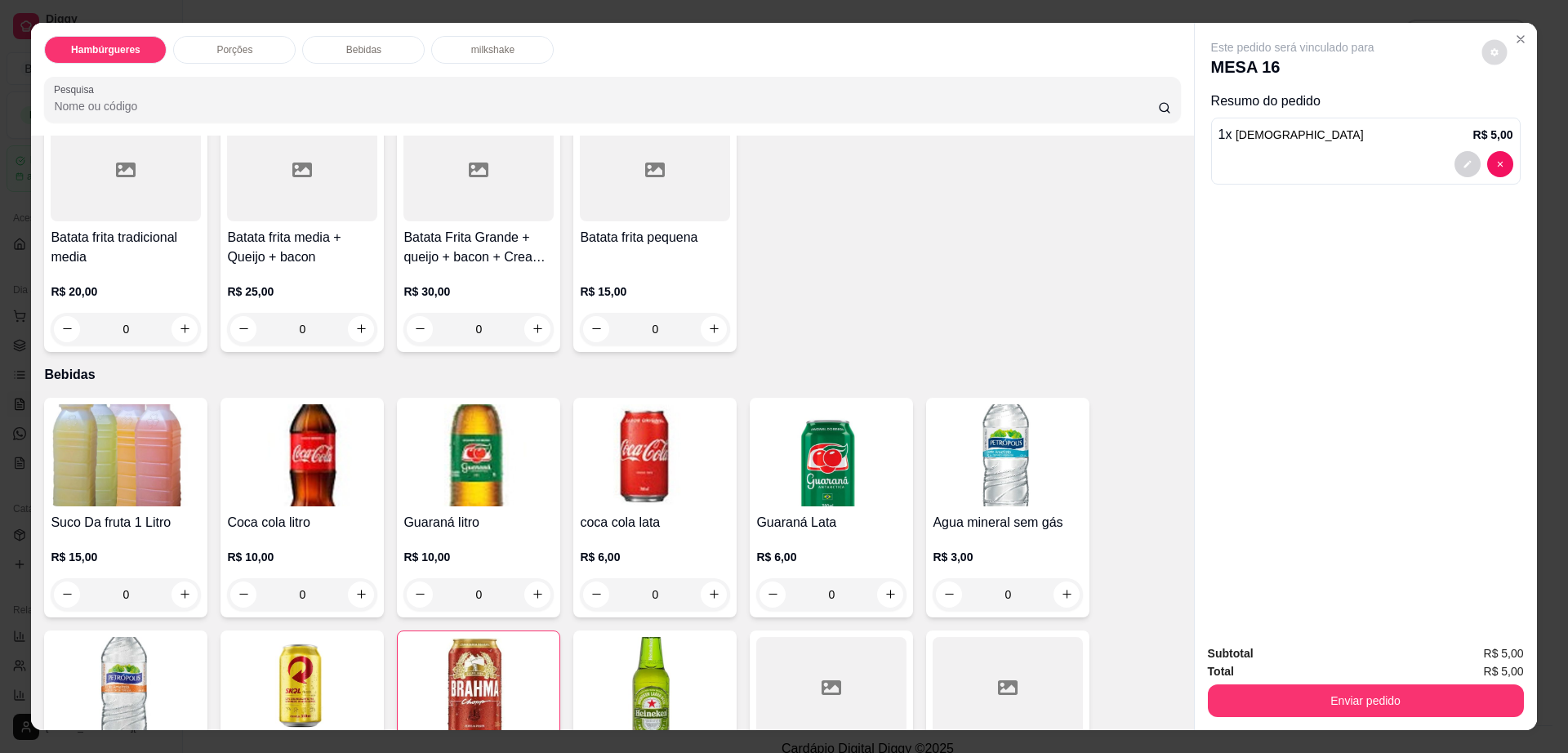
click at [1490, 48] on icon "decrease-product-quantity" at bounding box center [1495, 53] width 10 height 10
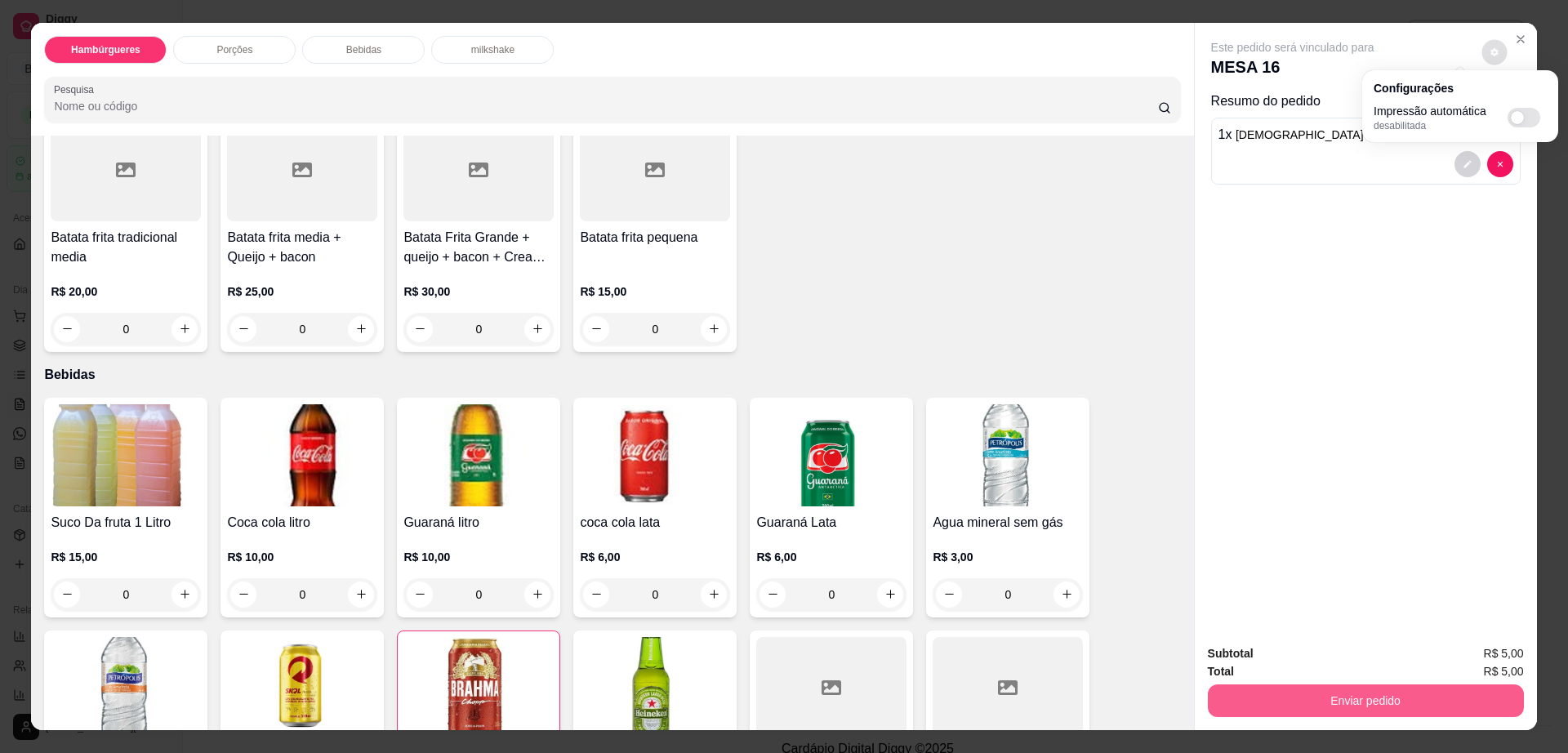
click at [1362, 707] on button "Enviar pedido" at bounding box center [1366, 700] width 316 height 33
click at [1397, 698] on button "Enviar pedido" at bounding box center [1366, 700] width 316 height 33
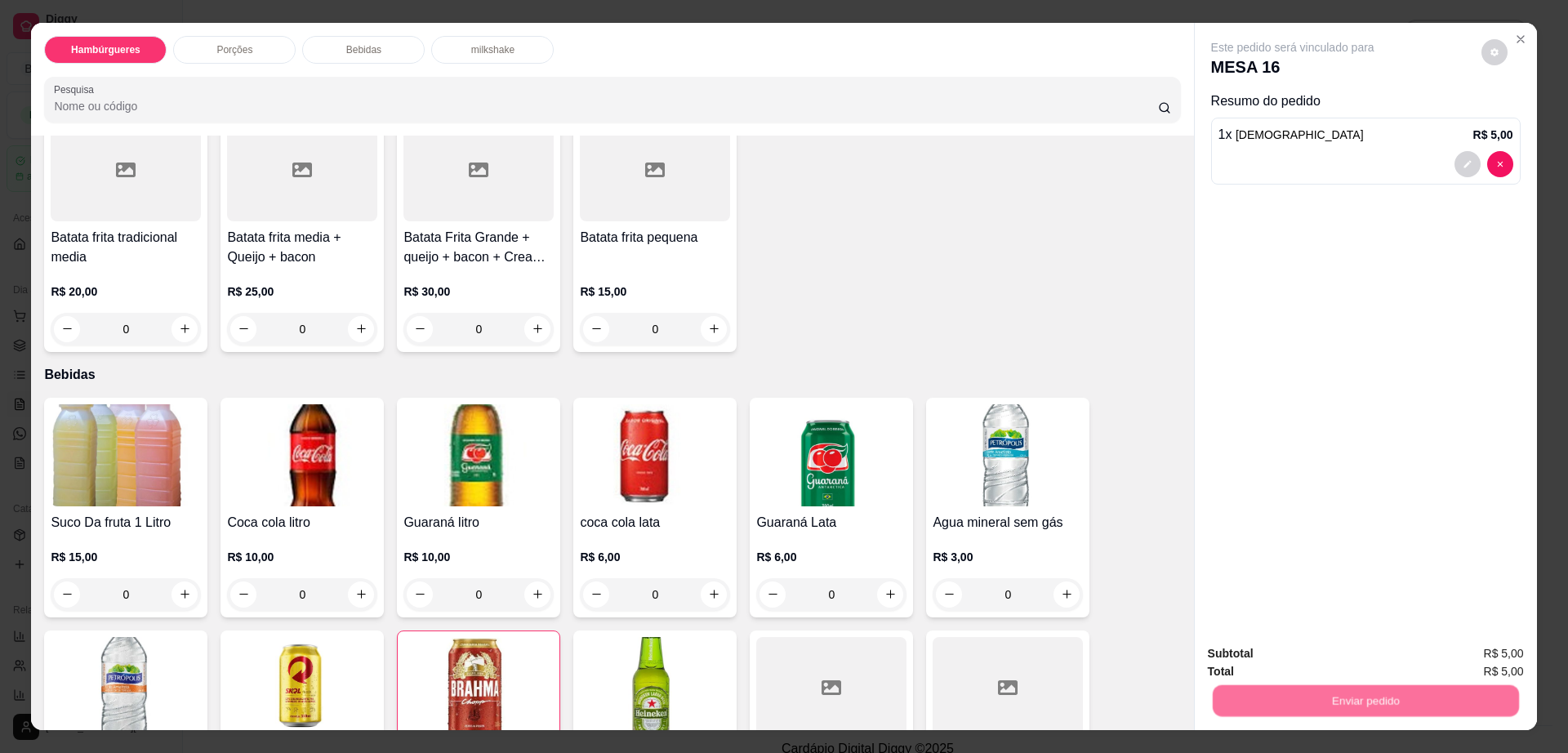
click at [1486, 646] on button "Enviar pedido" at bounding box center [1479, 660] width 93 height 31
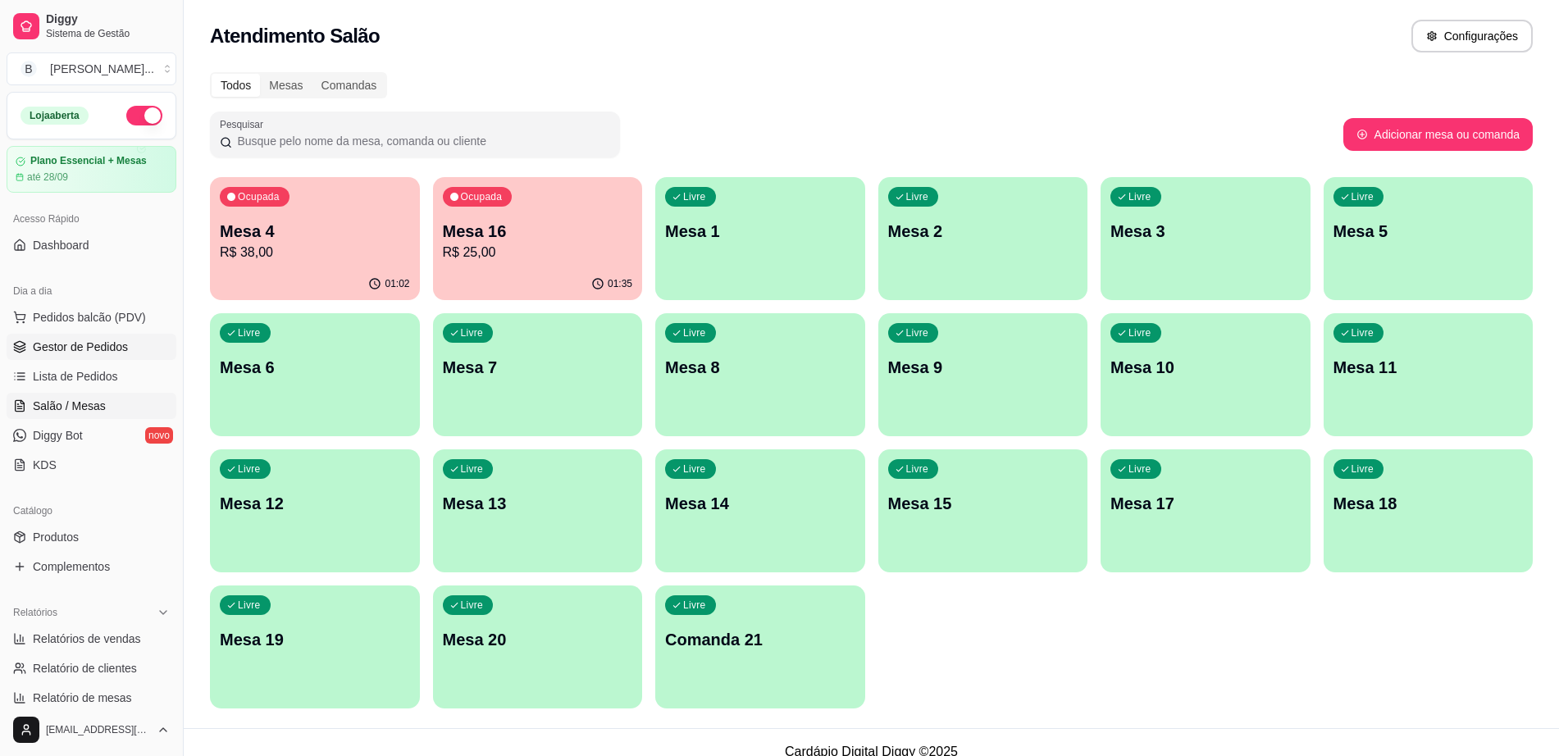
click at [58, 346] on span "Gestor de Pedidos" at bounding box center [80, 347] width 95 height 16
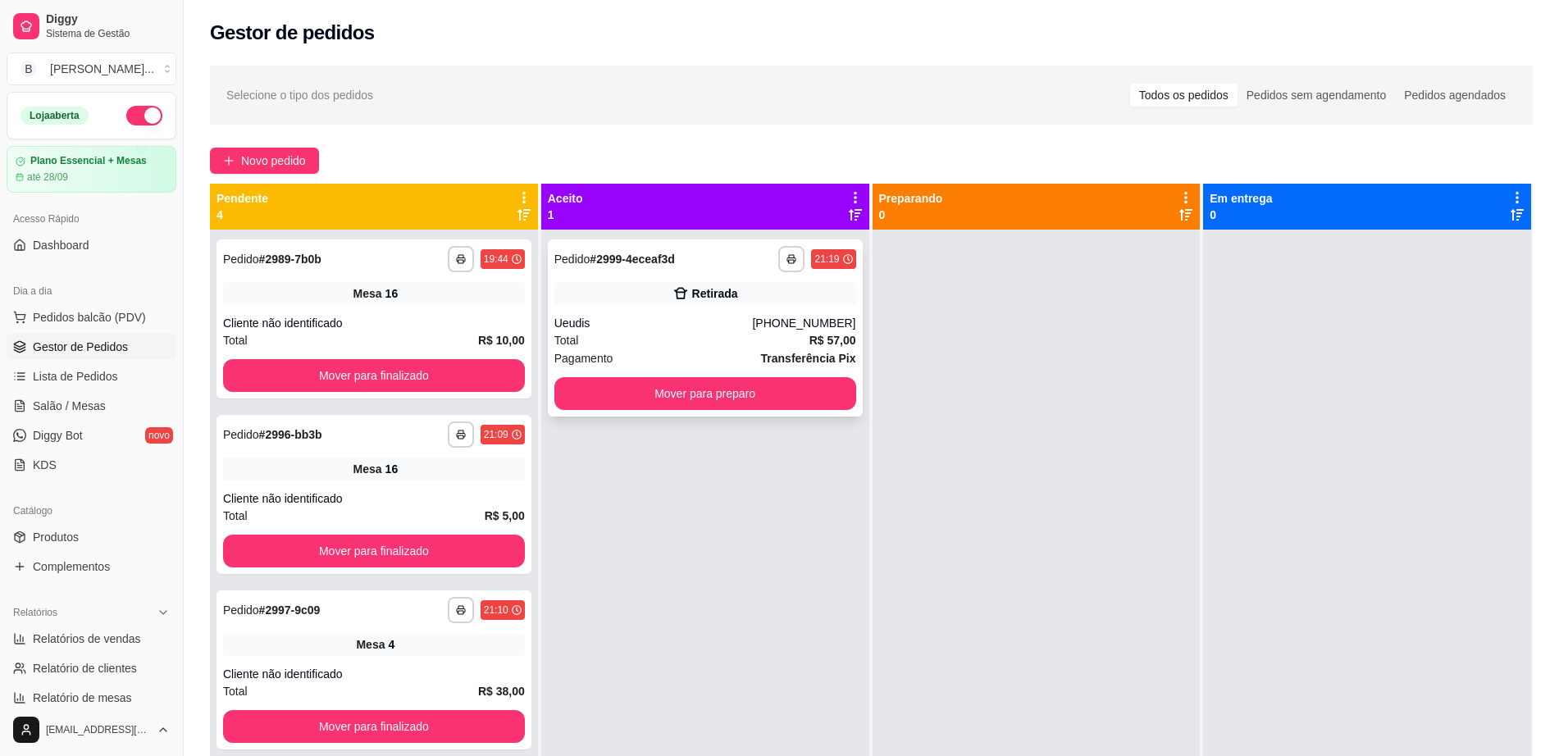
click at [582, 338] on div "Total R$ 57,00" at bounding box center [705, 340] width 302 height 18
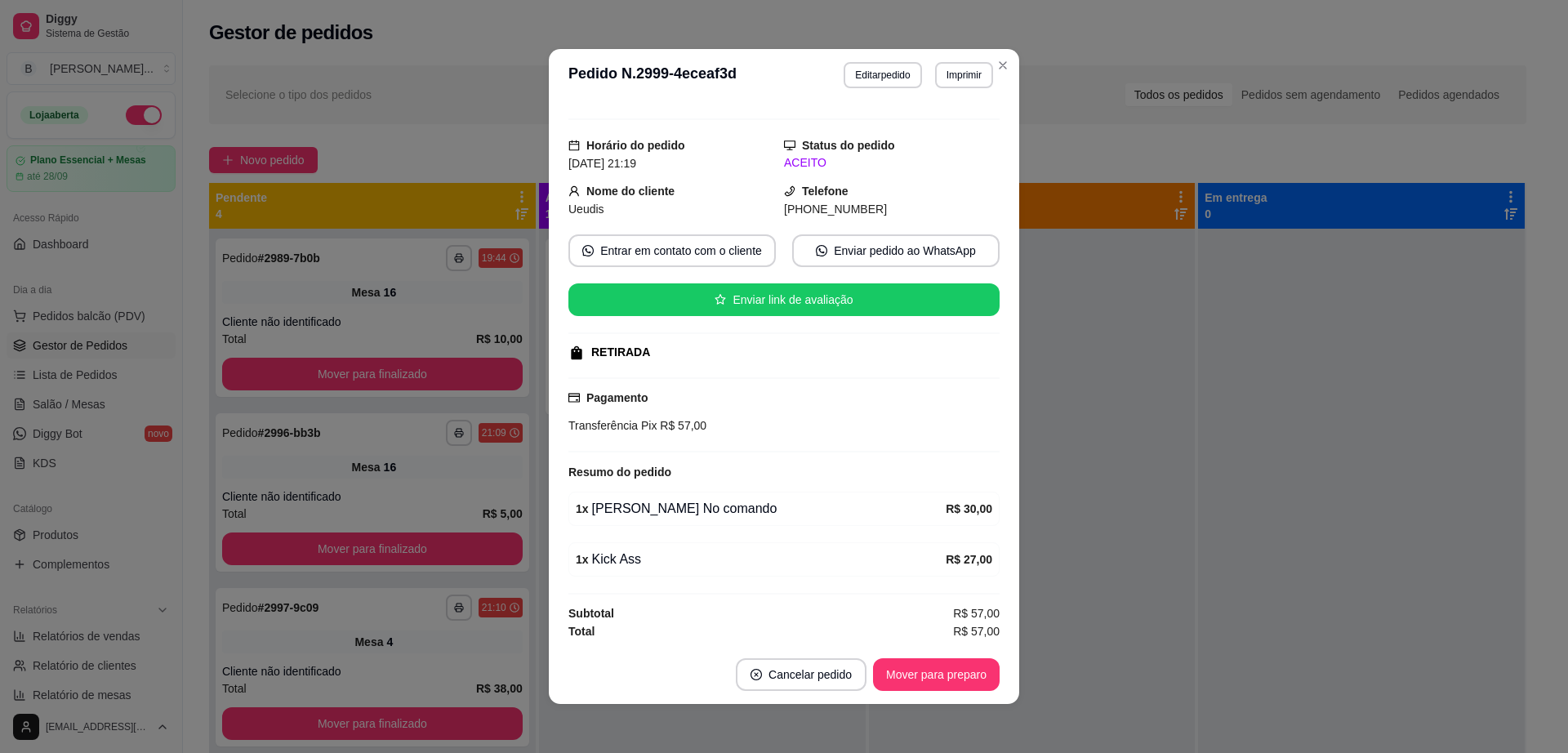
scroll to position [27, 0]
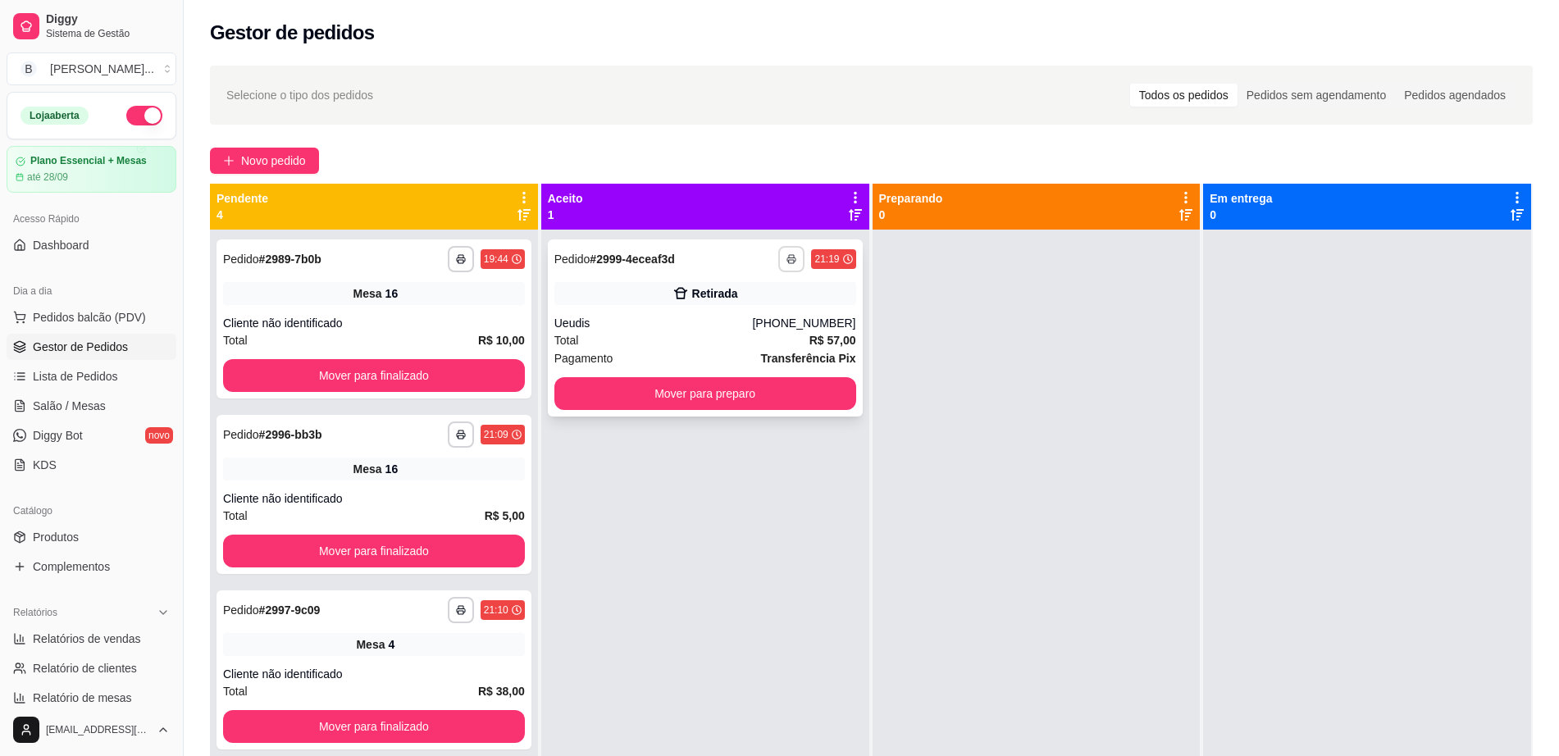
click at [779, 253] on button "button" at bounding box center [791, 259] width 26 height 26
click at [750, 326] on button "Impressora" at bounding box center [740, 315] width 115 height 25
click at [758, 399] on button "Mover para preparo" at bounding box center [704, 394] width 293 height 32
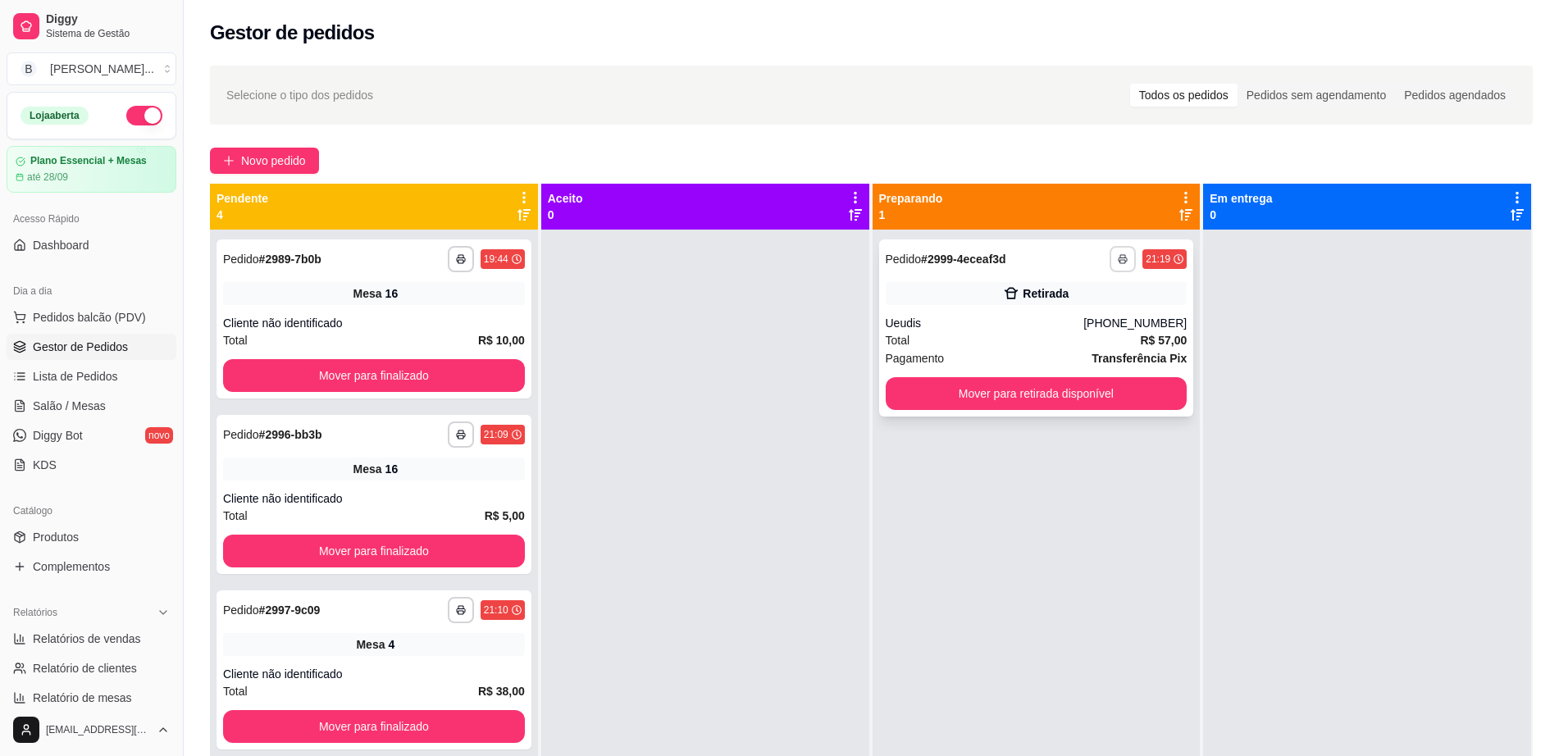
click at [1115, 268] on button "button" at bounding box center [1122, 259] width 26 height 26
click at [62, 440] on span "Diggy Bot" at bounding box center [58, 435] width 50 height 16
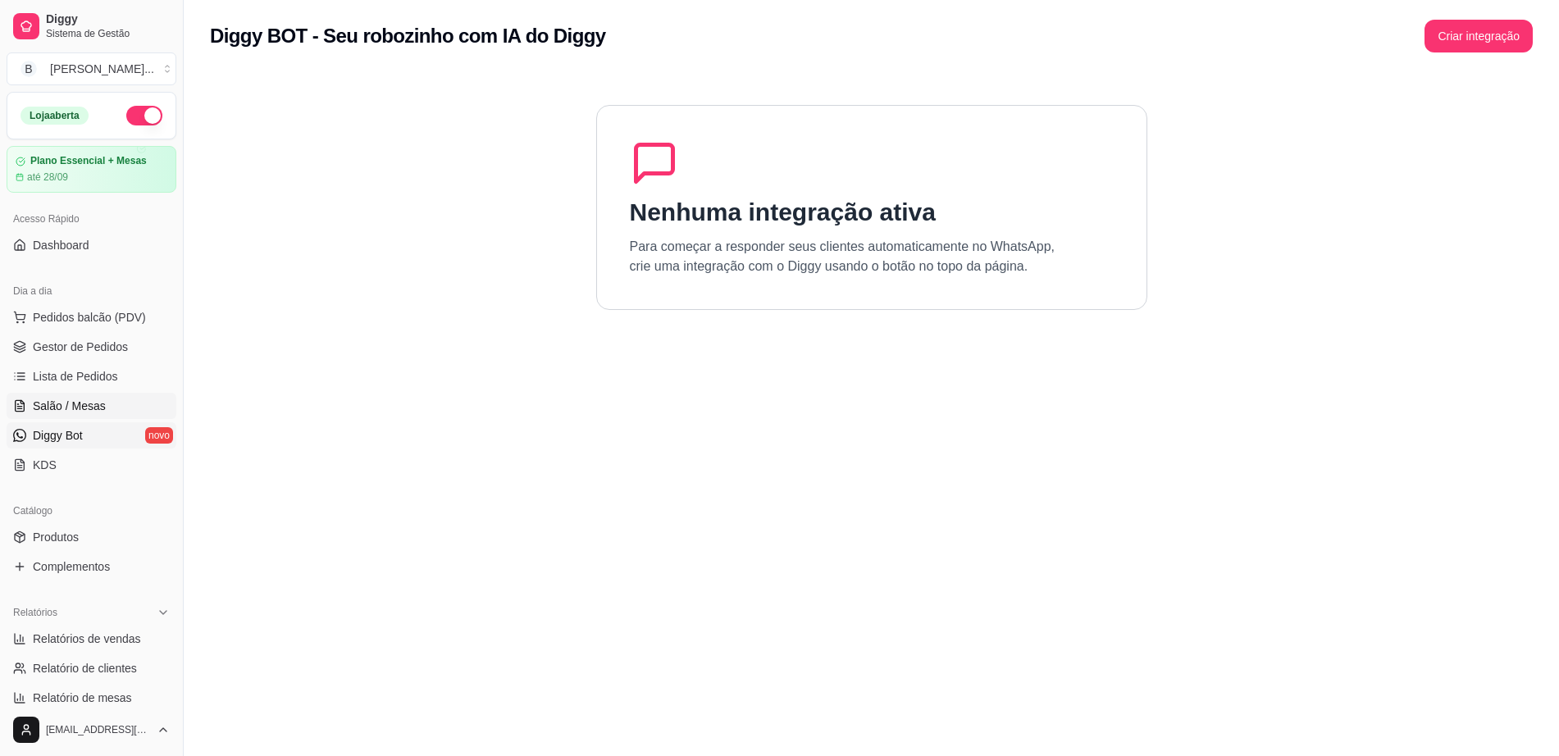
click at [74, 408] on span "Salão / Mesas" at bounding box center [69, 406] width 73 height 16
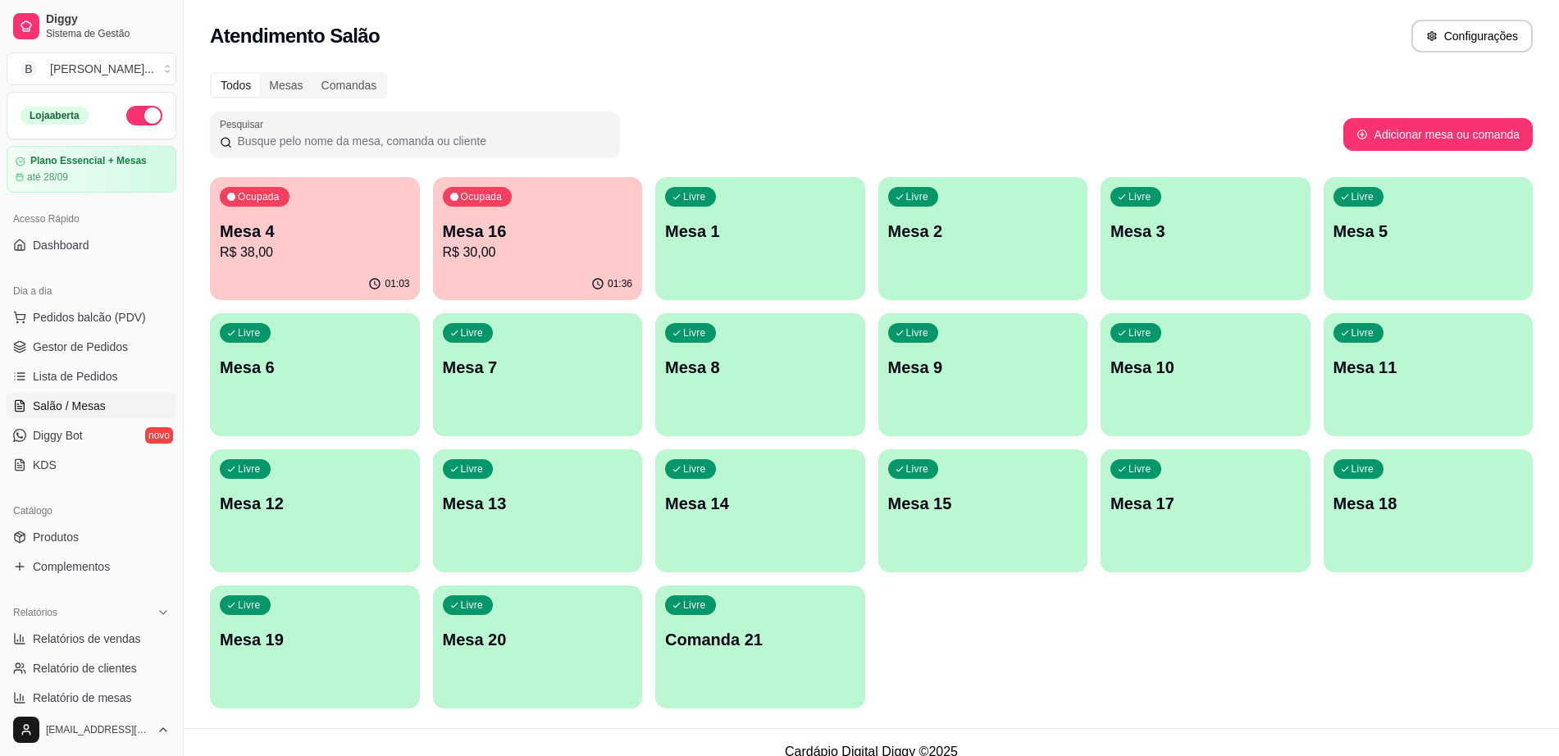
click at [803, 373] on p "Mesa 8" at bounding box center [760, 367] width 190 height 23
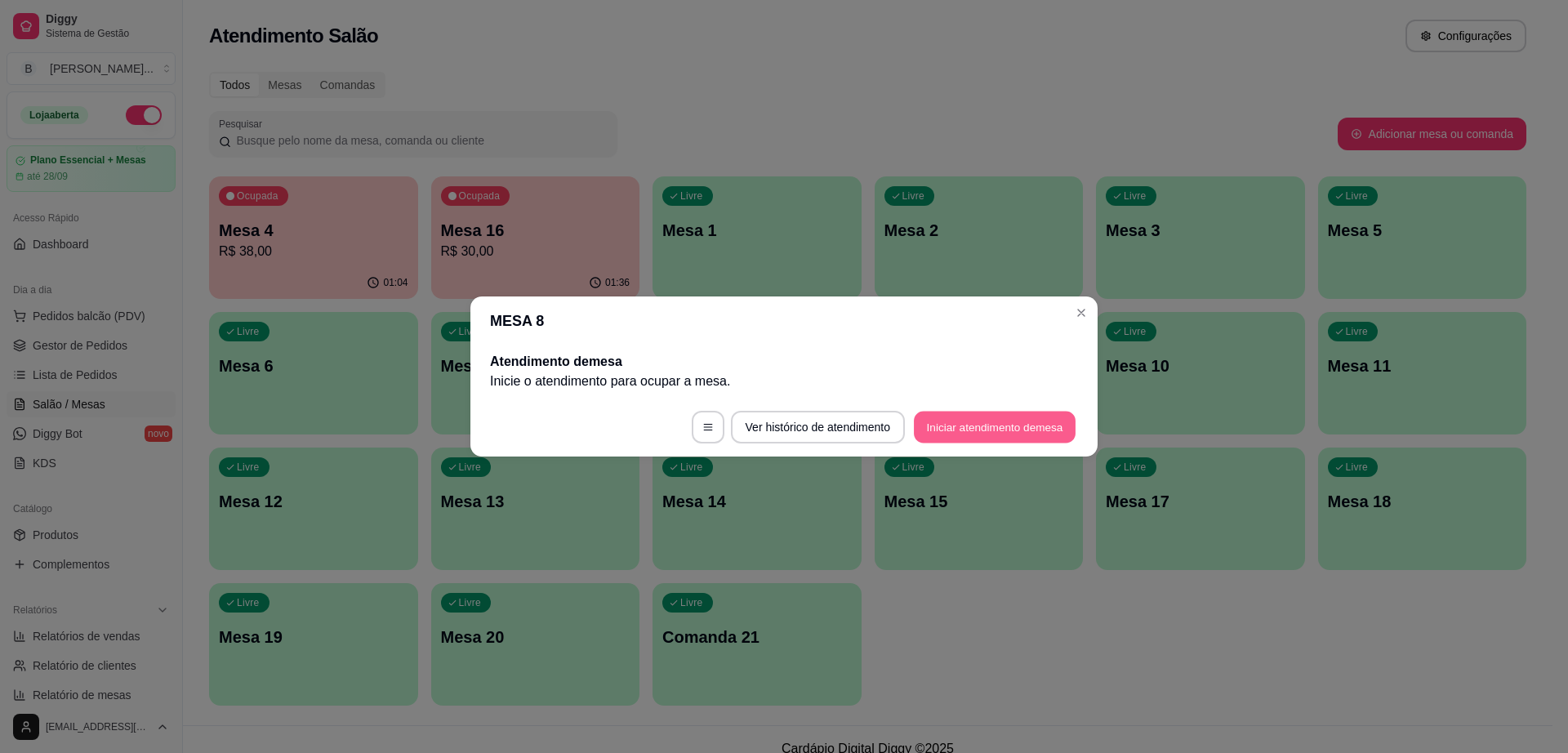
click at [981, 433] on button "Iniciar atendimento de mesa" at bounding box center [995, 427] width 161 height 32
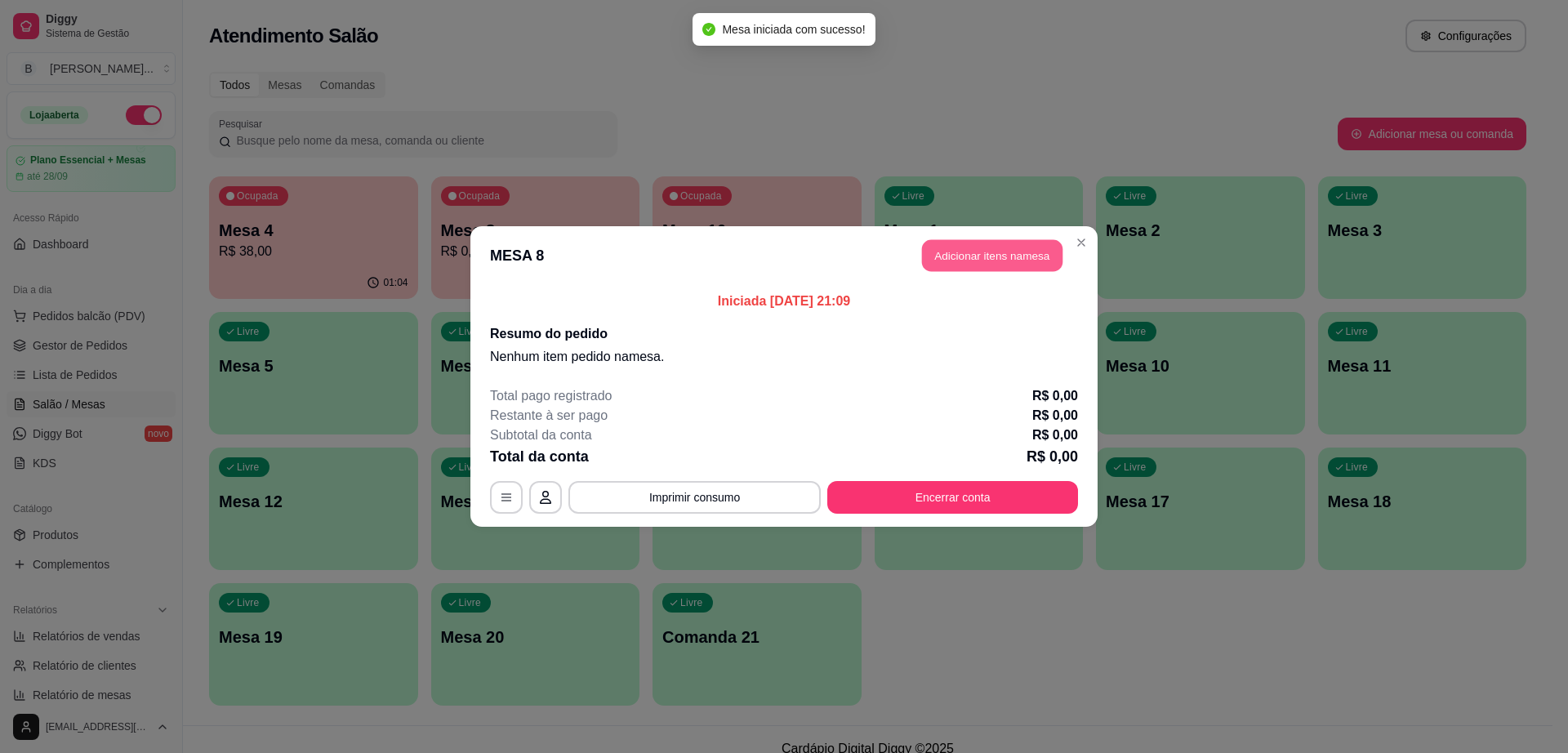
click at [972, 268] on button "Adicionar itens na mesa" at bounding box center [992, 256] width 140 height 32
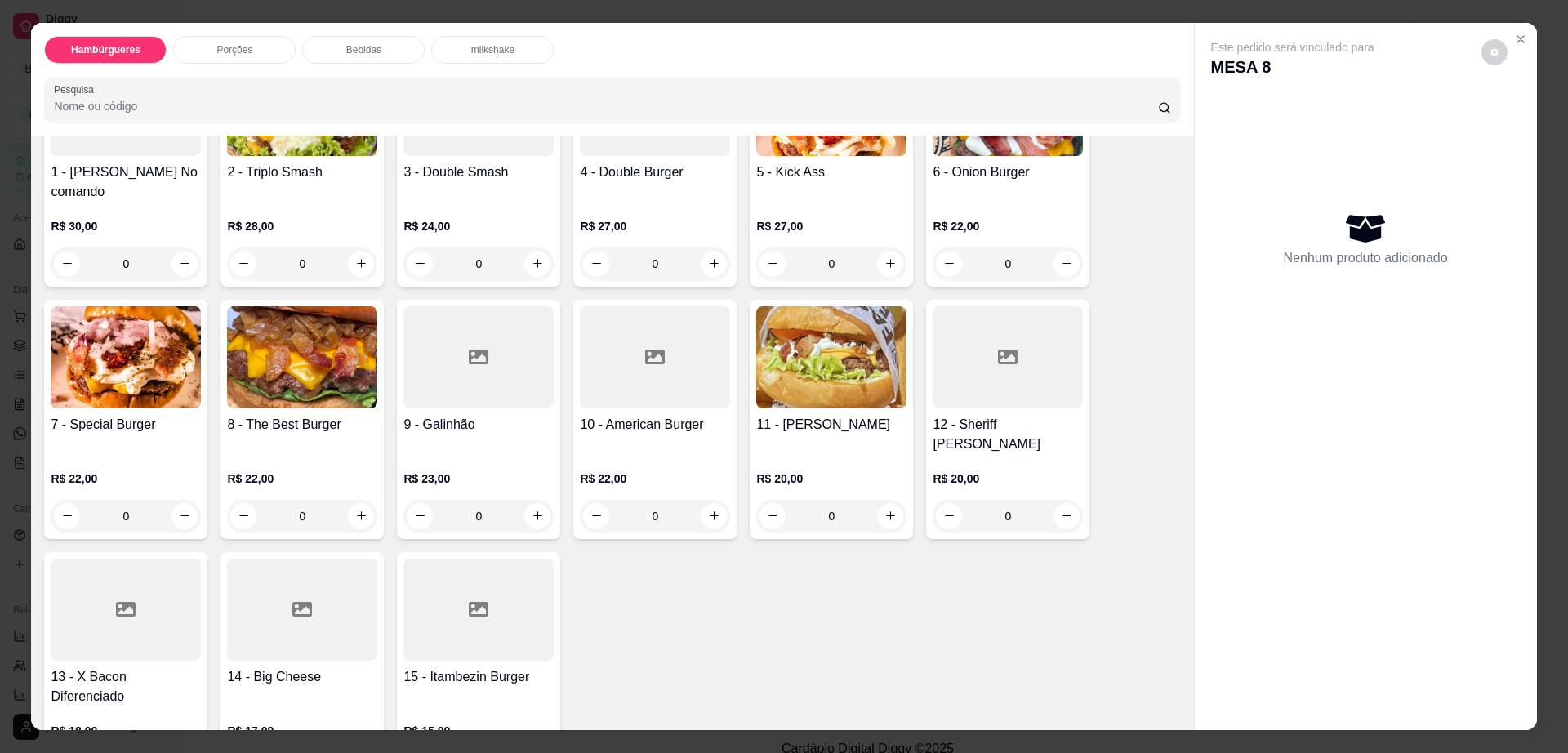
scroll to position [408, 0]
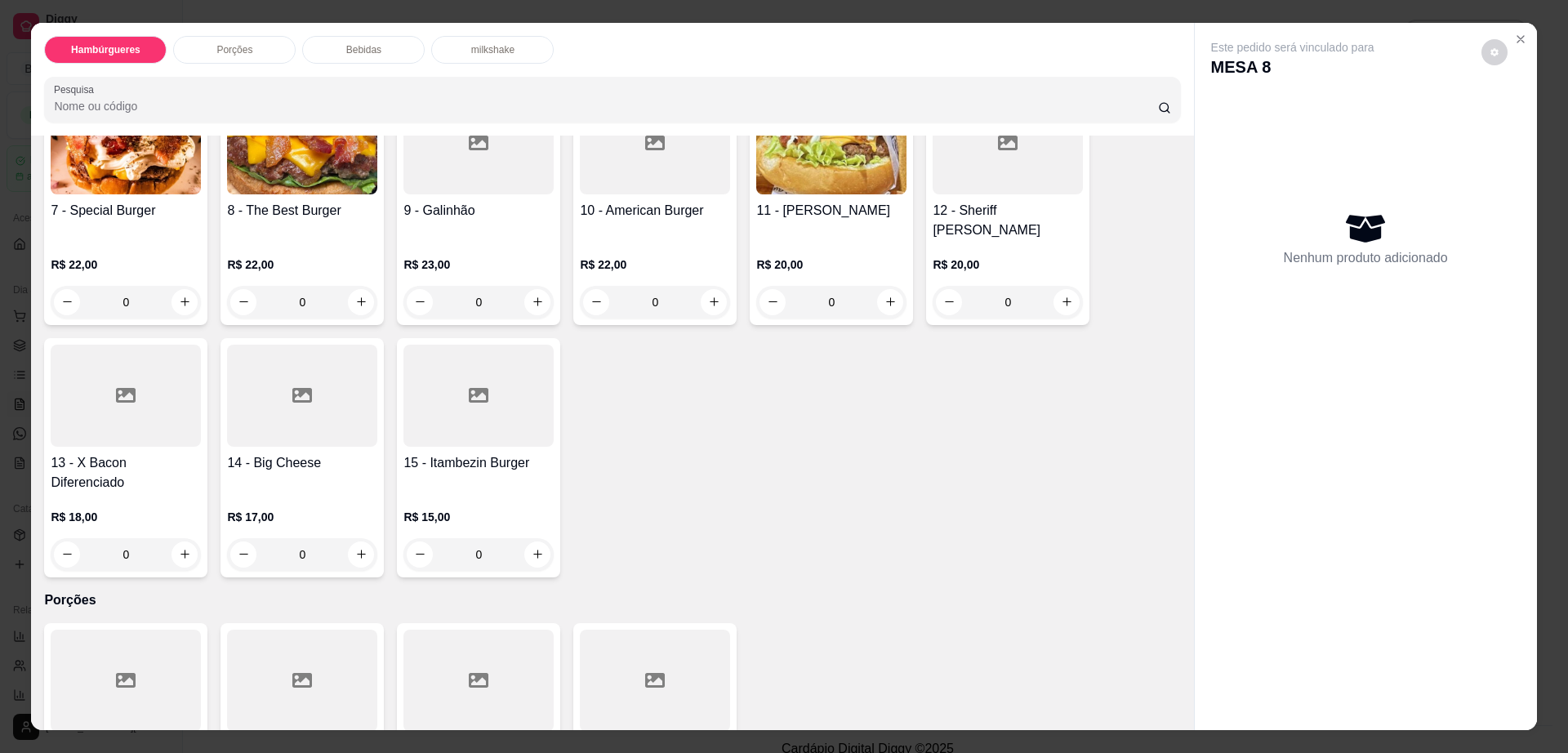
click at [152, 404] on div at bounding box center [126, 395] width 150 height 103
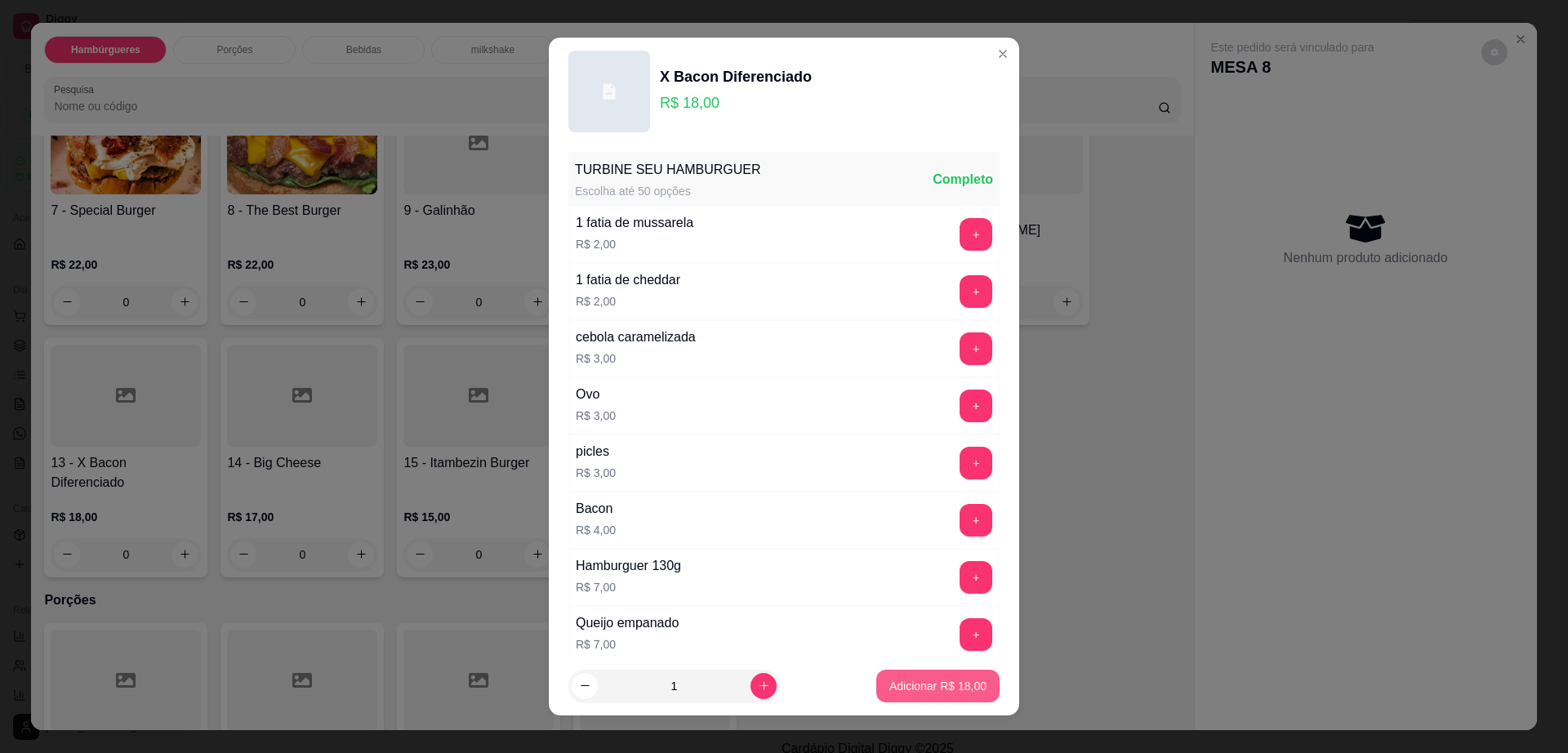
click at [901, 685] on p "Adicionar R$ 18,00" at bounding box center [938, 686] width 98 height 16
type input "1"
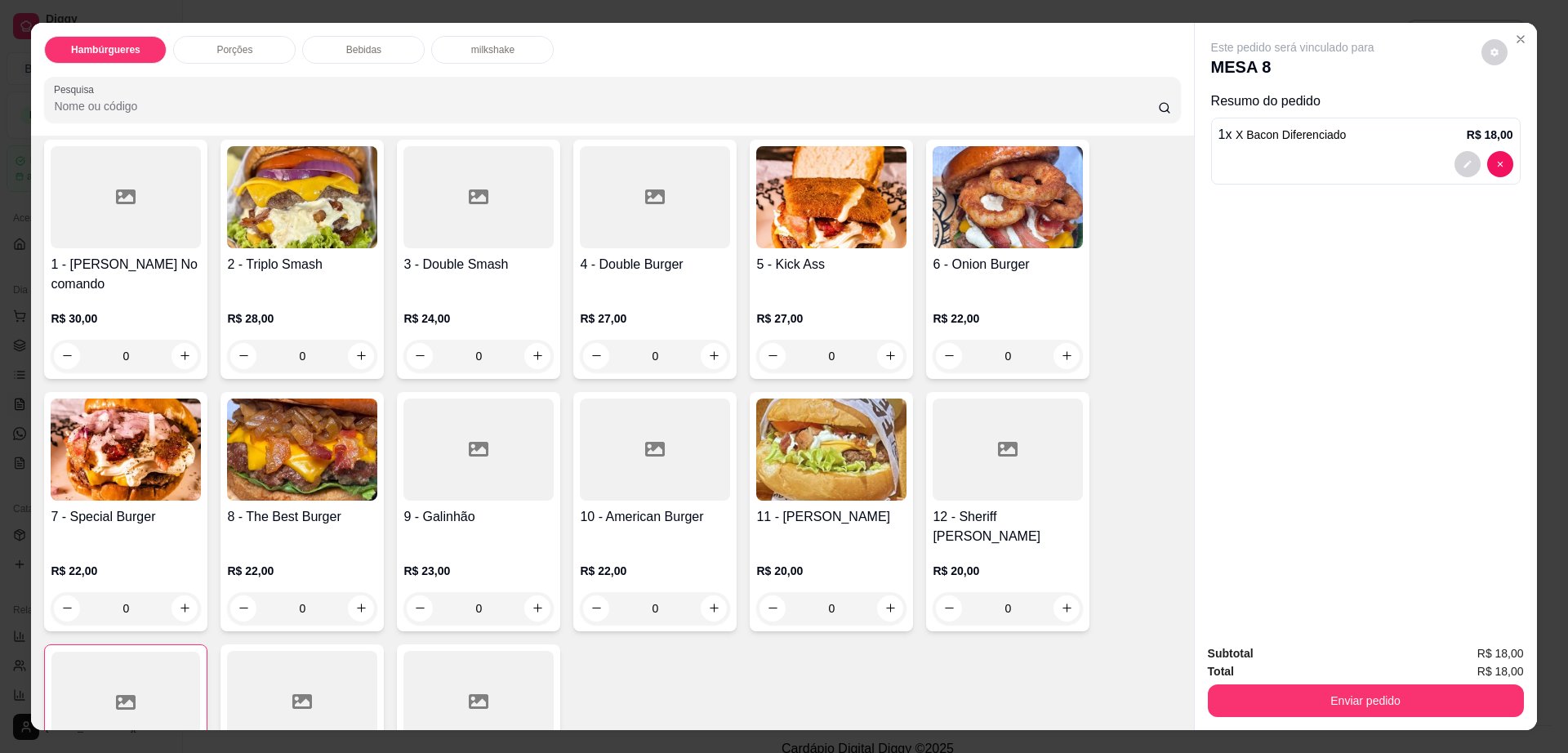
scroll to position [0, 0]
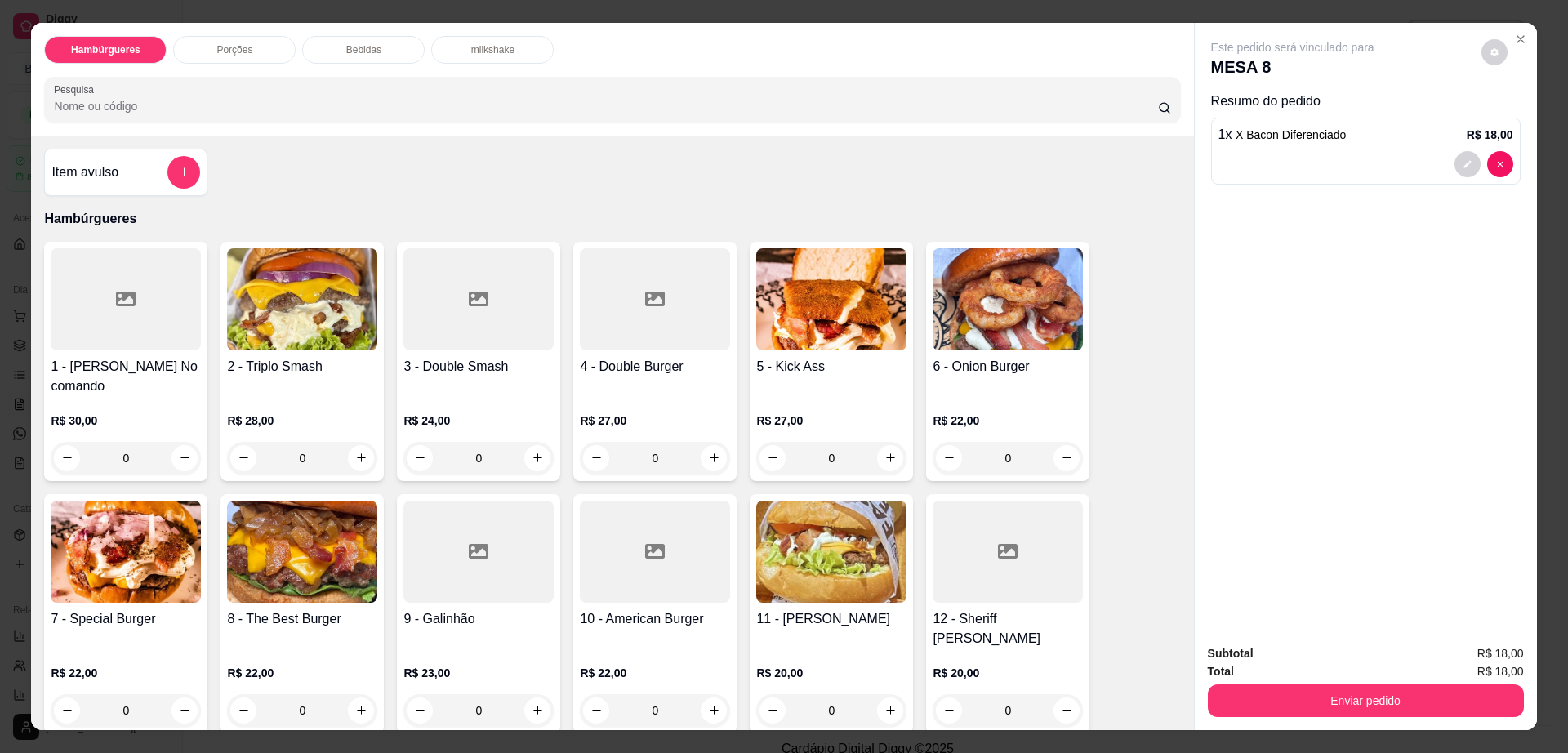
click at [838, 352] on div "5 - Kick Ass R$ 27,00 0" at bounding box center [832, 362] width 163 height 239
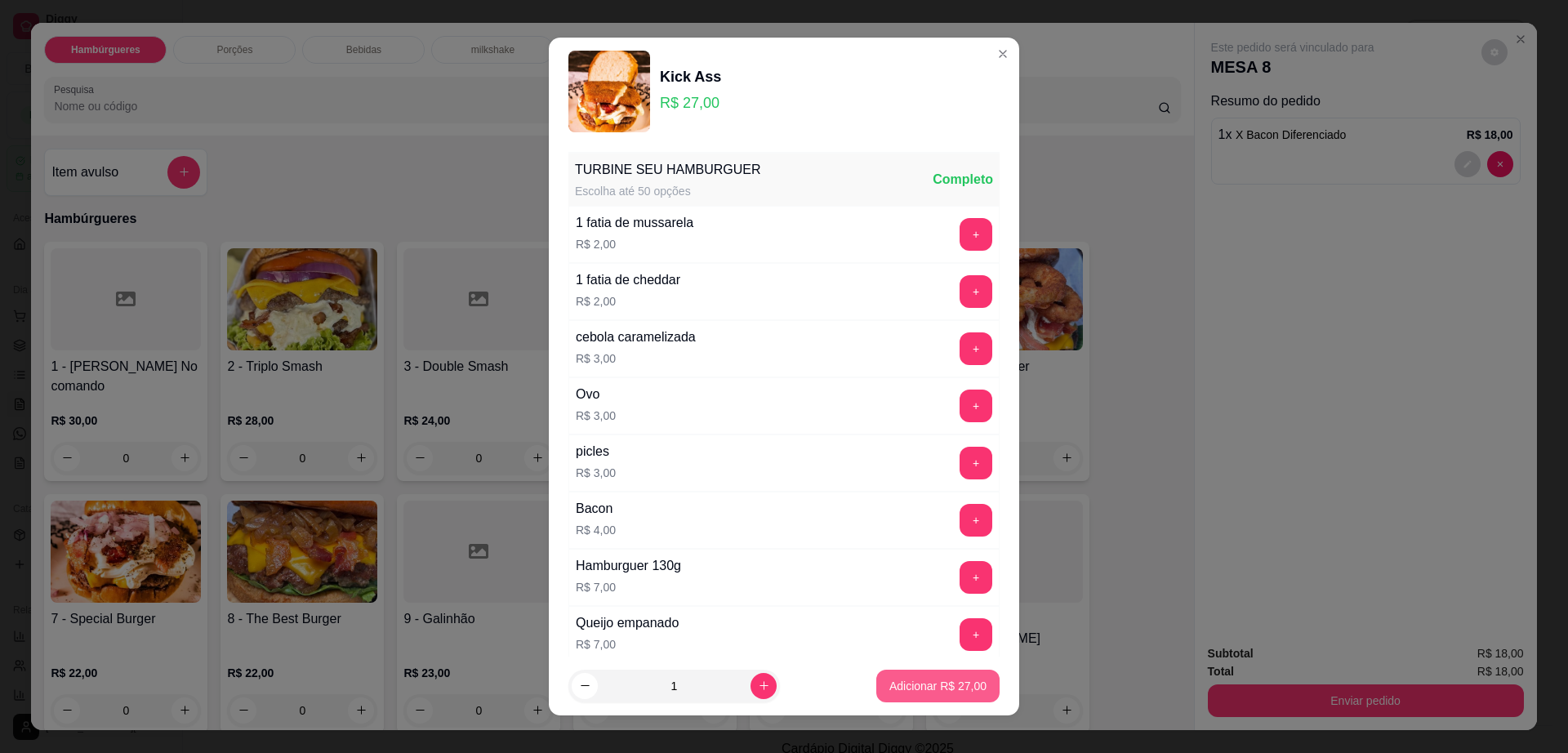
click at [911, 684] on p "Adicionar R$ 27,00" at bounding box center [938, 686] width 98 height 16
type input "1"
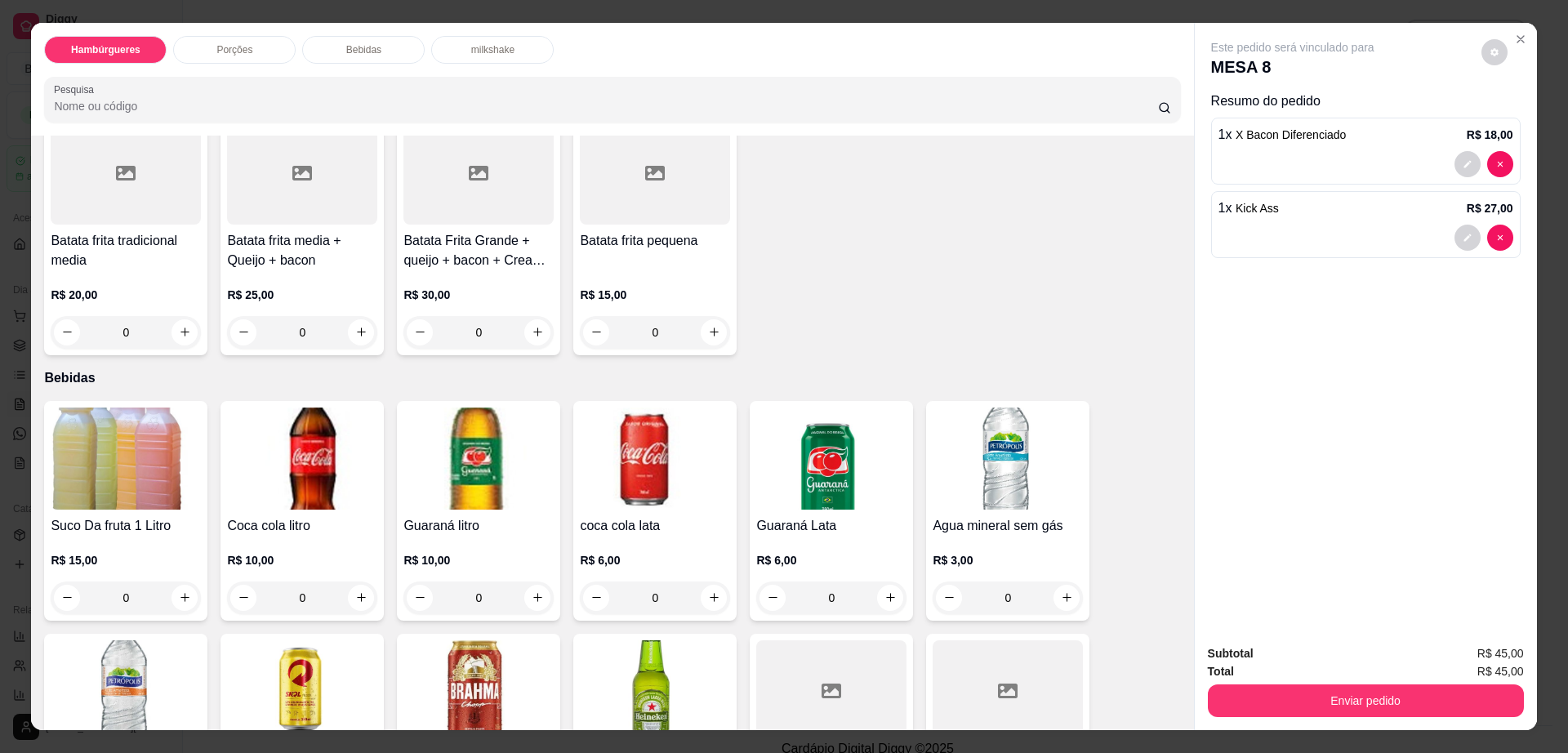
scroll to position [1021, 0]
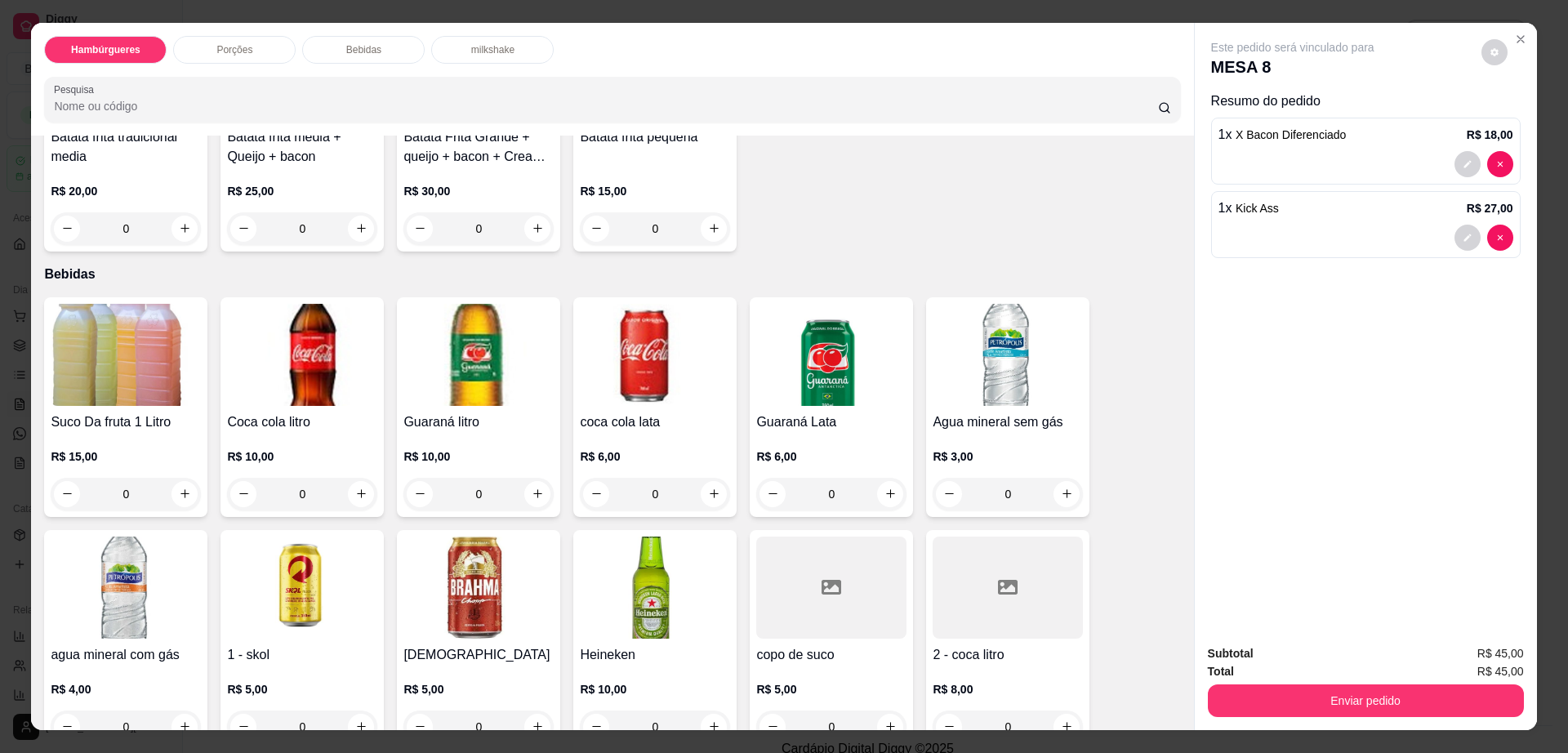
click at [1002, 570] on div at bounding box center [1007, 588] width 150 height 103
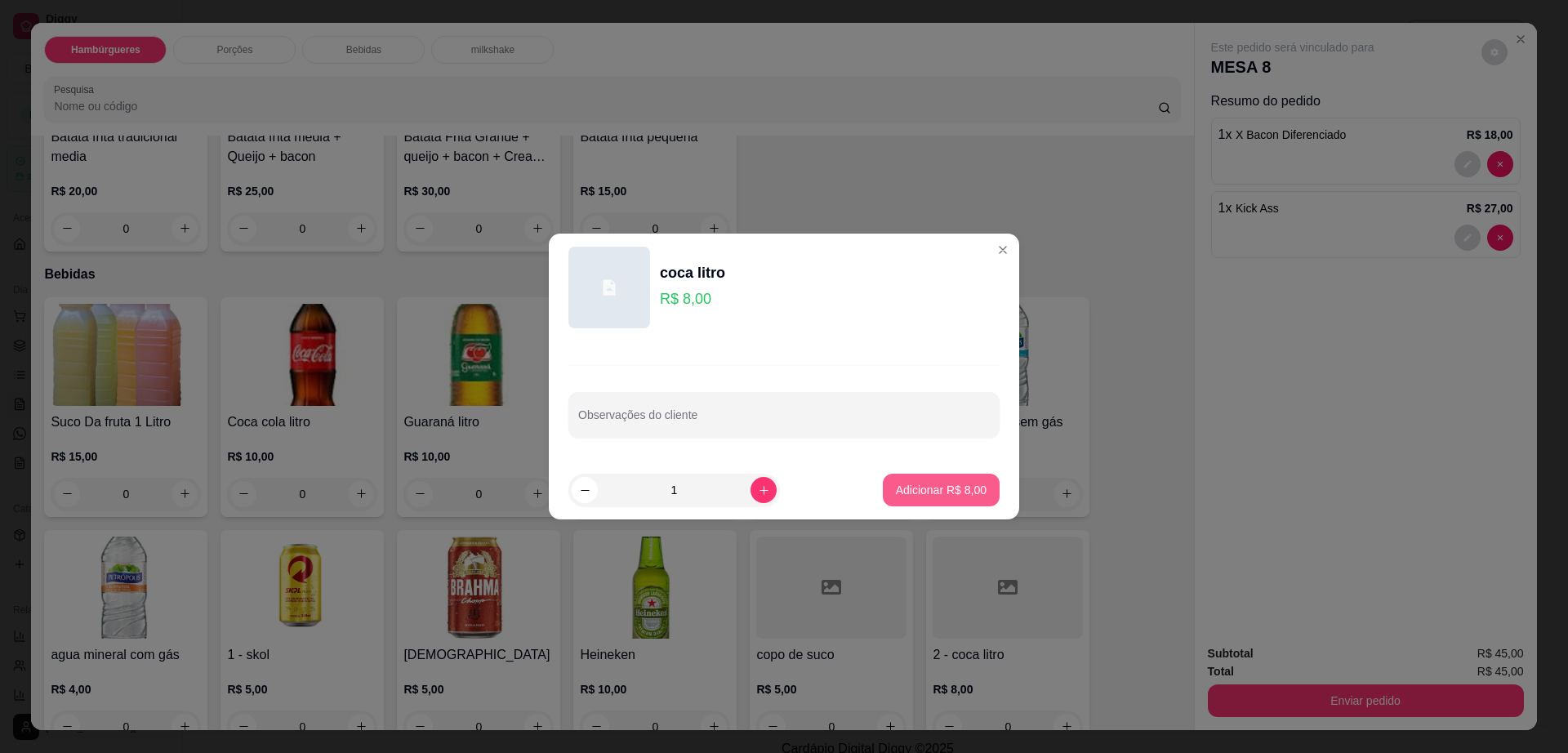
click at [958, 500] on button "Adicionar R$ 8,00" at bounding box center [940, 490] width 117 height 33
type input "1"
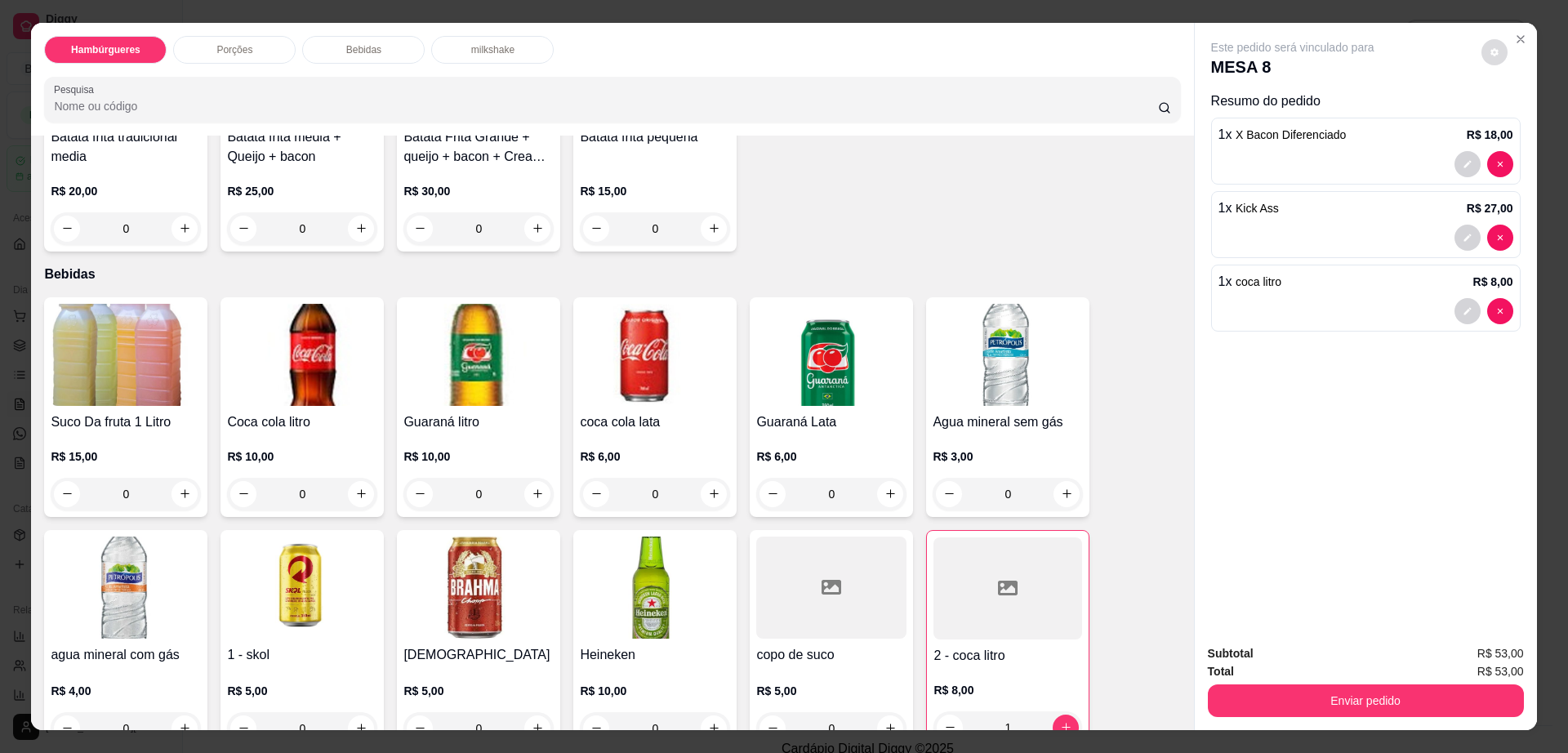
click at [1498, 55] on button "decrease-product-quantity" at bounding box center [1495, 52] width 26 height 26
click at [1542, 125] on label "Automatic updates" at bounding box center [1527, 118] width 39 height 20
click at [1518, 125] on input "Automatic updates" at bounding box center [1512, 123] width 11 height 11
checkbox input "true"
click at [1415, 694] on button "Enviar pedido" at bounding box center [1366, 700] width 316 height 33
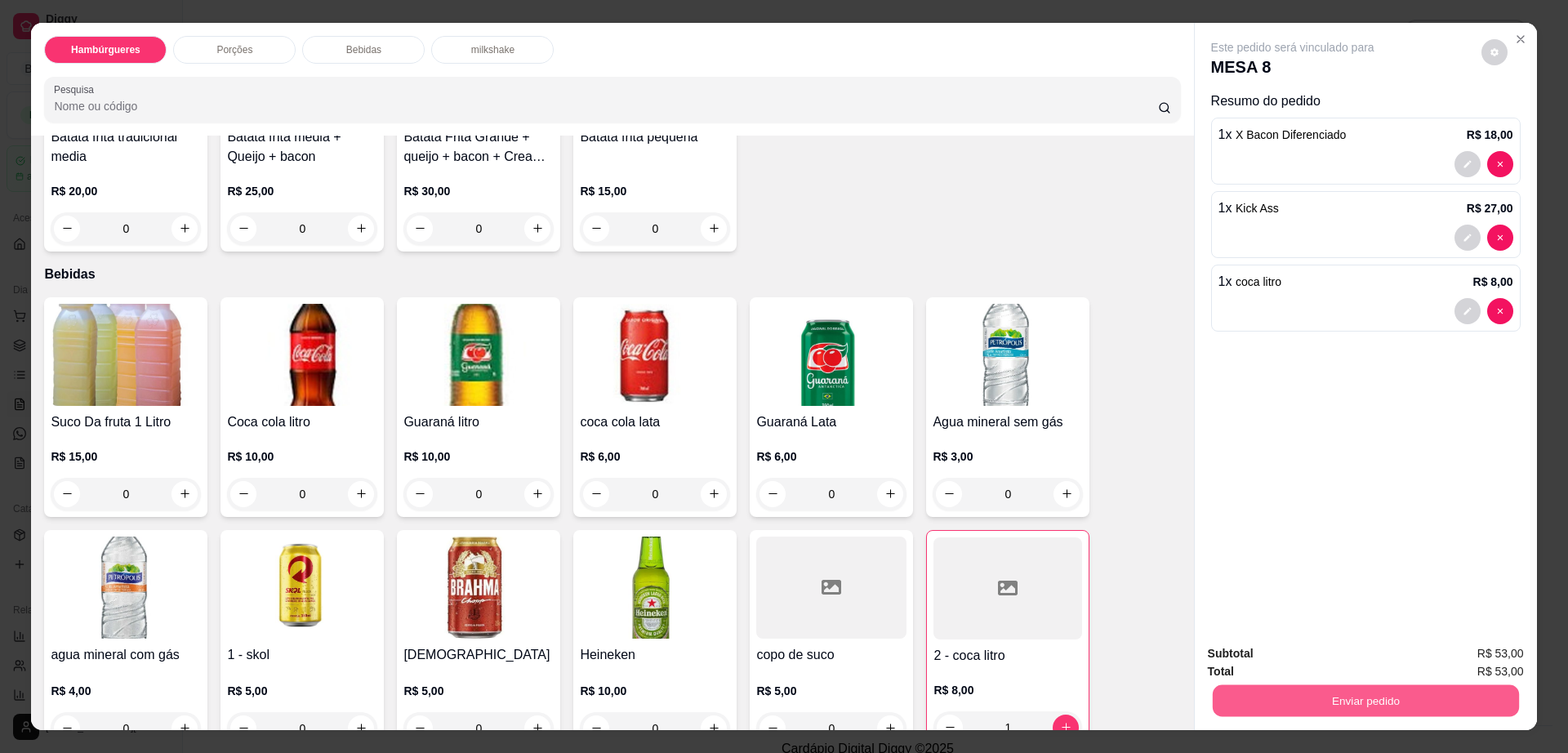
click at [1415, 694] on button "Enviar pedido" at bounding box center [1366, 701] width 307 height 32
click at [1485, 665] on button "Enviar pedido" at bounding box center [1480, 660] width 90 height 30
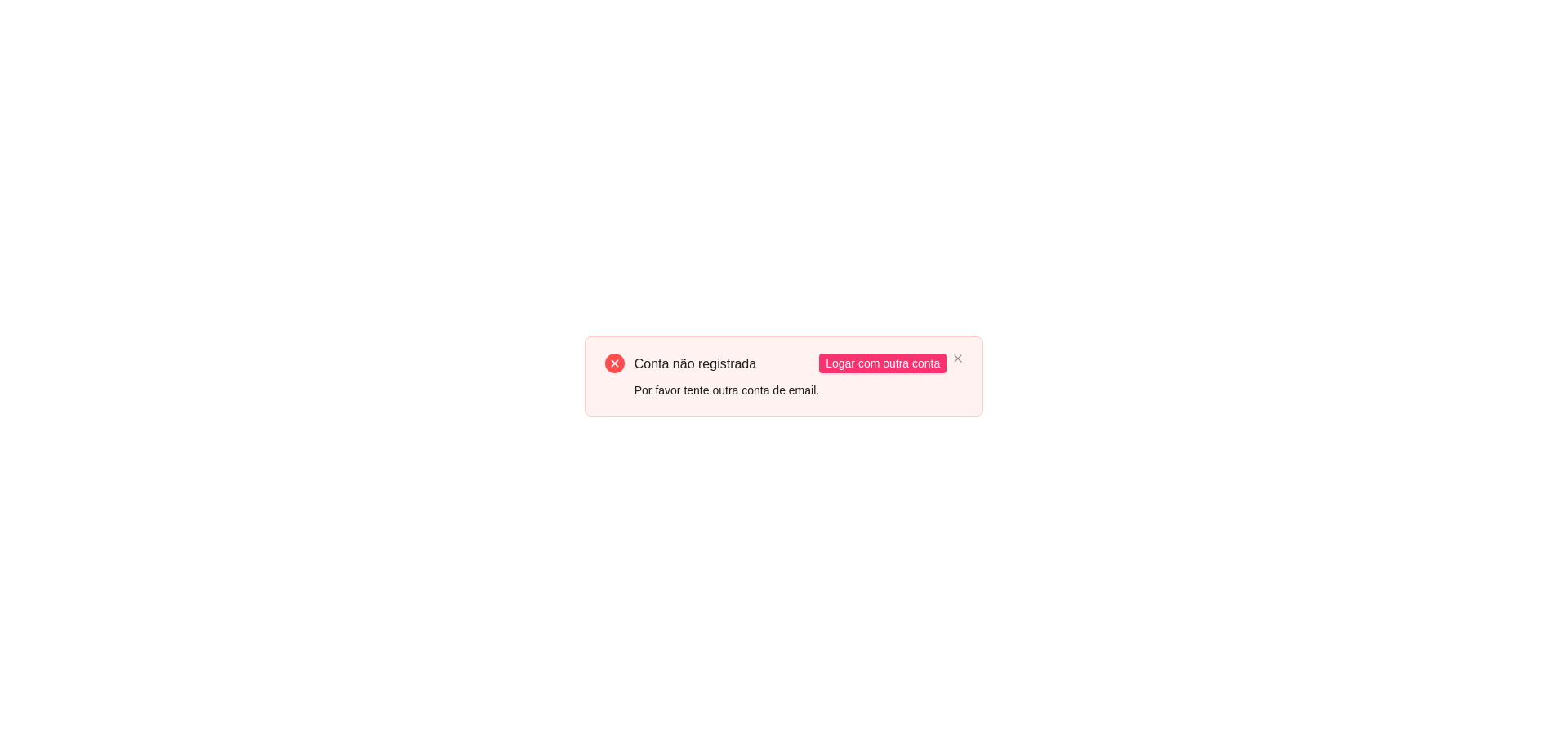
click at [1107, 457] on div "Conta não registrada Por favor tente outra conta de email. Logar com outra conta" at bounding box center [784, 376] width 1568 height 753
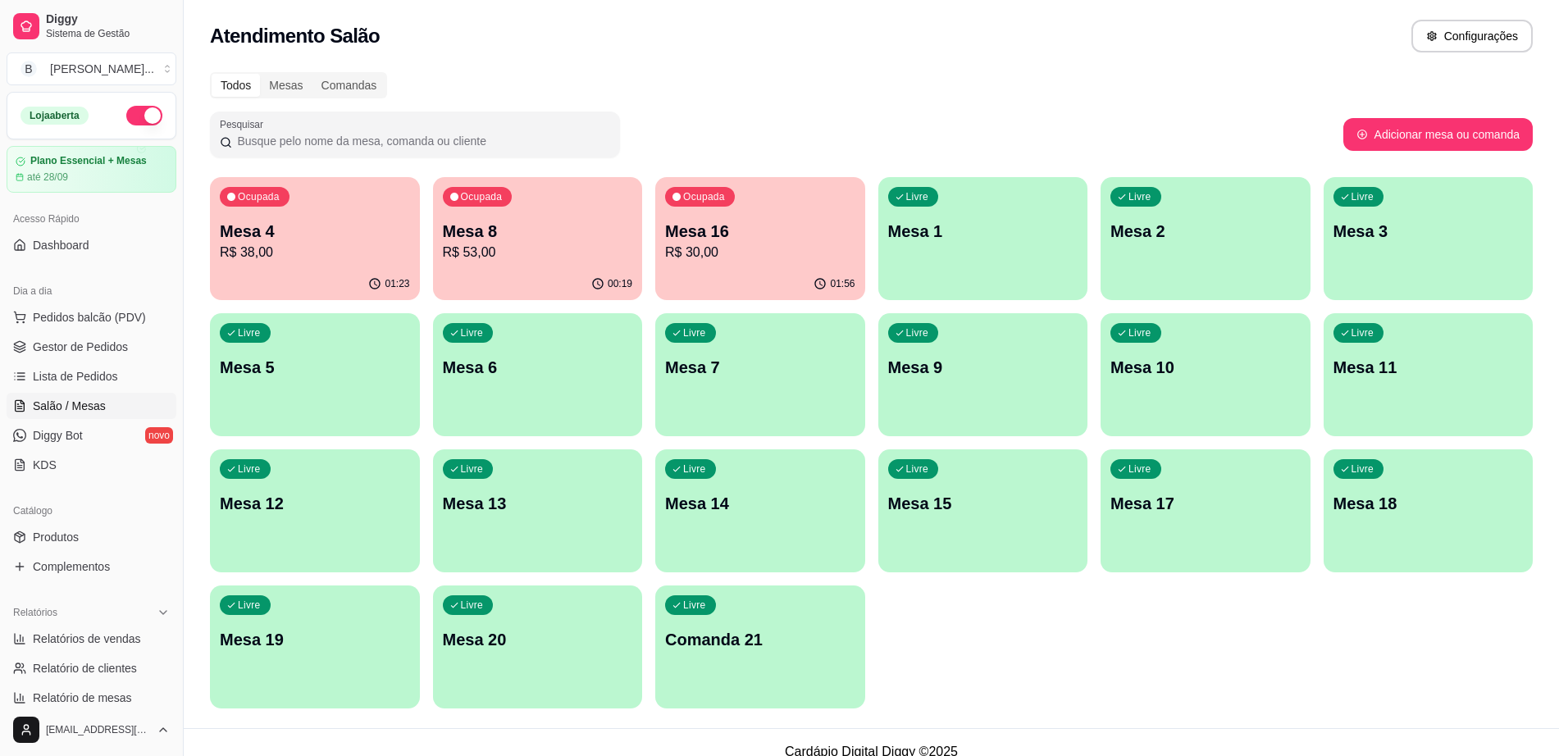
click at [717, 249] on p "R$ 30,00" at bounding box center [760, 253] width 190 height 20
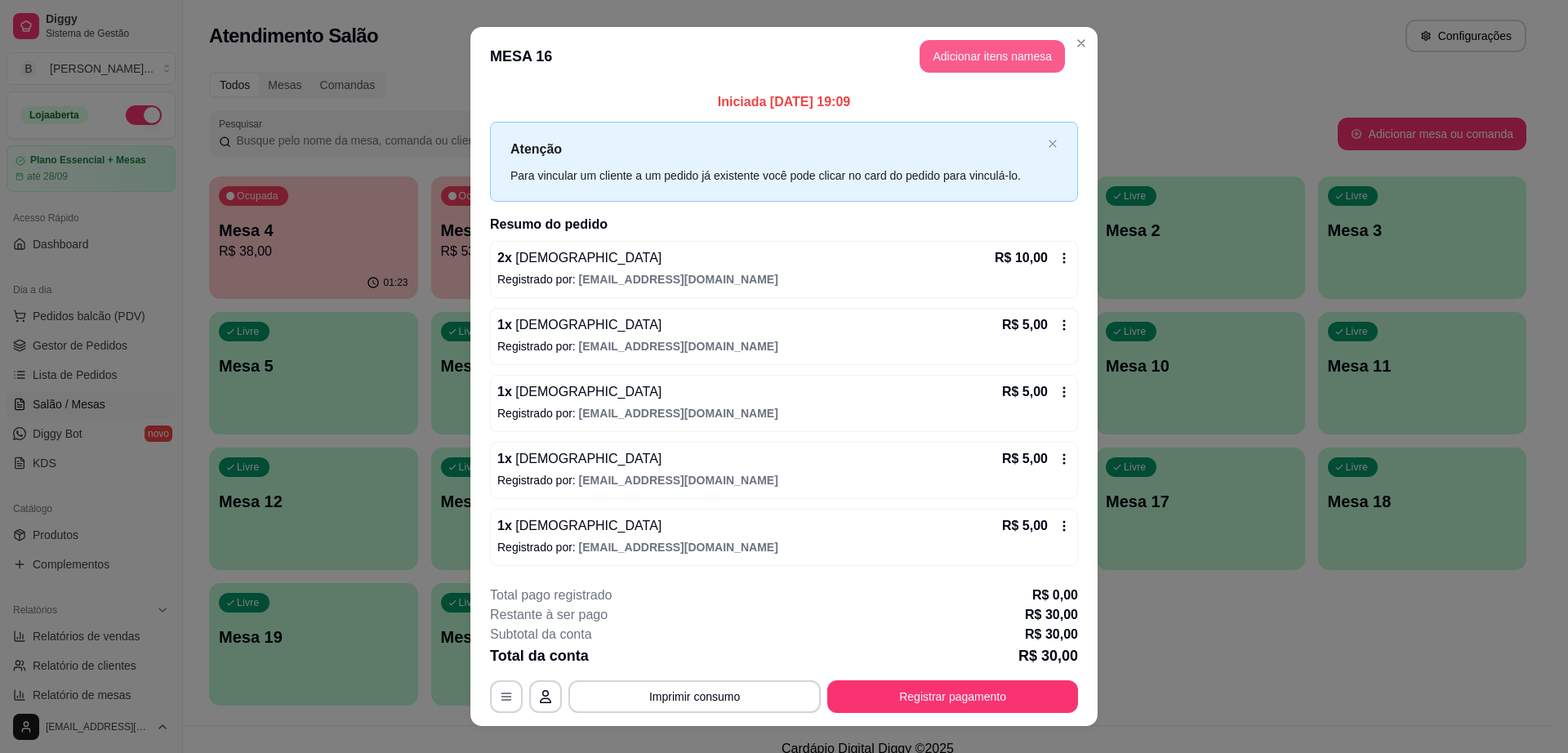
click at [947, 56] on button "Adicionar itens na mesa" at bounding box center [992, 56] width 145 height 33
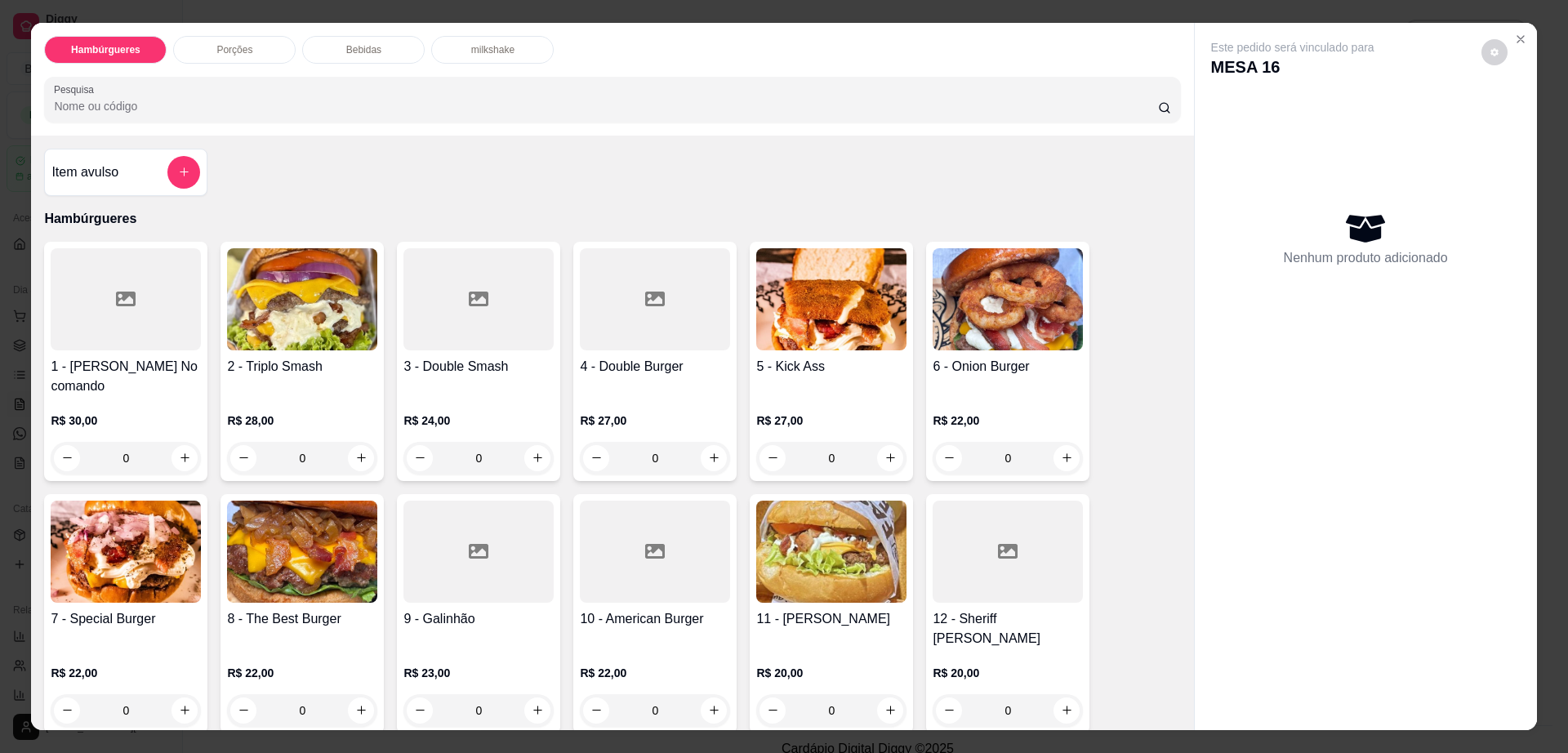
click at [388, 57] on div "Bebidas" at bounding box center [363, 50] width 123 height 28
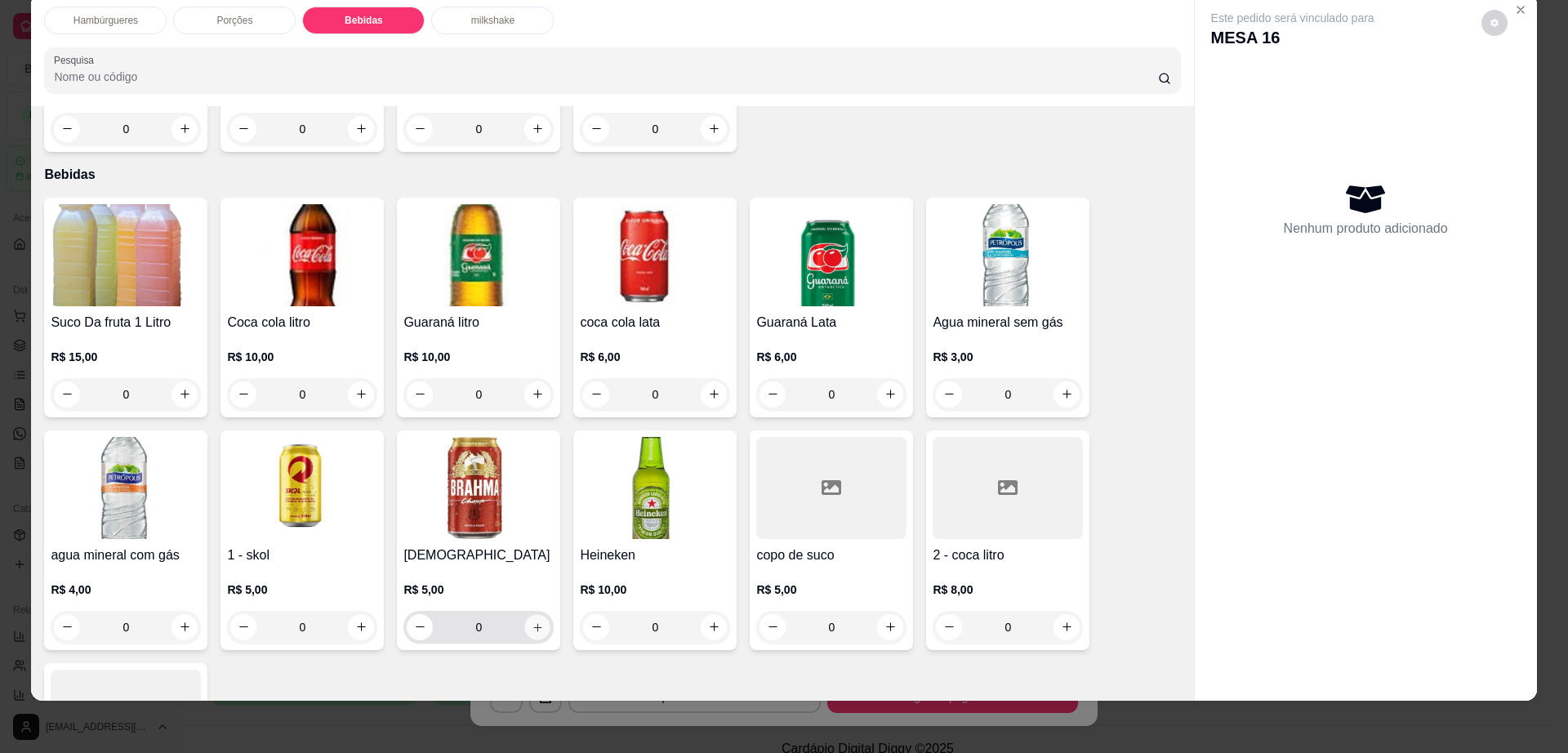
click at [538, 615] on button "increase-product-quantity" at bounding box center [537, 627] width 25 height 25
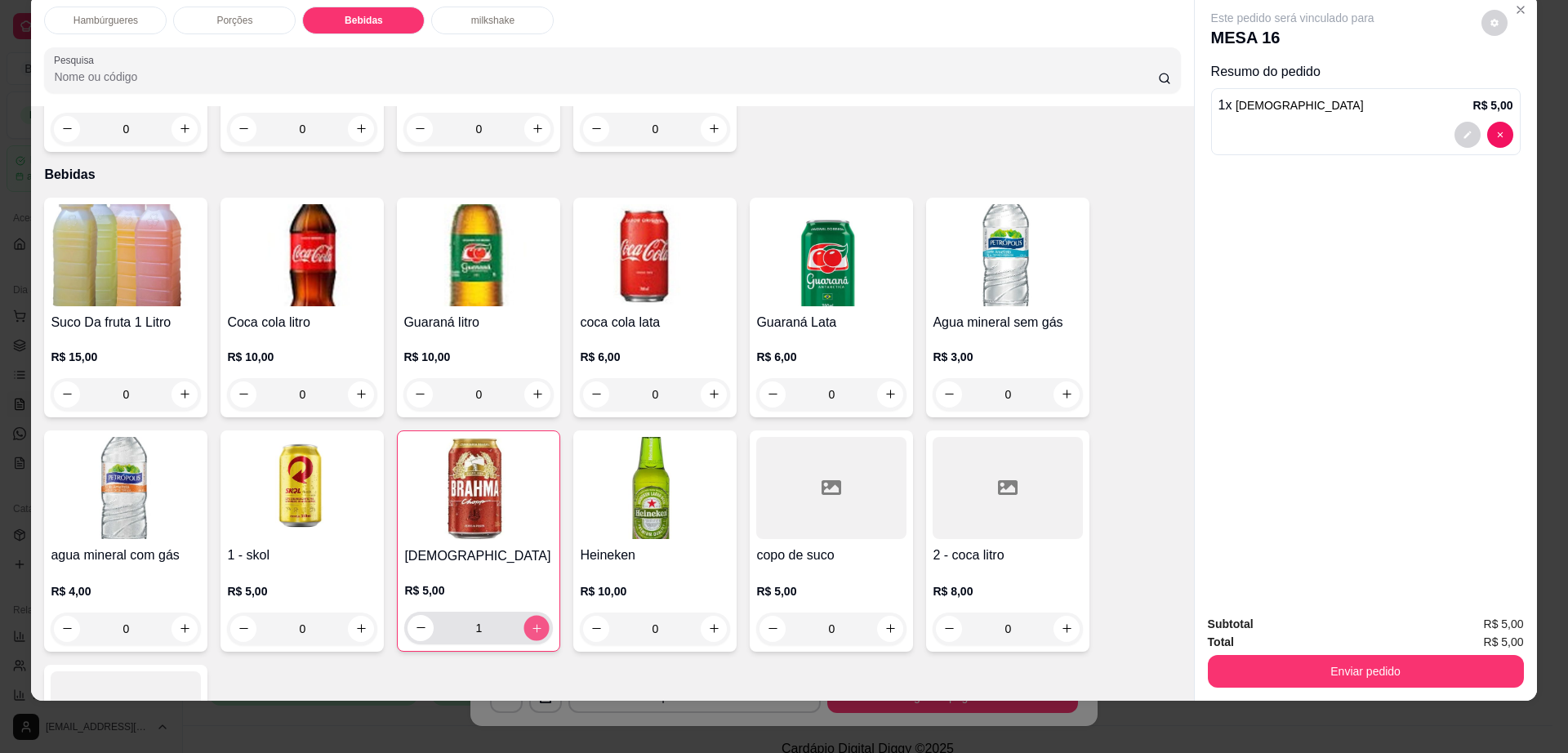
click at [538, 615] on button "increase-product-quantity" at bounding box center [536, 627] width 25 height 25
type input "2"
click at [1491, 21] on button "decrease-product-quantity" at bounding box center [1494, 22] width 25 height 25
click at [1521, 91] on span "Automatic updates" at bounding box center [1524, 89] width 33 height 20
click at [1518, 91] on input "Automatic updates" at bounding box center [1512, 94] width 11 height 11
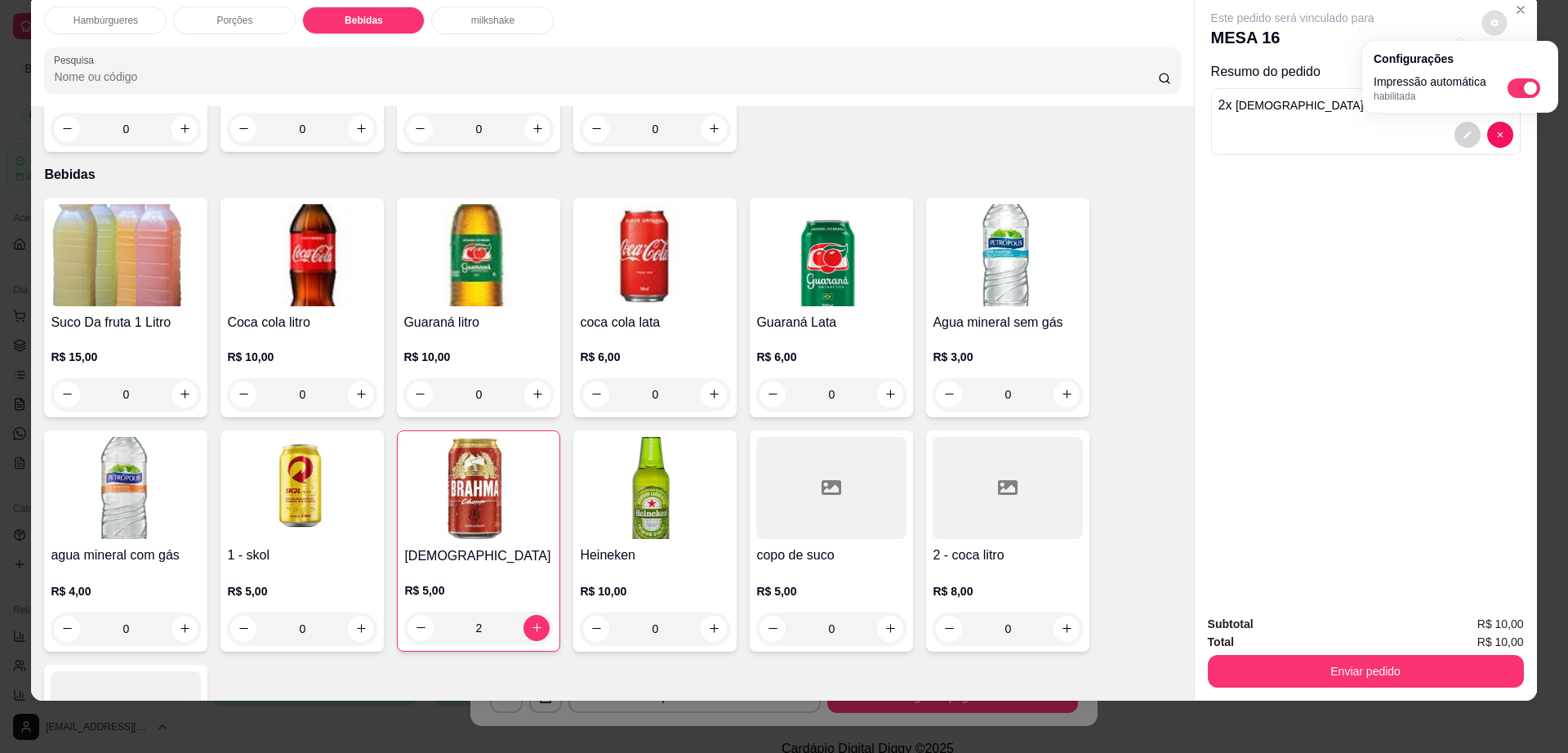
checkbox input "false"
click at [1334, 659] on button "Enviar pedido" at bounding box center [1366, 671] width 316 height 33
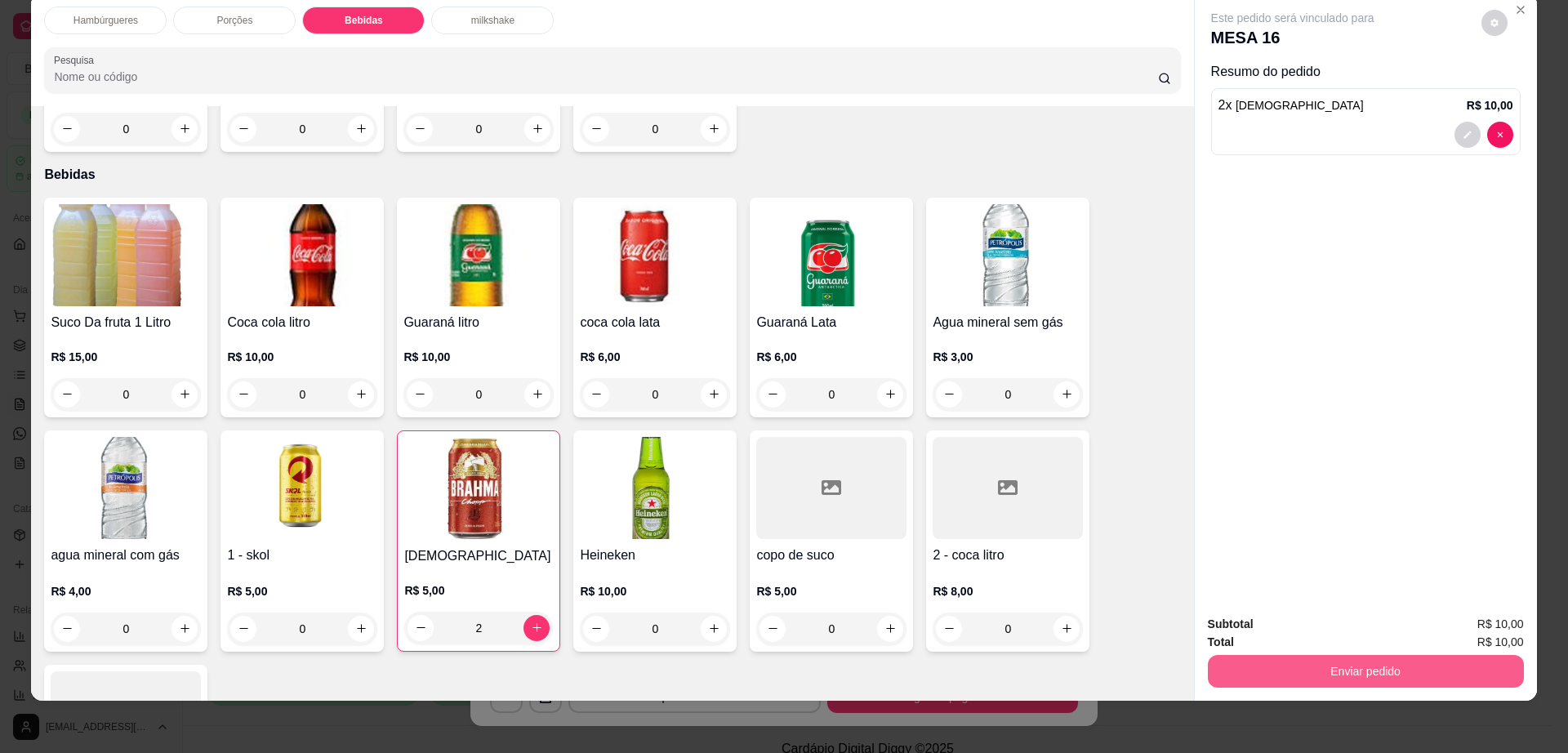
click at [1334, 659] on button "Enviar pedido" at bounding box center [1366, 671] width 316 height 33
click at [1493, 637] on button "Enviar pedido" at bounding box center [1479, 630] width 93 height 31
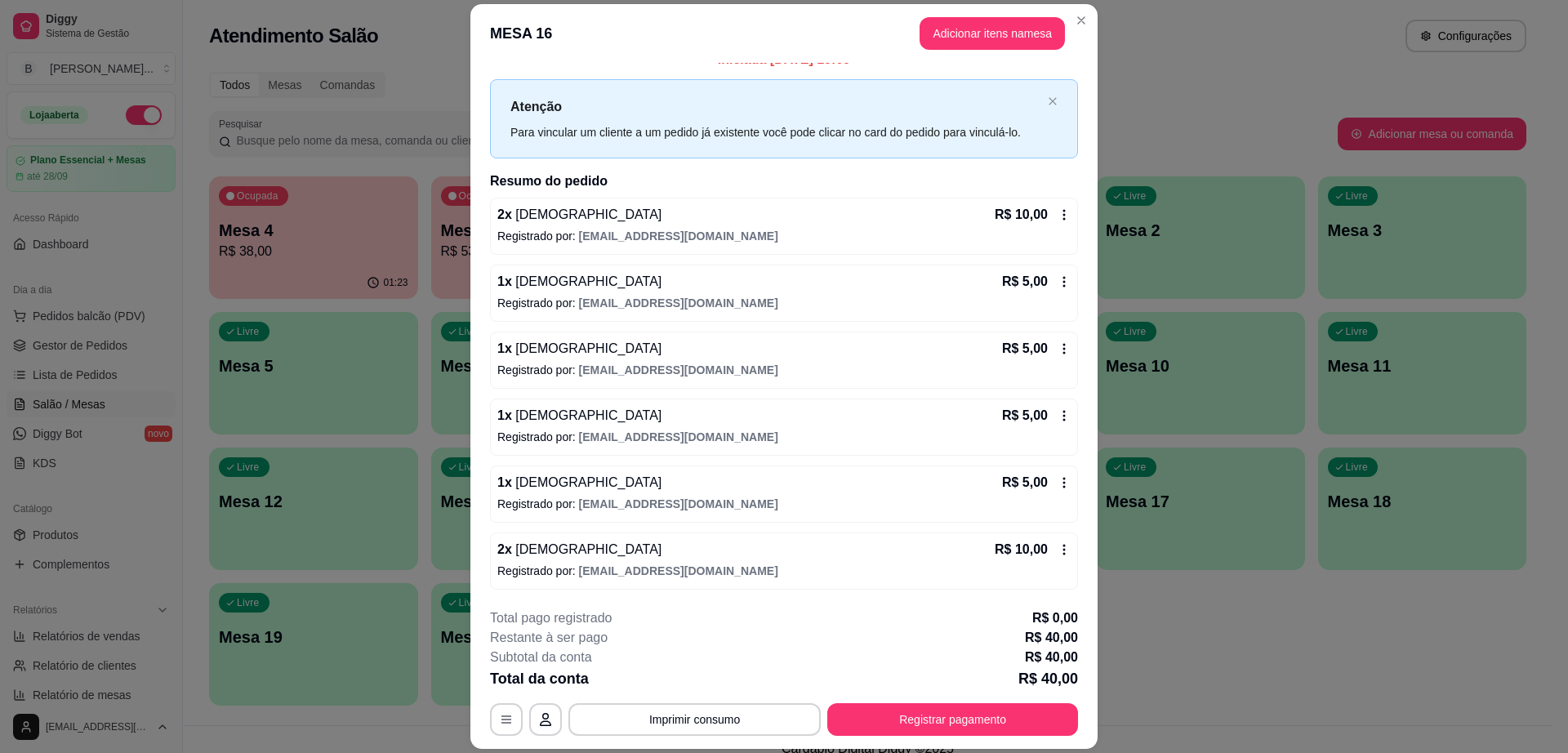
scroll to position [48, 0]
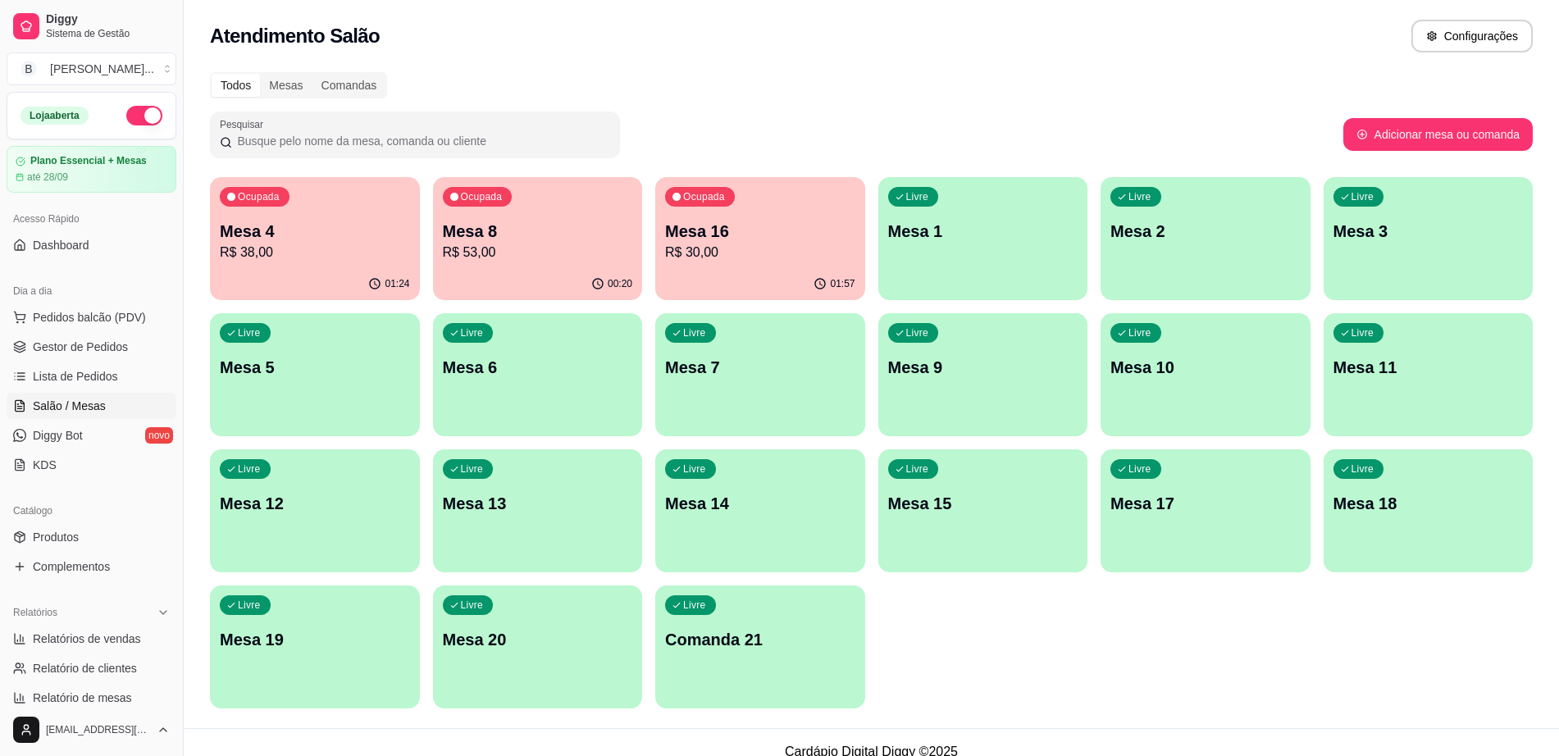
click at [271, 241] on p "Mesa 4" at bounding box center [315, 231] width 190 height 23
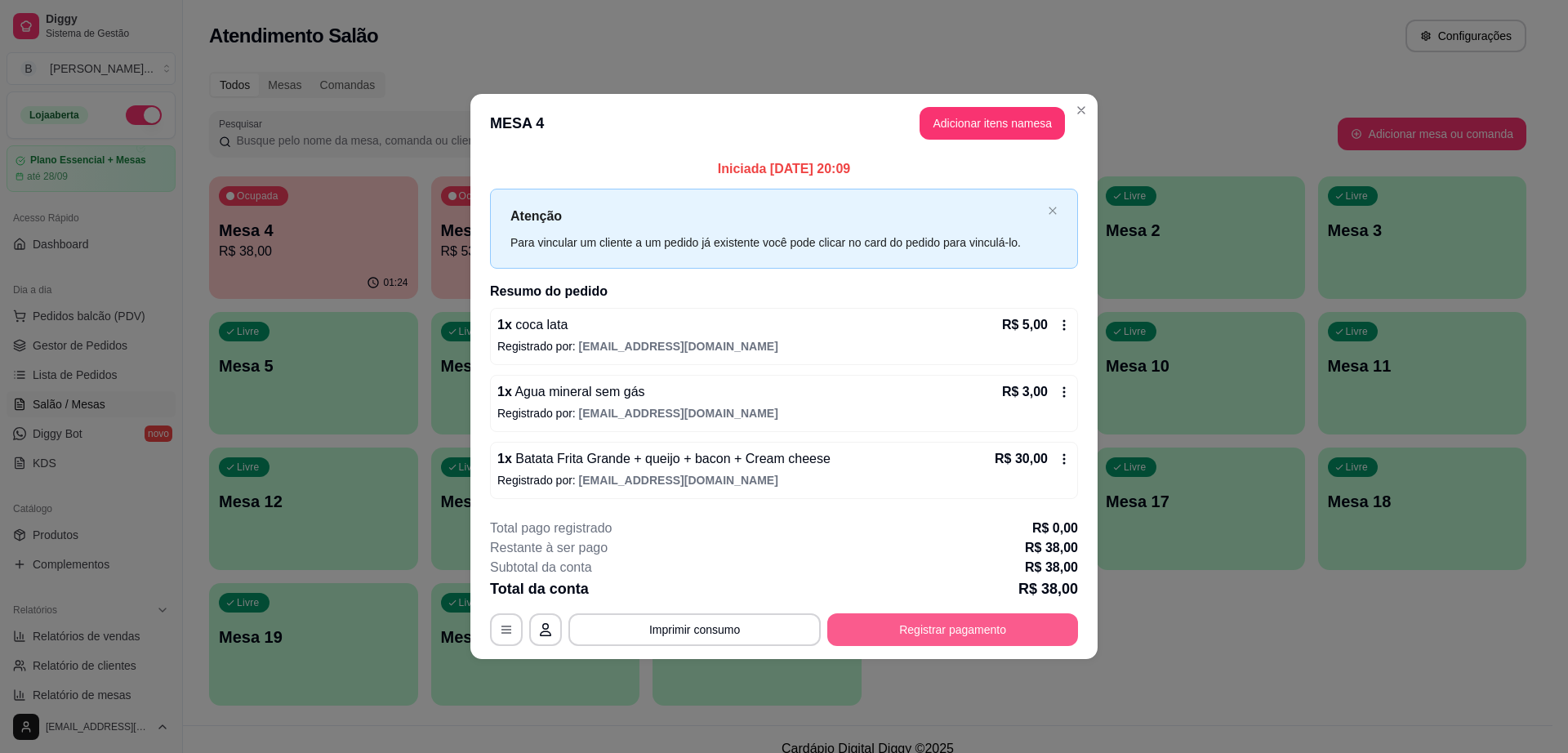
click at [1037, 618] on button "Registrar pagamento" at bounding box center [953, 629] width 251 height 33
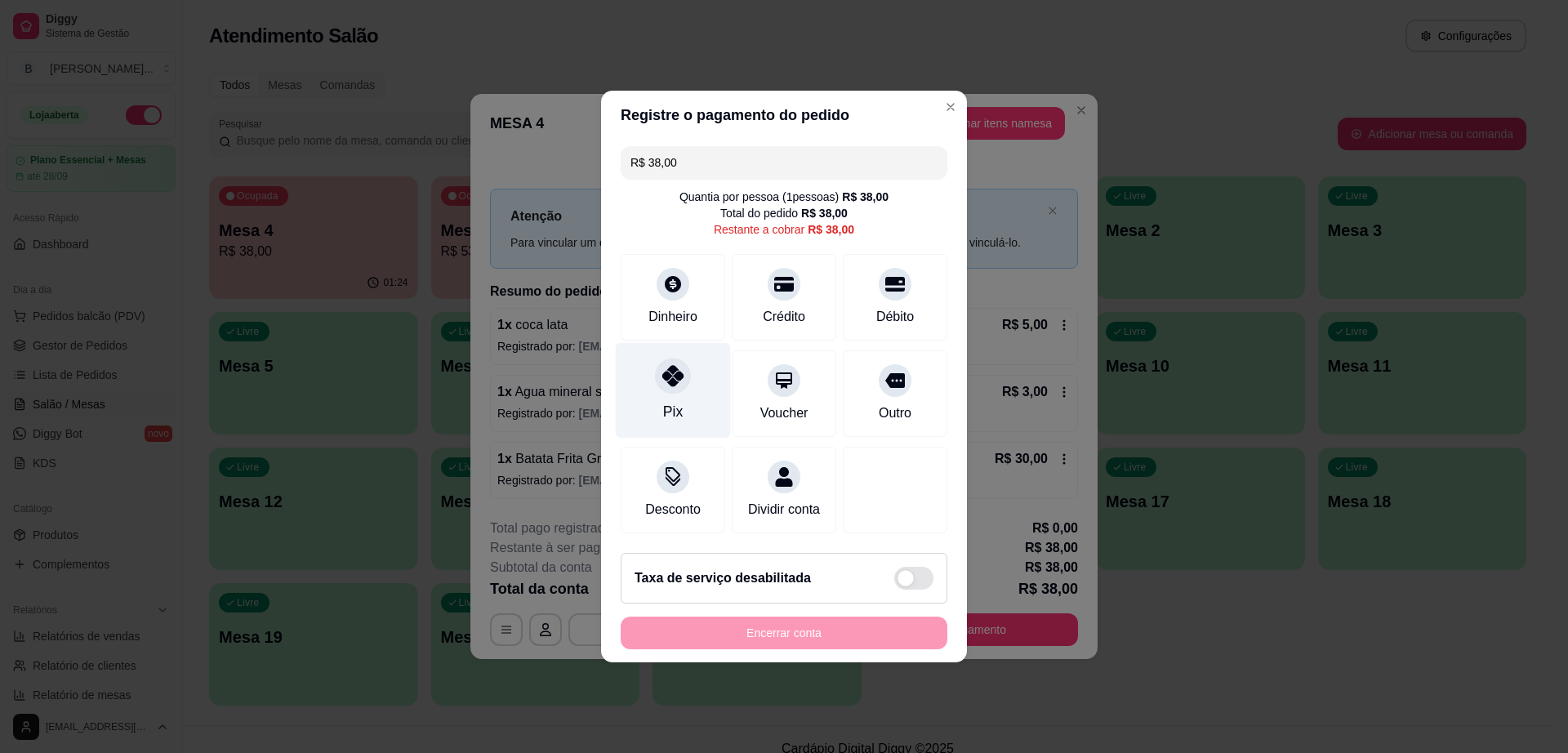
click at [672, 401] on div "Pix" at bounding box center [673, 411] width 20 height 21
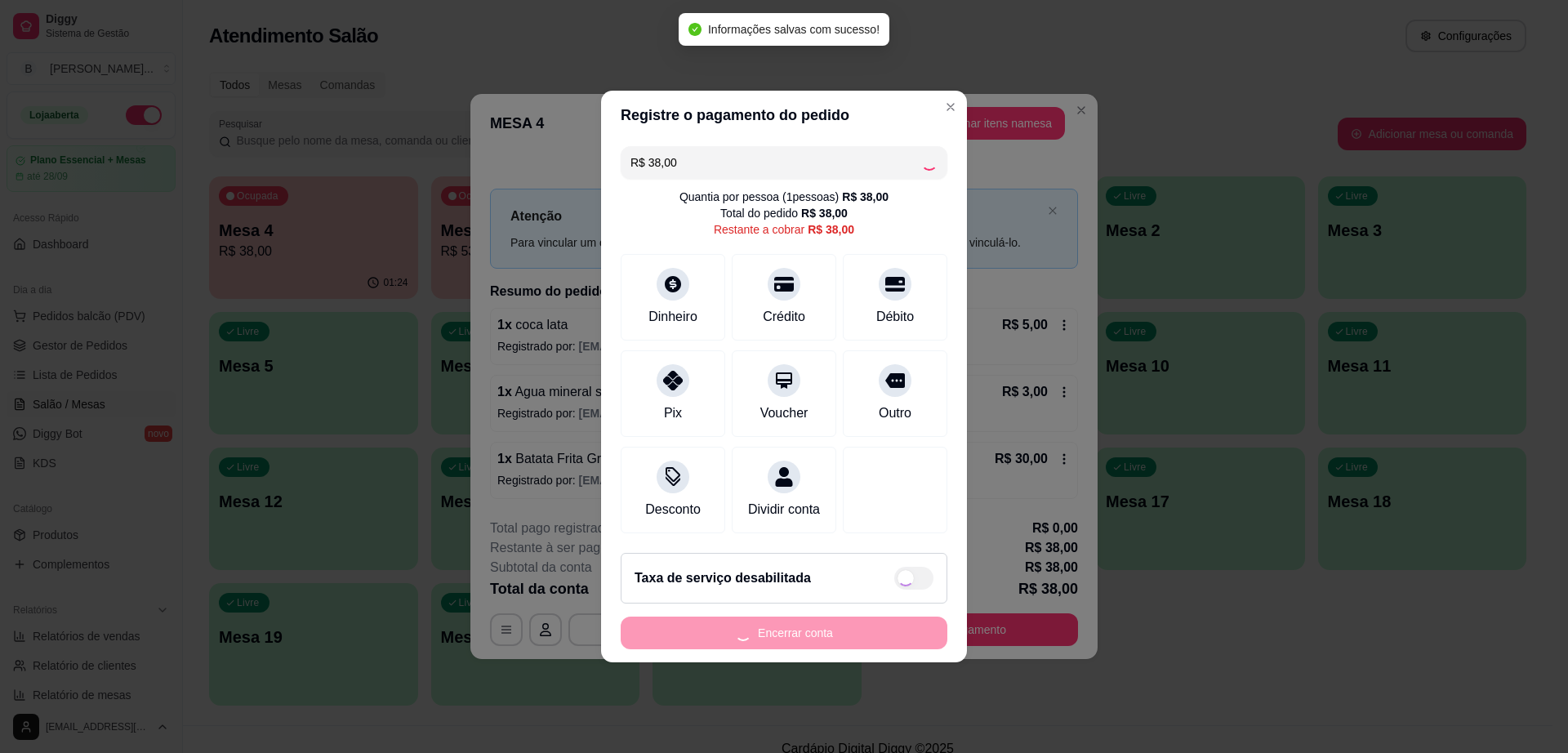
type input "R$ 0,00"
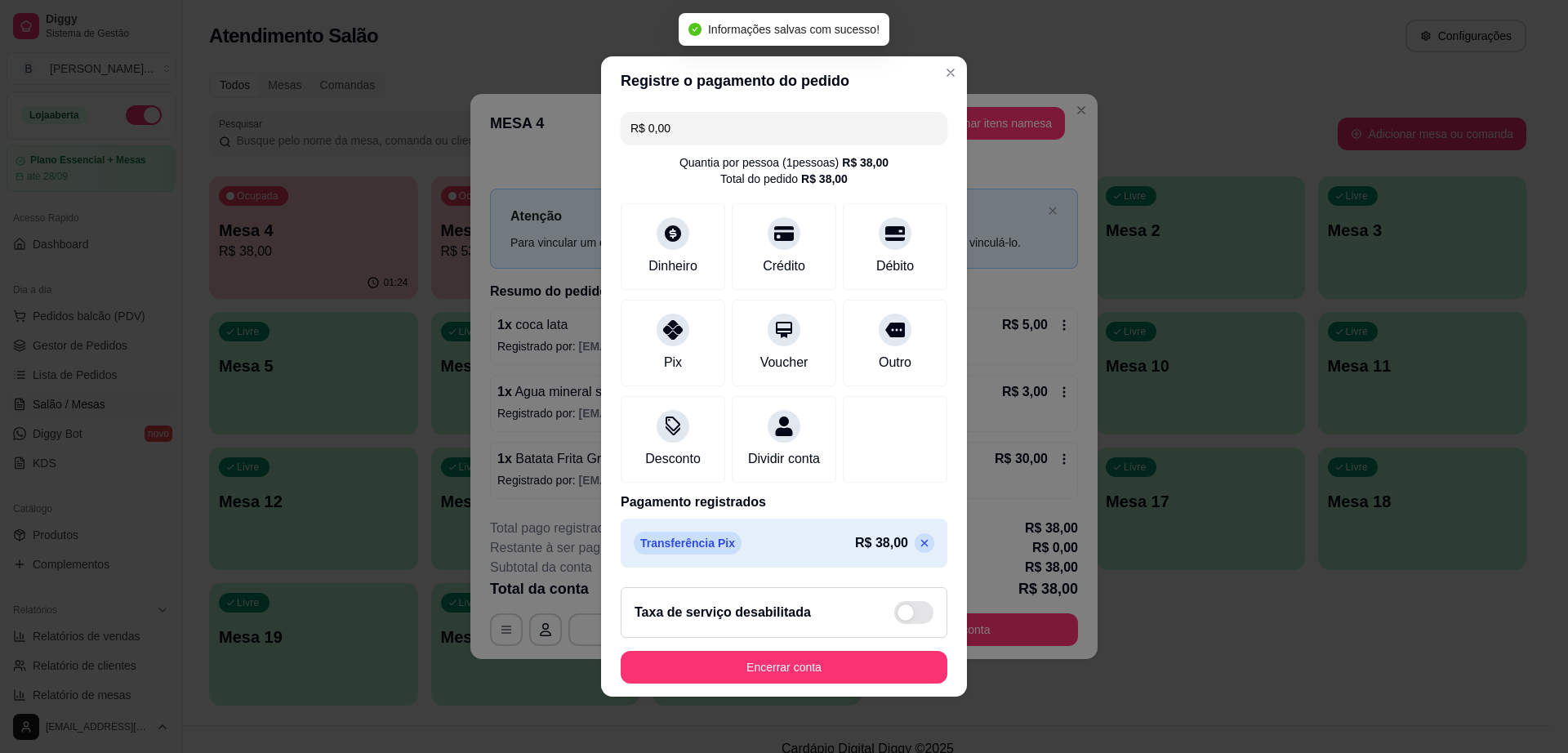
click at [793, 637] on div "Taxa de serviço desabilitada" at bounding box center [784, 613] width 327 height 51
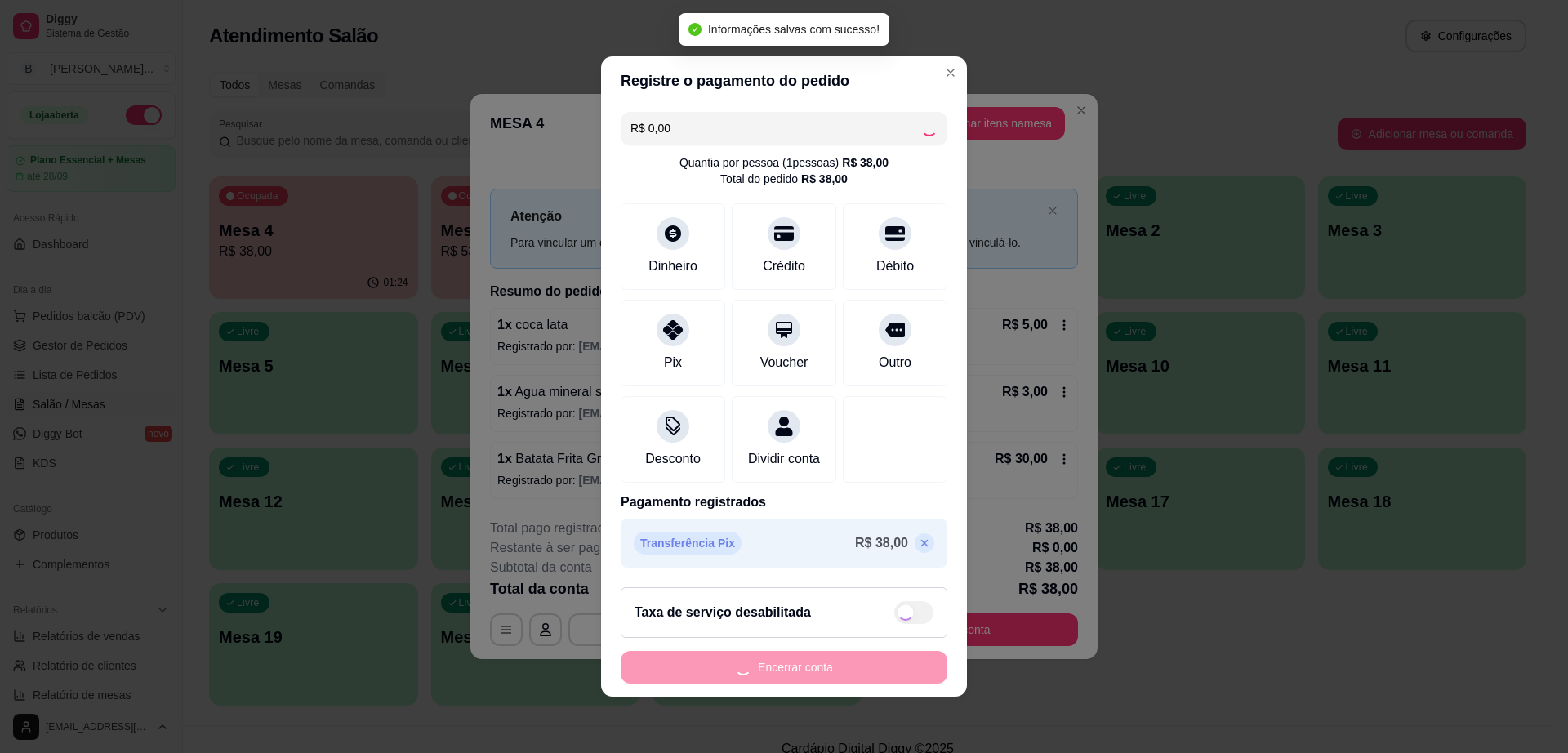
click at [797, 674] on div "Encerrar conta" at bounding box center [784, 667] width 327 height 33
checkbox input "true"
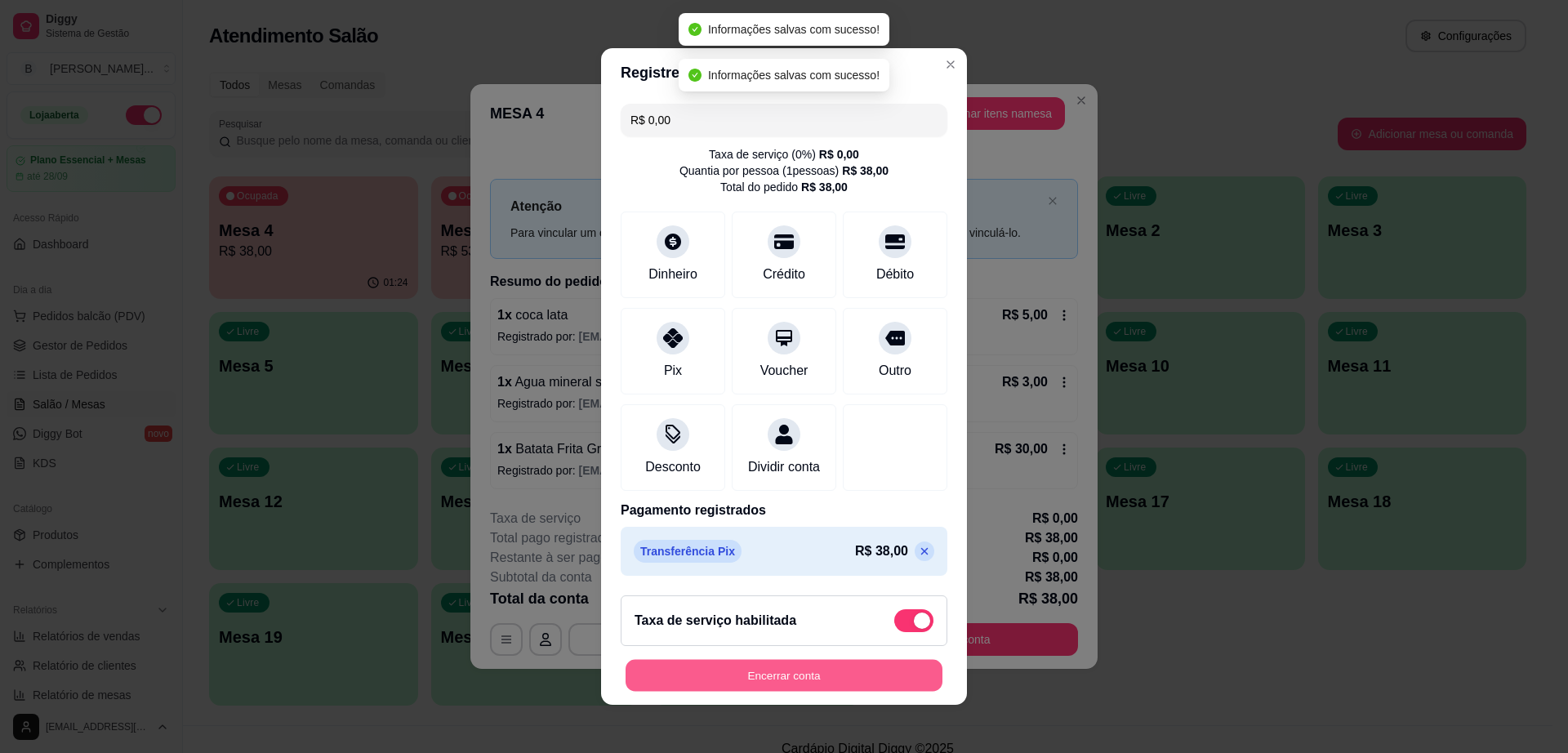
click at [795, 675] on button "Encerrar conta" at bounding box center [784, 676] width 317 height 32
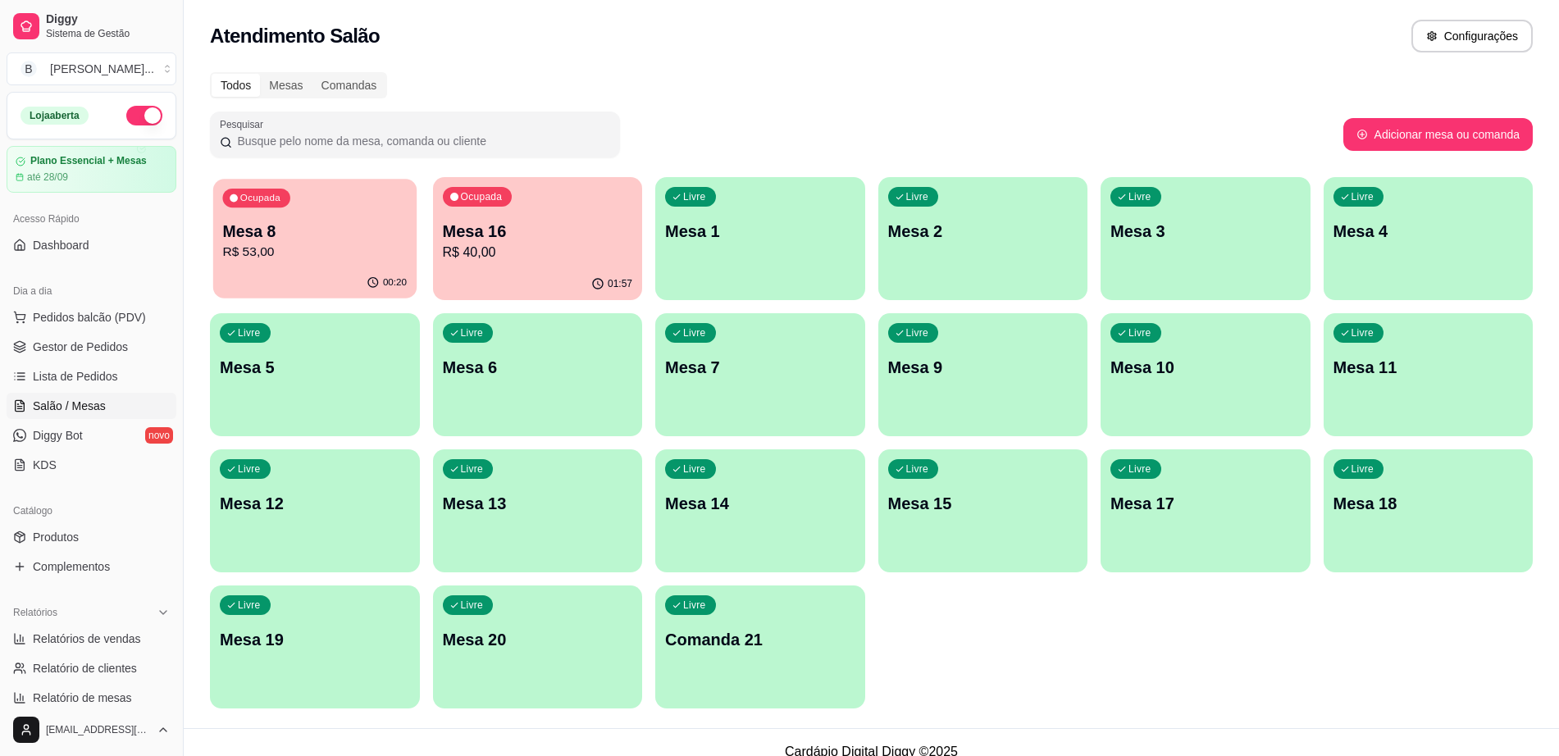
click at [336, 253] on p "R$ 53,00" at bounding box center [314, 252] width 185 height 19
click at [330, 264] on div "Ocupada Mesa 8 R$ 53,00" at bounding box center [314, 223] width 203 height 89
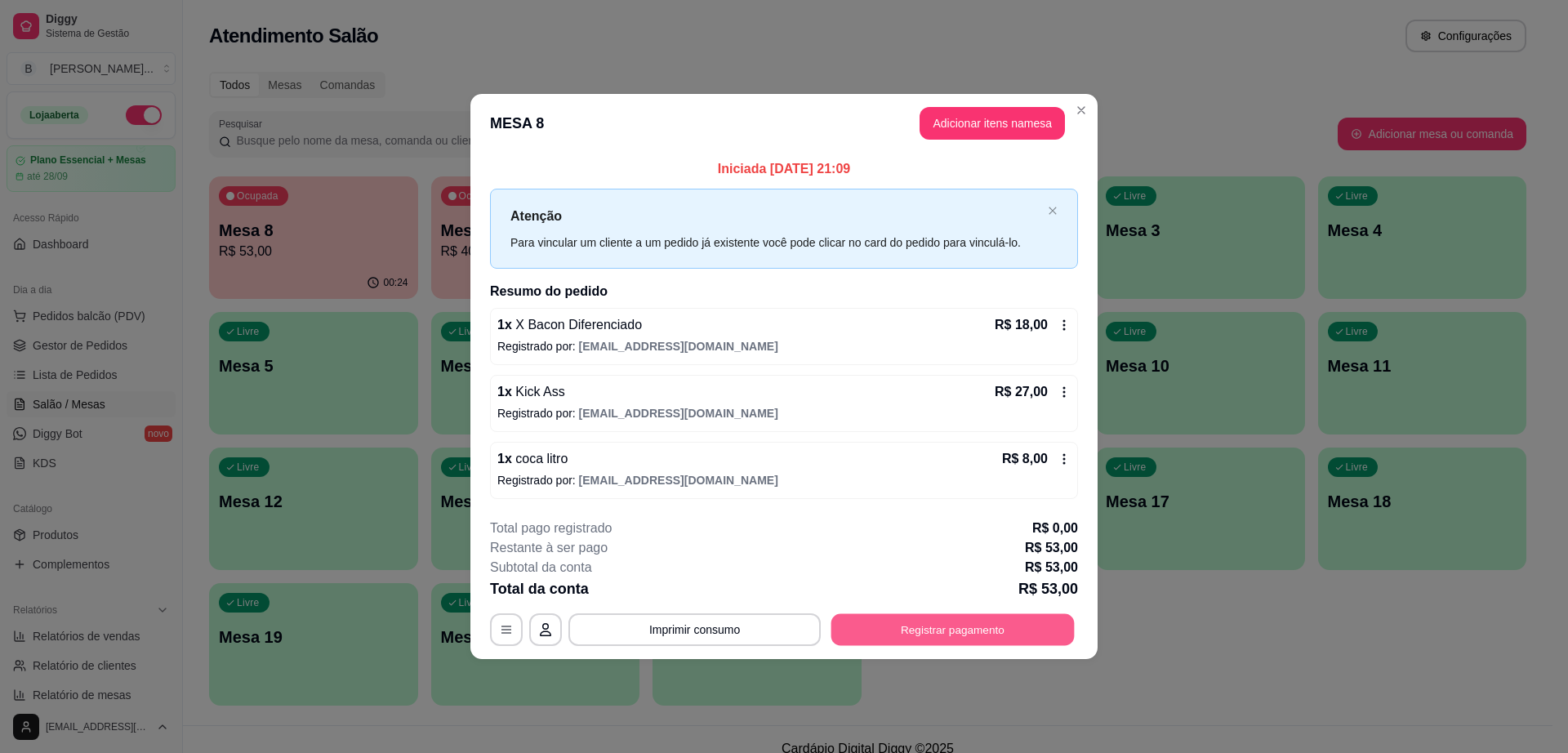
click at [928, 638] on button "Registrar pagamento" at bounding box center [953, 629] width 243 height 32
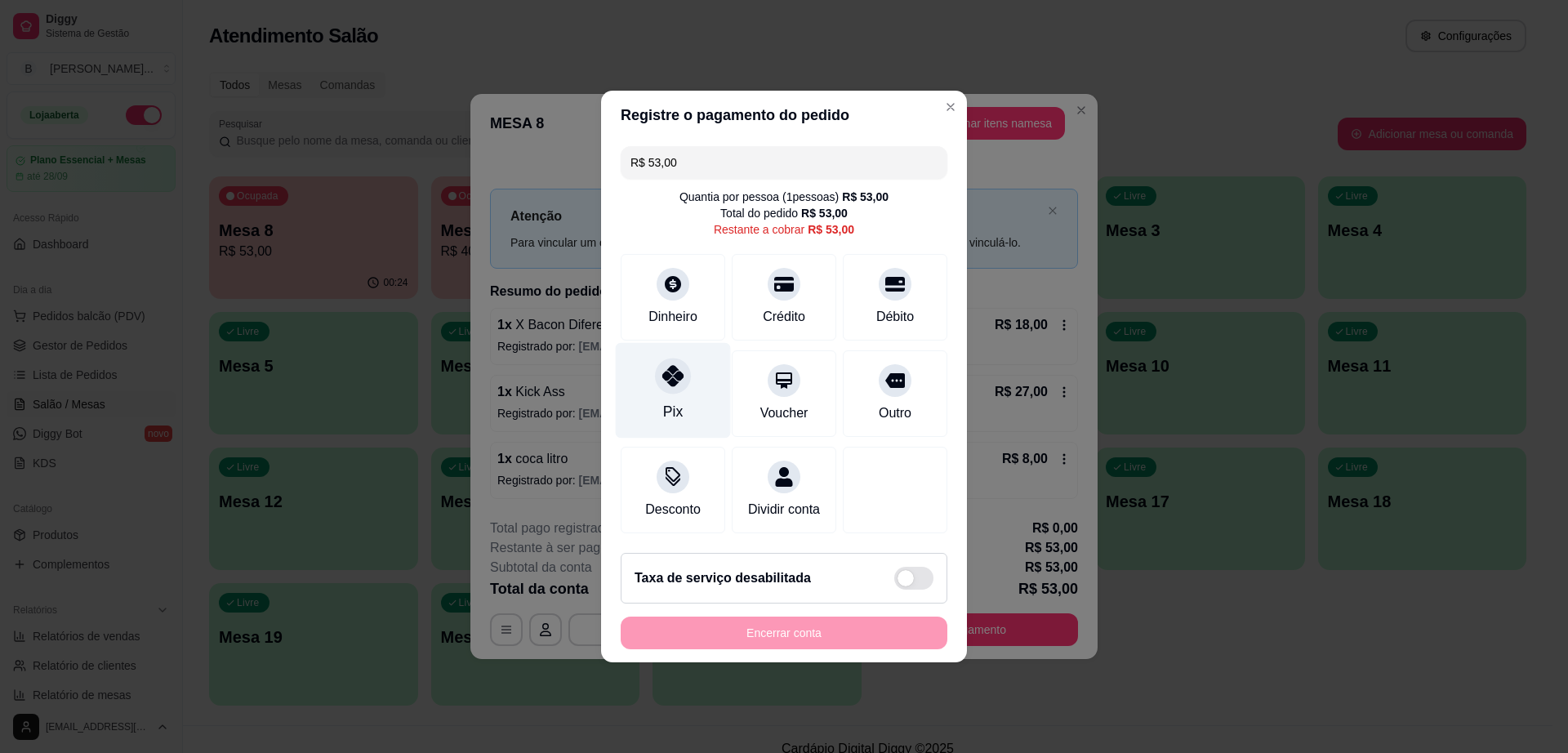
click at [626, 368] on div "Pix" at bounding box center [673, 390] width 116 height 96
click at [680, 388] on div "Pix" at bounding box center [673, 390] width 116 height 96
type input "R$ 0,00"
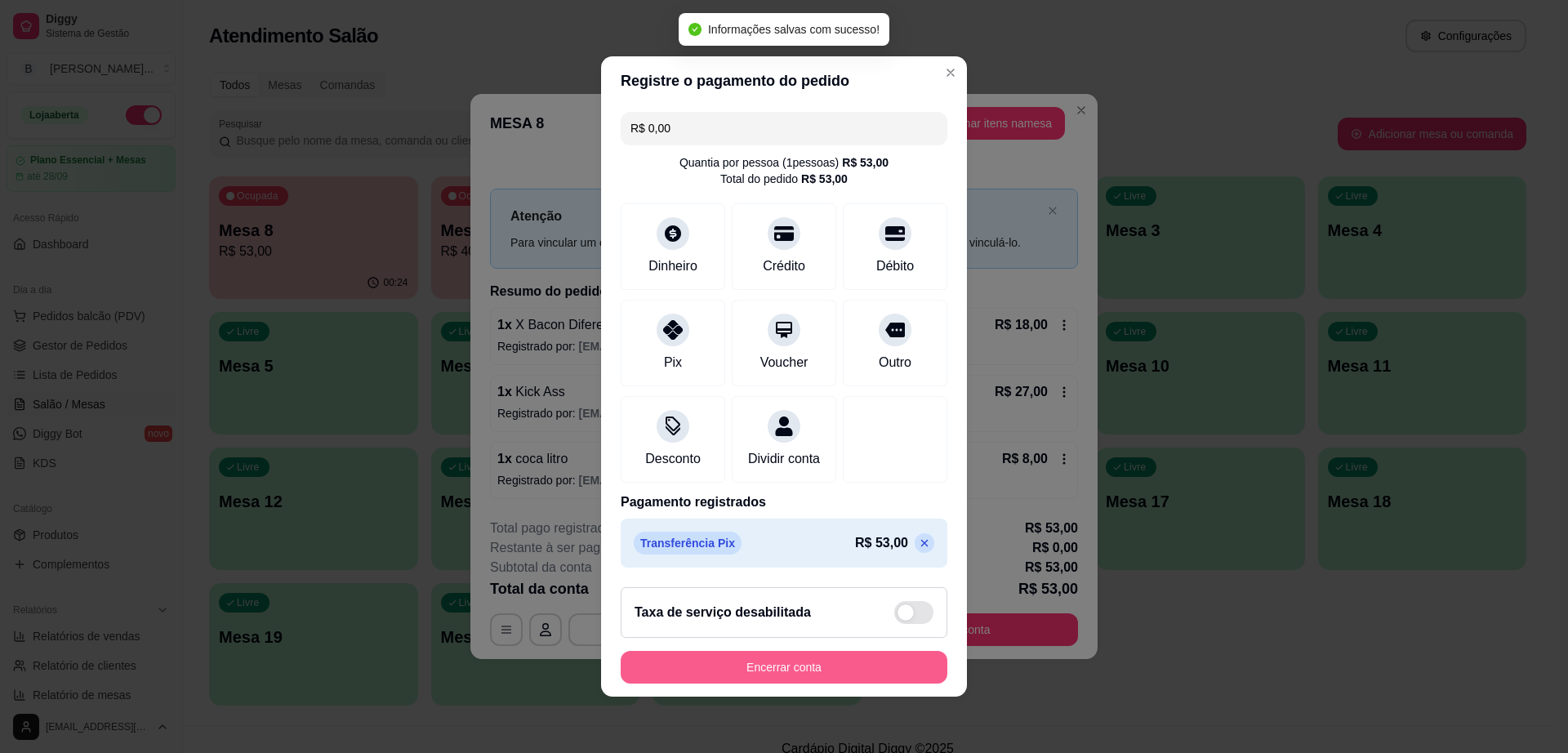
click at [805, 683] on button "Encerrar conta" at bounding box center [784, 667] width 327 height 33
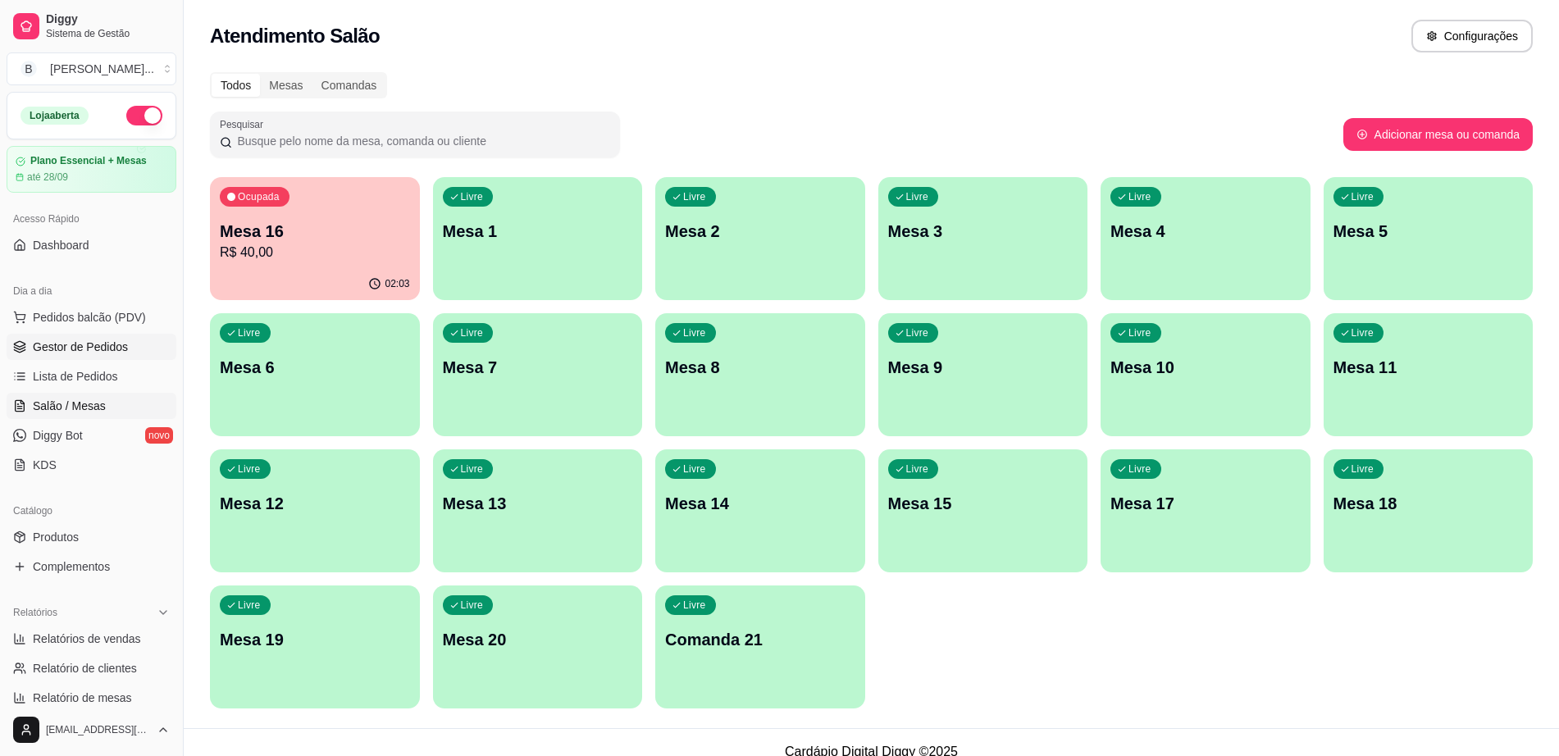
click at [128, 347] on link "Gestor de Pedidos" at bounding box center [92, 347] width 170 height 26
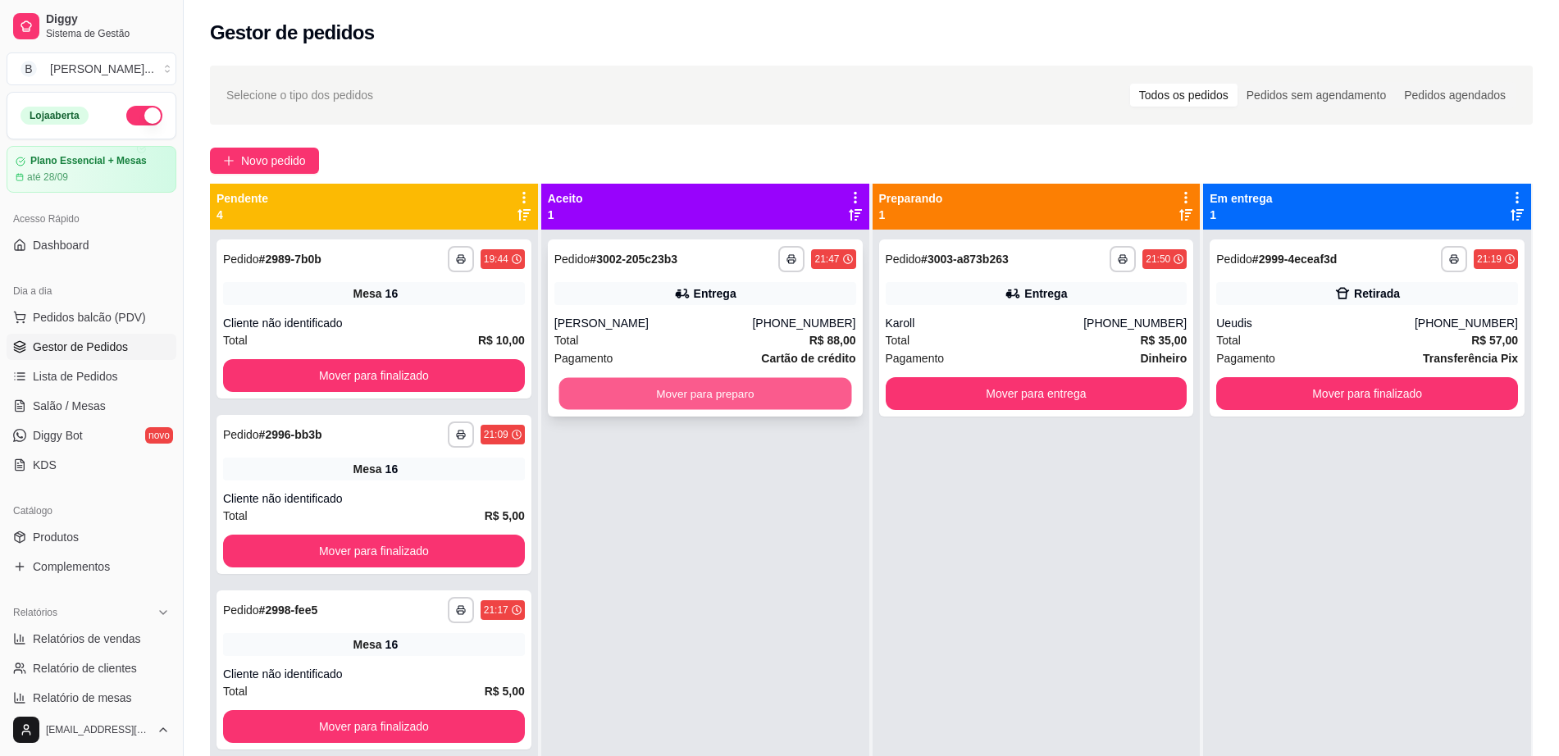
click at [727, 398] on button "Mover para preparo" at bounding box center [704, 394] width 293 height 32
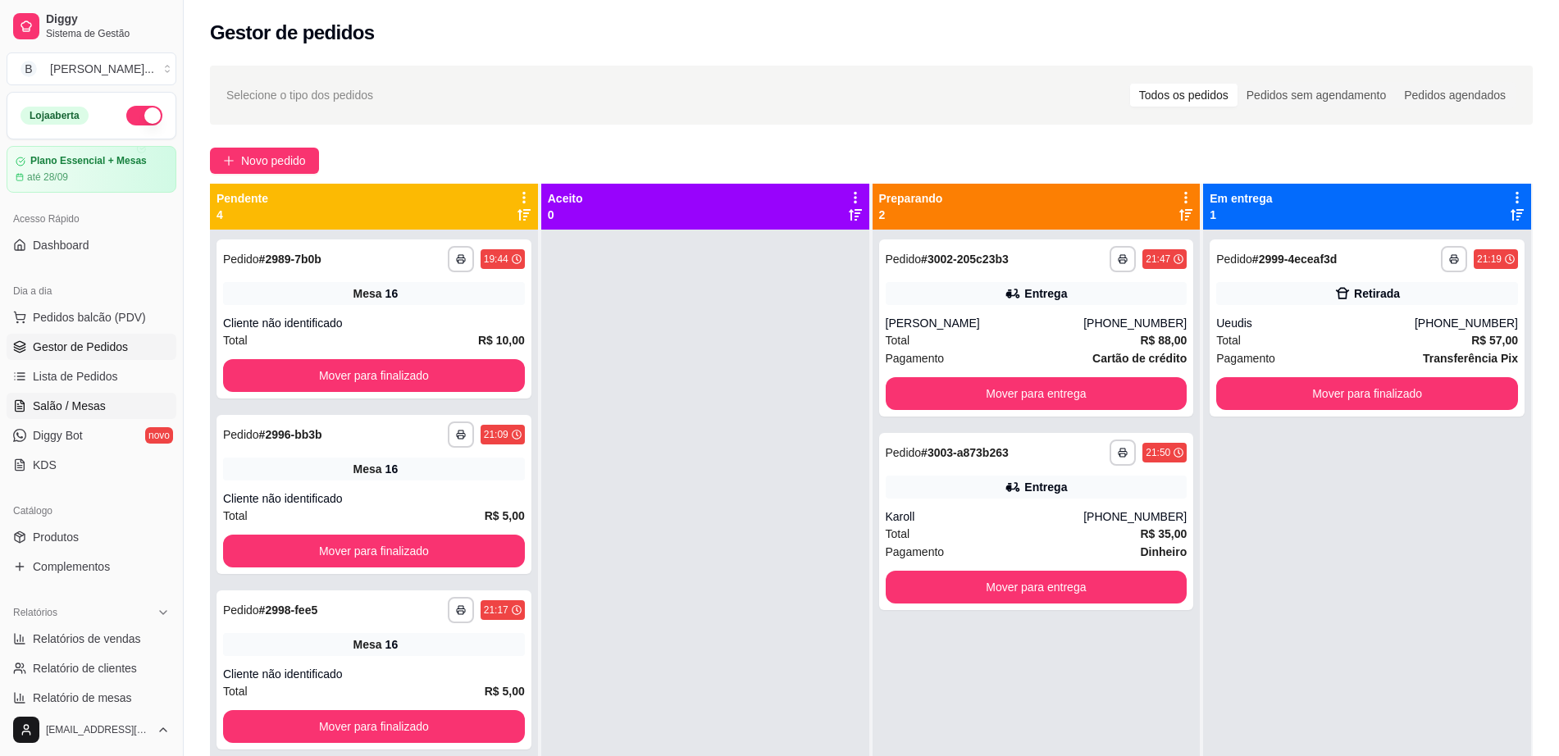
click at [117, 405] on link "Salão / Mesas" at bounding box center [92, 406] width 170 height 26
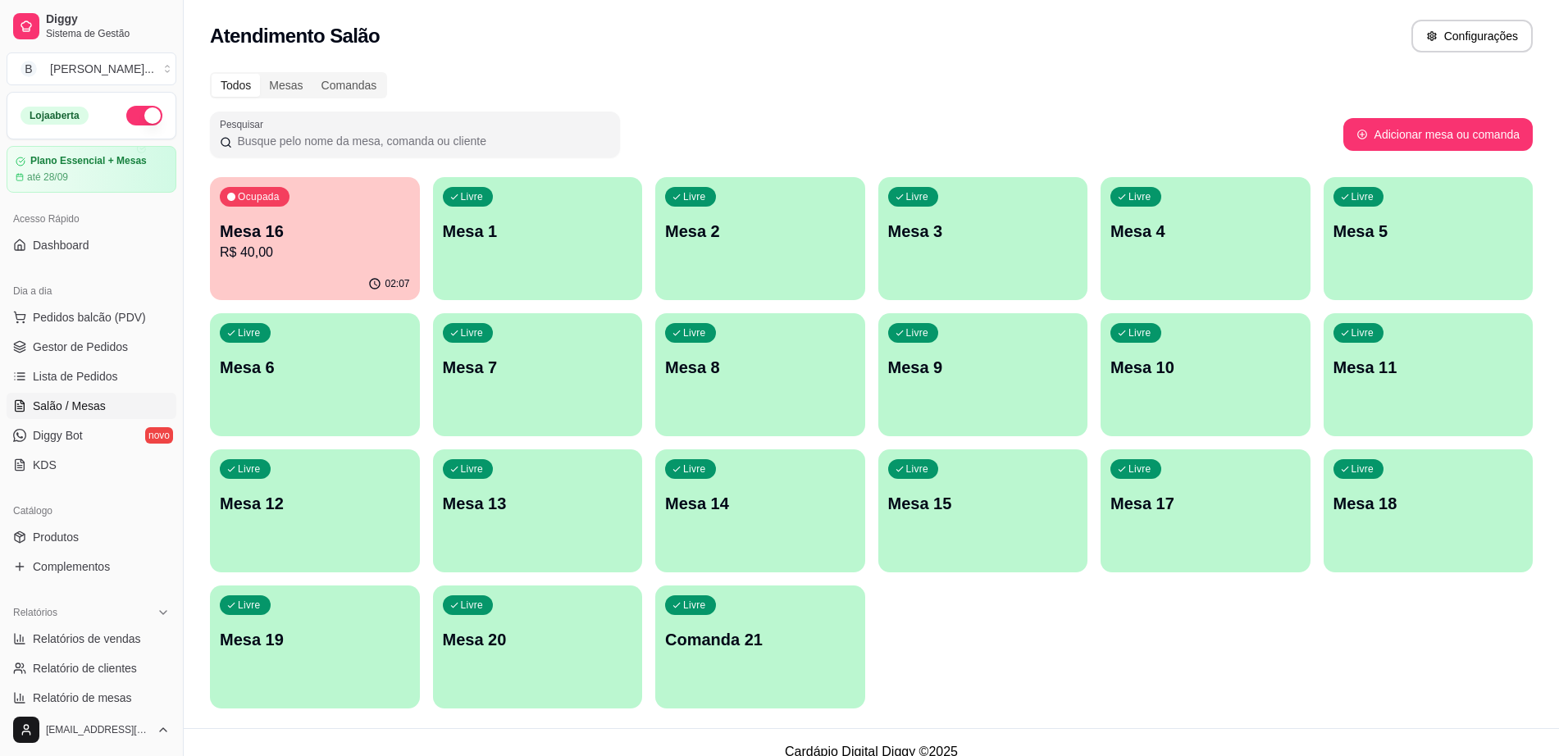
click at [308, 251] on p "R$ 40,00" at bounding box center [315, 253] width 190 height 20
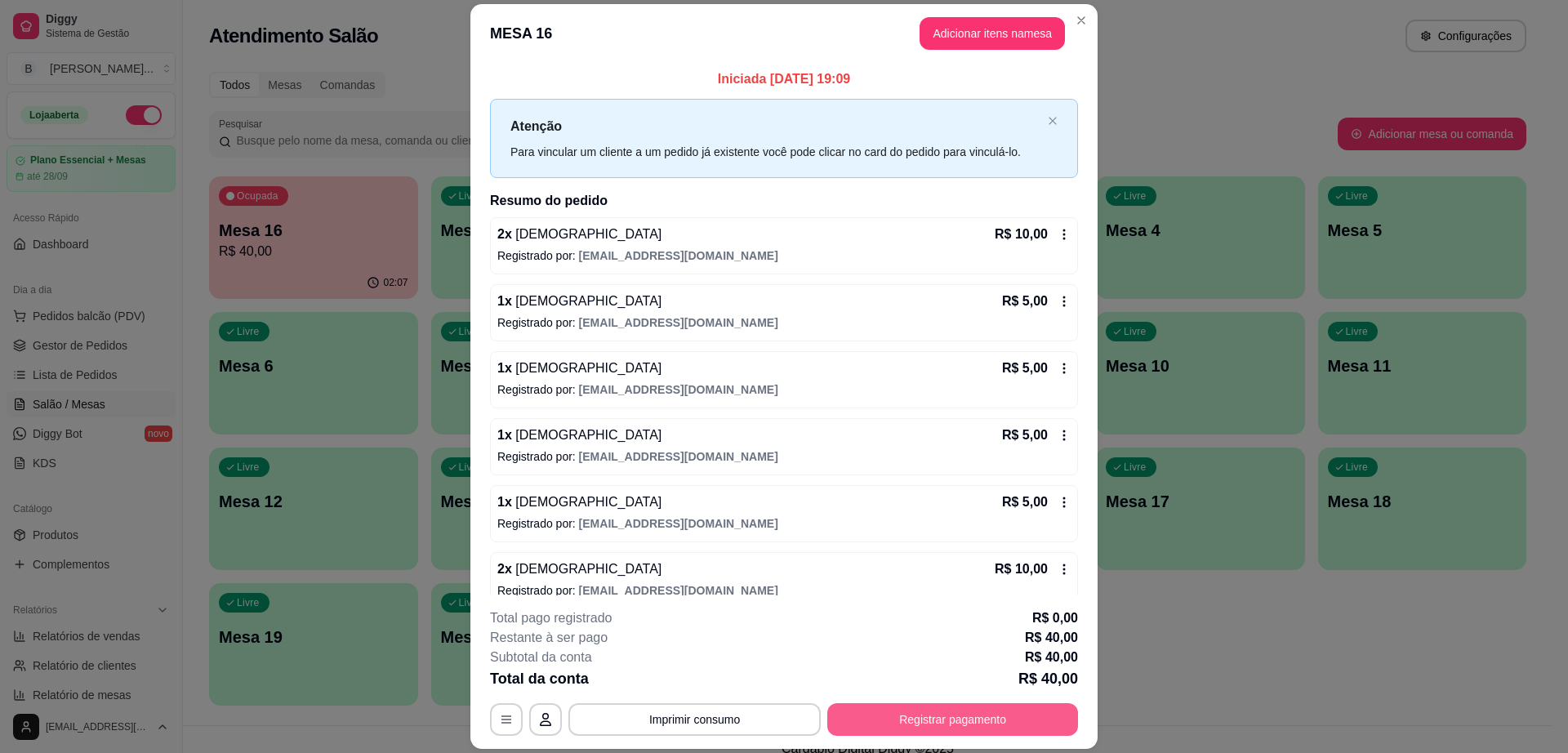
click at [1021, 728] on button "Registrar pagamento" at bounding box center [953, 719] width 251 height 33
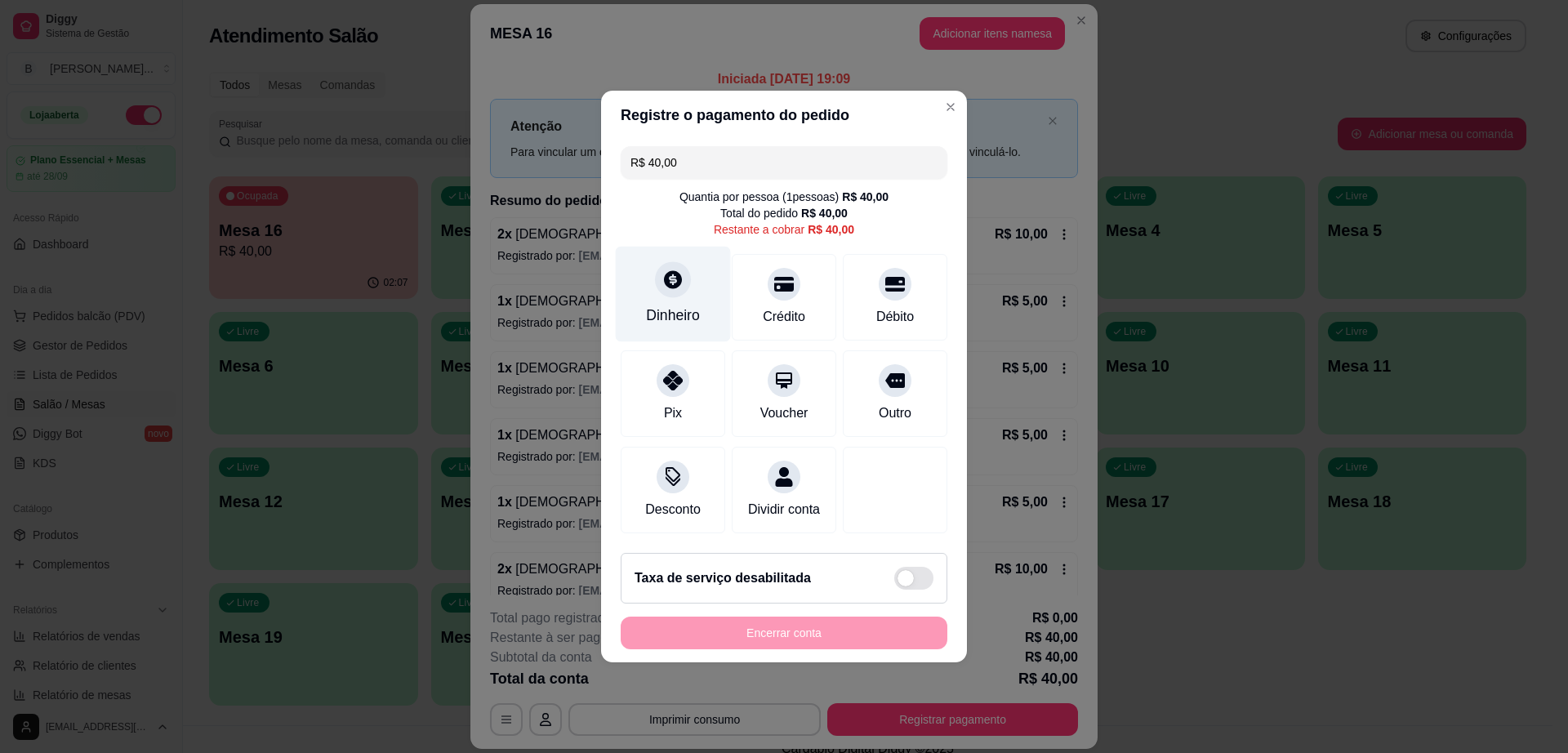
click at [647, 275] on div "Dinheiro" at bounding box center [673, 295] width 116 height 96
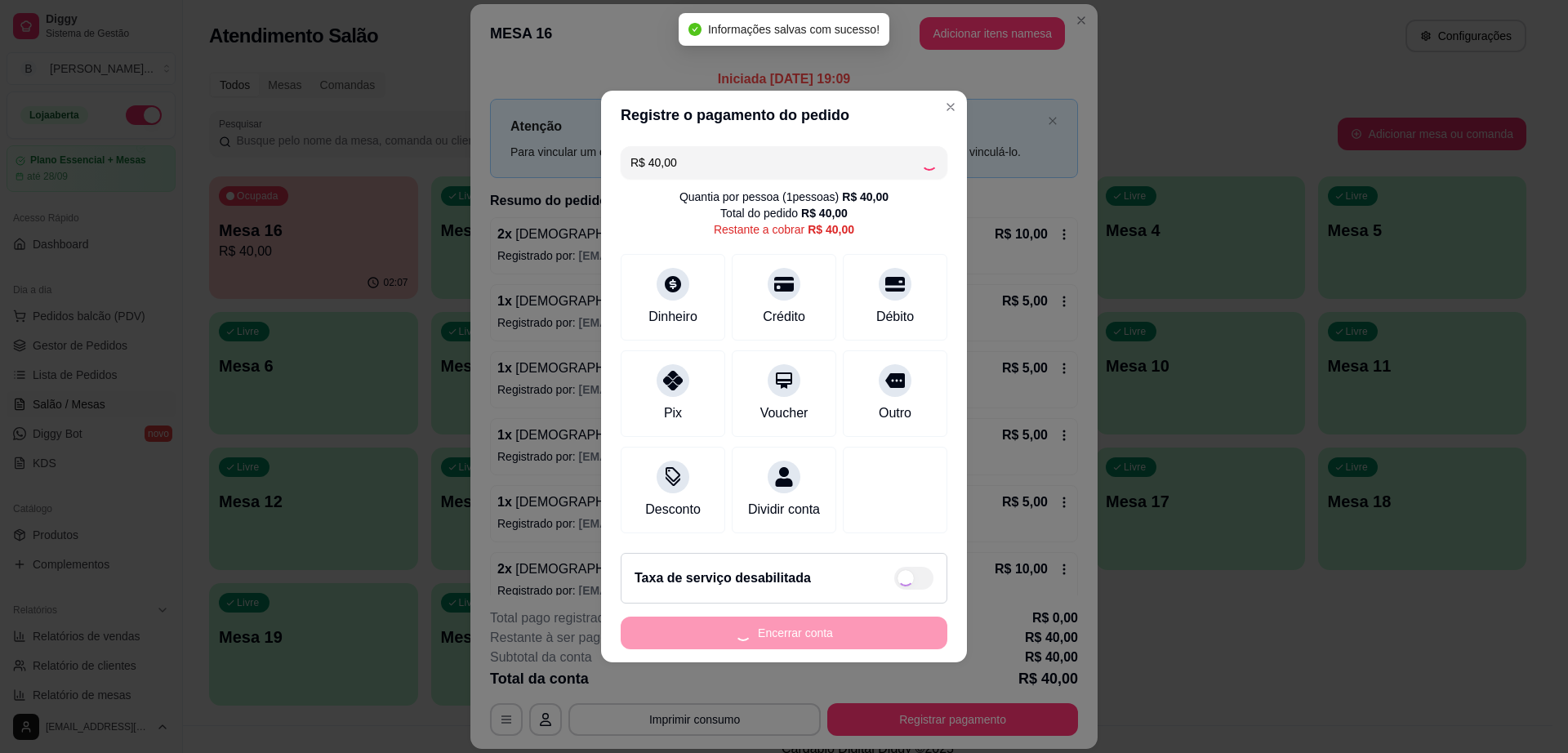
type input "R$ 0,00"
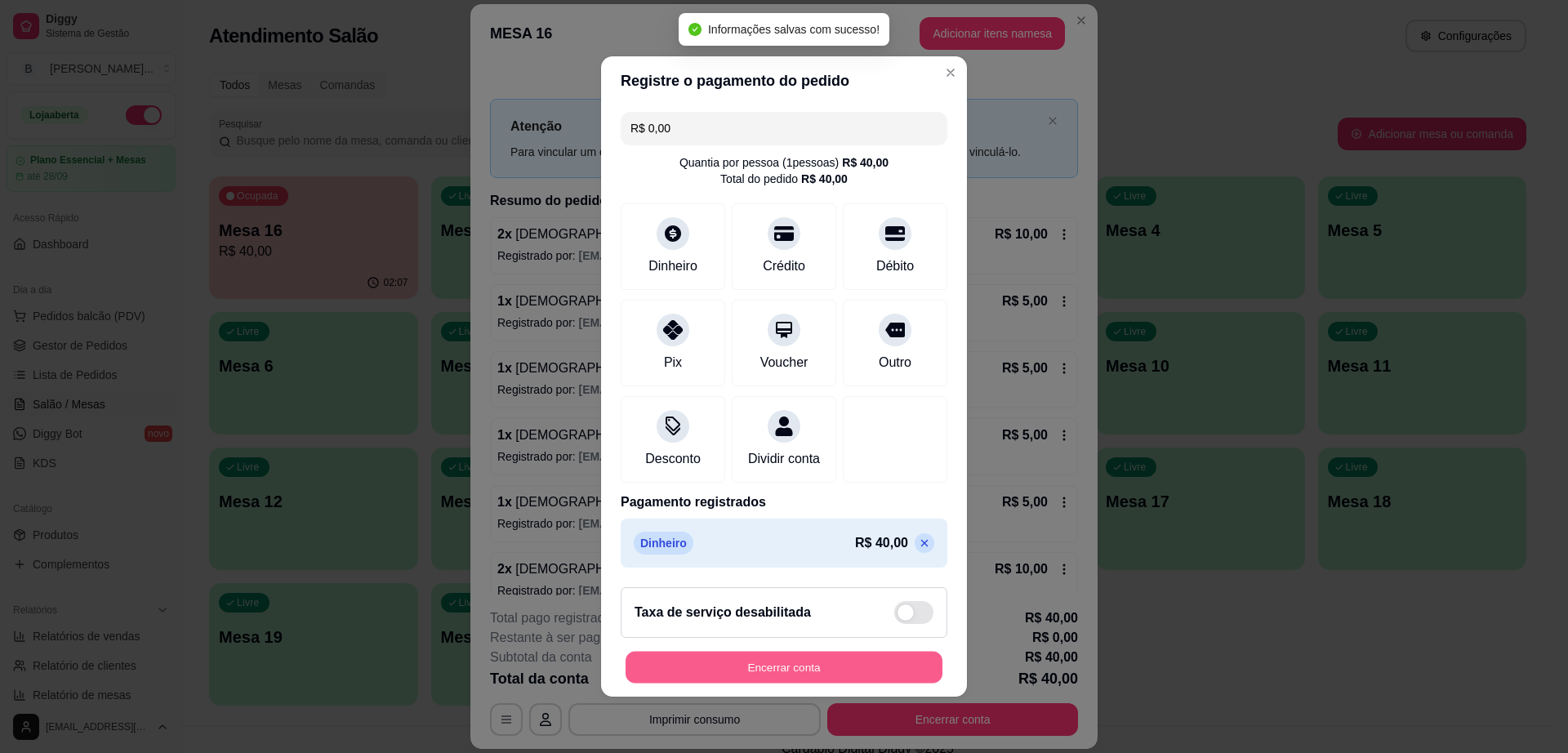
click at [856, 679] on button "Encerrar conta" at bounding box center [784, 667] width 317 height 32
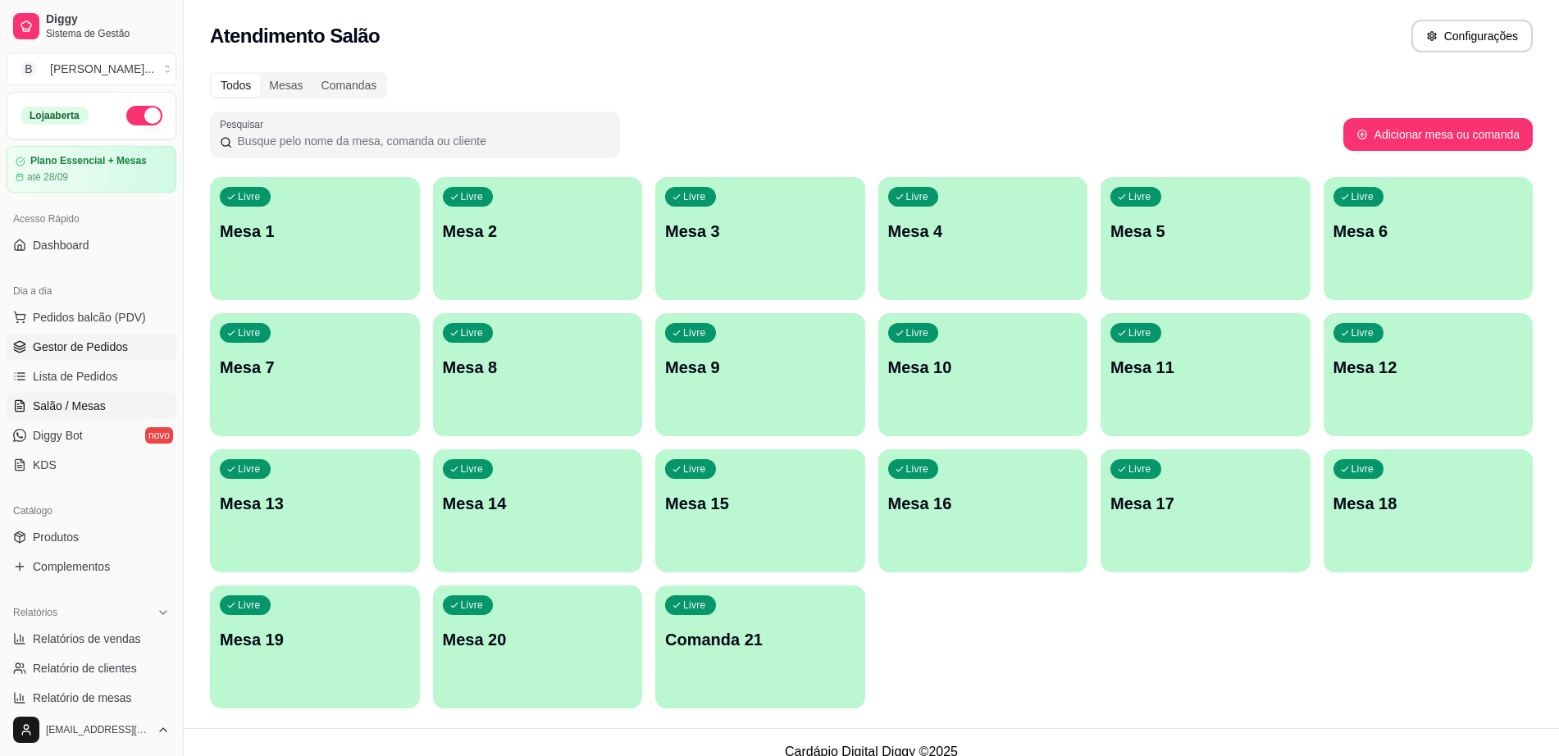
click at [116, 342] on span "Gestor de Pedidos" at bounding box center [80, 347] width 95 height 16
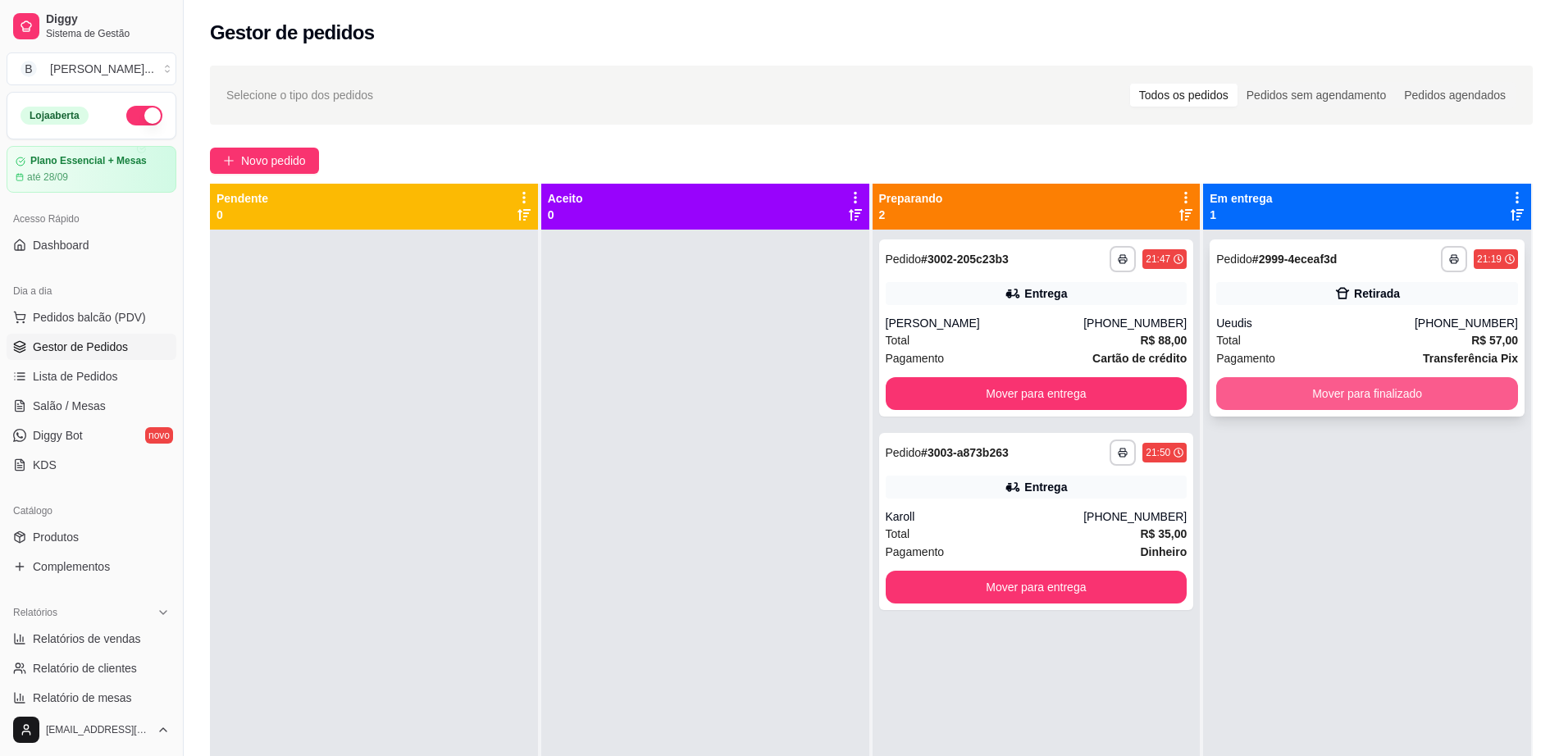
click at [1356, 383] on button "Mover para finalizado" at bounding box center [1367, 393] width 302 height 33
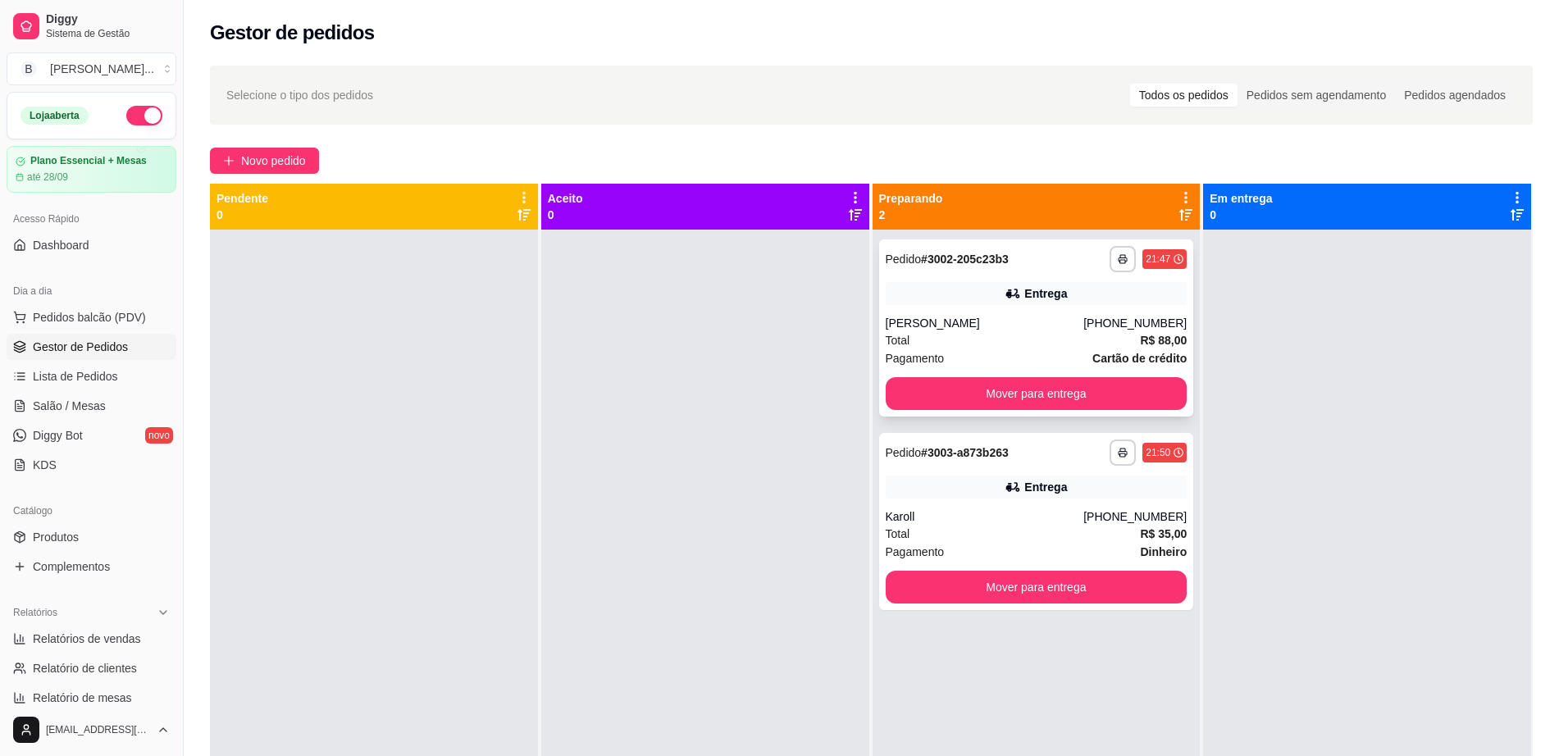
click at [1062, 331] on div "Total R$ 88,00" at bounding box center [1037, 340] width 302 height 18
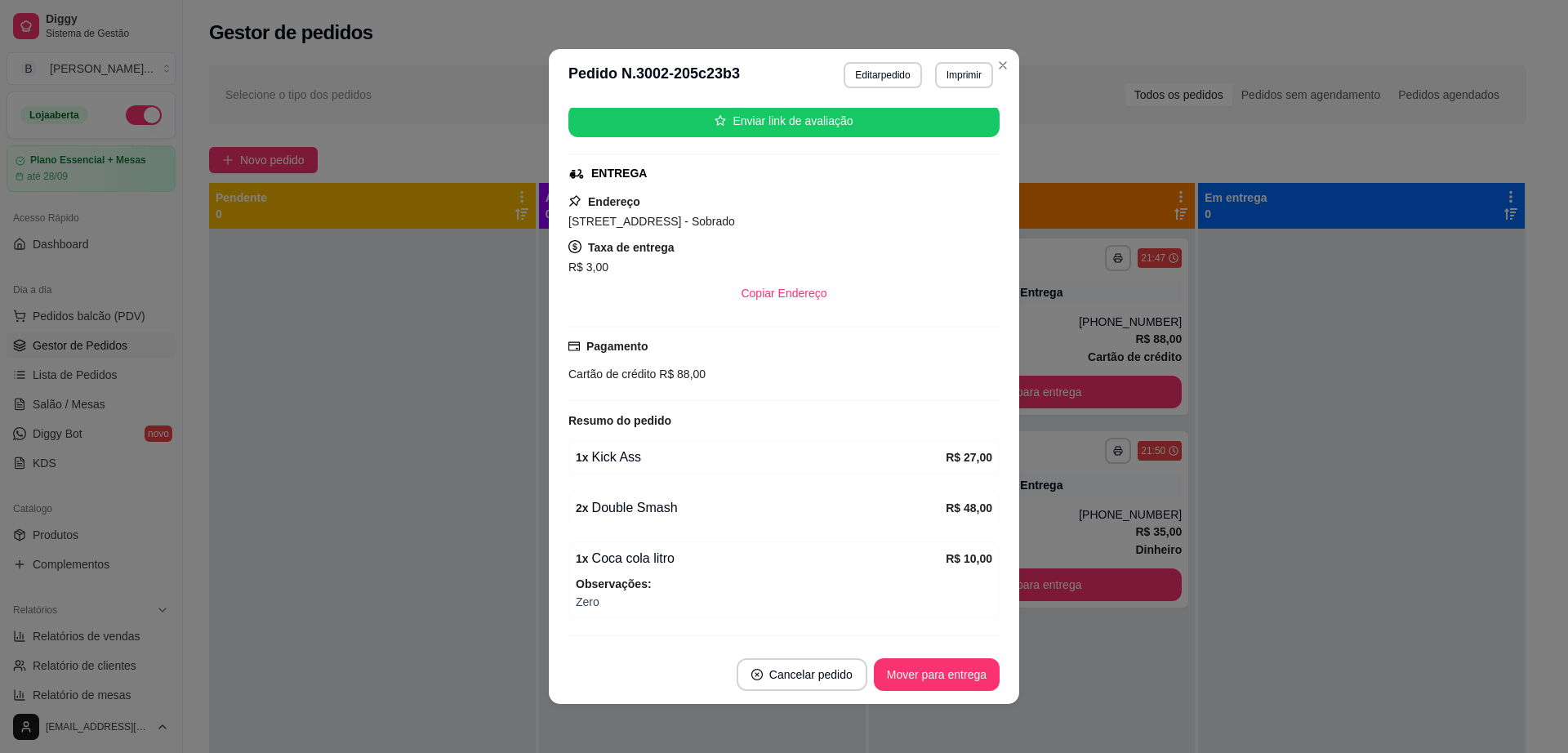
scroll to position [247, 0]
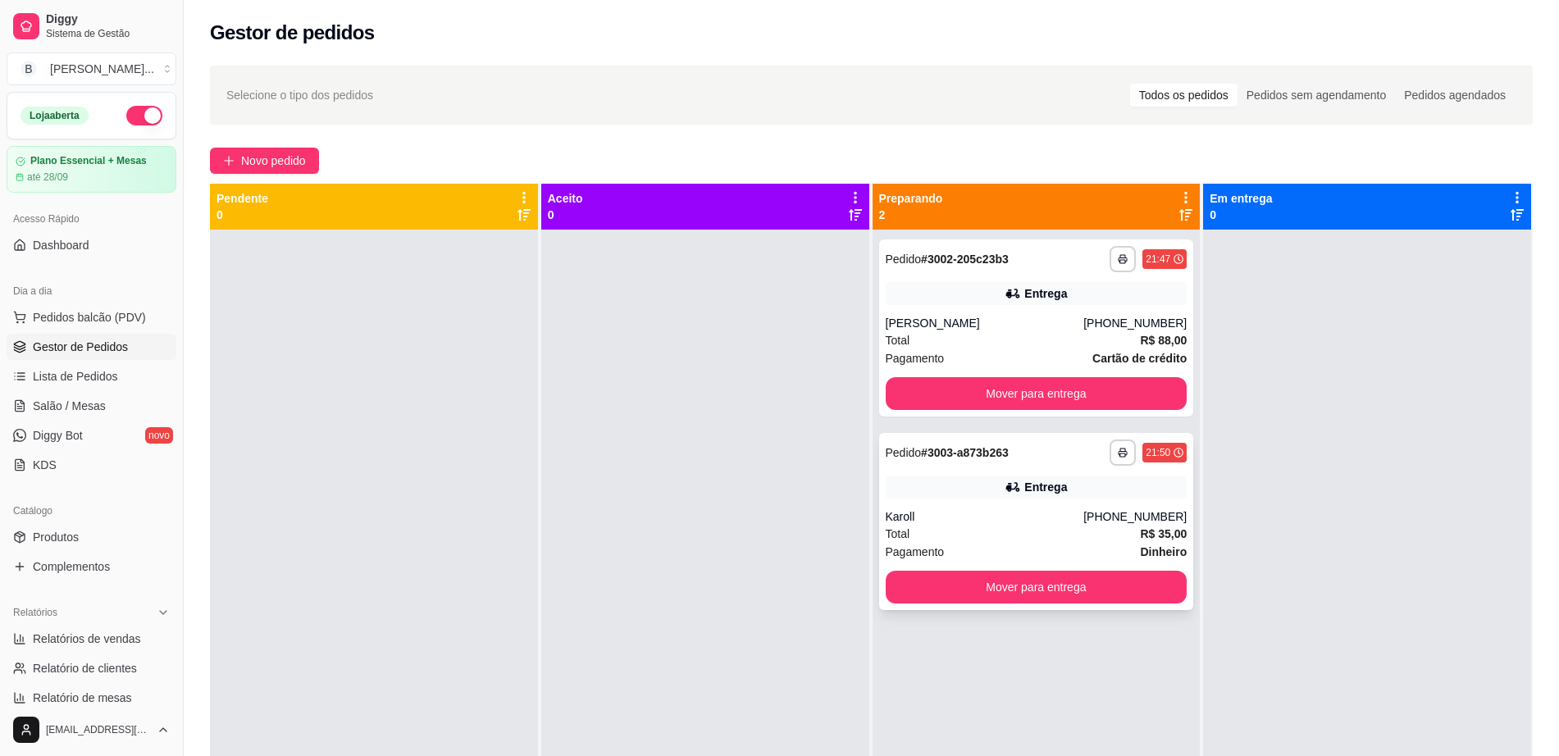
click at [1041, 508] on div "Karoll" at bounding box center [985, 516] width 198 height 16
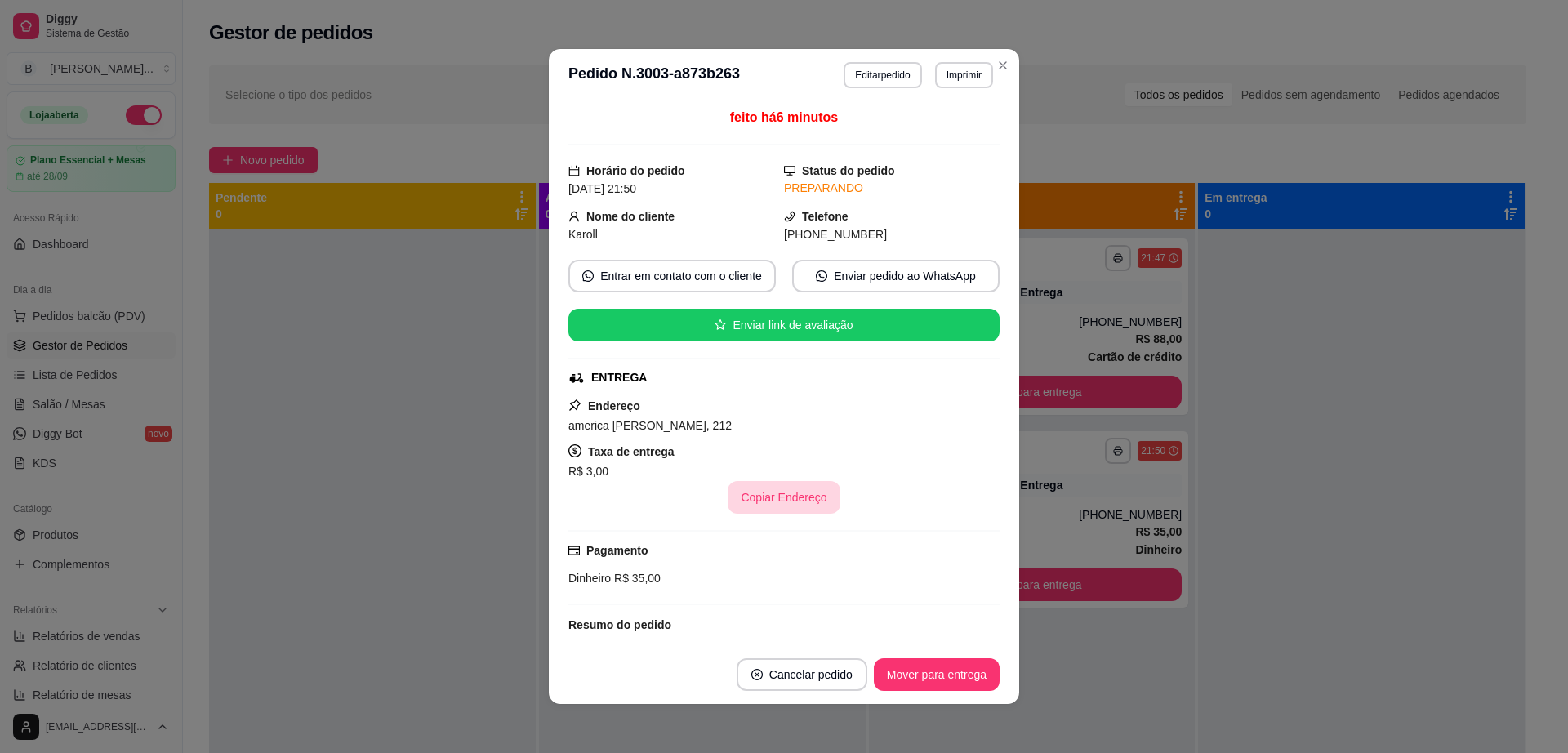
scroll to position [197, 0]
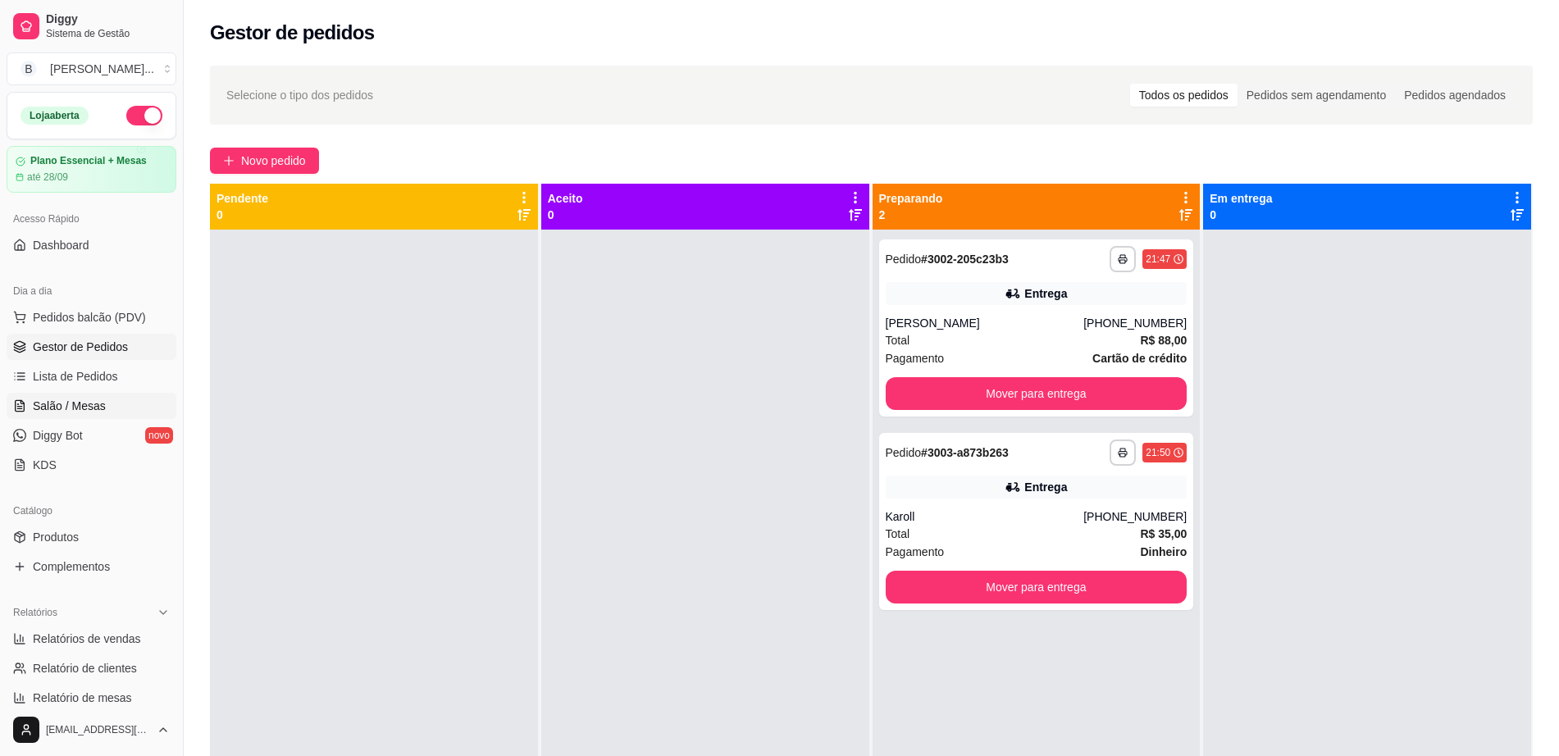
click at [104, 411] on link "Salão / Mesas" at bounding box center [92, 406] width 170 height 26
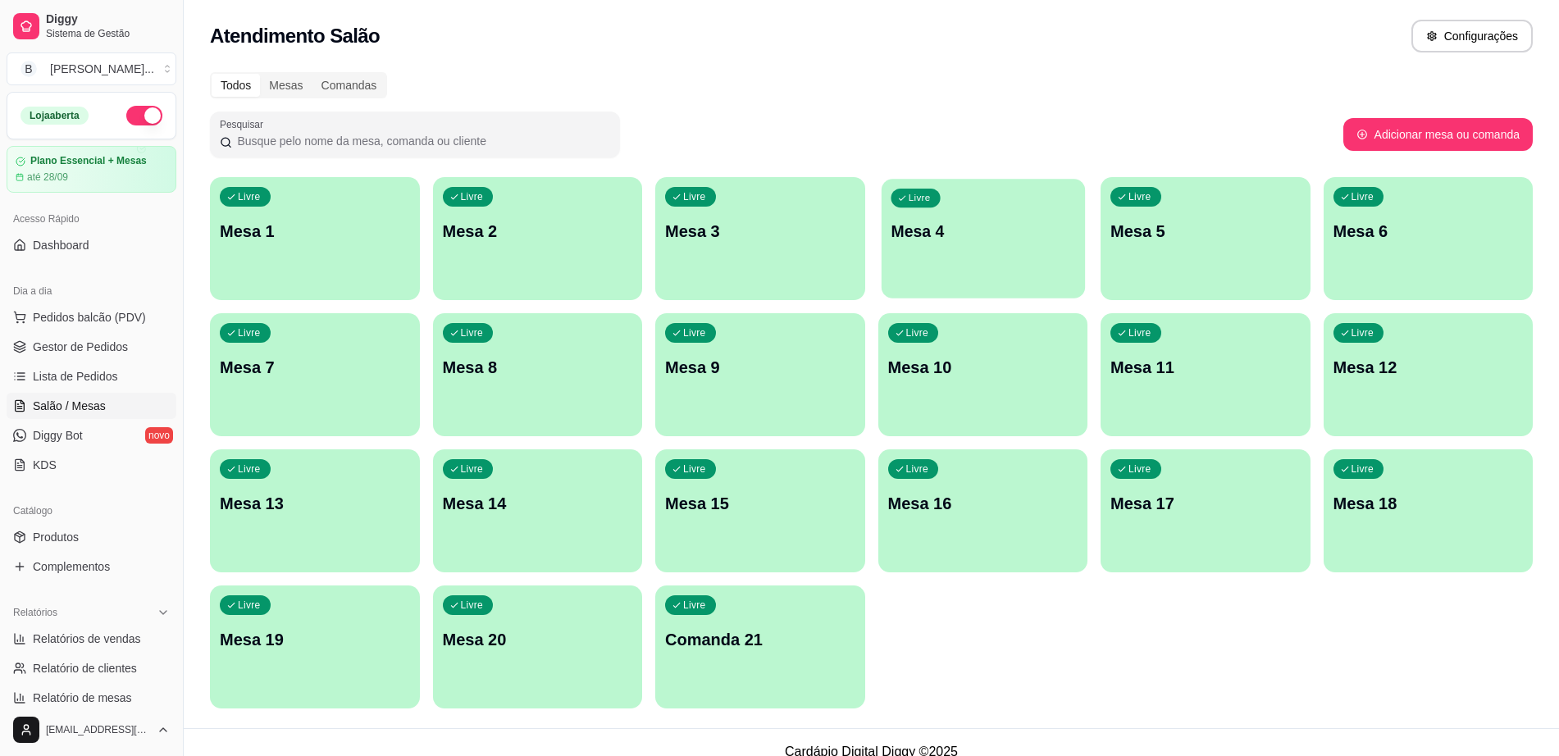
click at [935, 268] on div "Livre Mesa 4" at bounding box center [982, 229] width 203 height 100
click at [107, 310] on span "Pedidos balcão (PDV)" at bounding box center [89, 317] width 113 height 16
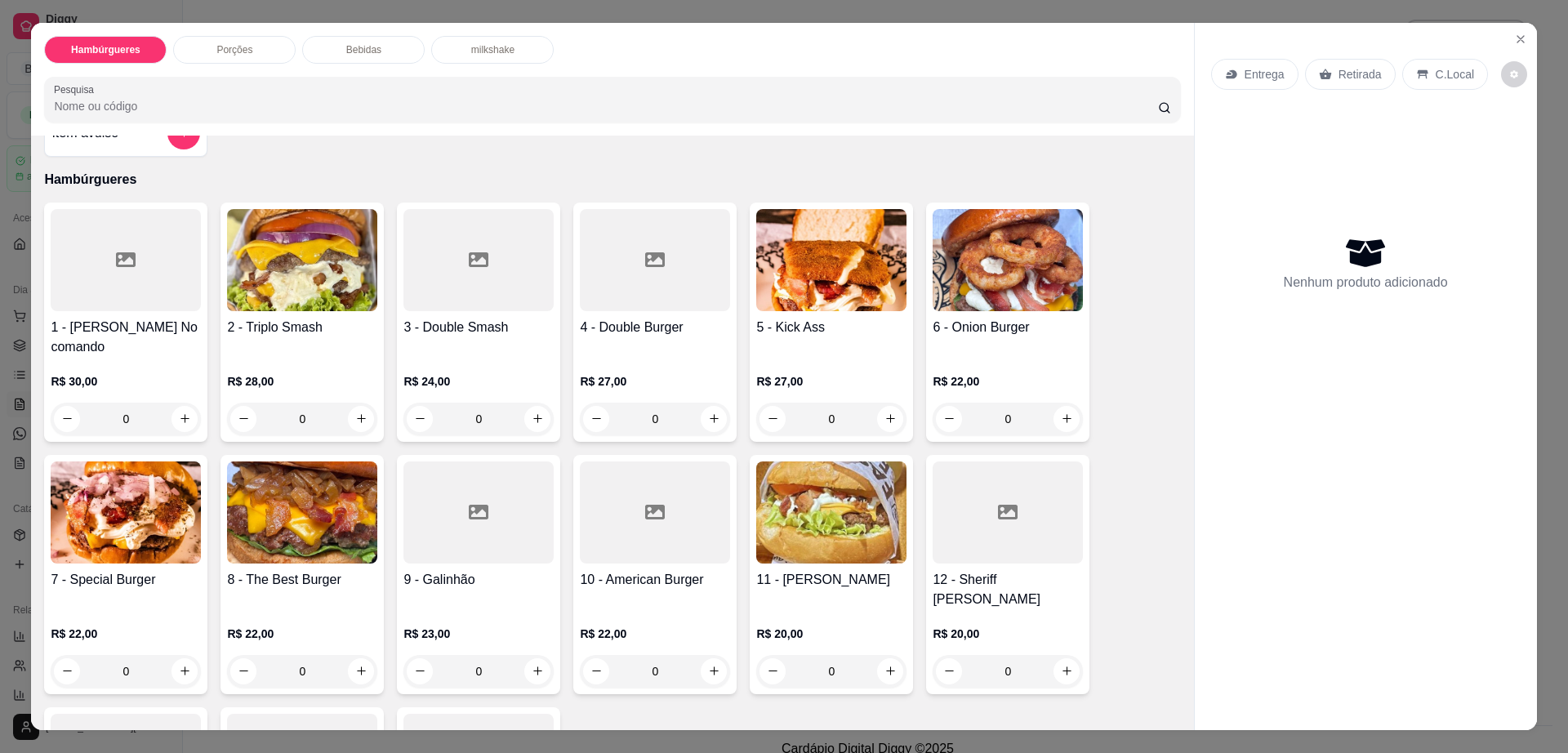
scroll to position [103, 0]
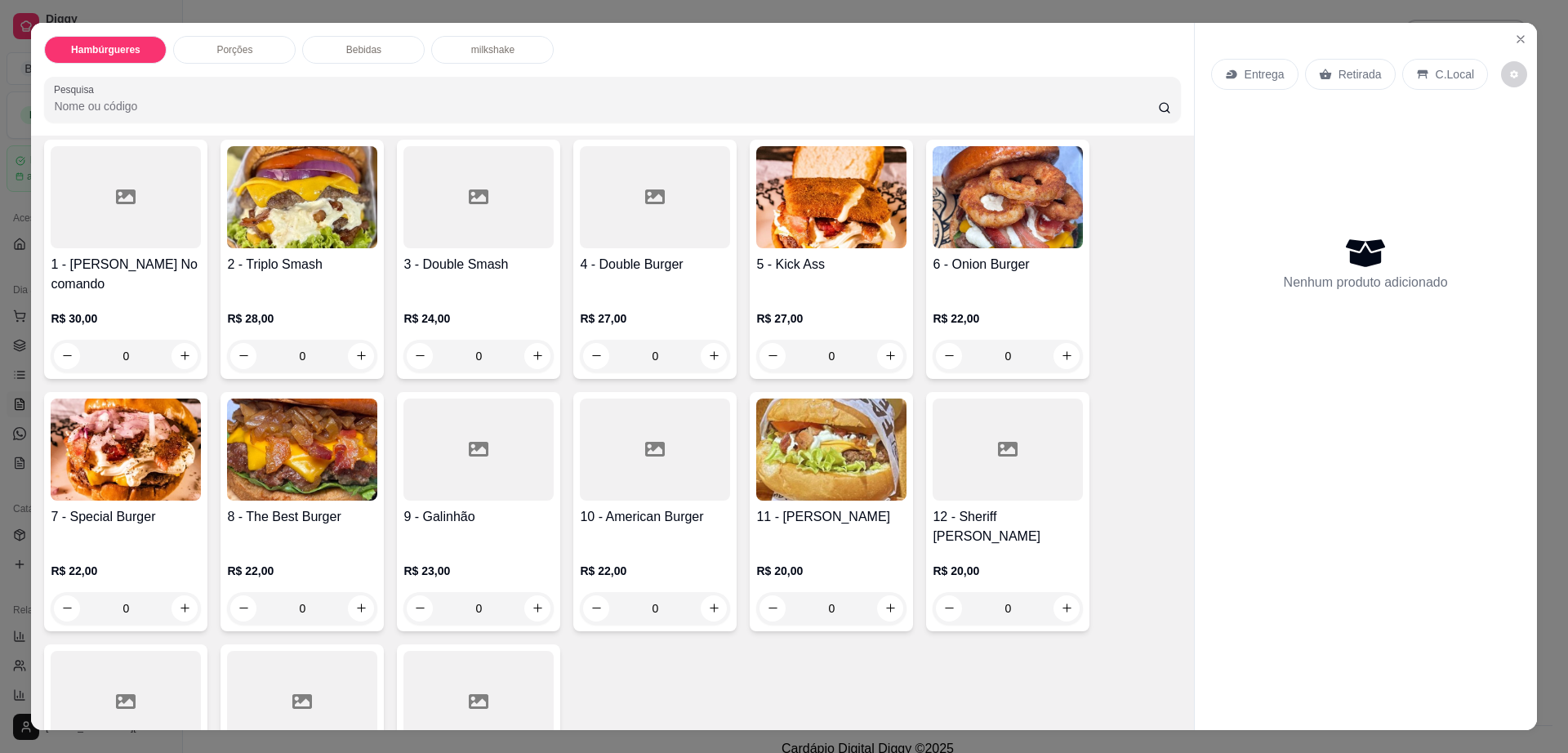
click at [988, 239] on img at bounding box center [1007, 197] width 150 height 103
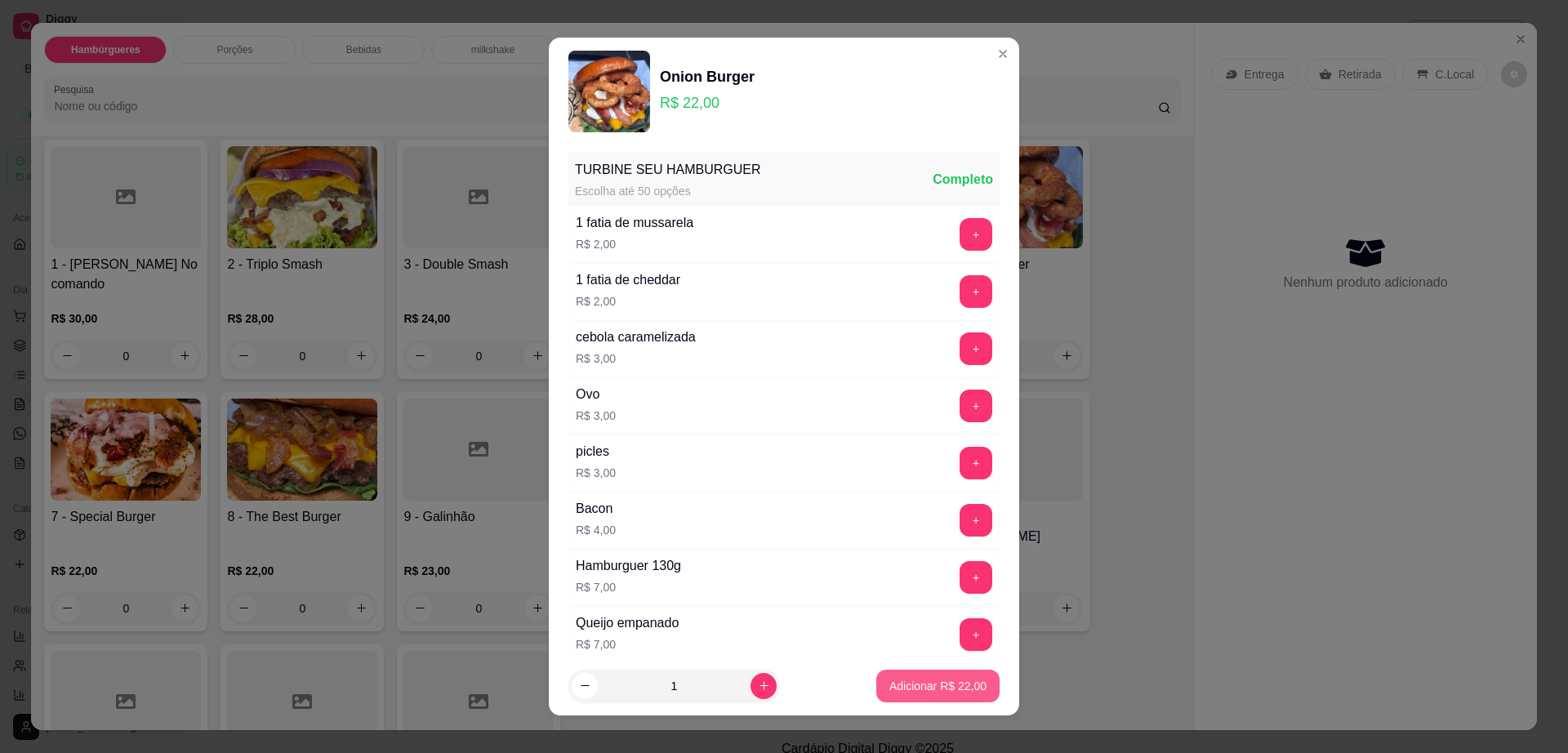
click at [920, 674] on button "Adicionar R$ 22,00" at bounding box center [938, 685] width 124 height 33
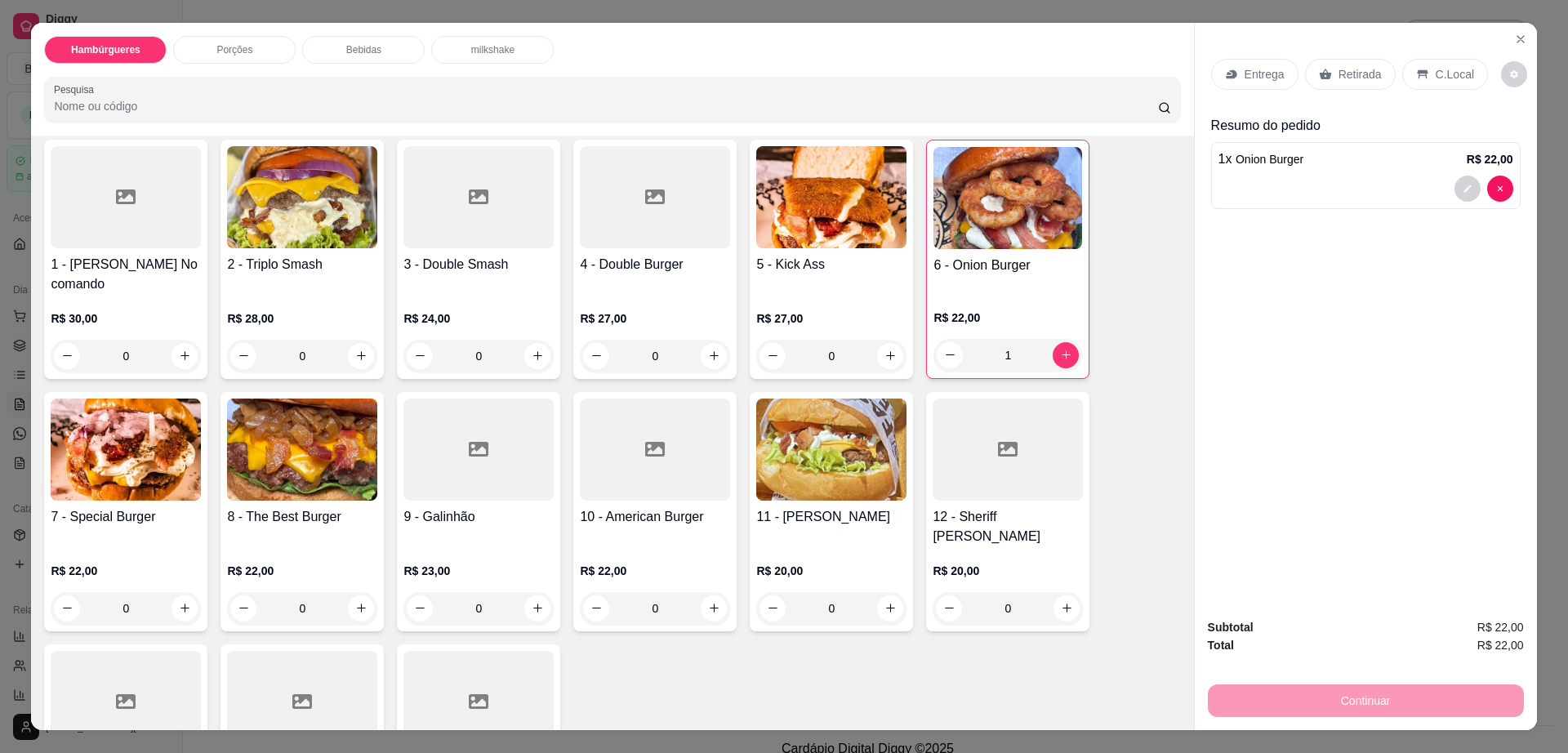
click at [1324, 76] on div "Retirada" at bounding box center [1350, 74] width 91 height 31
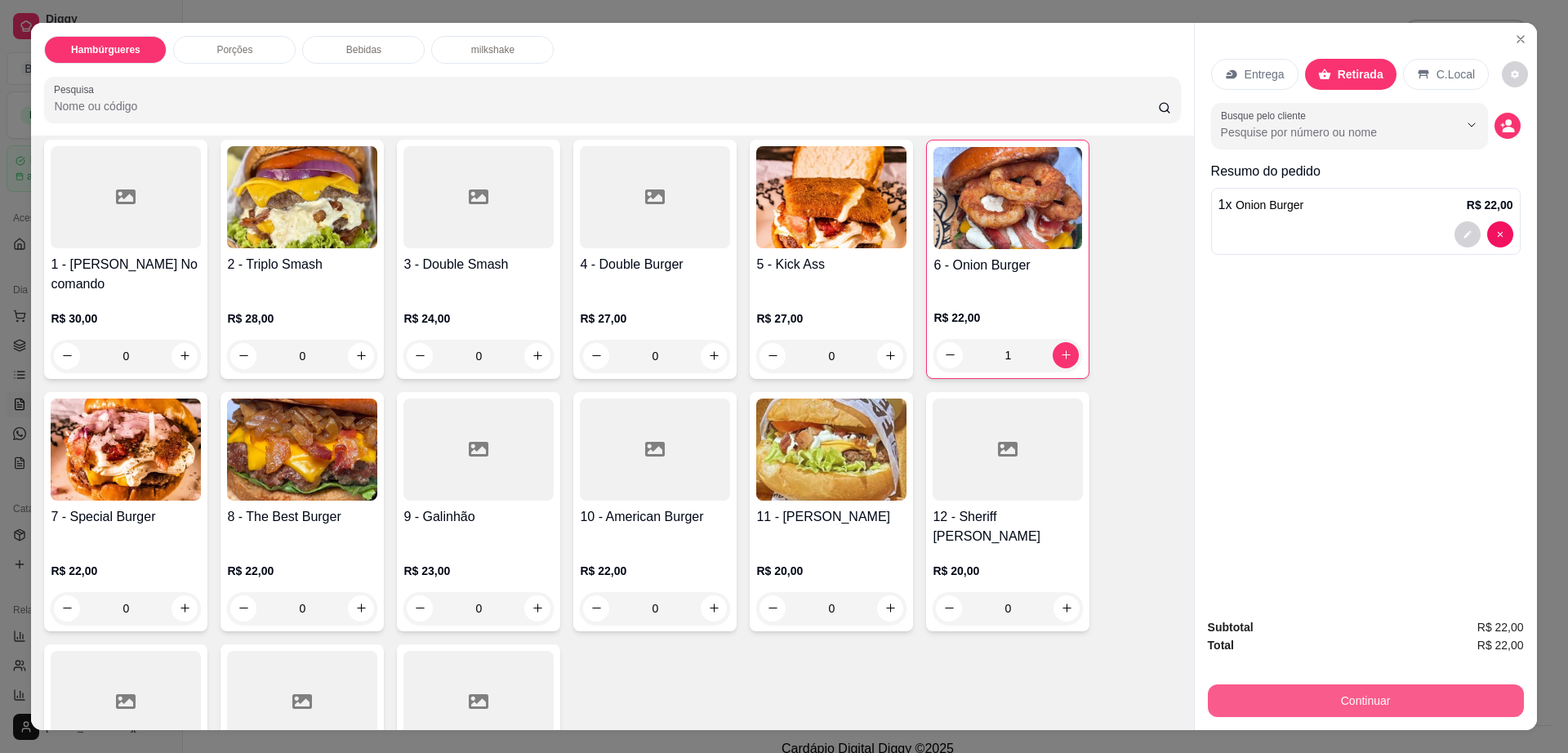
click at [1345, 692] on button "Continuar" at bounding box center [1366, 700] width 316 height 33
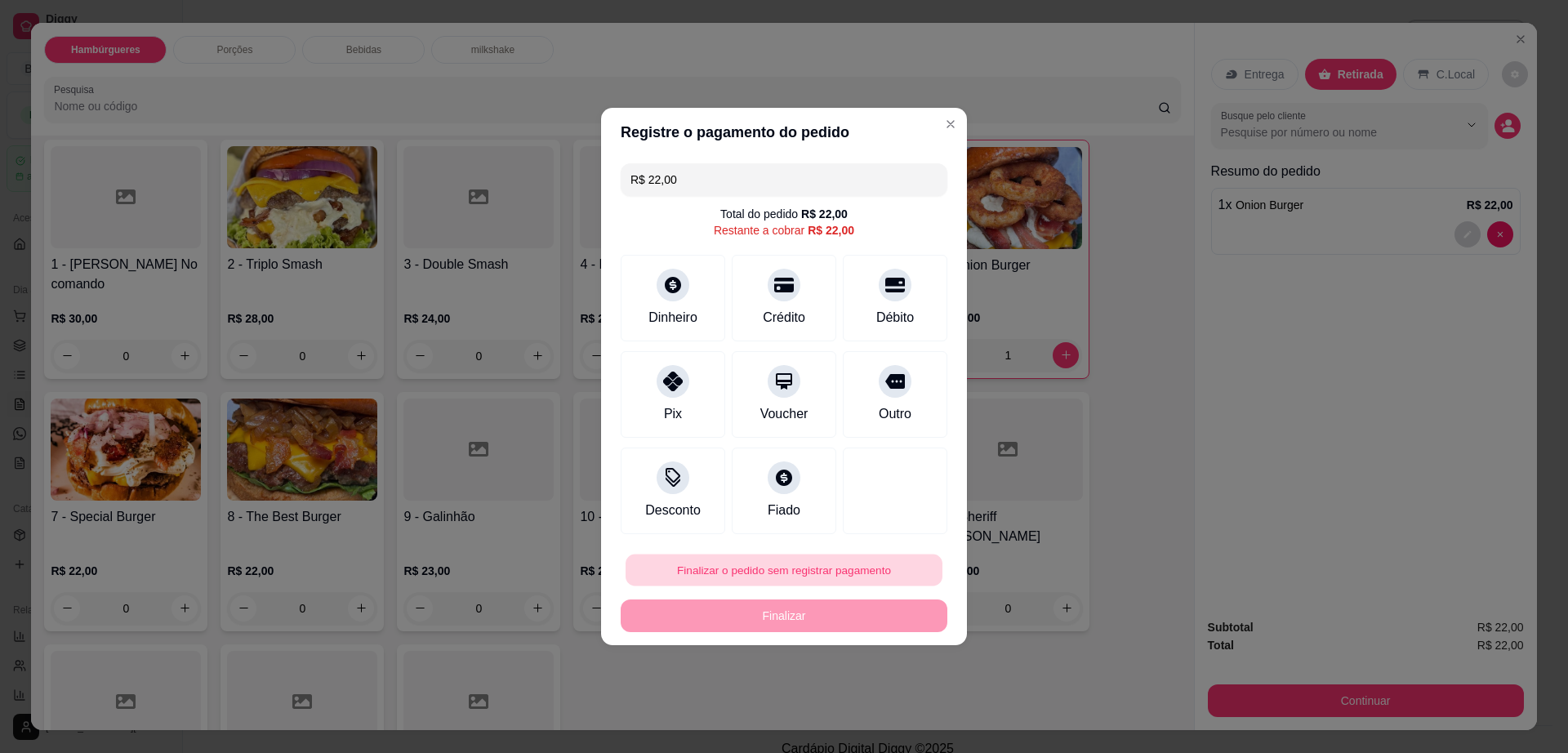
click at [865, 561] on button "Finalizar o pedido sem registrar pagamento" at bounding box center [784, 571] width 317 height 32
click at [910, 713] on button "Confirmar" at bounding box center [887, 704] width 61 height 25
type input "0"
type input "R$ 0,00"
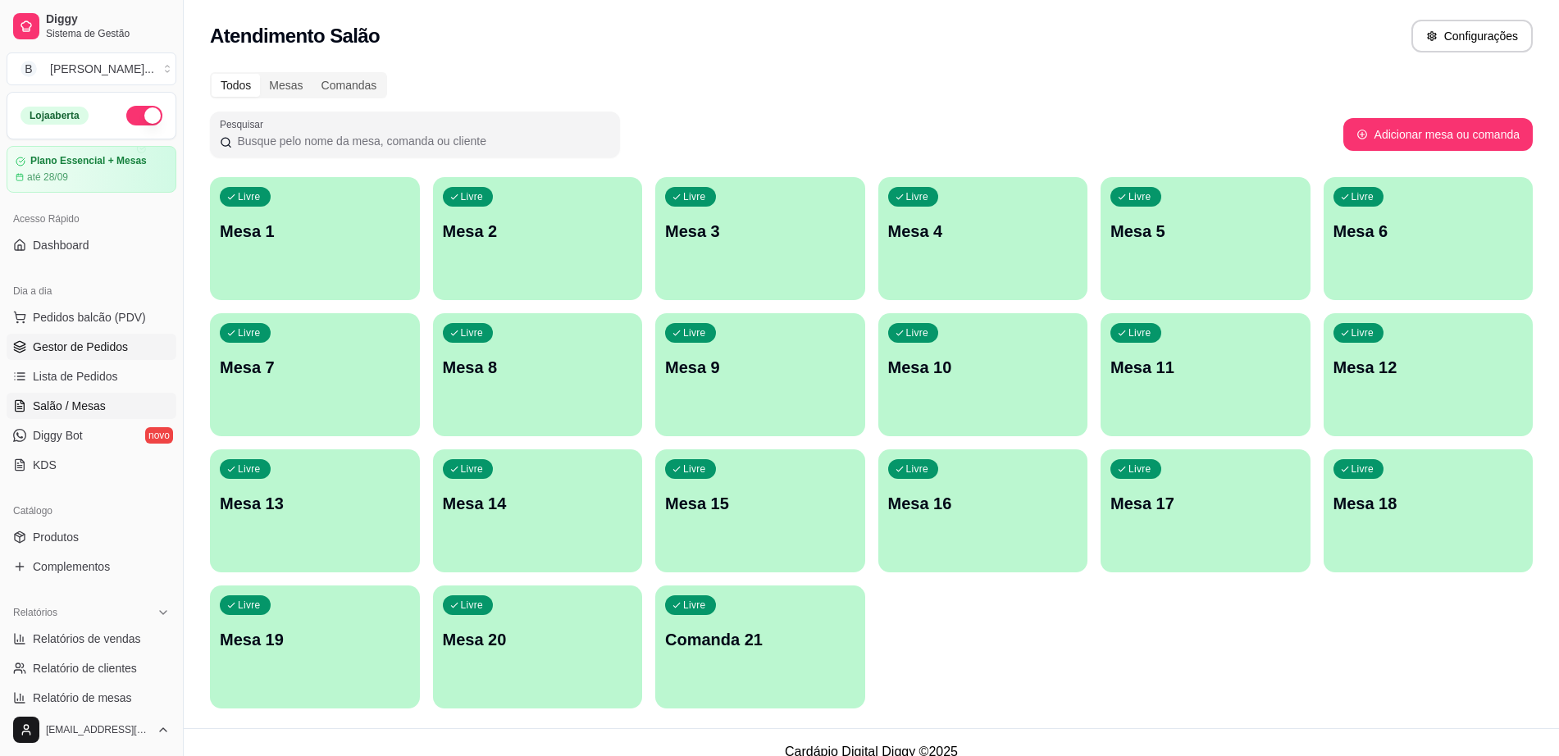
click at [116, 354] on span "Gestor de Pedidos" at bounding box center [80, 347] width 95 height 16
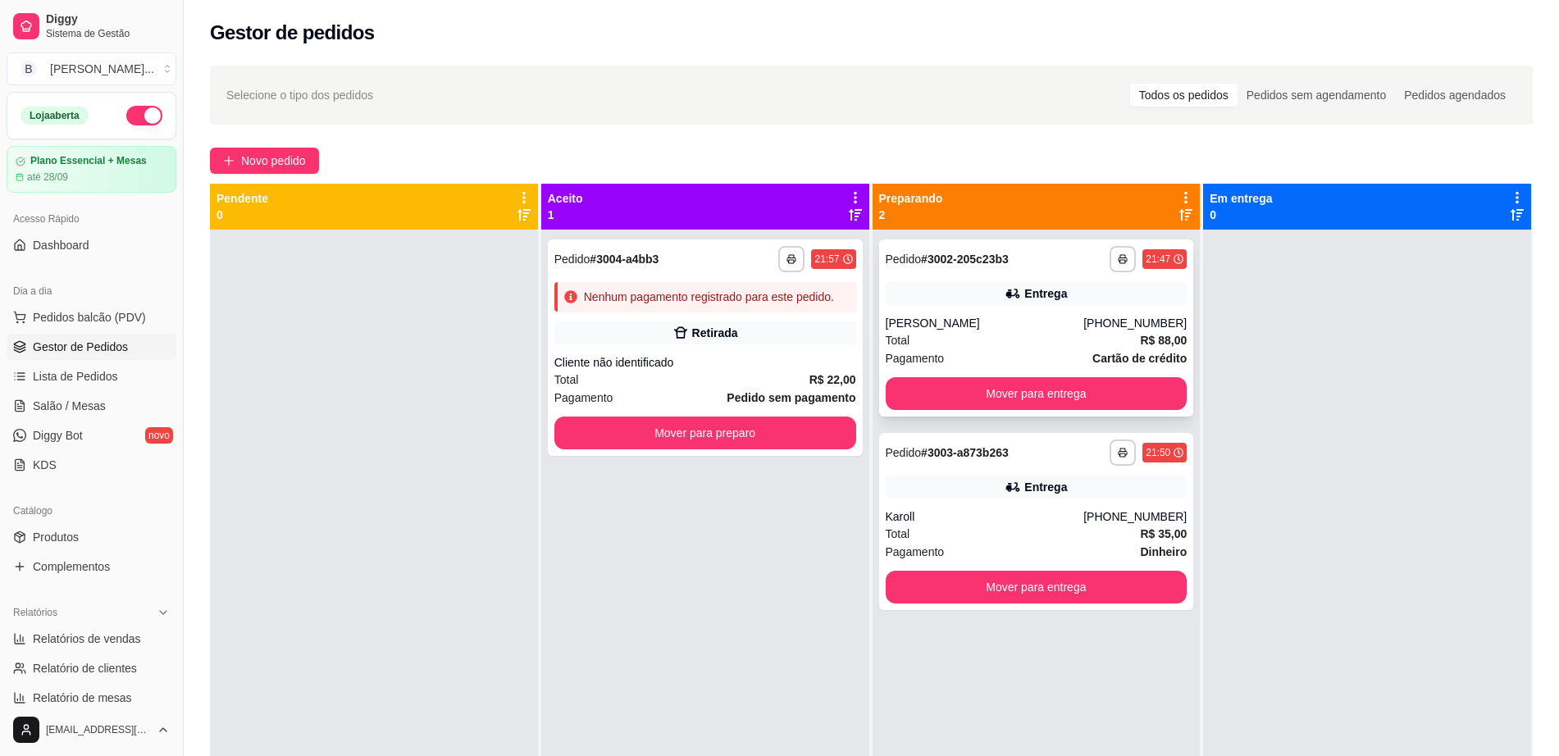
click at [1049, 321] on div "[PERSON_NAME]" at bounding box center [985, 323] width 198 height 16
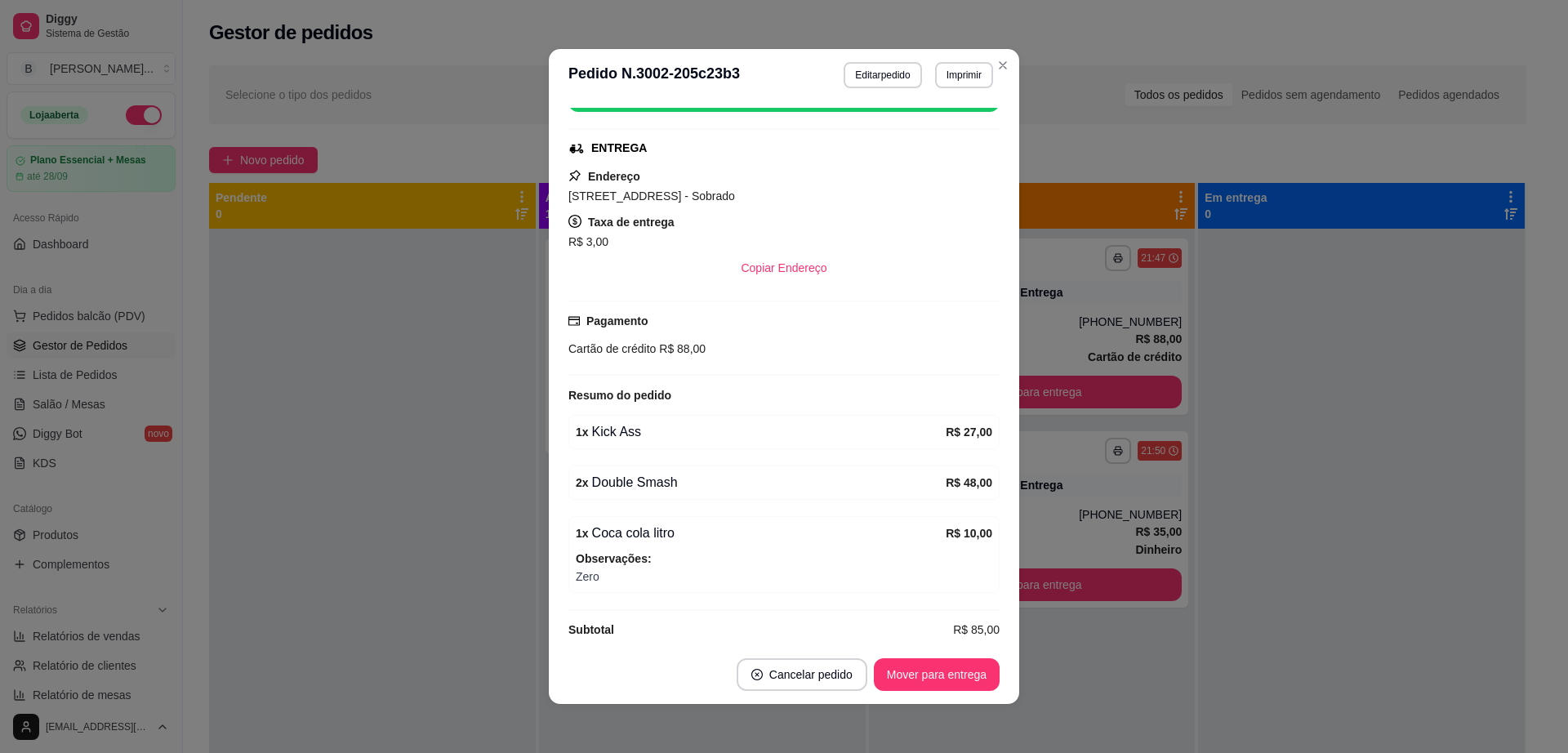
scroll to position [247, 0]
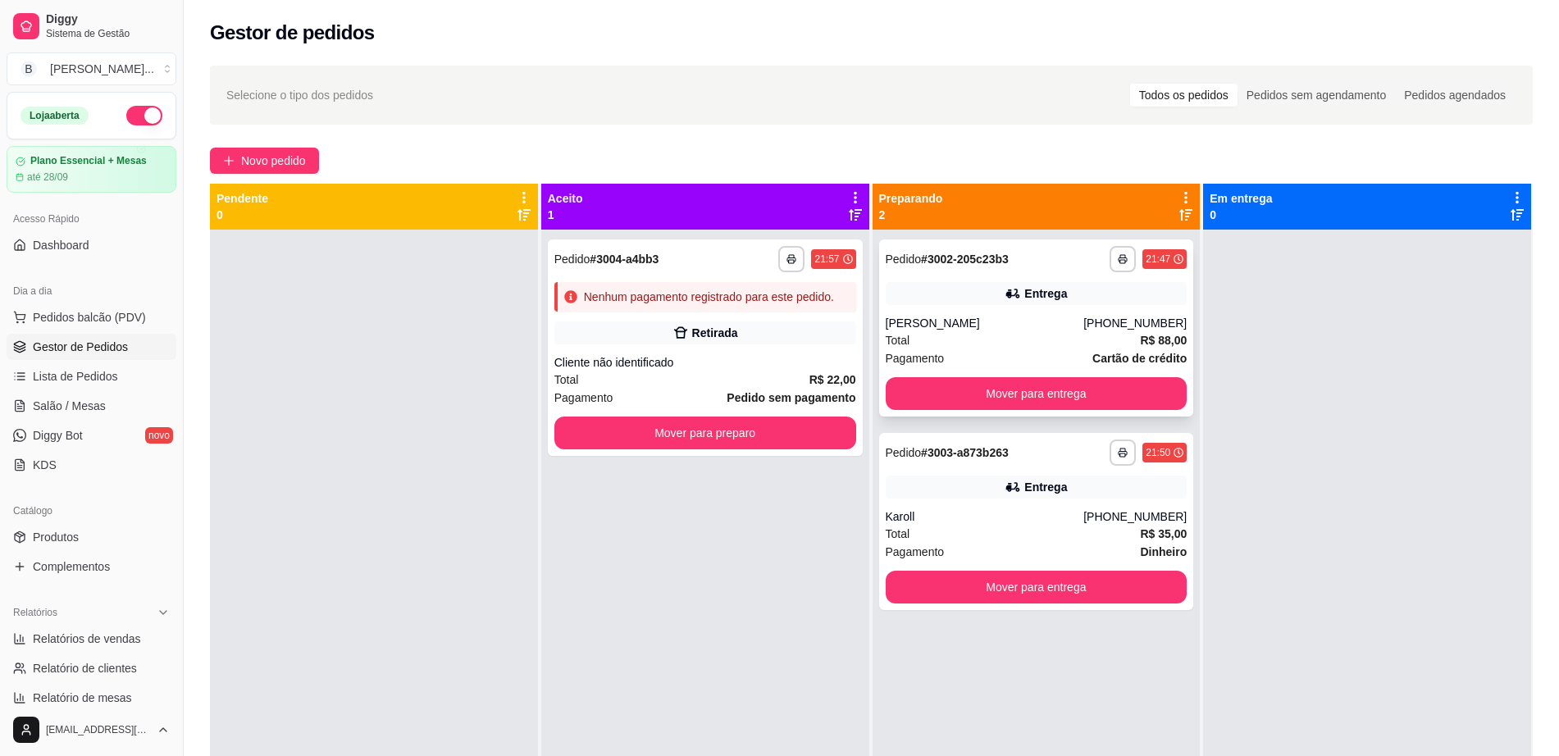
click at [1105, 289] on div "Entrega" at bounding box center [1037, 293] width 302 height 23
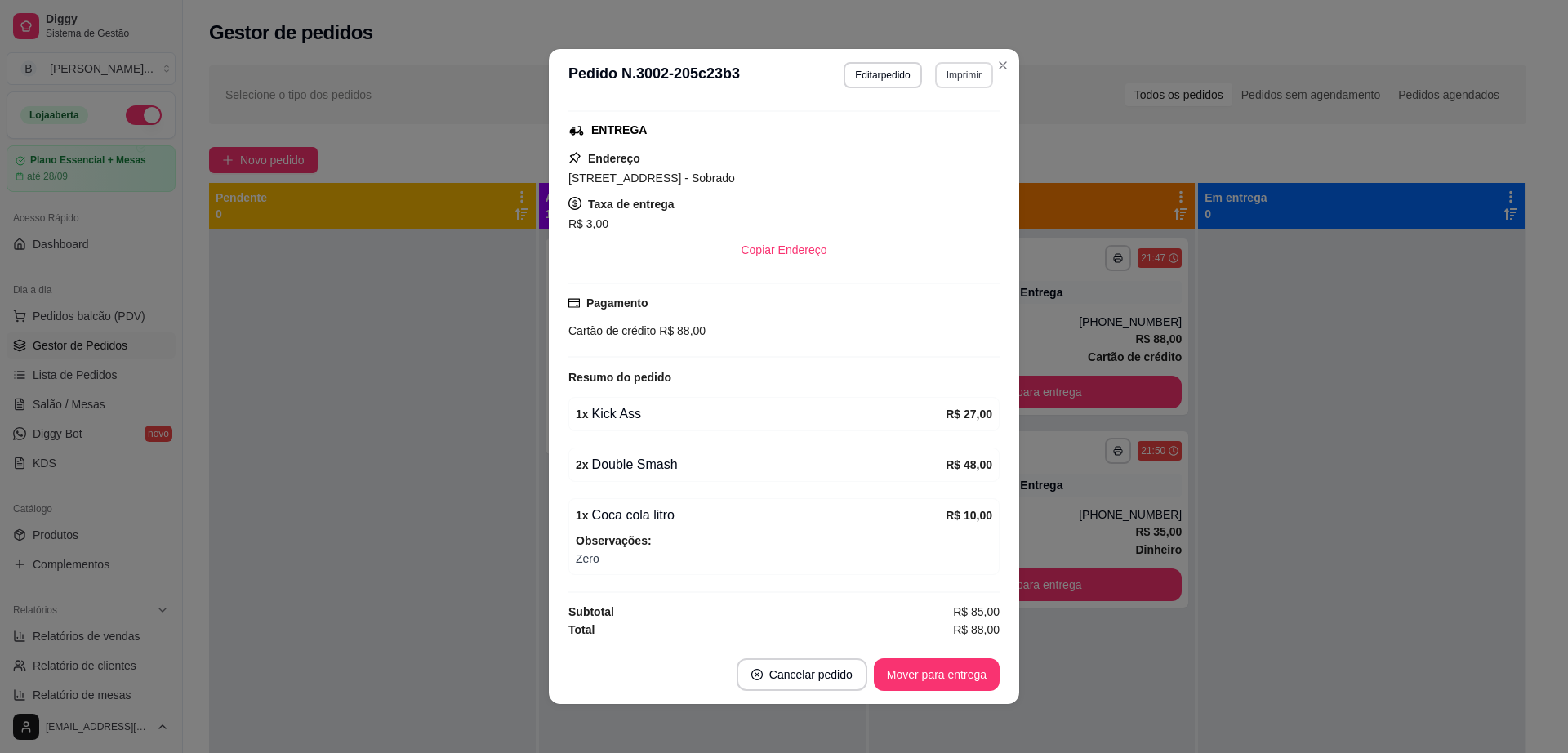
click at [966, 72] on button "Imprimir" at bounding box center [964, 75] width 58 height 26
click at [946, 122] on button "Impressora" at bounding box center [928, 132] width 119 height 26
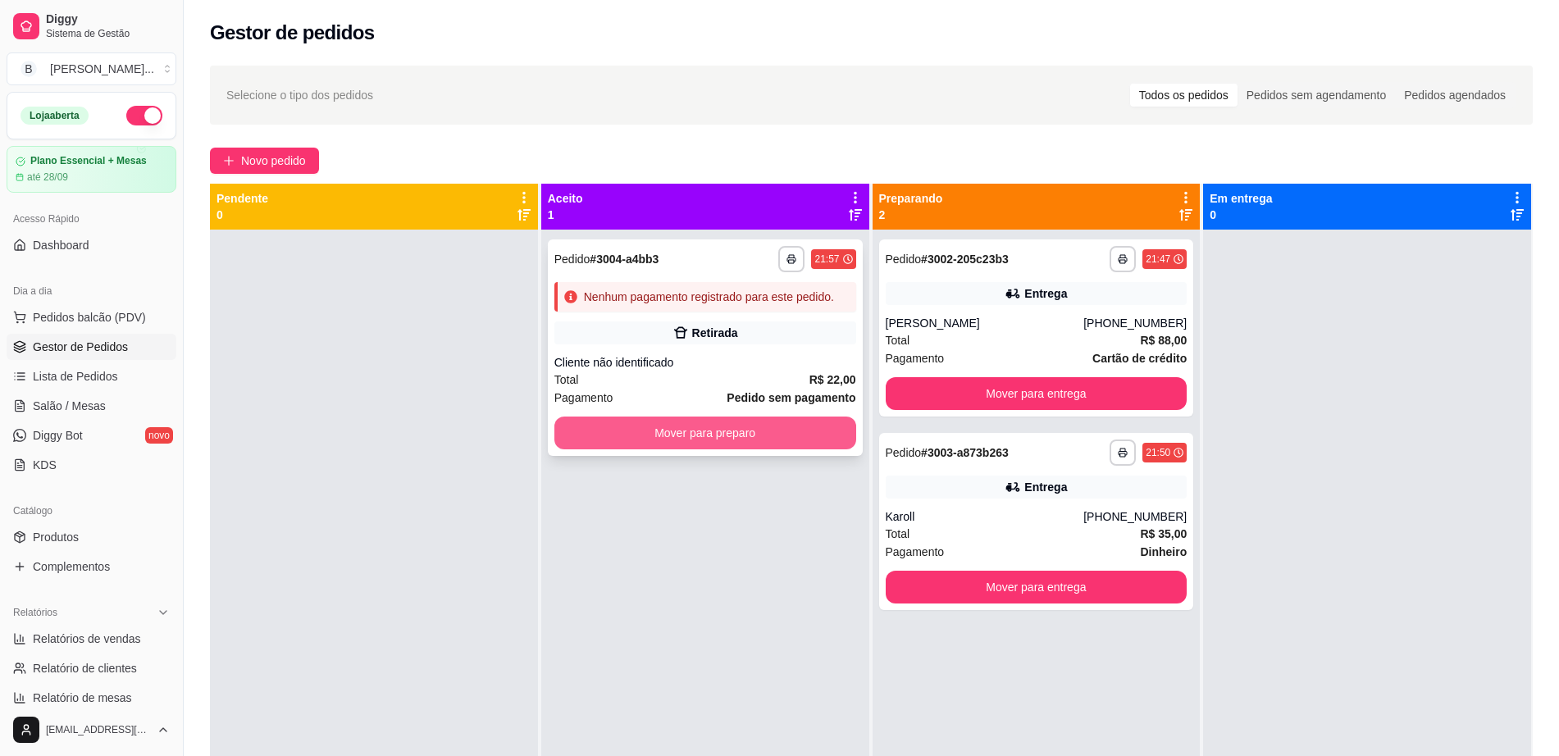
click at [646, 433] on button "Mover para preparo" at bounding box center [705, 433] width 302 height 33
